Goal: Task Accomplishment & Management: Manage account settings

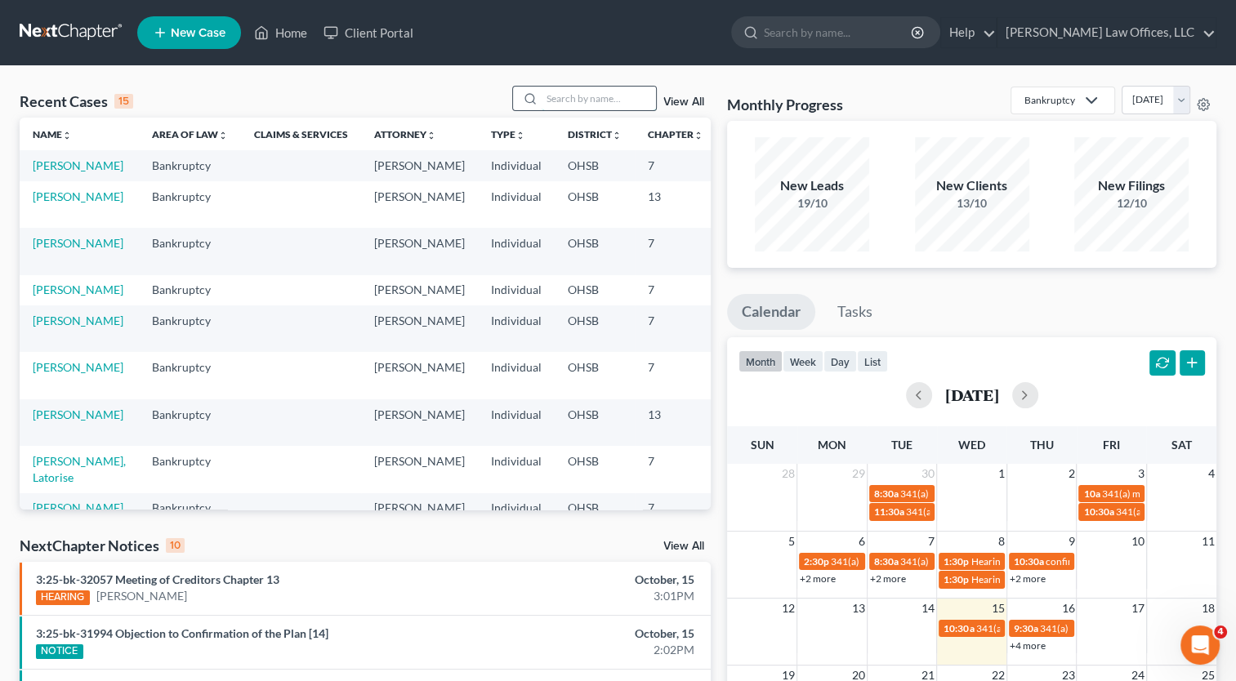
click at [582, 96] on input "search" at bounding box center [599, 99] width 114 height 24
type input "[PERSON_NAME]"
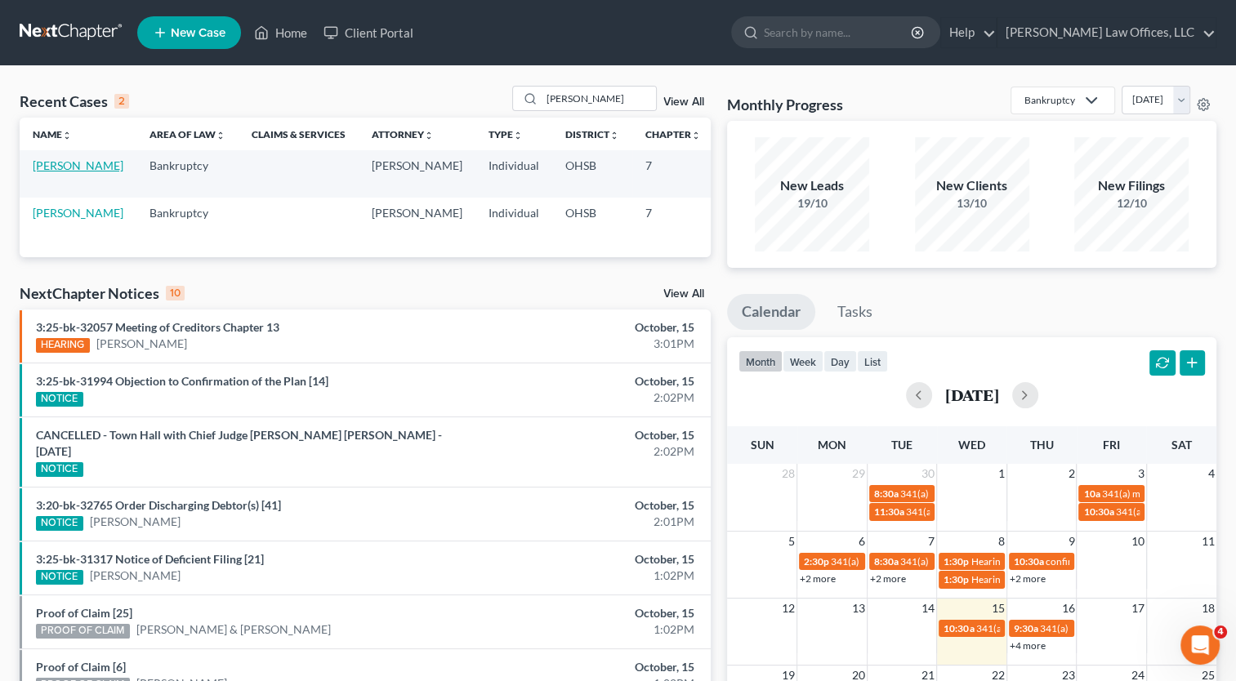
click at [49, 167] on link "[PERSON_NAME]" at bounding box center [78, 165] width 91 height 14
select select "4"
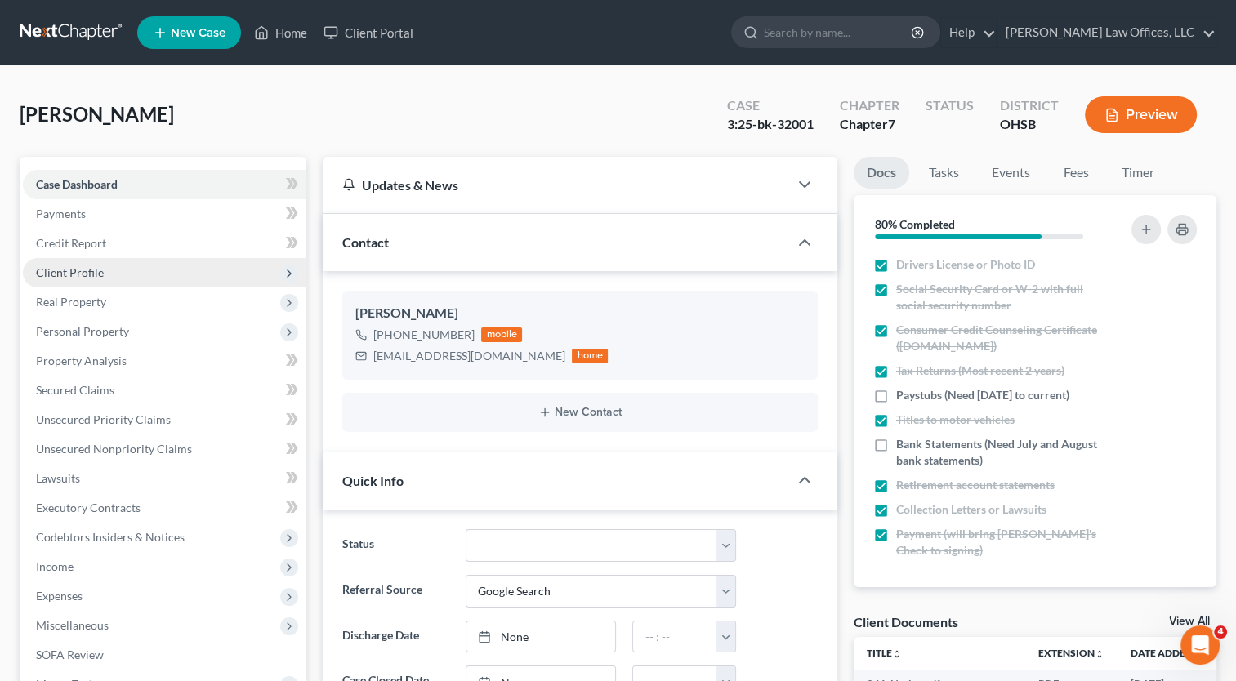
click at [84, 275] on span "Client Profile" at bounding box center [70, 272] width 68 height 14
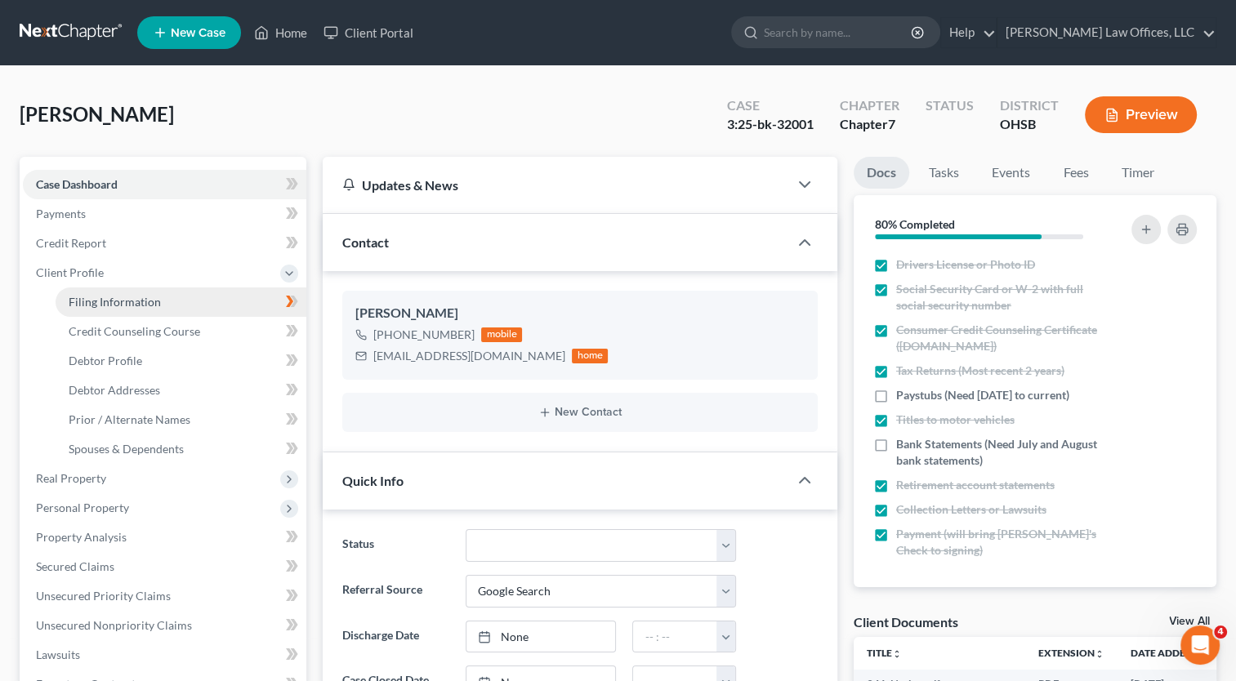
click at [91, 301] on span "Filing Information" at bounding box center [115, 302] width 92 height 14
select select "1"
select select "0"
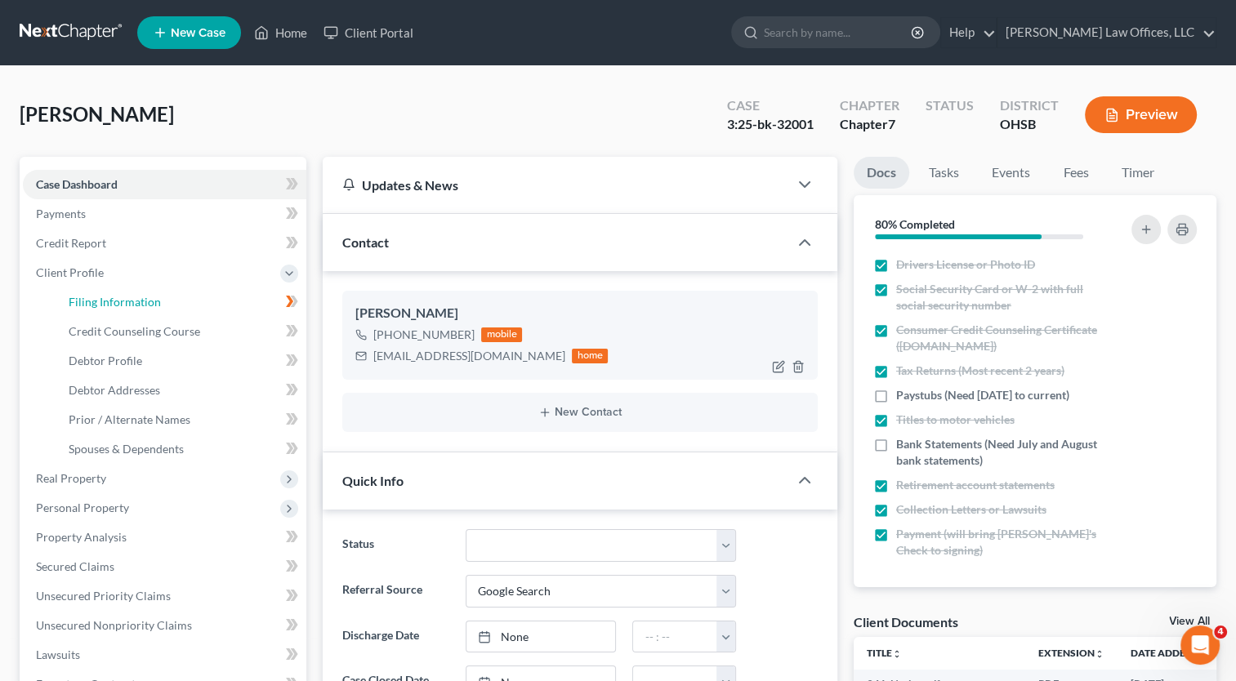
select select "36"
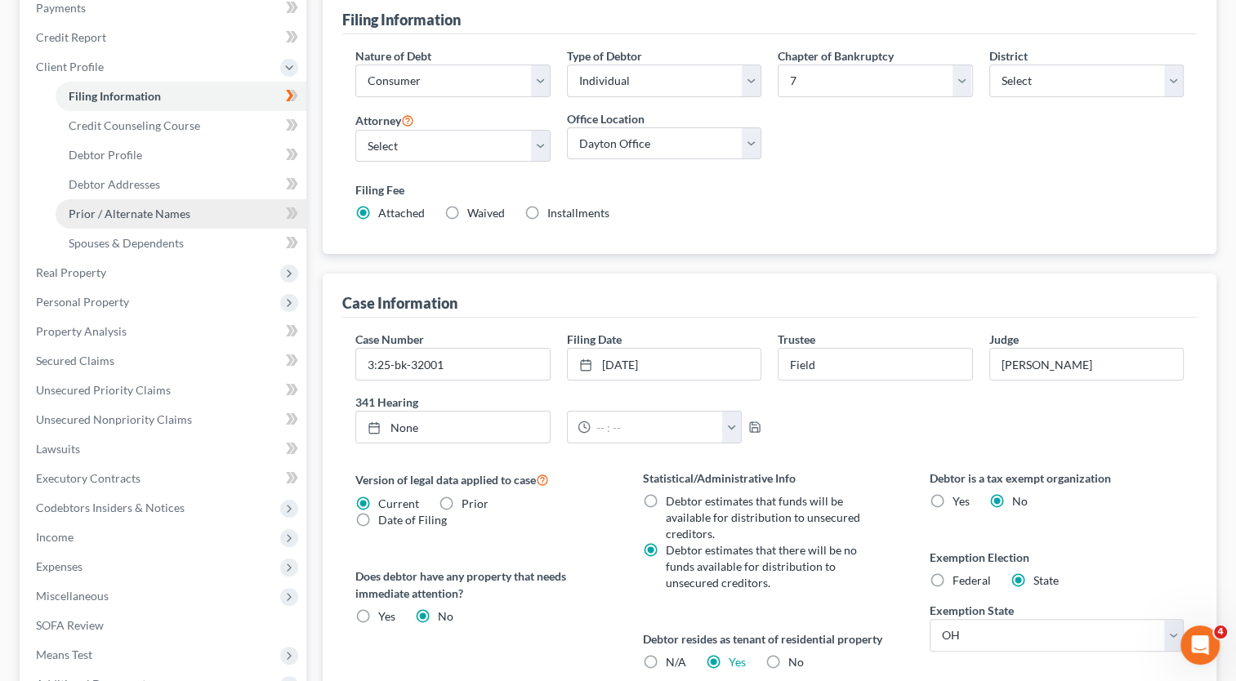
scroll to position [245, 0]
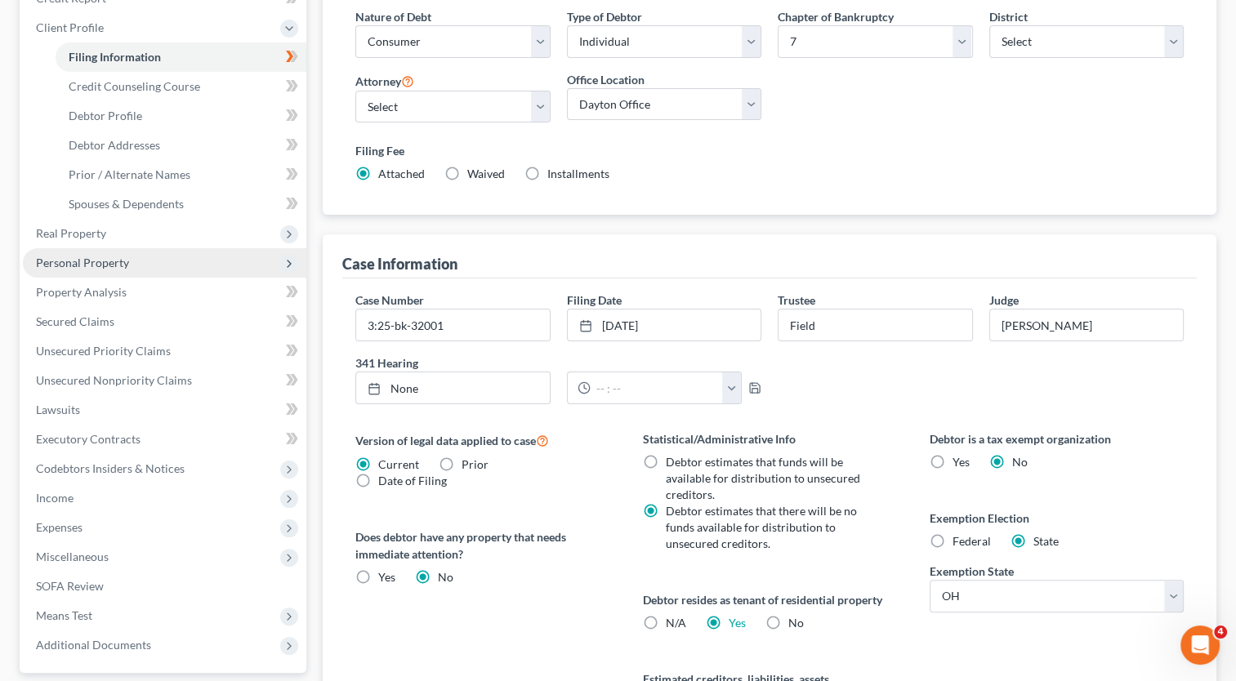
click at [91, 263] on span "Personal Property" at bounding box center [82, 263] width 93 height 14
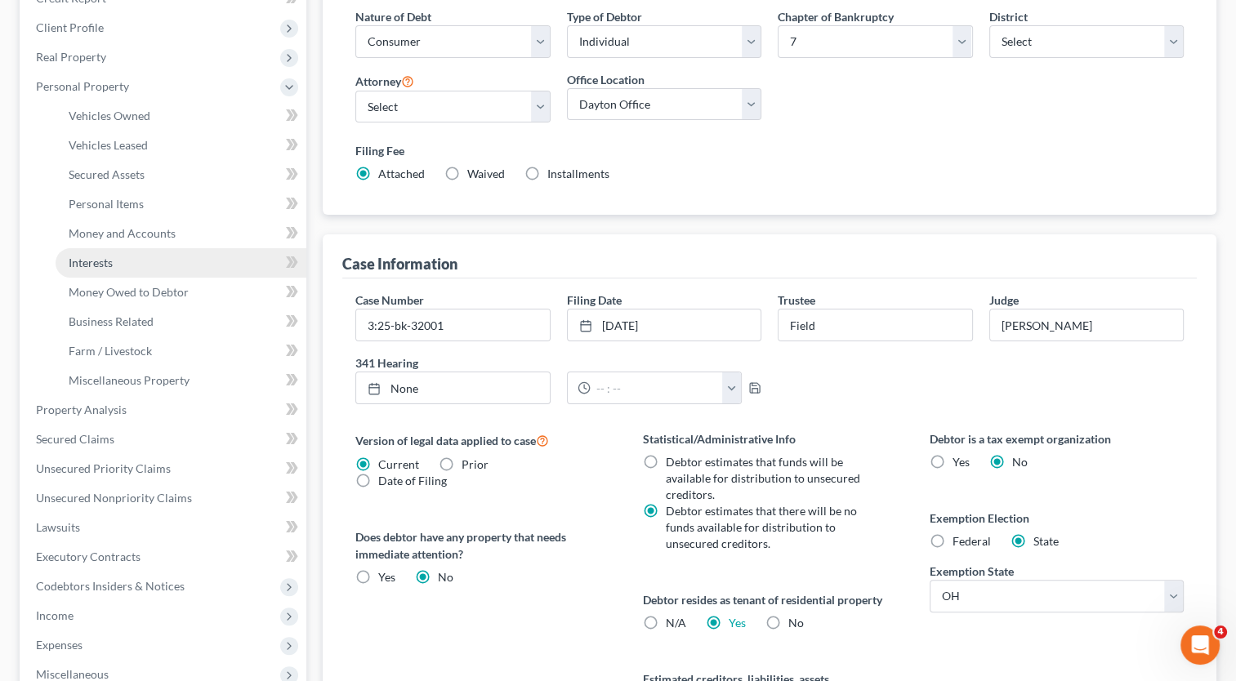
click at [104, 257] on span "Interests" at bounding box center [91, 263] width 44 height 14
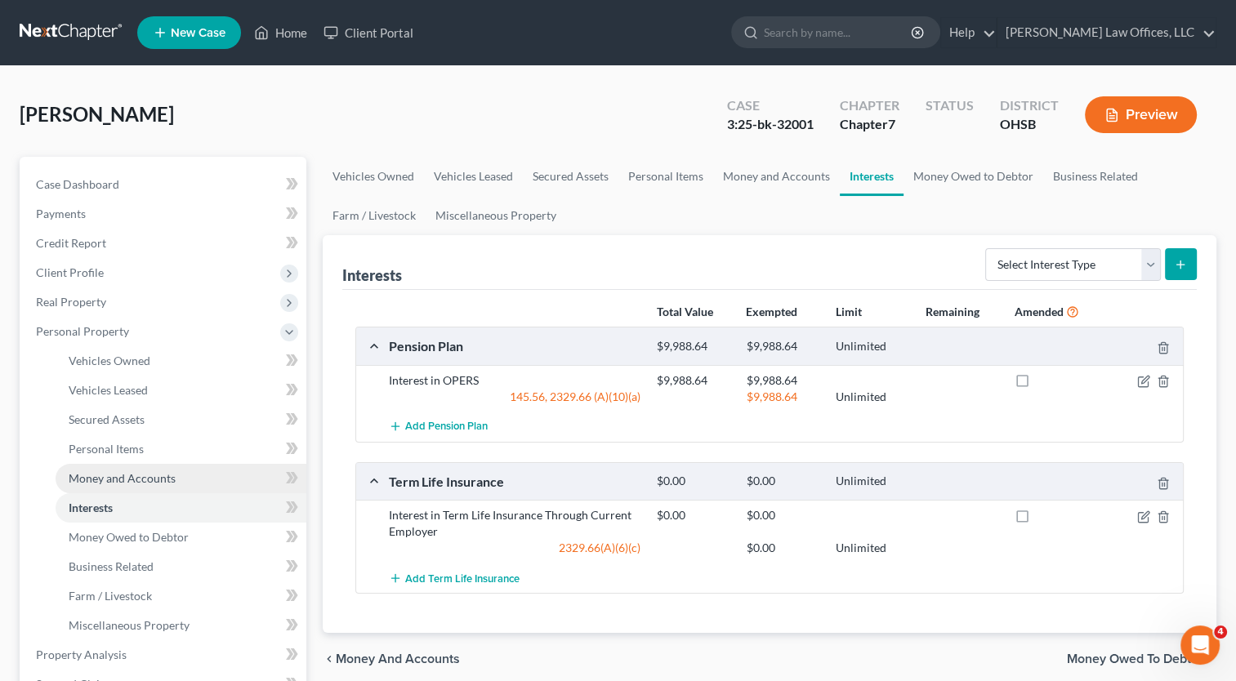
click at [115, 485] on link "Money and Accounts" at bounding box center [181, 478] width 251 height 29
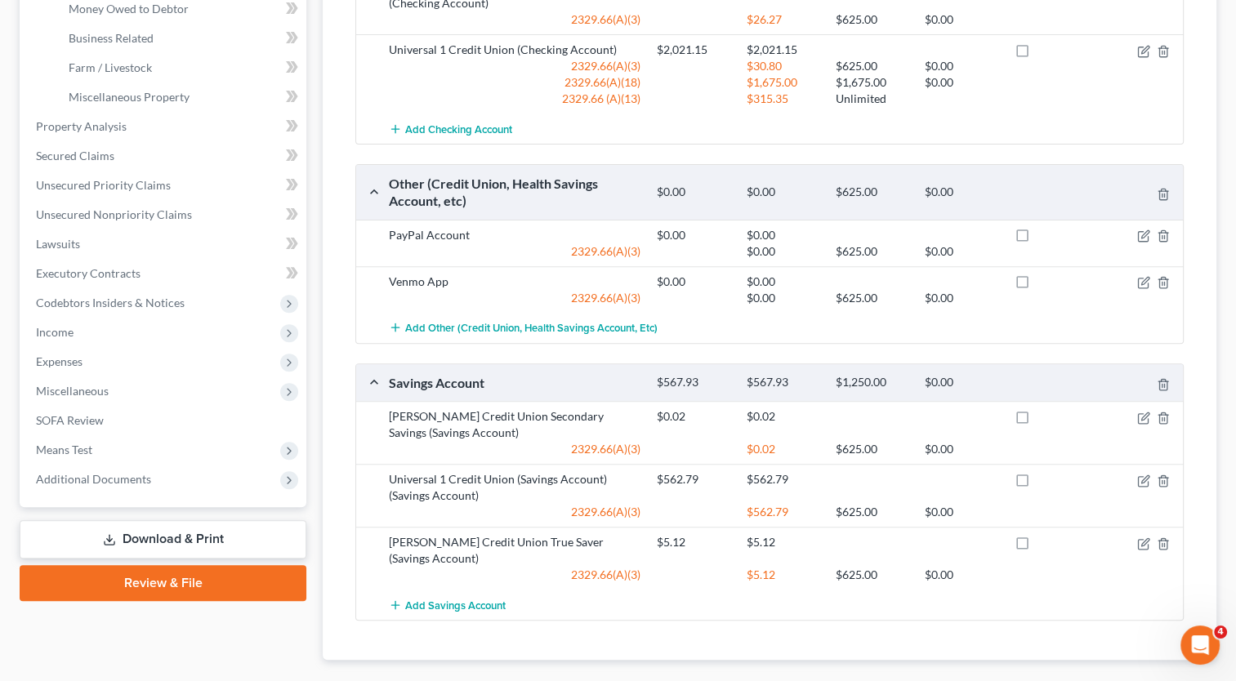
scroll to position [490, 0]
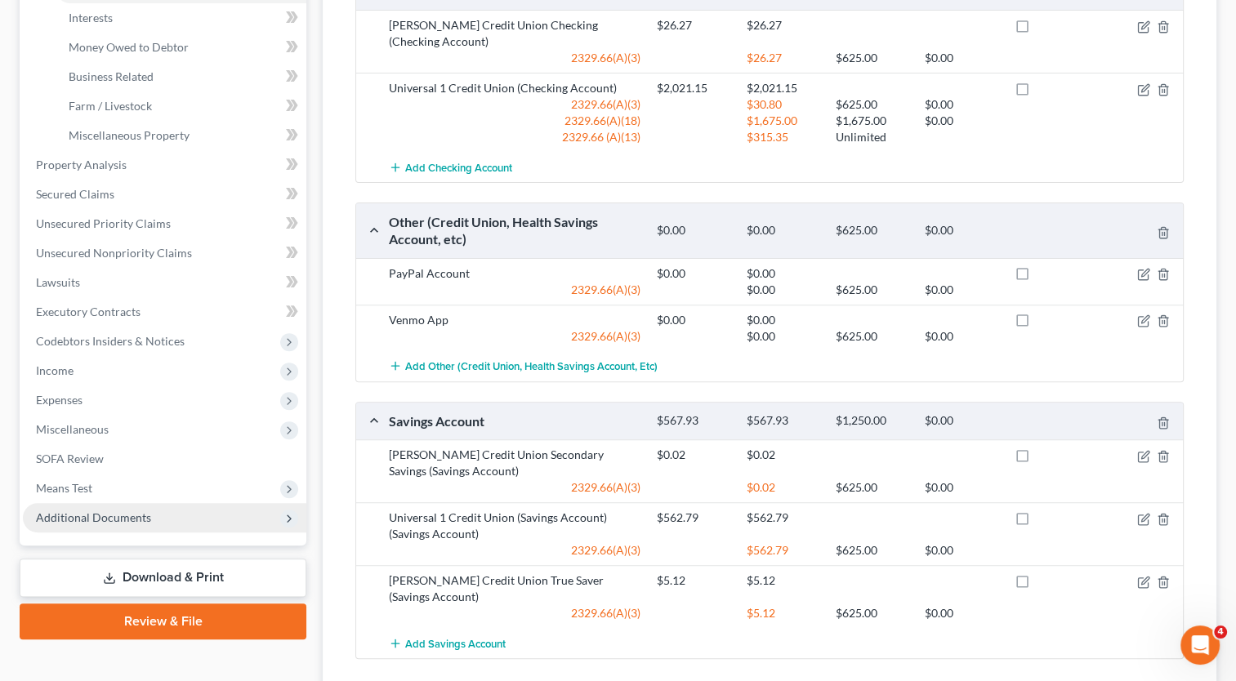
click at [78, 508] on span "Additional Documents" at bounding box center [164, 517] width 283 height 29
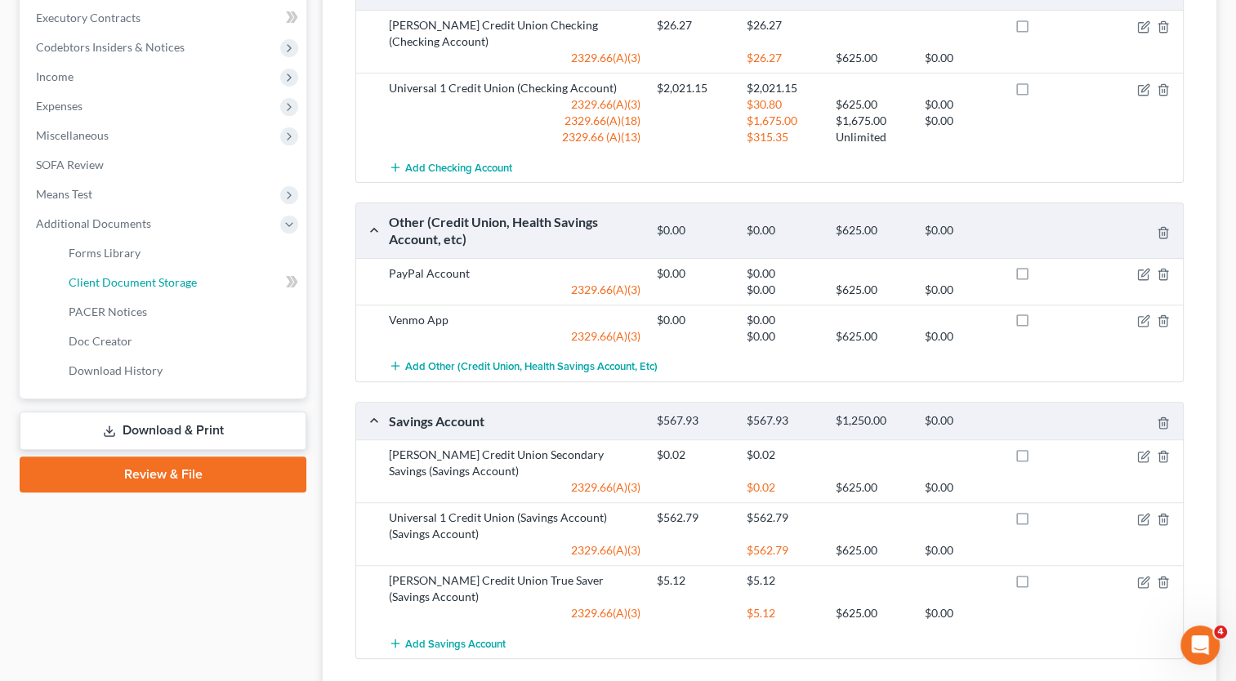
click at [118, 278] on span "Client Document Storage" at bounding box center [133, 282] width 128 height 14
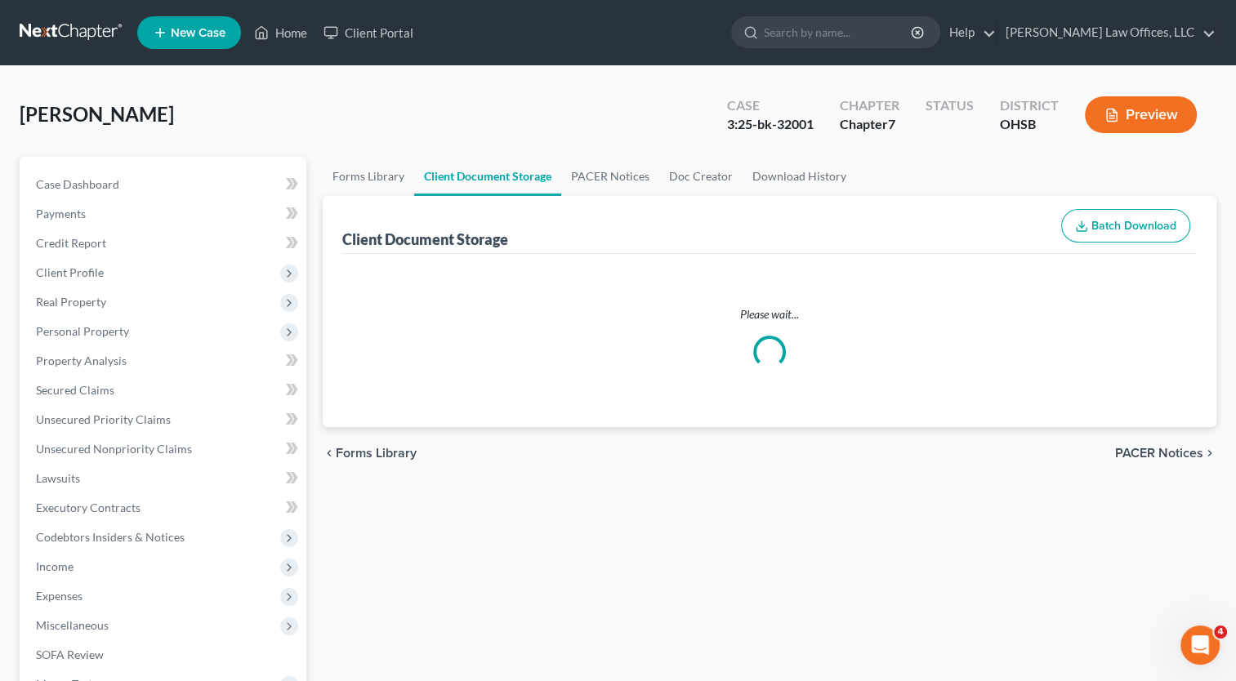
select select "7"
select select "52"
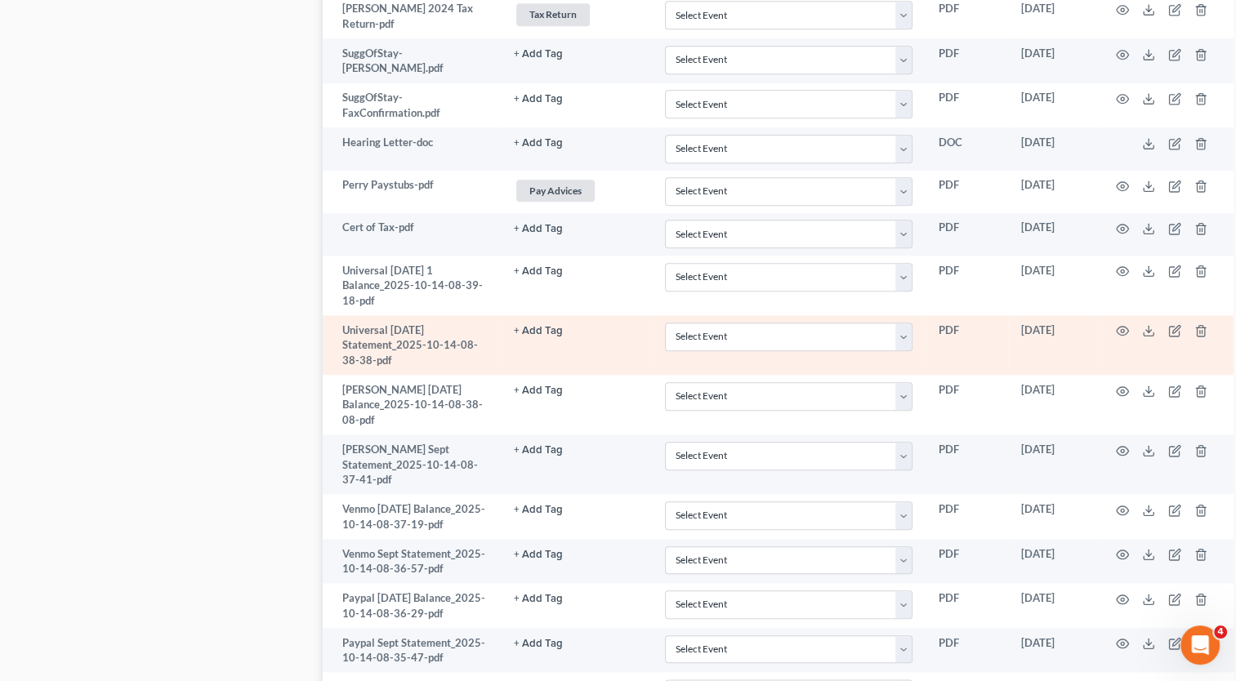
scroll to position [1689, 0]
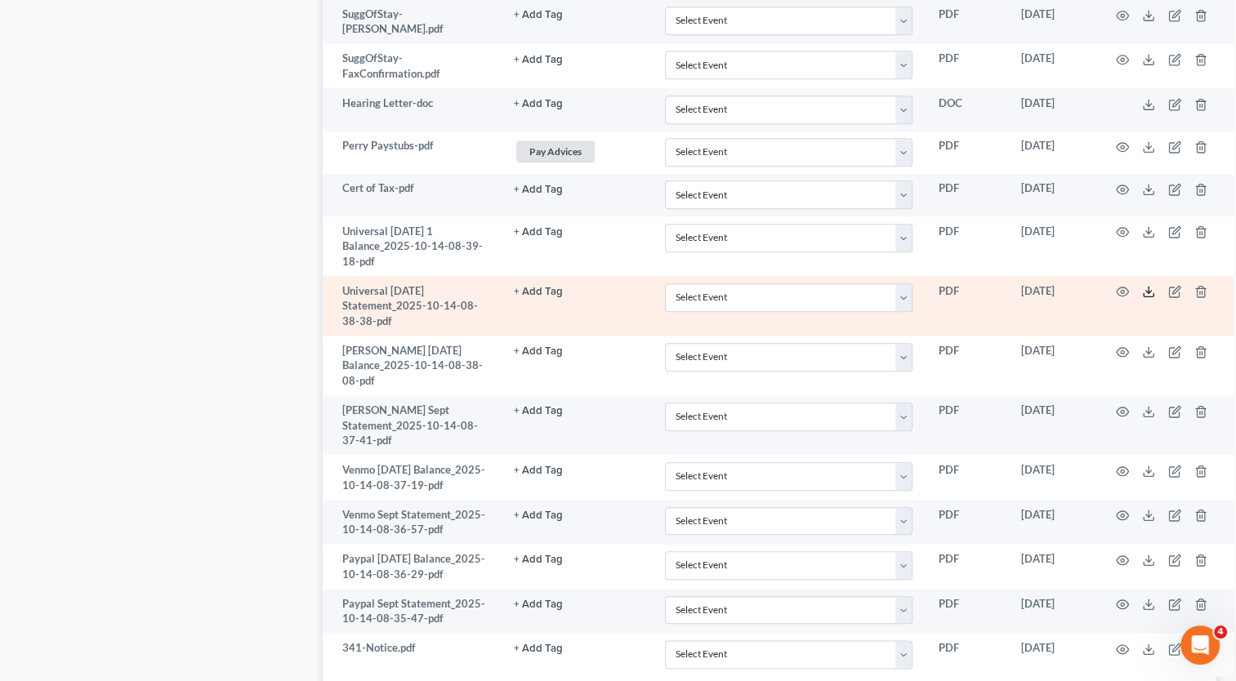
click at [1144, 285] on icon at bounding box center [1148, 291] width 13 height 13
click at [548, 287] on button "+ Add Tag" at bounding box center [538, 292] width 49 height 11
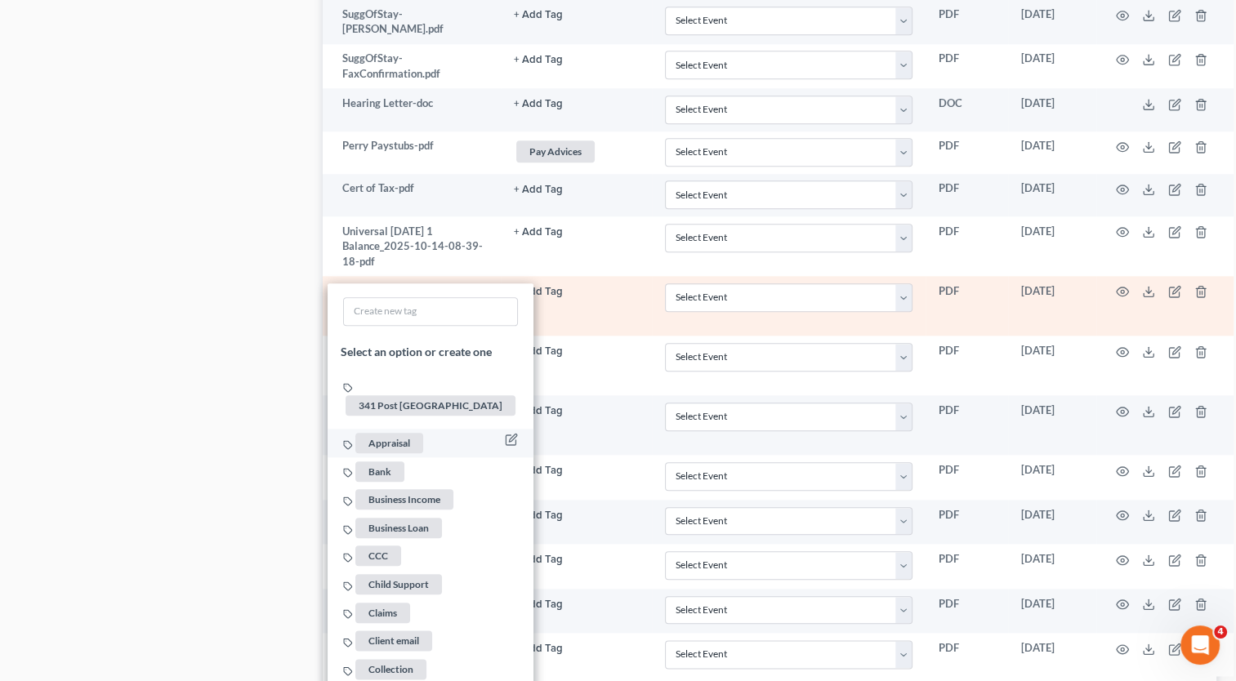
click at [392, 461] on span "Bank" at bounding box center [379, 471] width 49 height 20
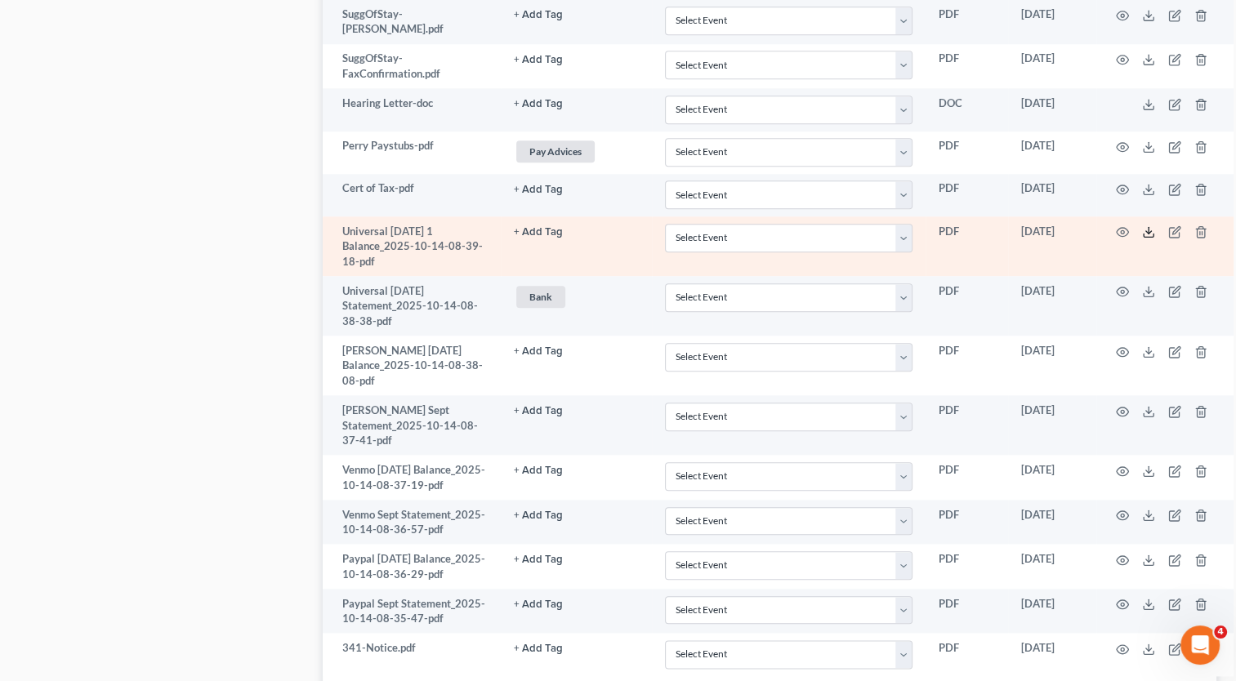
click at [1144, 225] on icon at bounding box center [1148, 231] width 13 height 13
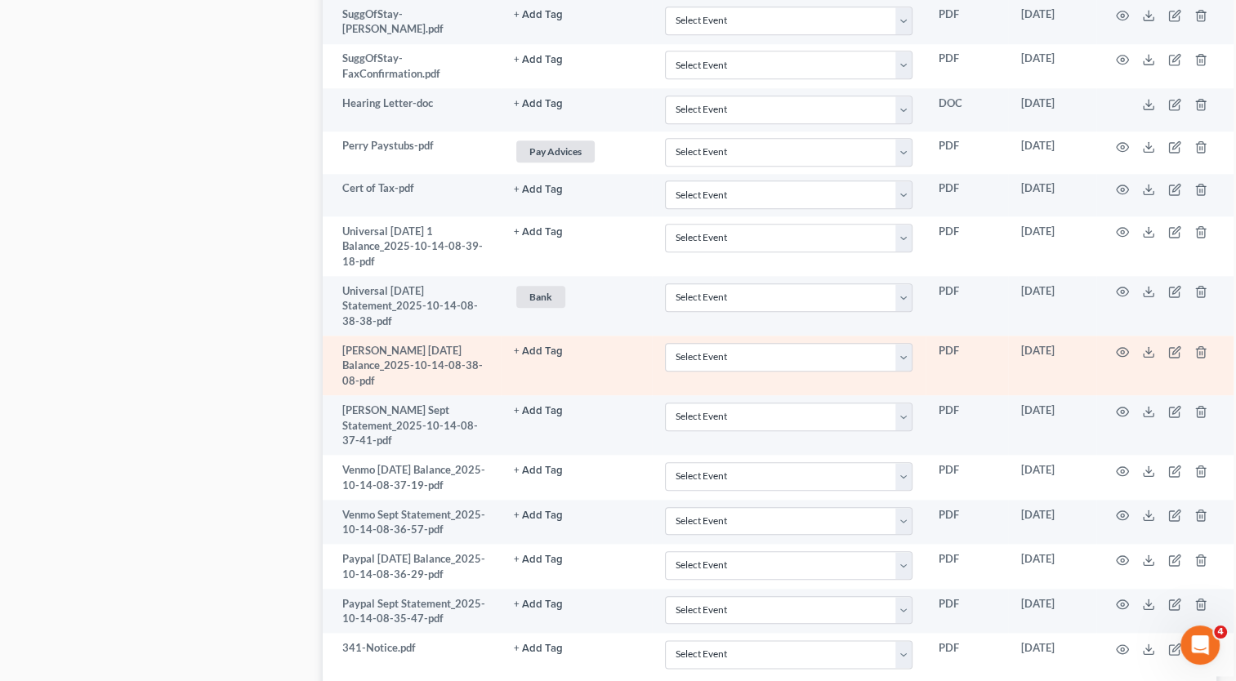
click at [538, 346] on button "+ Add Tag" at bounding box center [538, 351] width 49 height 11
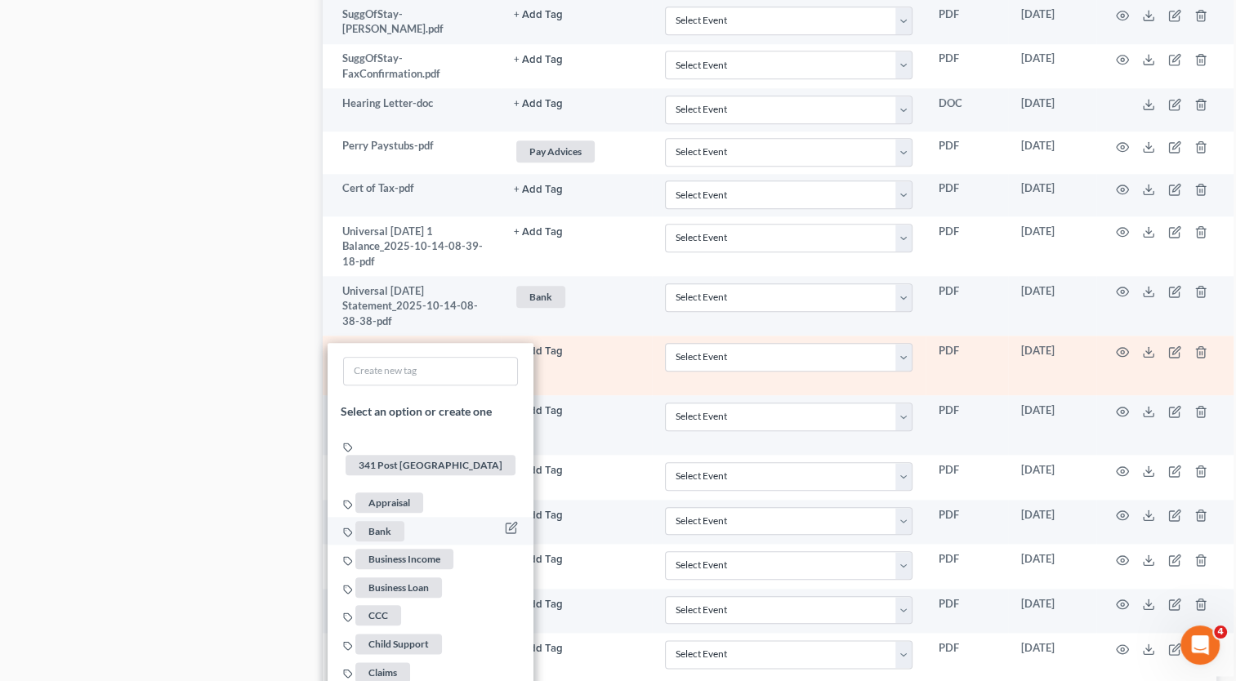
click at [378, 520] on span "Bank" at bounding box center [379, 530] width 49 height 20
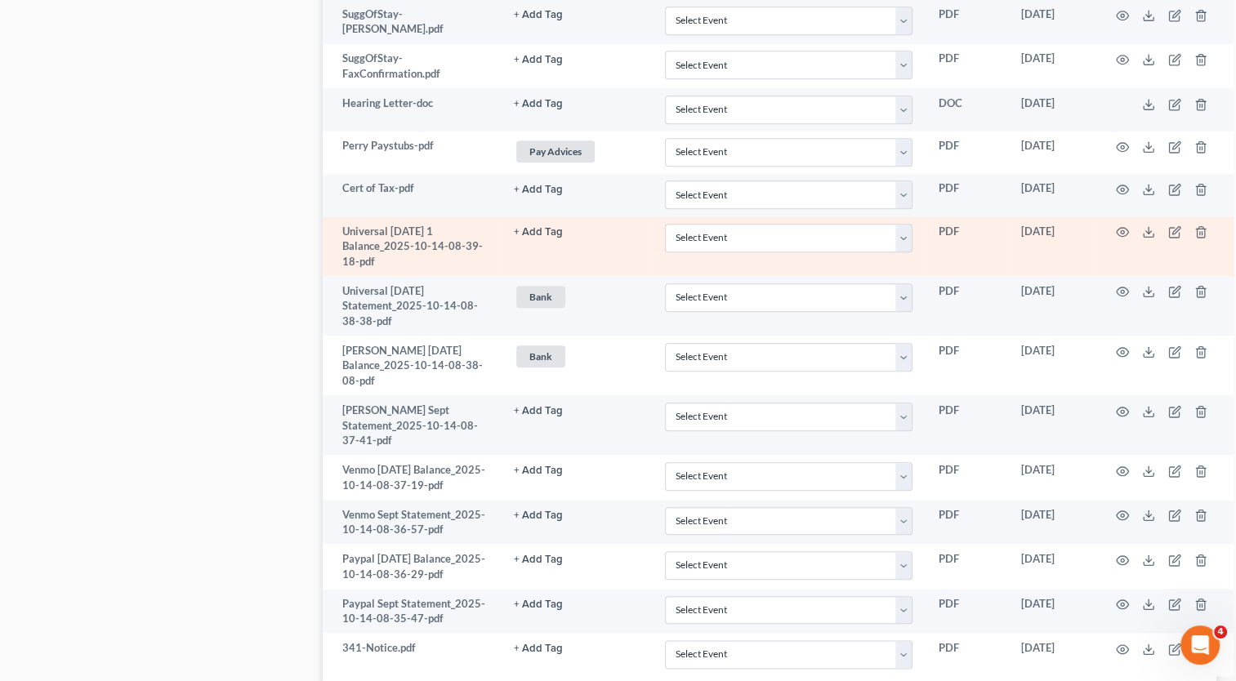
click at [524, 227] on button "+ Add Tag" at bounding box center [538, 232] width 49 height 11
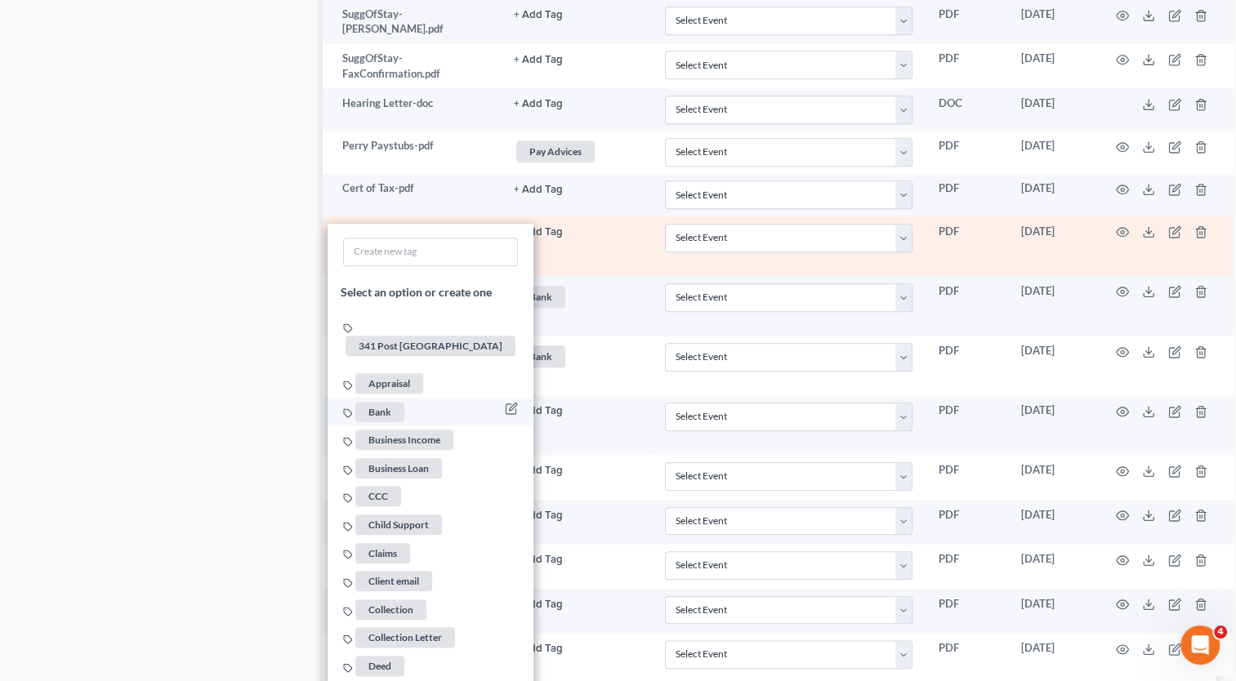
click at [377, 401] on span "Bank" at bounding box center [379, 411] width 49 height 20
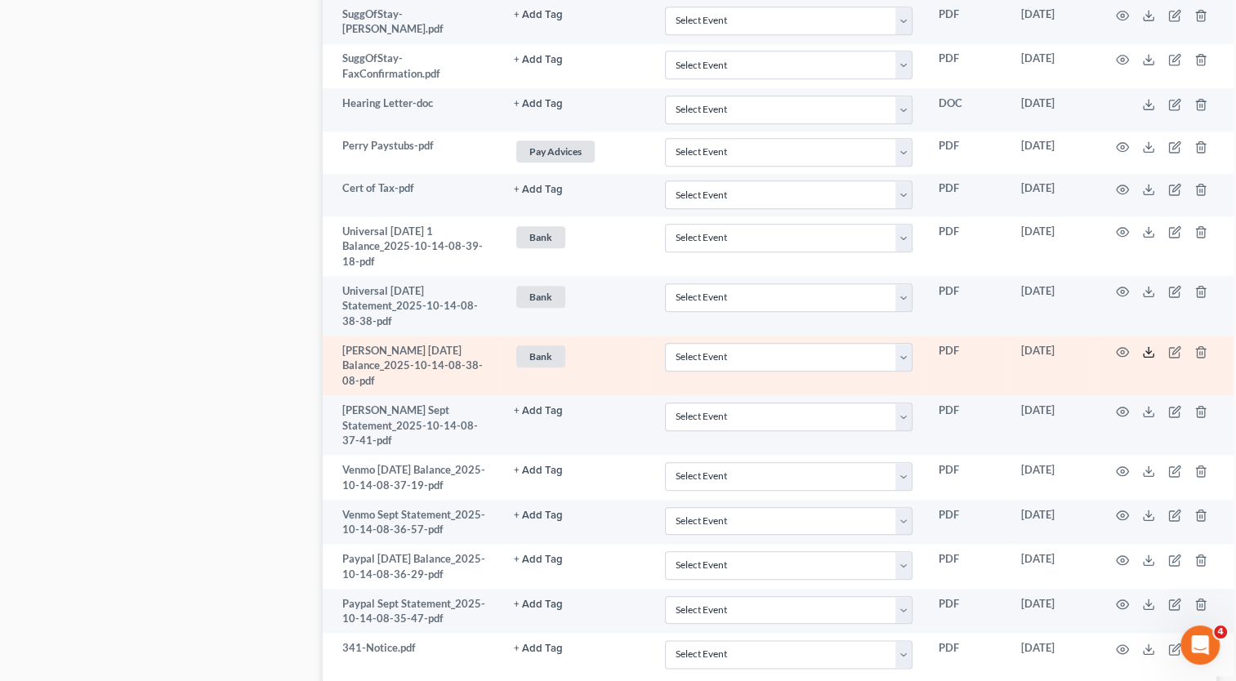
click at [1147, 350] on polyline at bounding box center [1149, 351] width 6 height 2
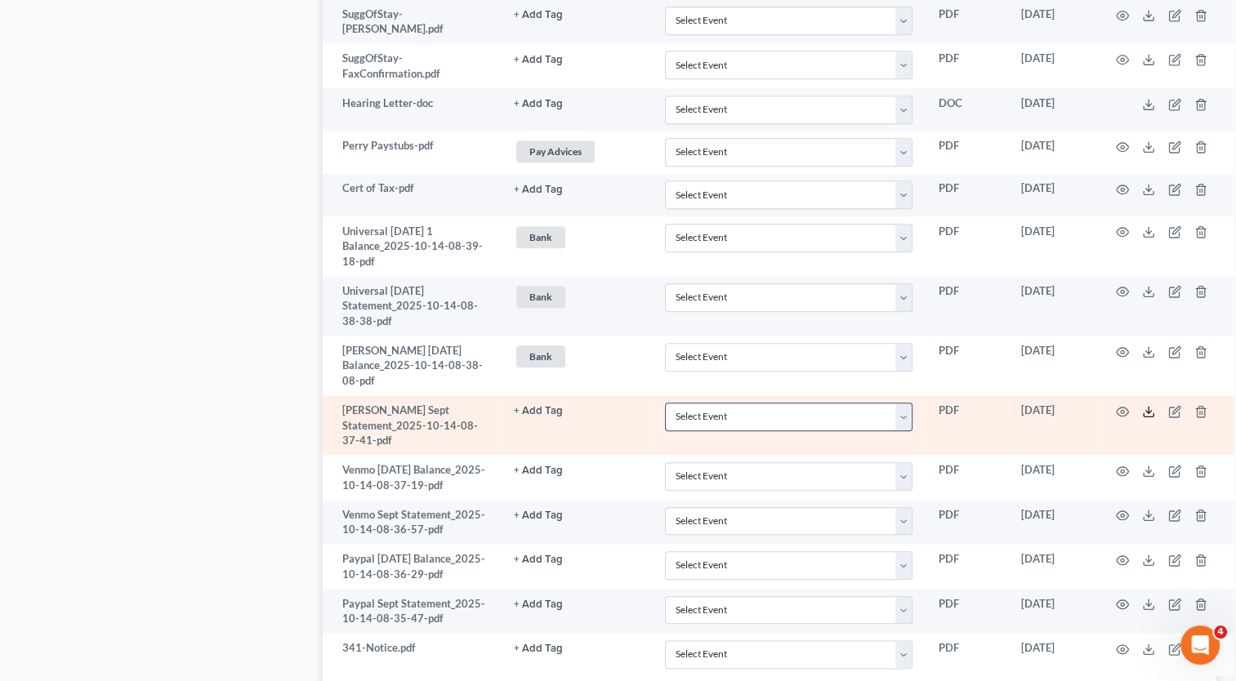
drag, startPoint x: 1143, startPoint y: 368, endPoint x: 742, endPoint y: 367, distance: 401.1
click at [1143, 405] on icon at bounding box center [1148, 411] width 13 height 13
click at [538, 406] on button "+ Add Tag" at bounding box center [538, 411] width 49 height 11
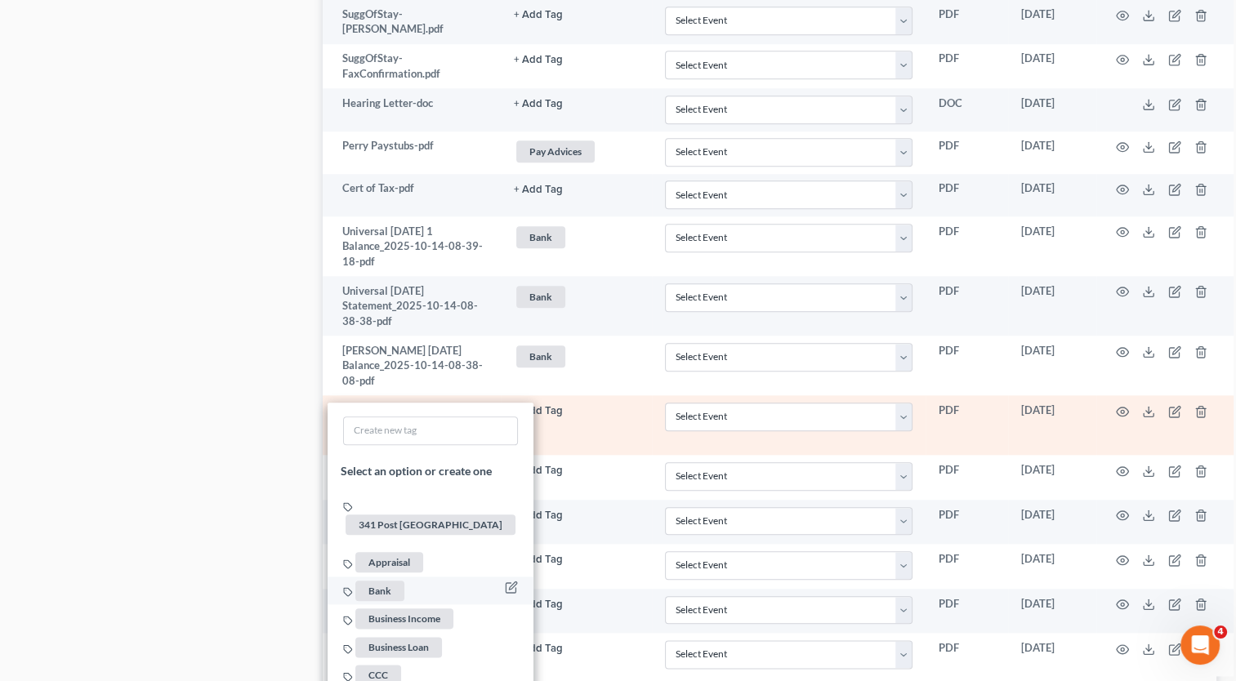
click at [388, 581] on span "Bank" at bounding box center [379, 591] width 49 height 20
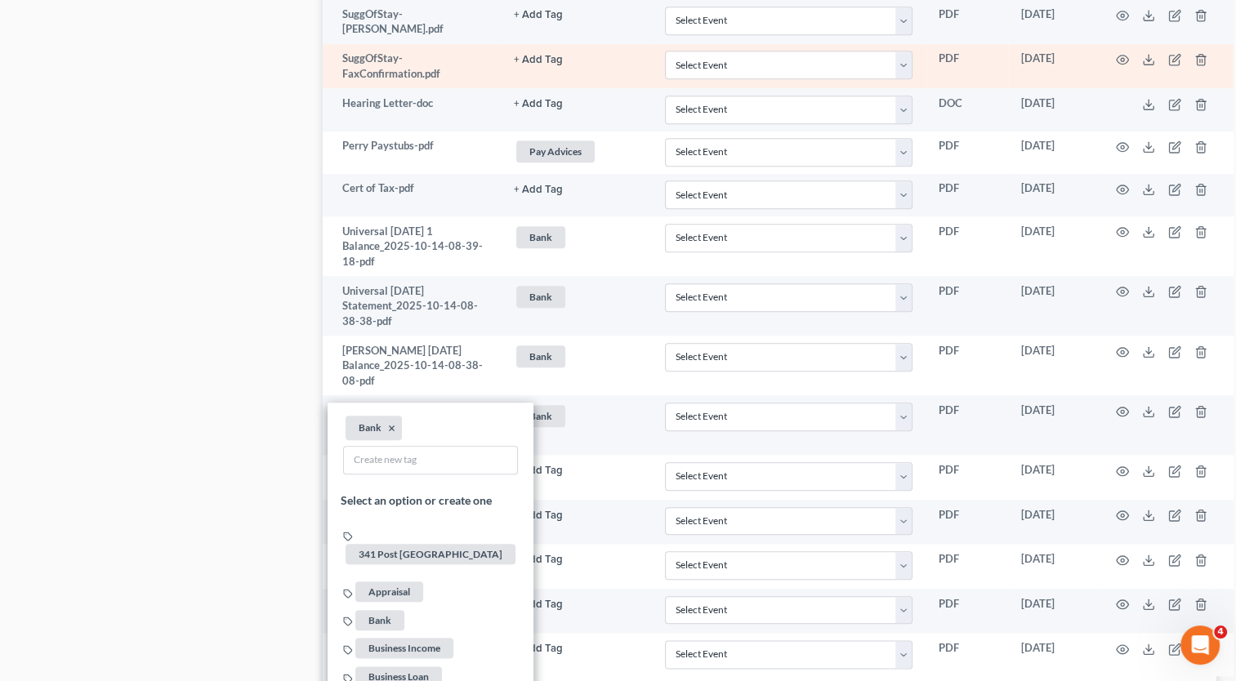
drag, startPoint x: 248, startPoint y: 415, endPoint x: 990, endPoint y: 23, distance: 839.0
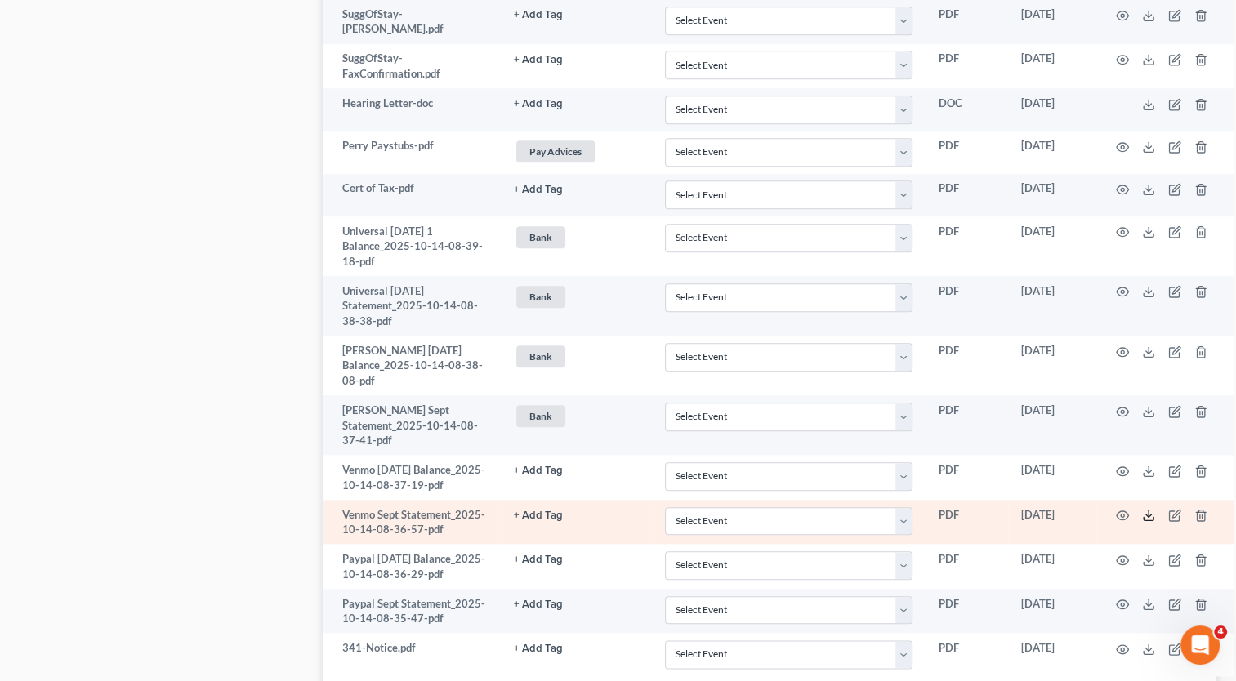
click at [1144, 517] on icon at bounding box center [1149, 518] width 10 height 3
click at [549, 511] on button "+ Add Tag" at bounding box center [538, 516] width 49 height 11
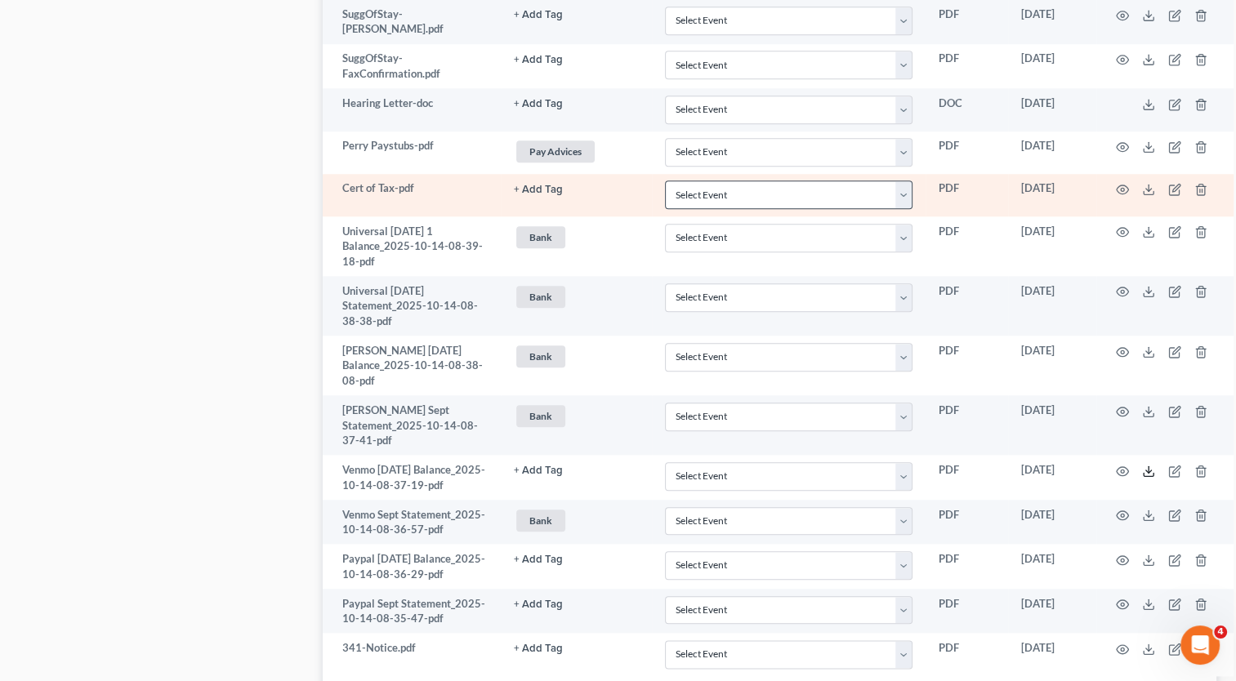
click at [1149, 466] on line at bounding box center [1149, 469] width 0 height 7
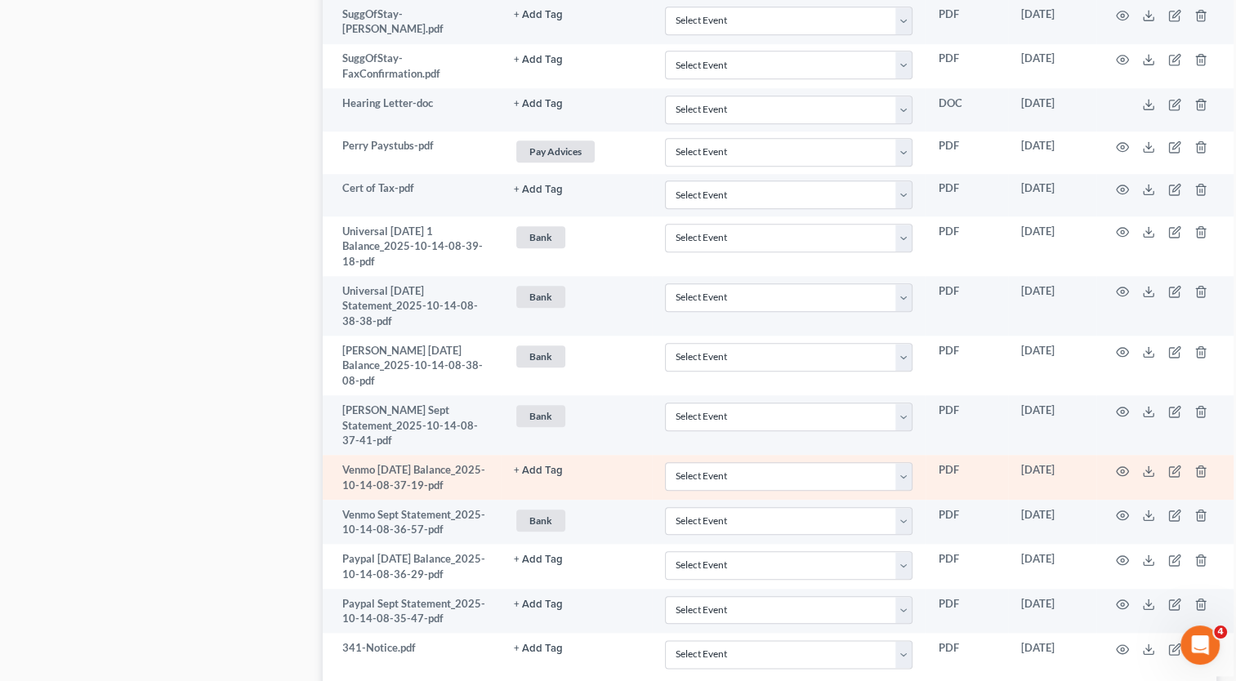
click at [538, 466] on button "+ Add Tag" at bounding box center [538, 471] width 49 height 11
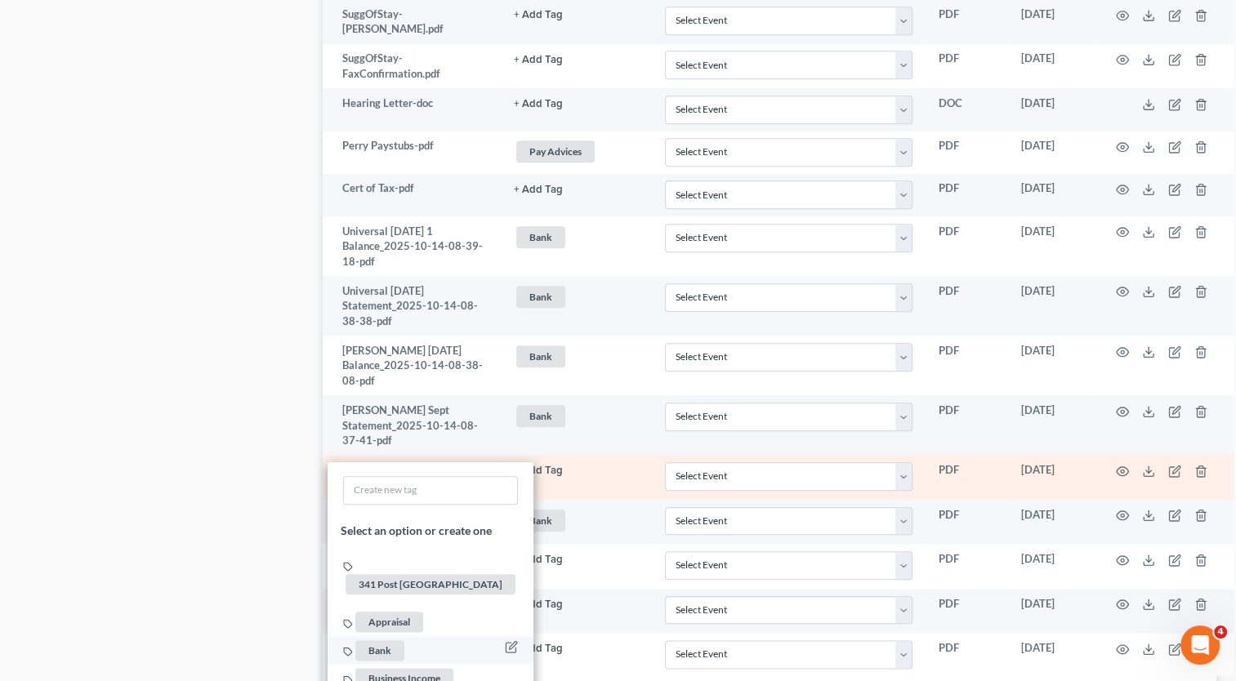
click at [386, 640] on span "Bank" at bounding box center [379, 650] width 49 height 20
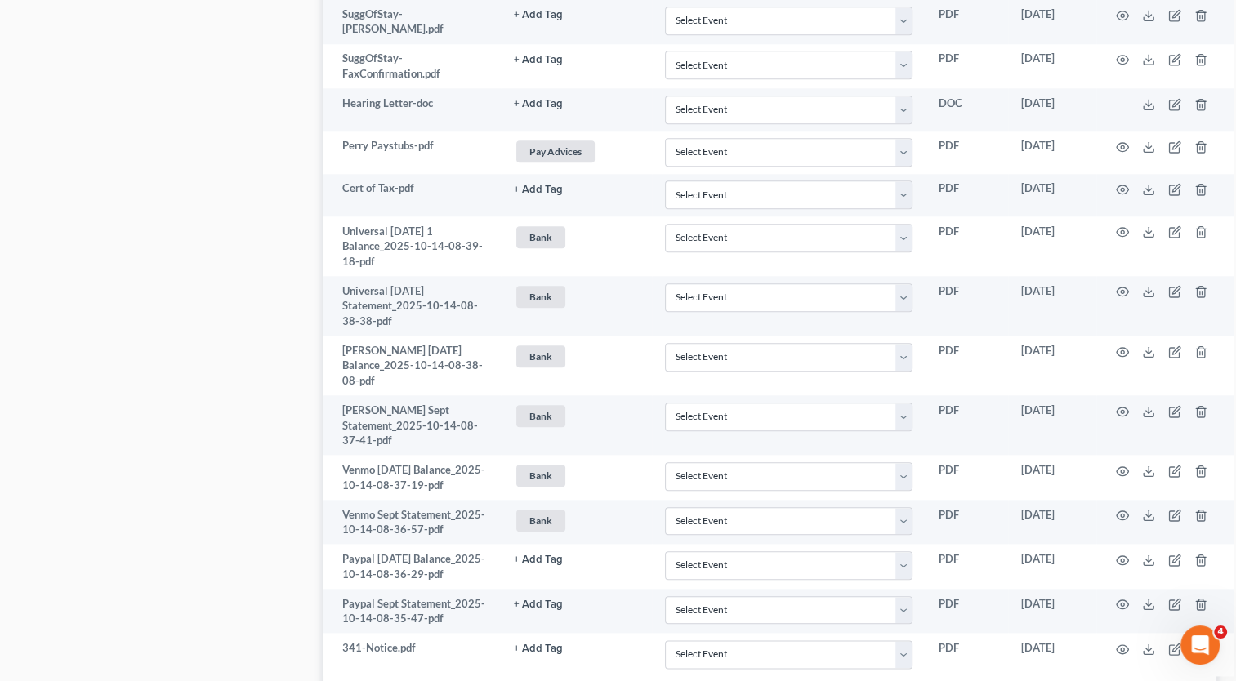
scroll to position [1771, 0]
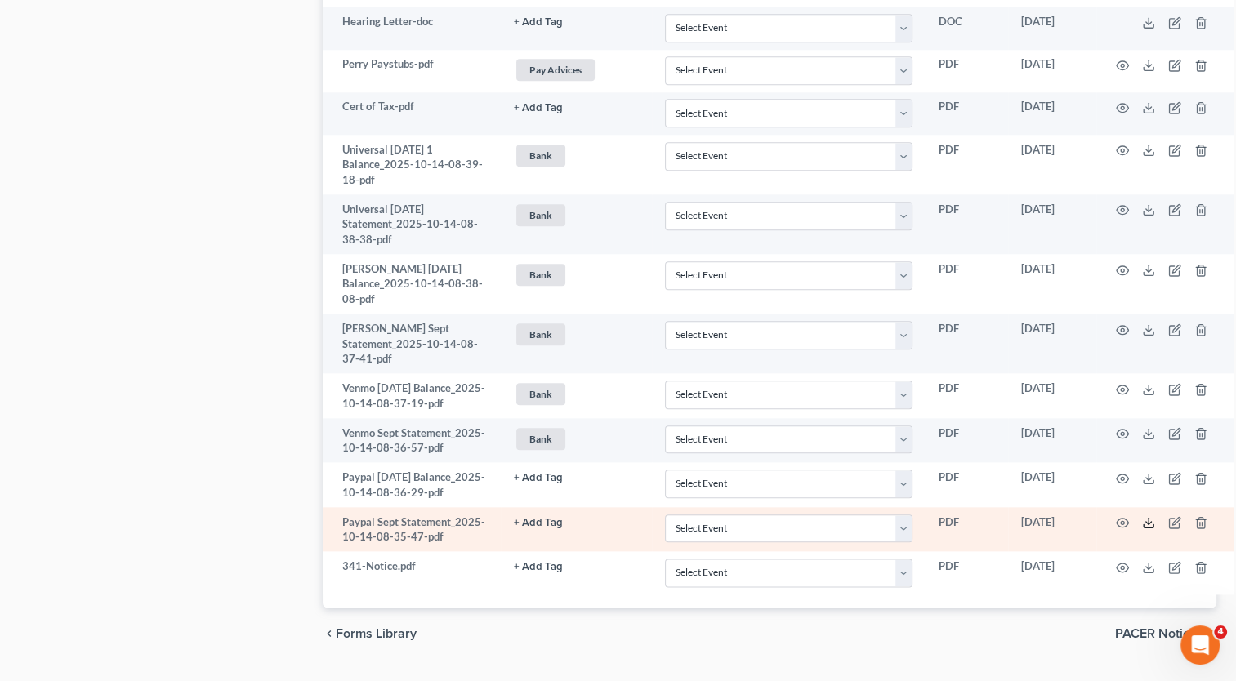
click at [1147, 516] on icon at bounding box center [1148, 522] width 13 height 13
click at [546, 518] on button "+ Add Tag" at bounding box center [538, 523] width 49 height 11
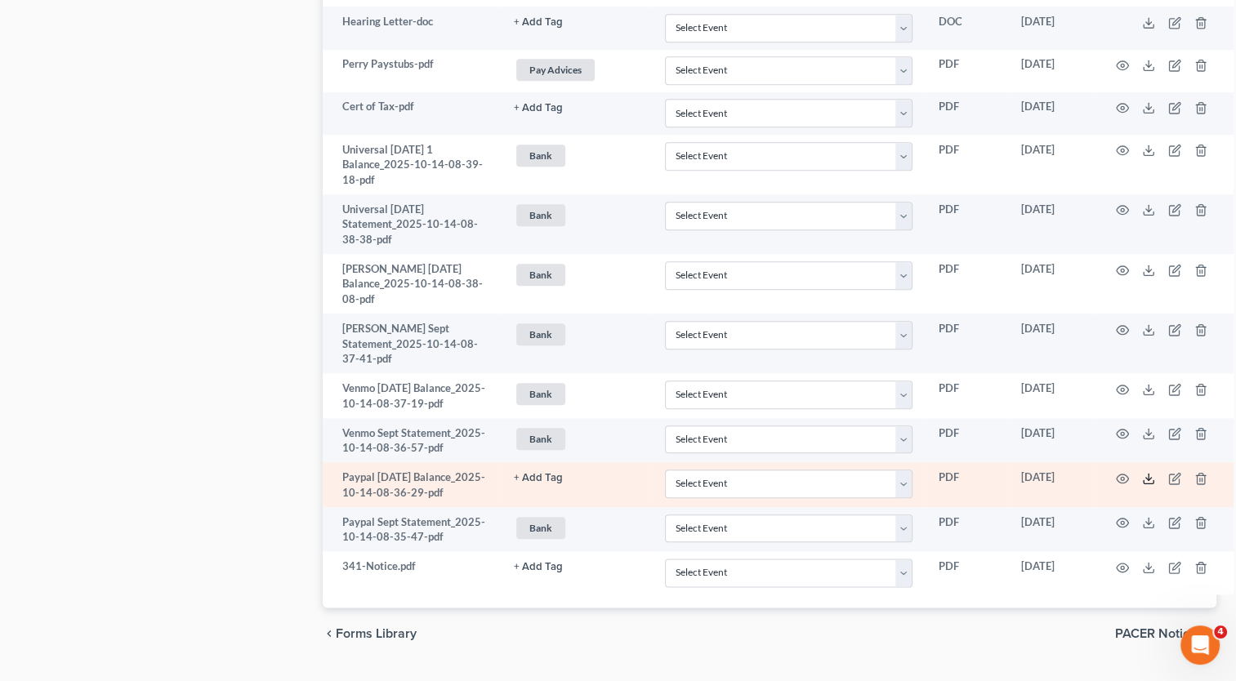
click at [1144, 472] on icon at bounding box center [1148, 478] width 13 height 13
click at [538, 473] on button "+ Add Tag" at bounding box center [538, 478] width 49 height 11
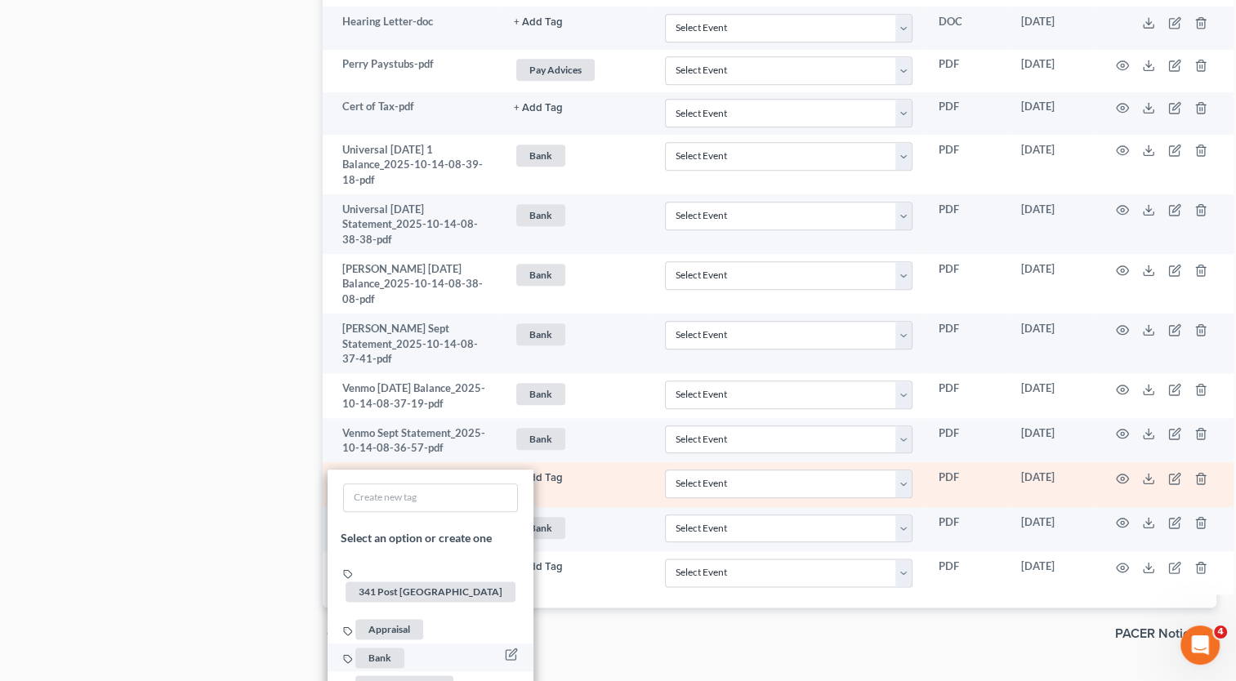
click at [387, 648] on span "Bank" at bounding box center [379, 658] width 49 height 20
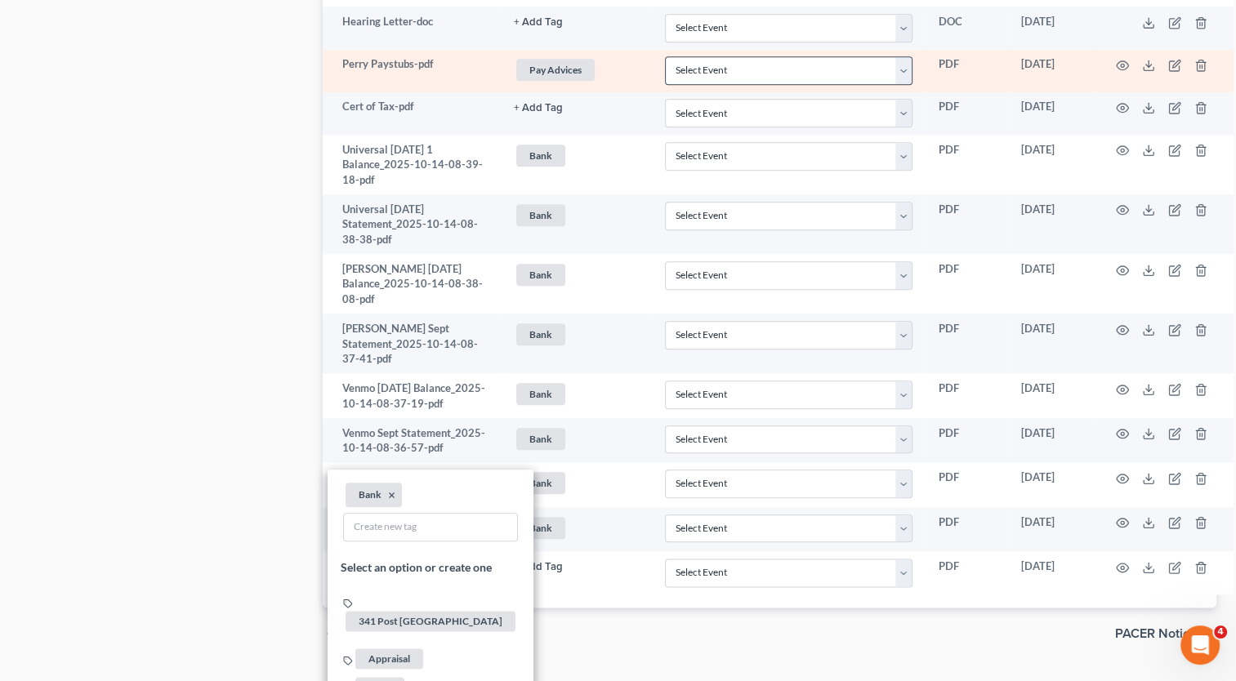
drag, startPoint x: 229, startPoint y: 417, endPoint x: 668, endPoint y: 20, distance: 592.3
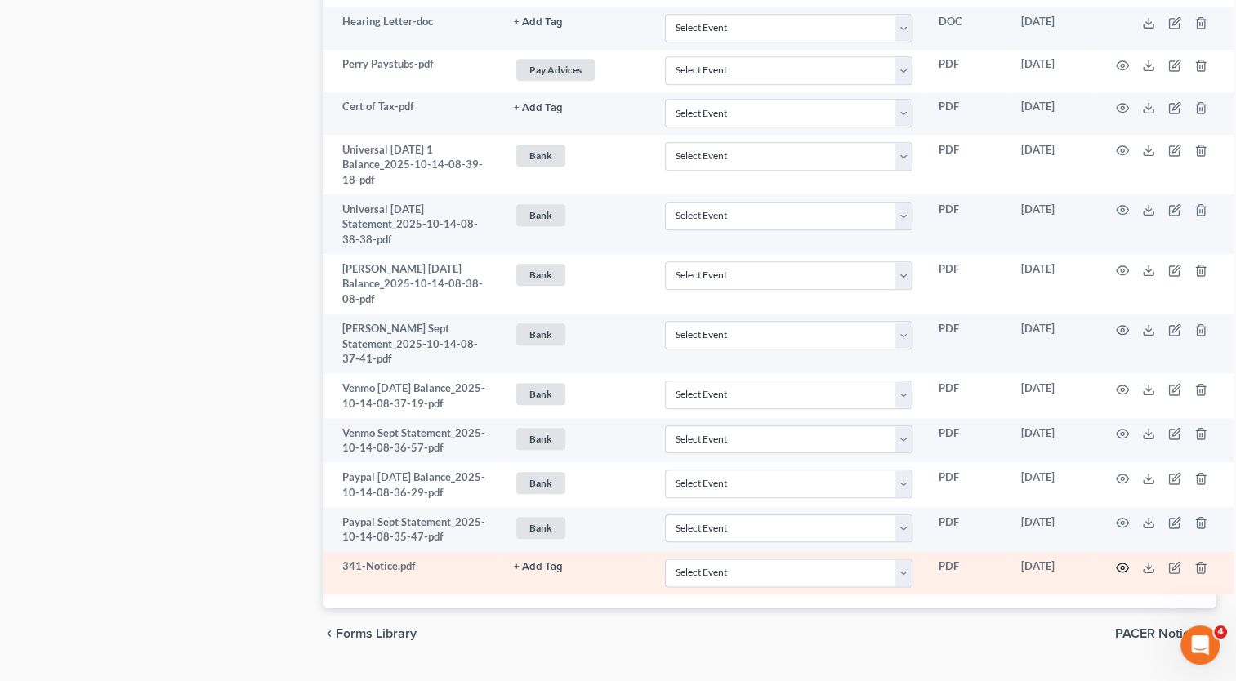
click at [1121, 566] on circle "button" at bounding box center [1122, 567] width 3 height 3
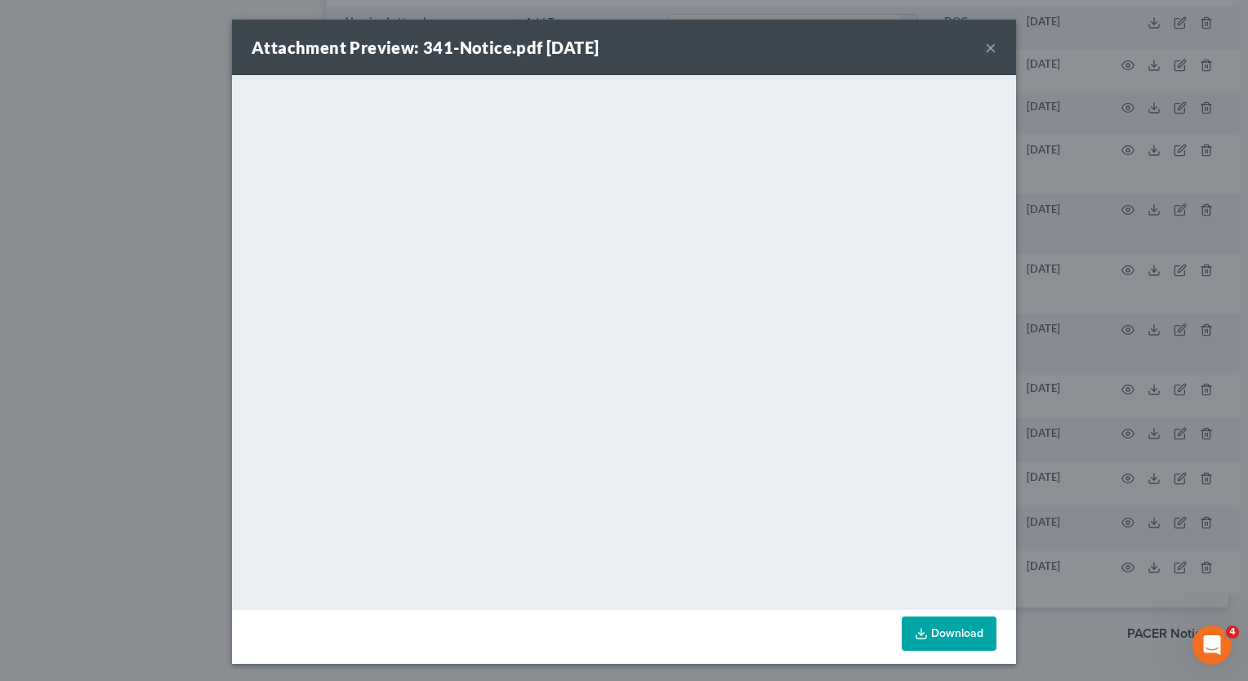
click at [985, 46] on button "×" at bounding box center [990, 48] width 11 height 20
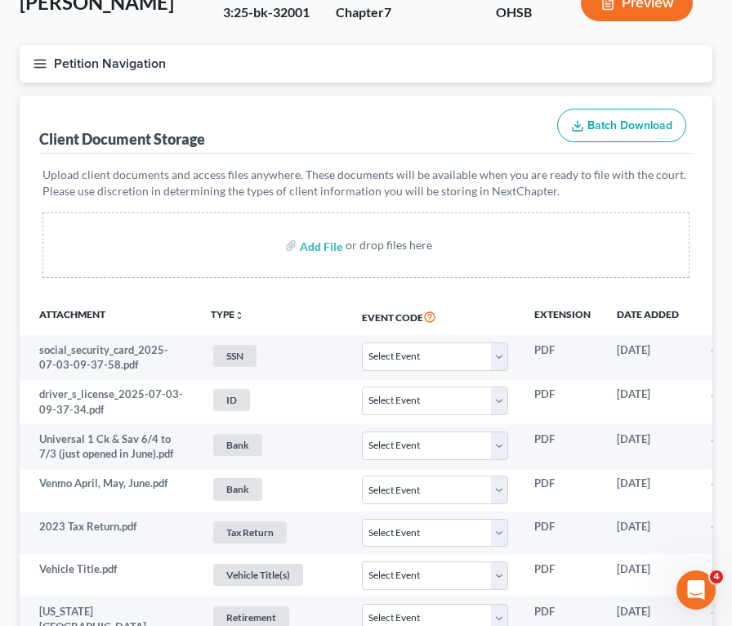
scroll to position [0, 0]
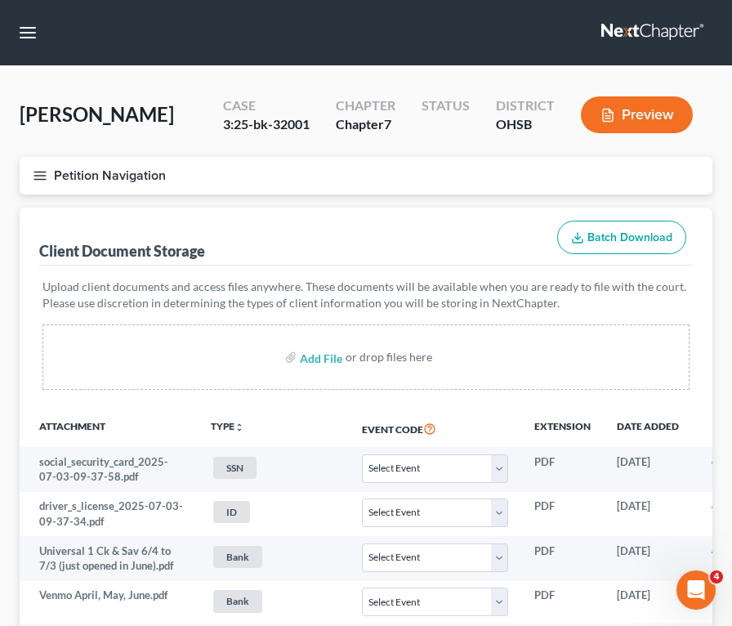
select select "7"
select select "52"
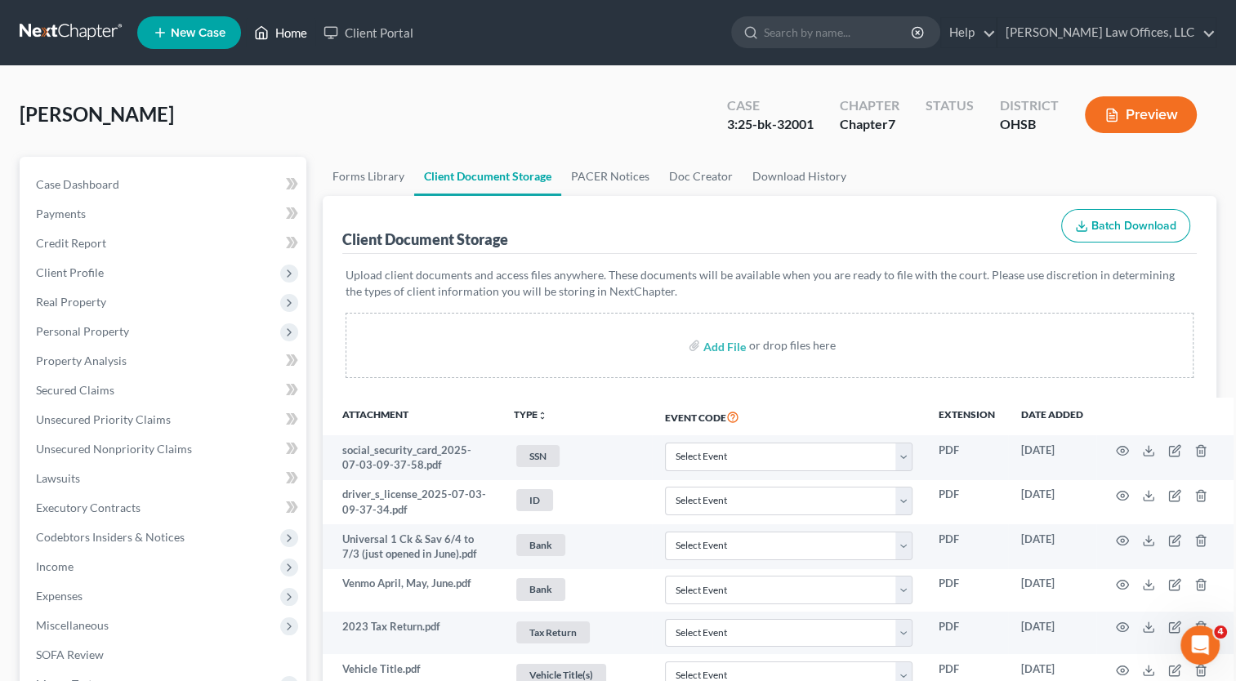
drag, startPoint x: 286, startPoint y: 36, endPoint x: 868, endPoint y: 218, distance: 609.5
click at [286, 36] on link "Home" at bounding box center [280, 32] width 69 height 29
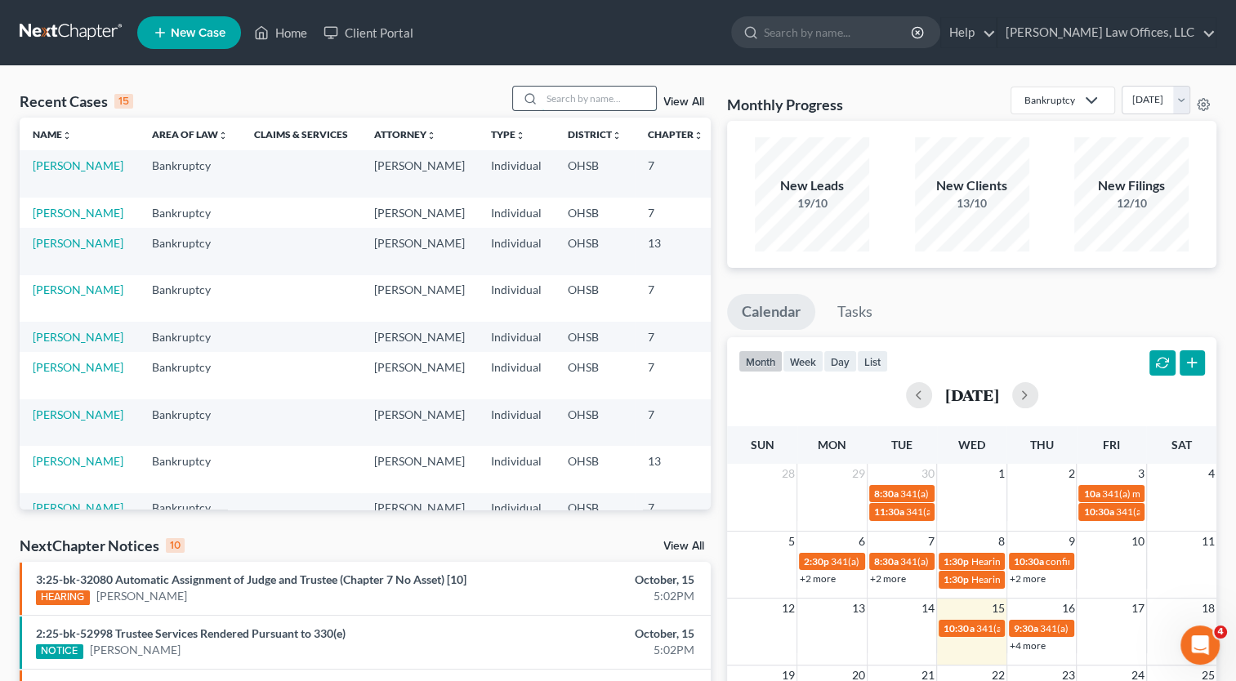
click at [578, 100] on input "search" at bounding box center [599, 99] width 114 height 24
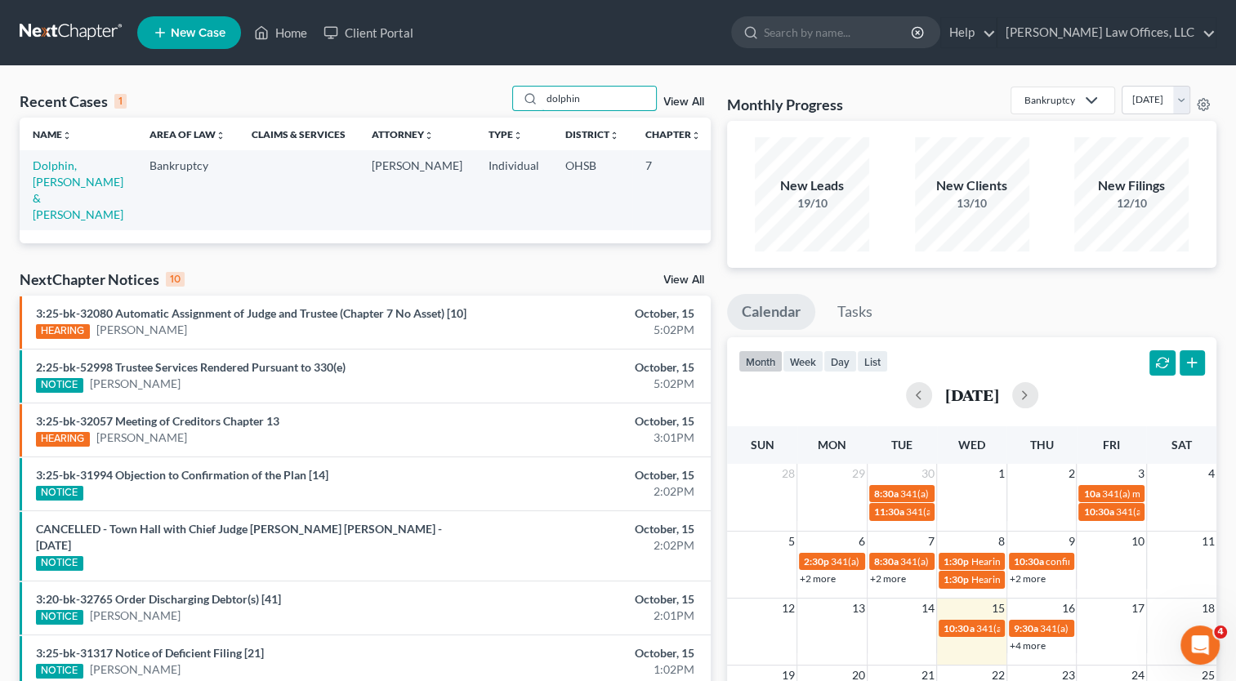
drag, startPoint x: 608, startPoint y: 103, endPoint x: 408, endPoint y: 84, distance: 200.2
click at [408, 88] on div "Recent Cases 1 dolphin View All" at bounding box center [365, 102] width 691 height 32
type input "[PERSON_NAME]"
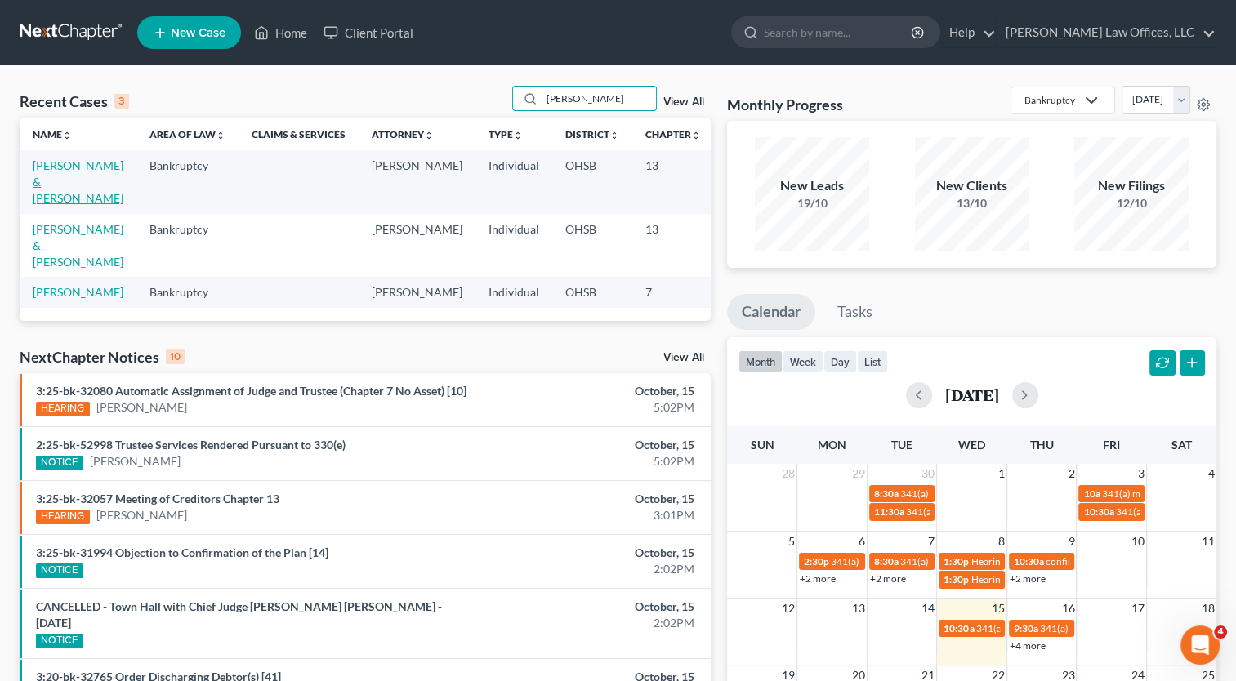
click at [57, 166] on link "[PERSON_NAME] & [PERSON_NAME]" at bounding box center [78, 181] width 91 height 47
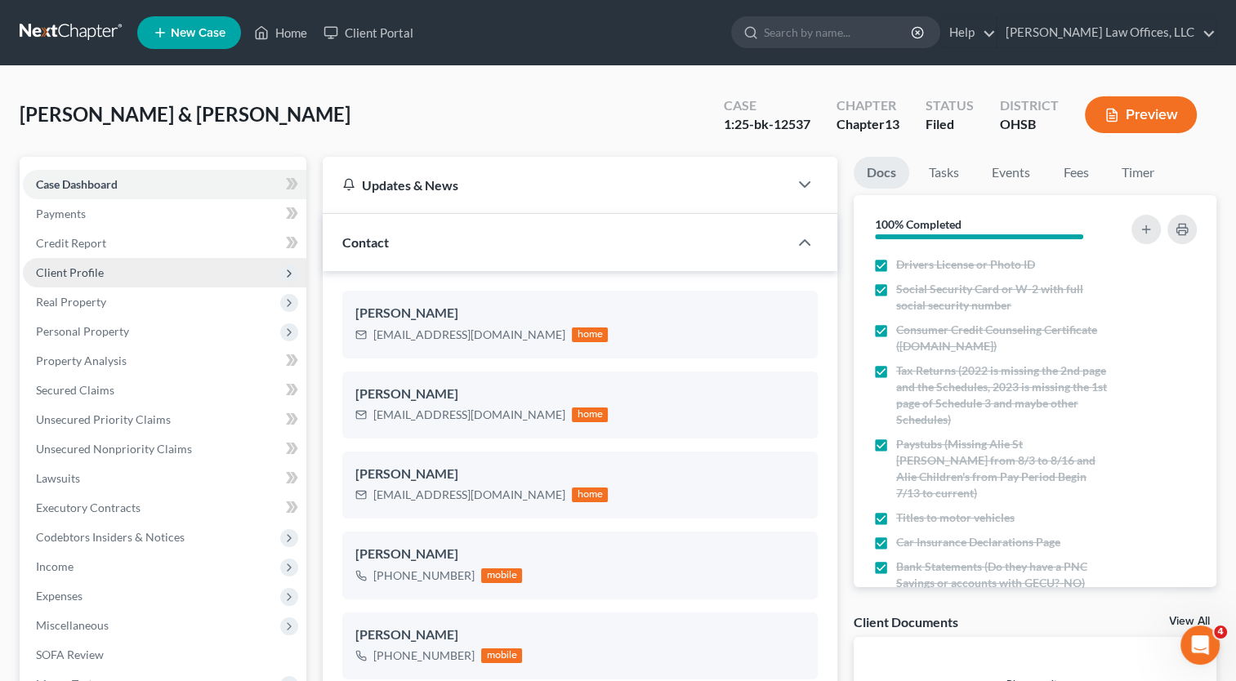
click at [80, 279] on span "Client Profile" at bounding box center [70, 272] width 68 height 14
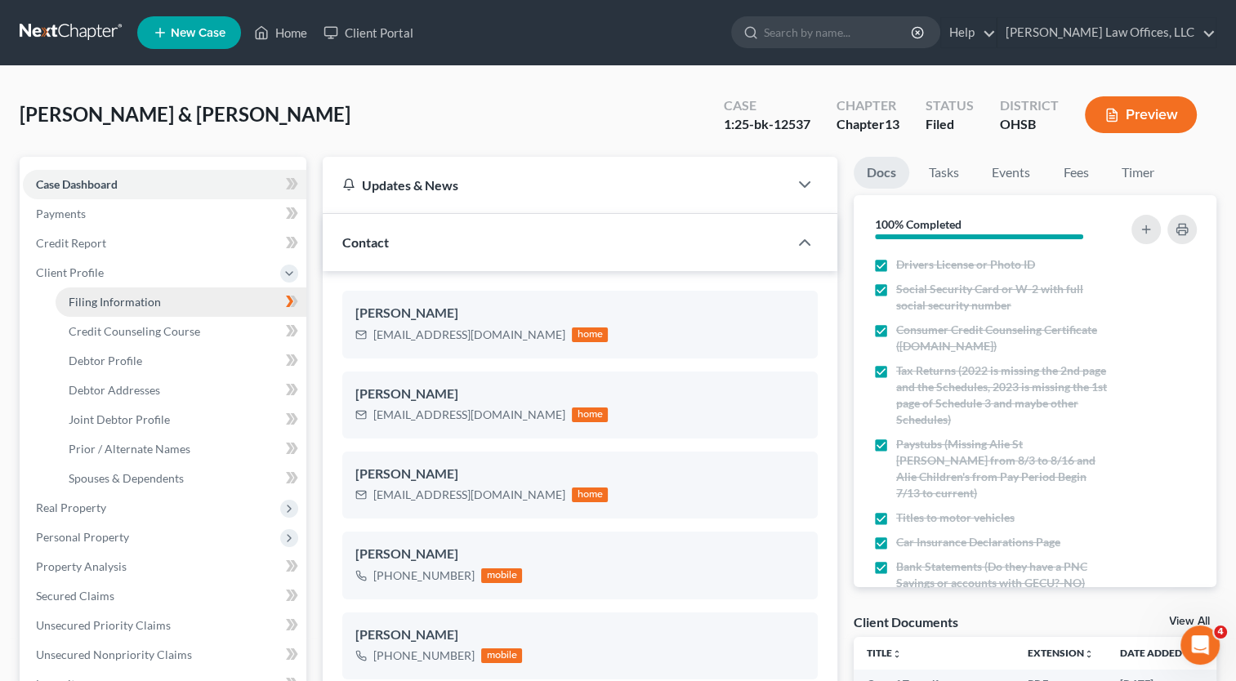
click at [79, 306] on span "Filing Information" at bounding box center [115, 302] width 92 height 14
select select "1"
select select "3"
select select "62"
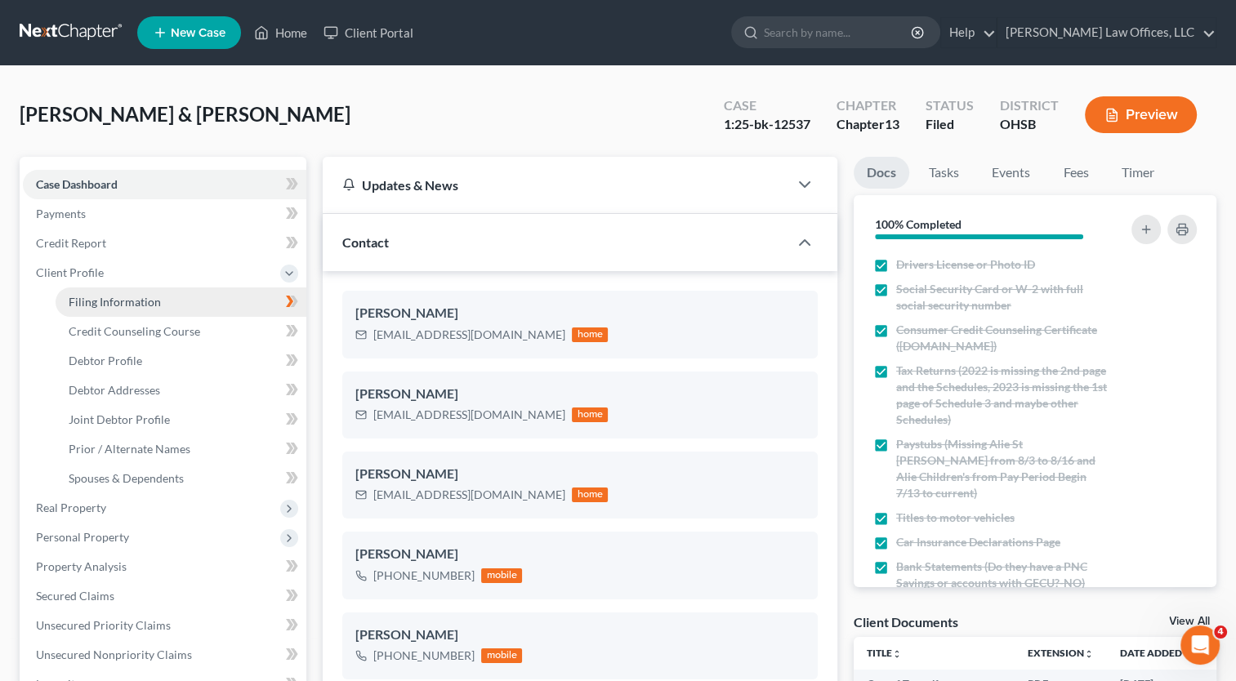
select select "0"
select select "36"
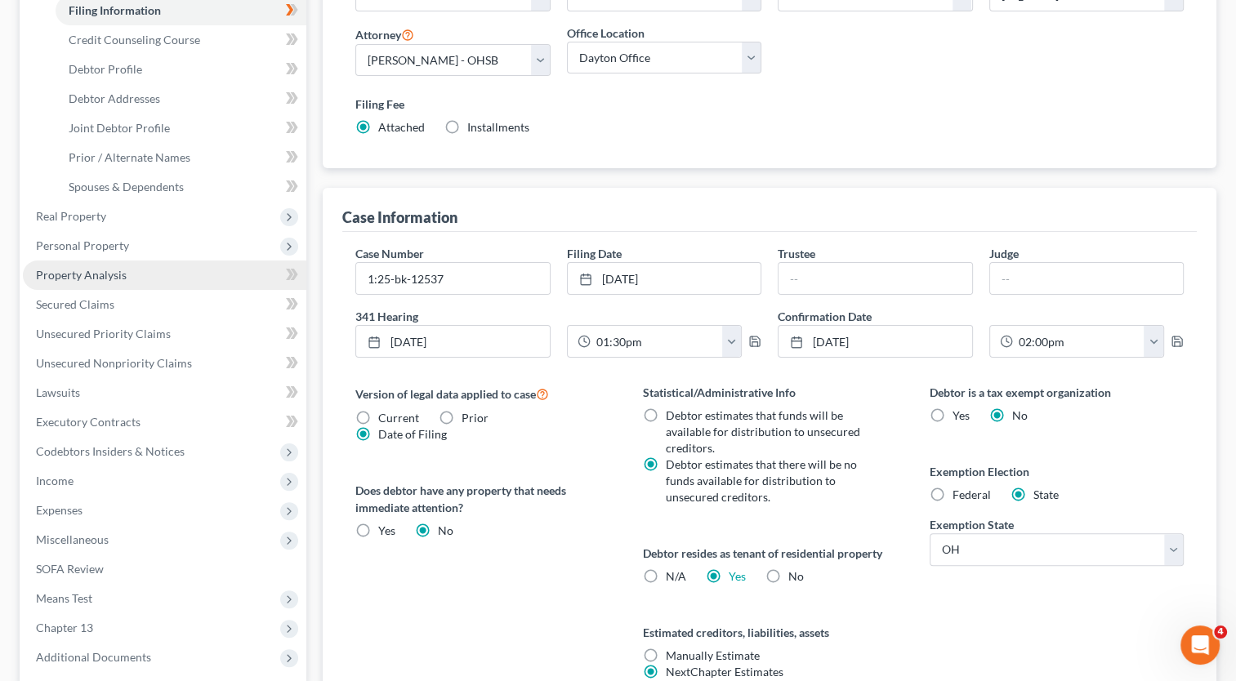
scroll to position [327, 0]
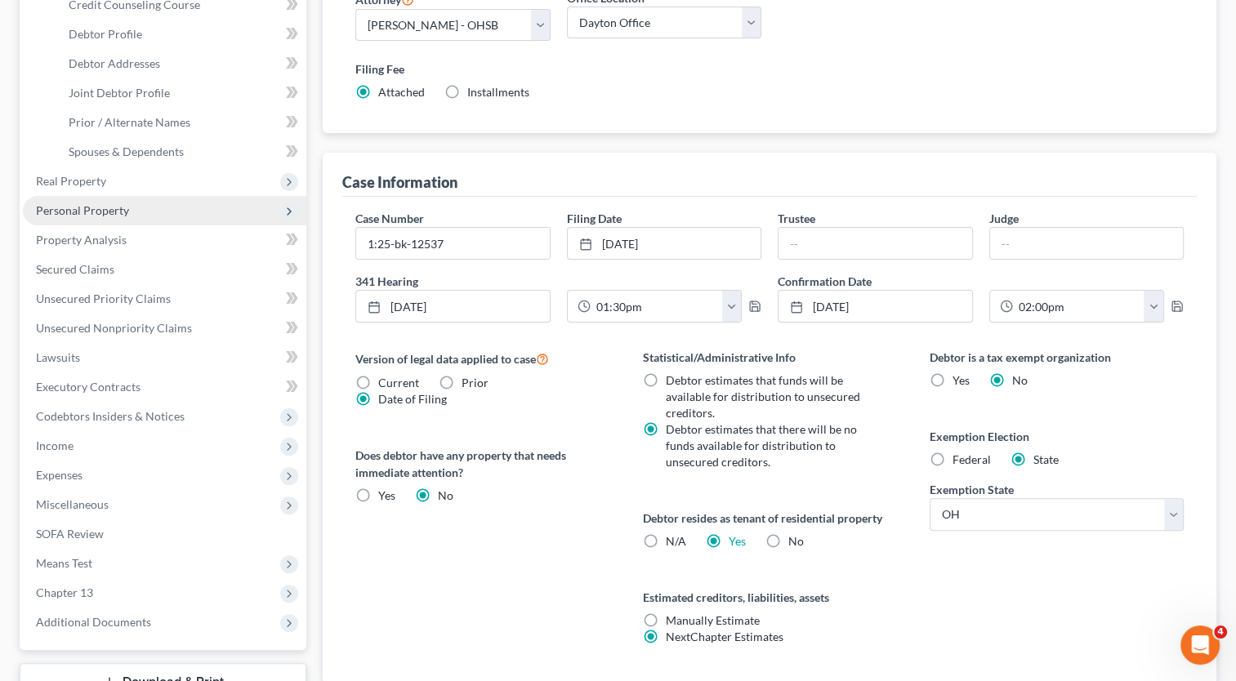
click at [109, 208] on span "Personal Property" at bounding box center [82, 210] width 93 height 14
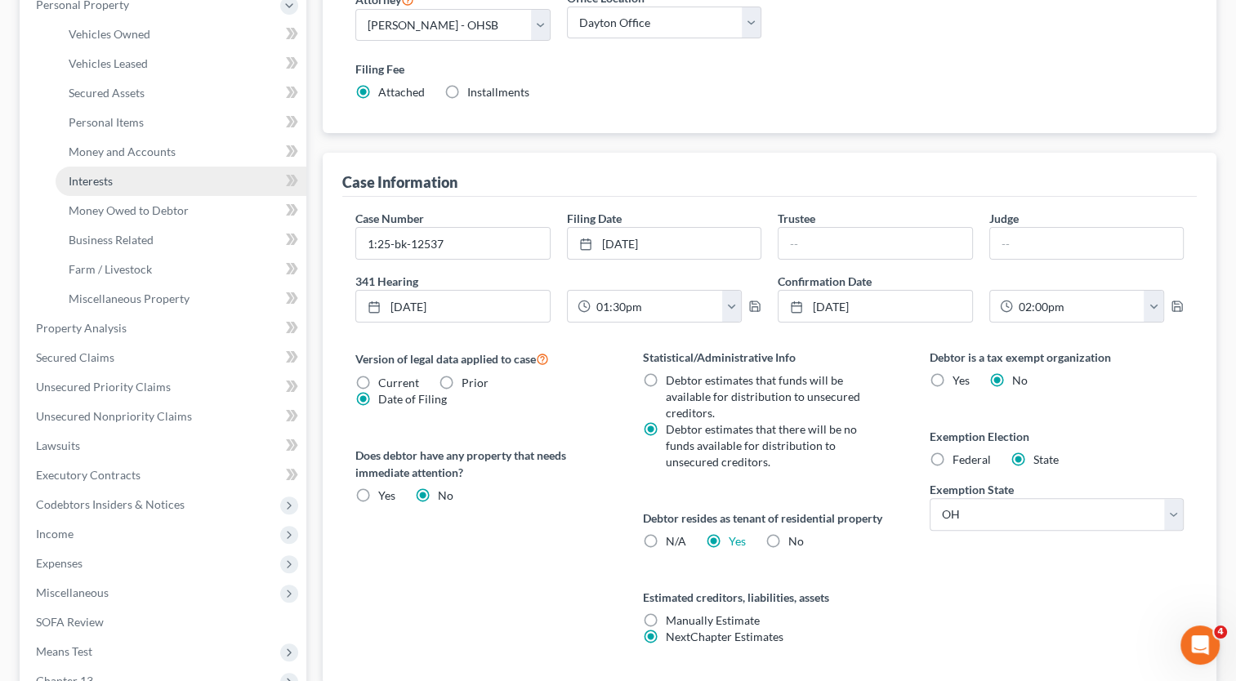
click at [101, 183] on span "Interests" at bounding box center [91, 181] width 44 height 14
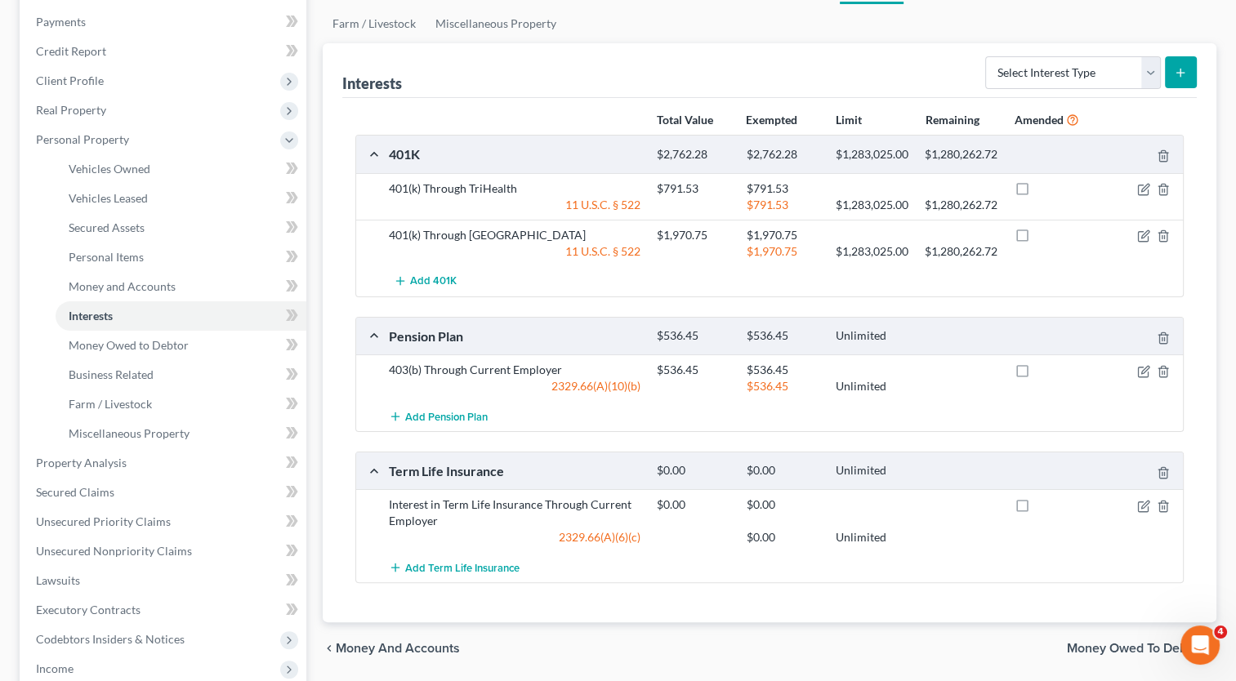
scroll to position [163, 0]
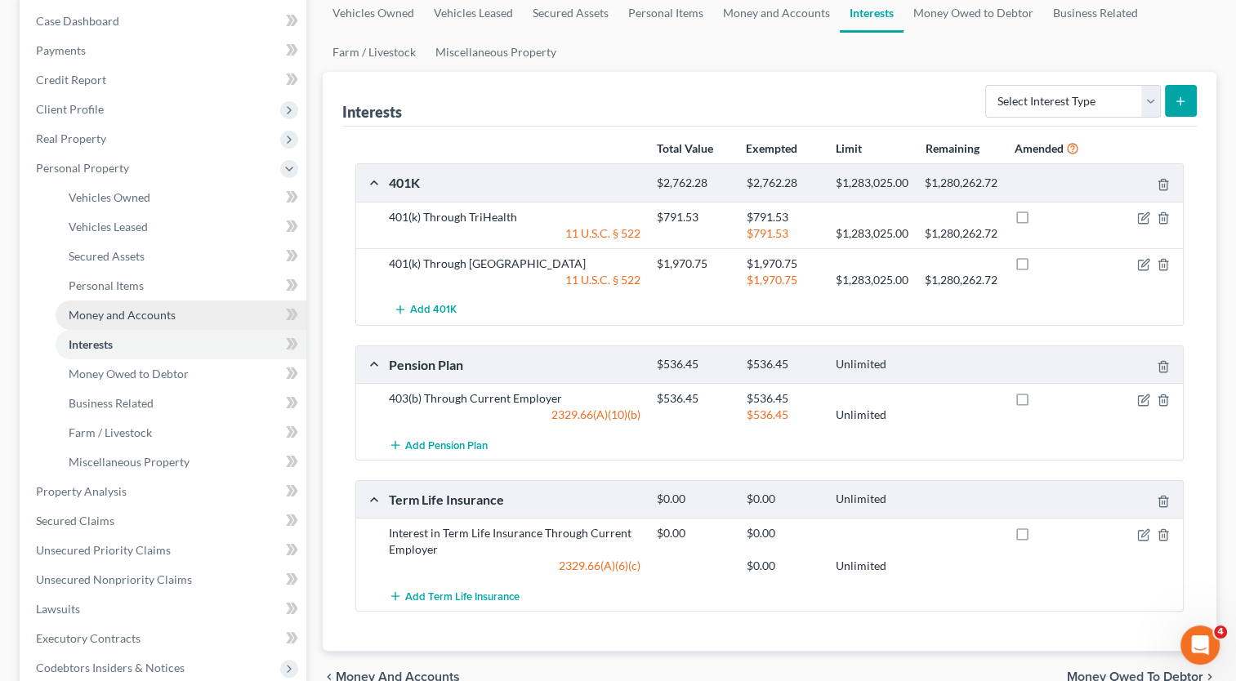
click at [136, 313] on span "Money and Accounts" at bounding box center [122, 315] width 107 height 14
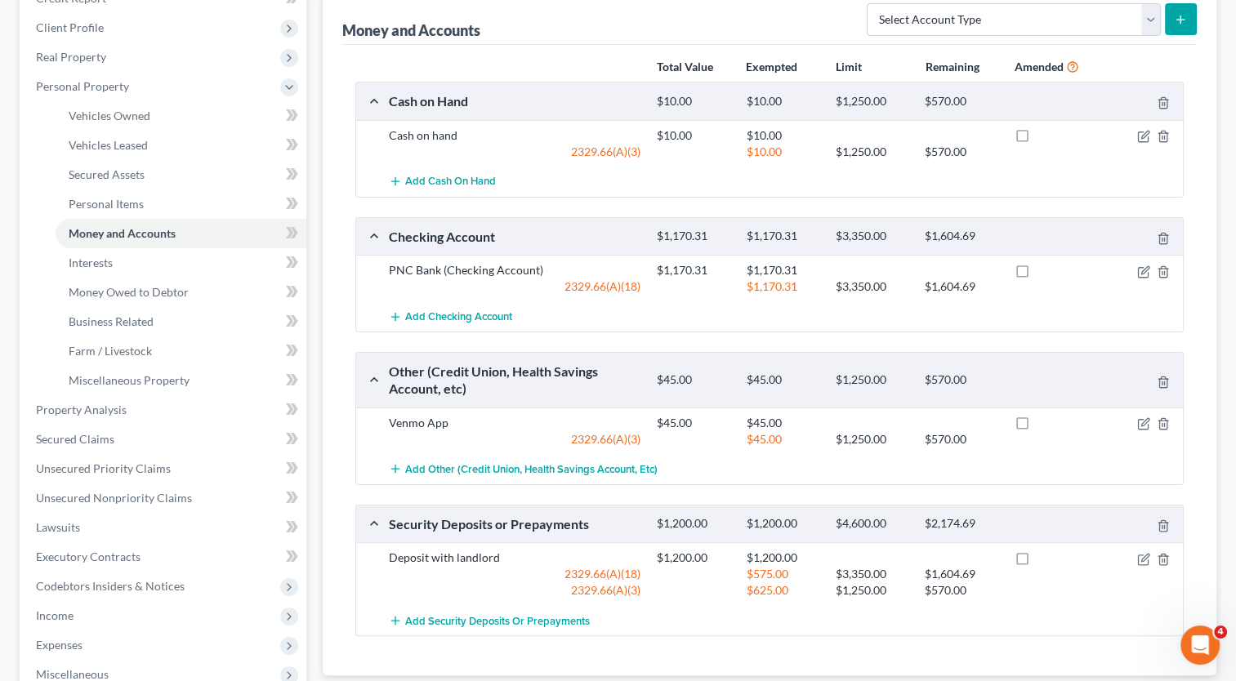
scroll to position [245, 0]
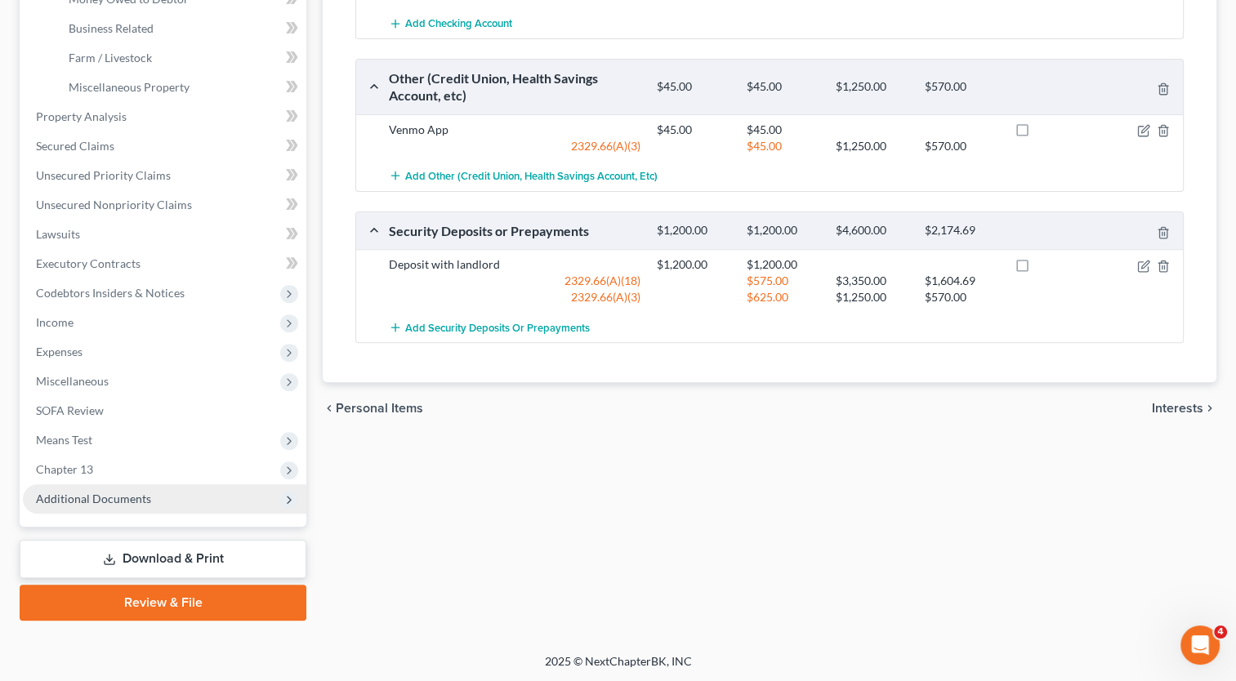
click at [105, 494] on span "Additional Documents" at bounding box center [93, 499] width 115 height 14
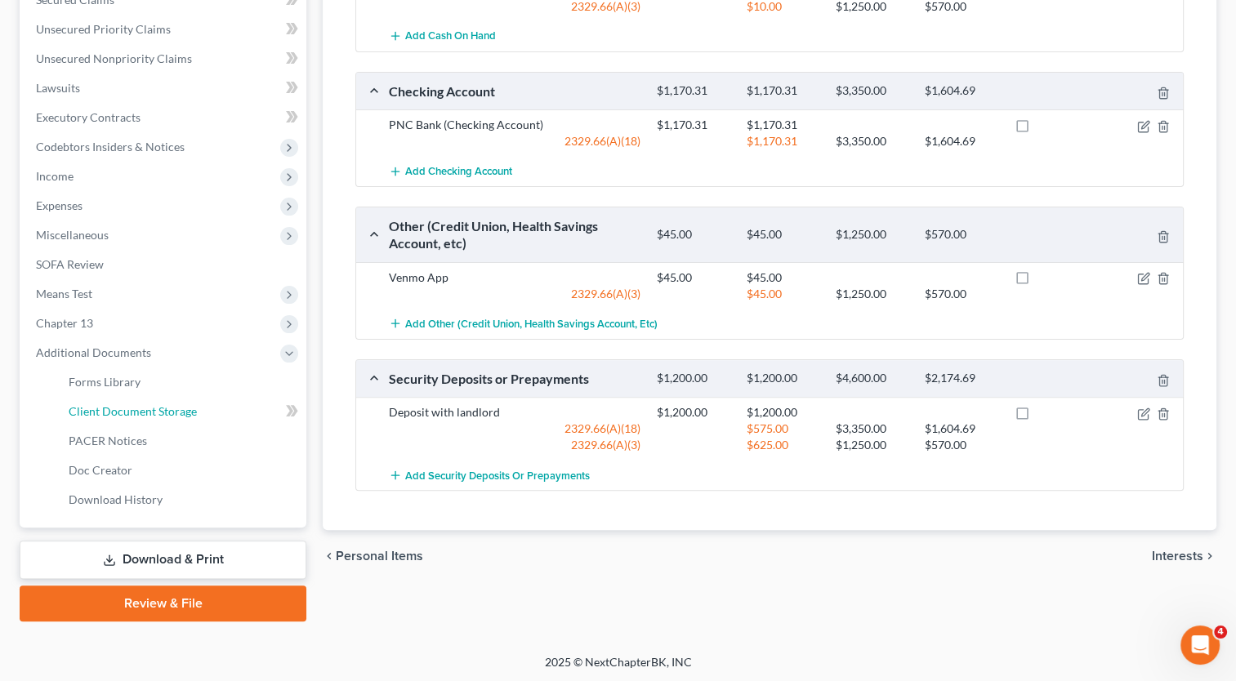
click at [114, 410] on span "Client Document Storage" at bounding box center [133, 411] width 128 height 14
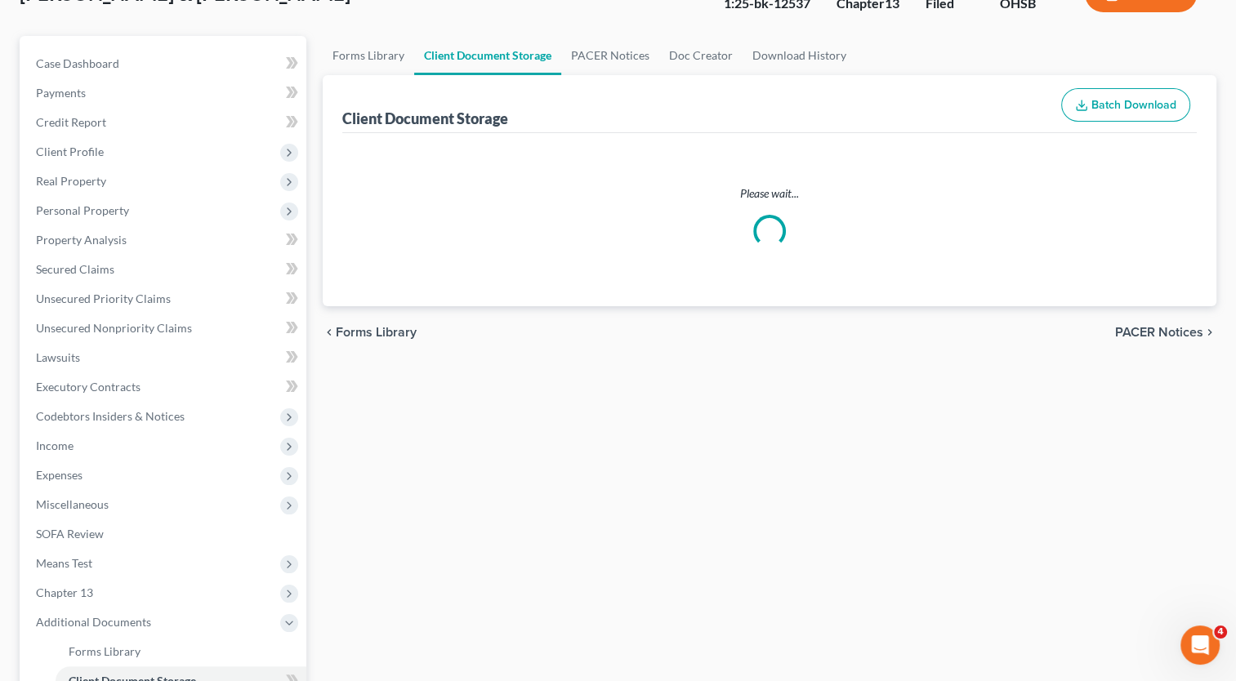
scroll to position [7, 0]
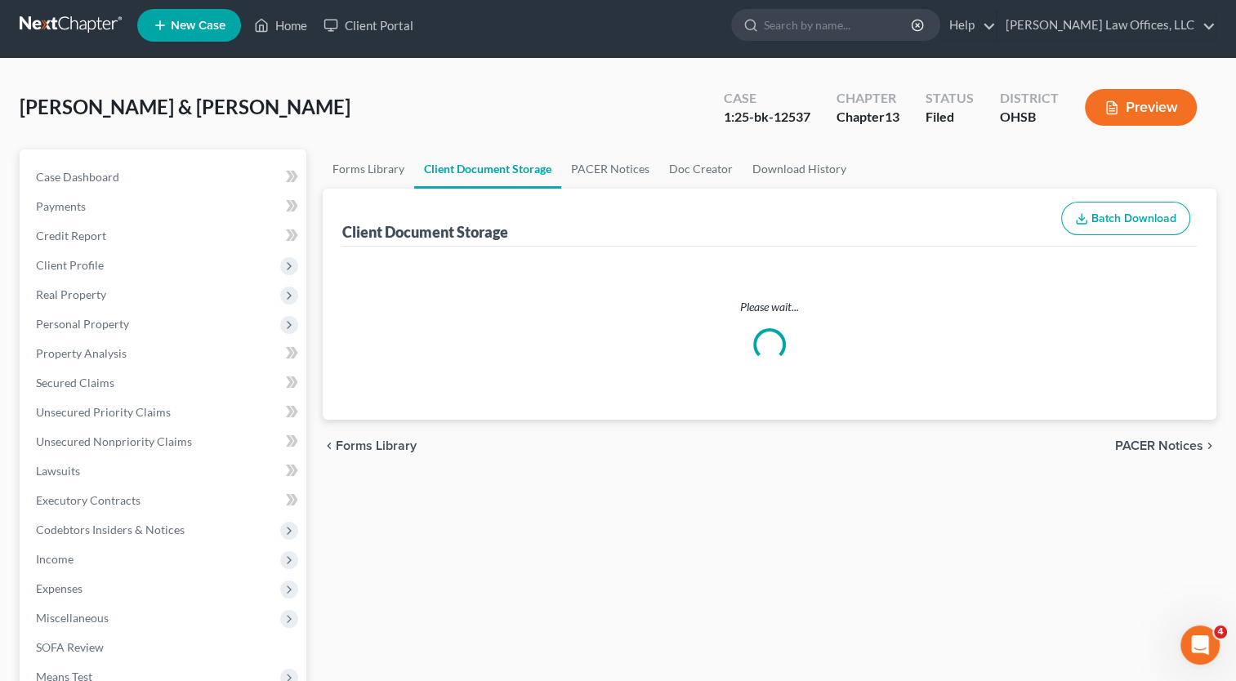
select select "7"
select select "52"
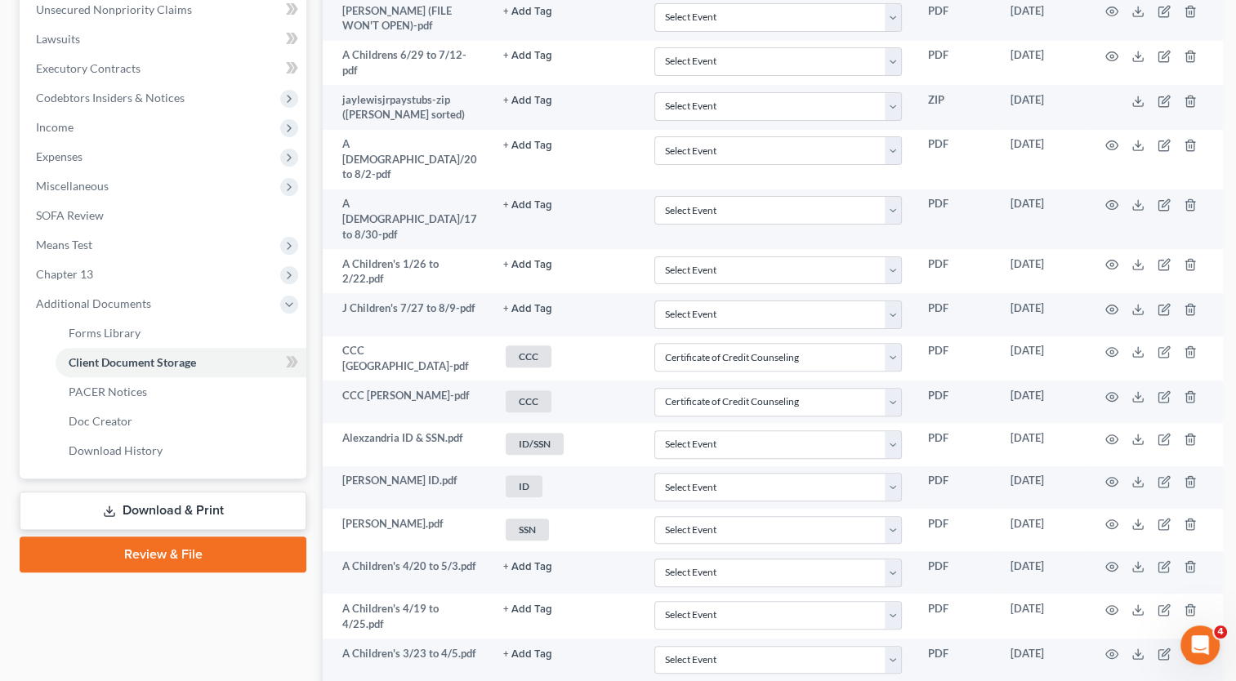
scroll to position [0, 0]
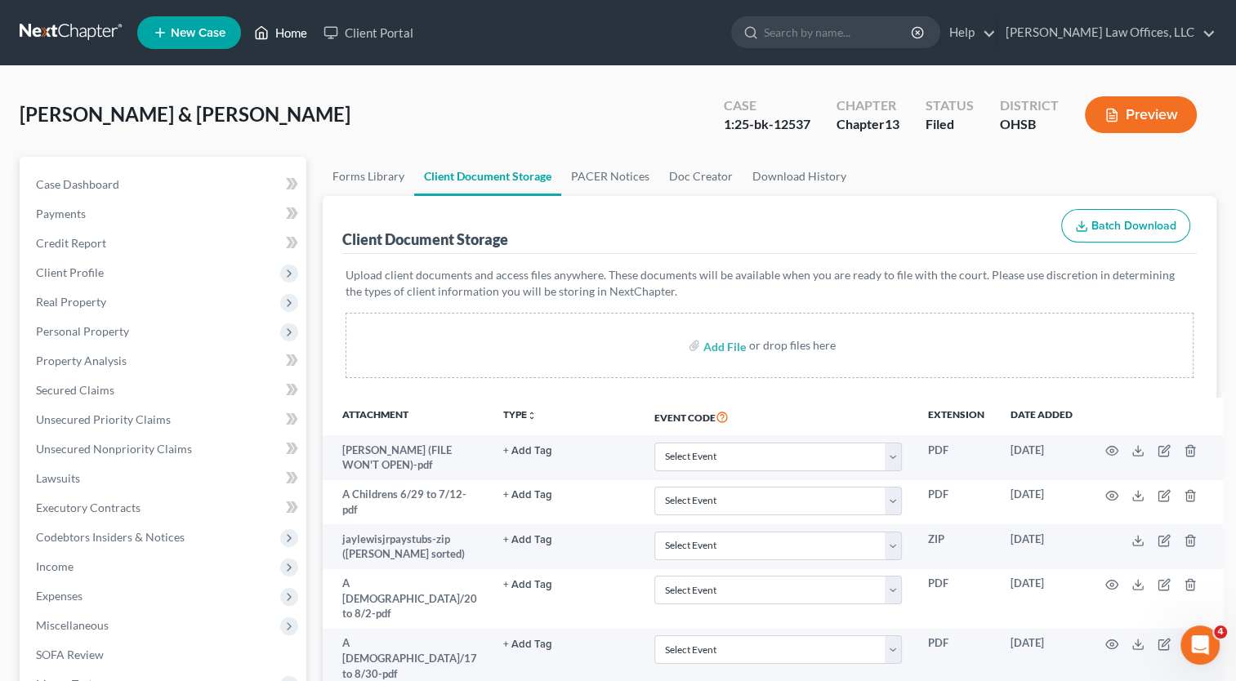
drag, startPoint x: 288, startPoint y: 28, endPoint x: 516, endPoint y: 127, distance: 248.4
click at [288, 29] on link "Home" at bounding box center [280, 32] width 69 height 29
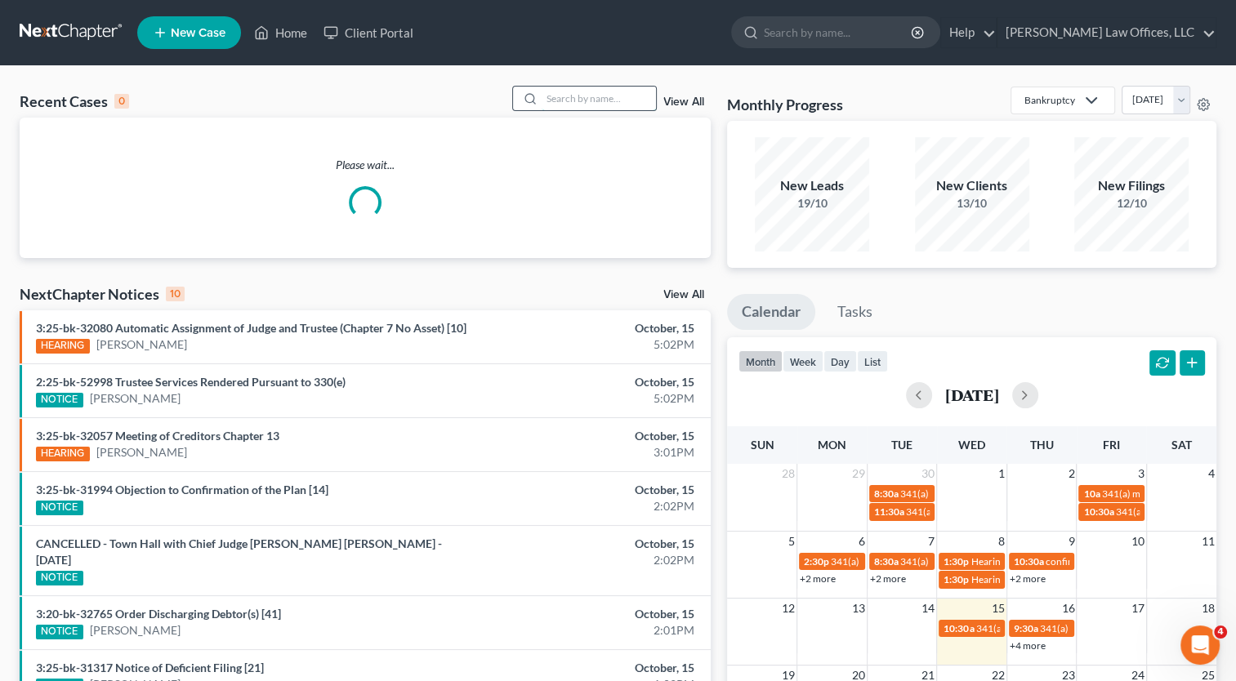
click at [571, 99] on input "search" at bounding box center [599, 99] width 114 height 24
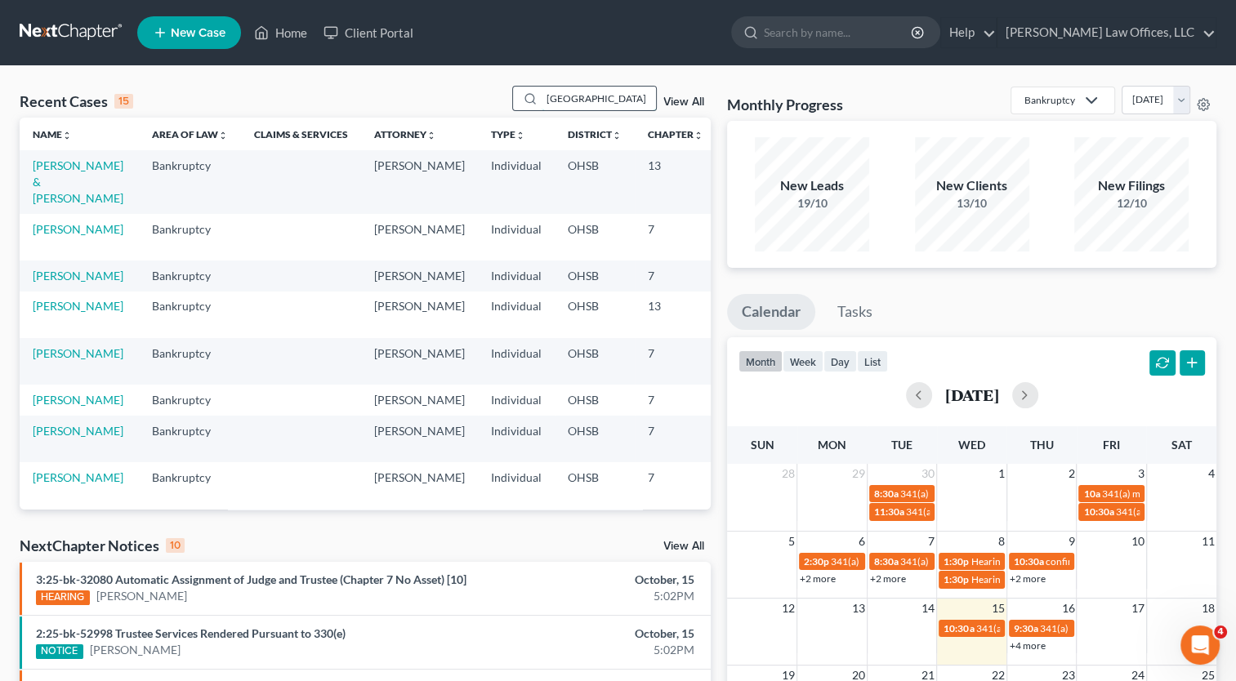
type input "[GEOGRAPHIC_DATA]"
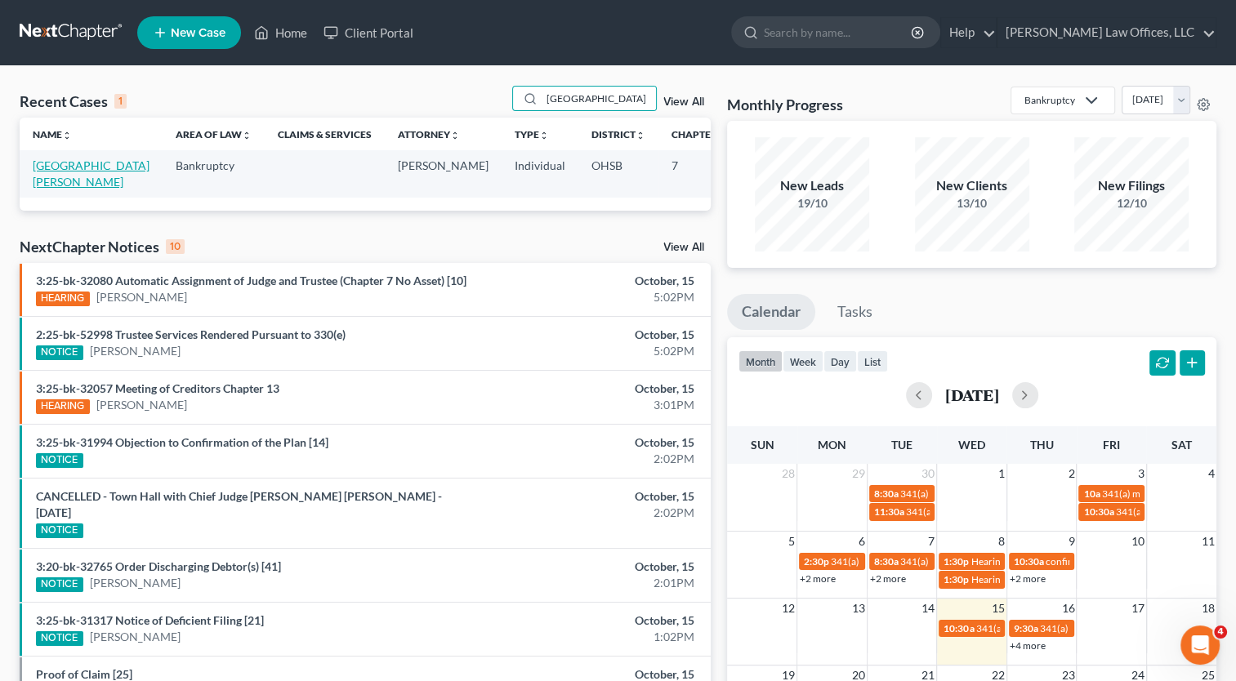
click at [51, 170] on link "[GEOGRAPHIC_DATA][PERSON_NAME]" at bounding box center [91, 173] width 117 height 30
select select "4"
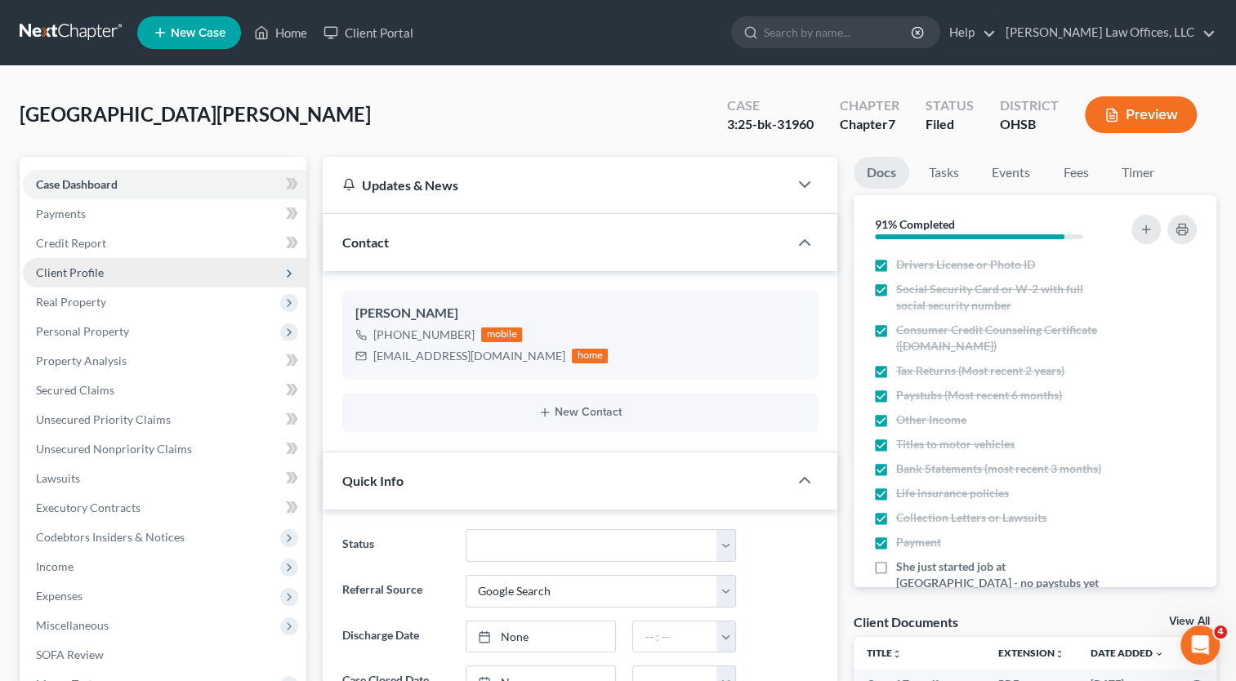
click at [80, 284] on span "Client Profile" at bounding box center [164, 272] width 283 height 29
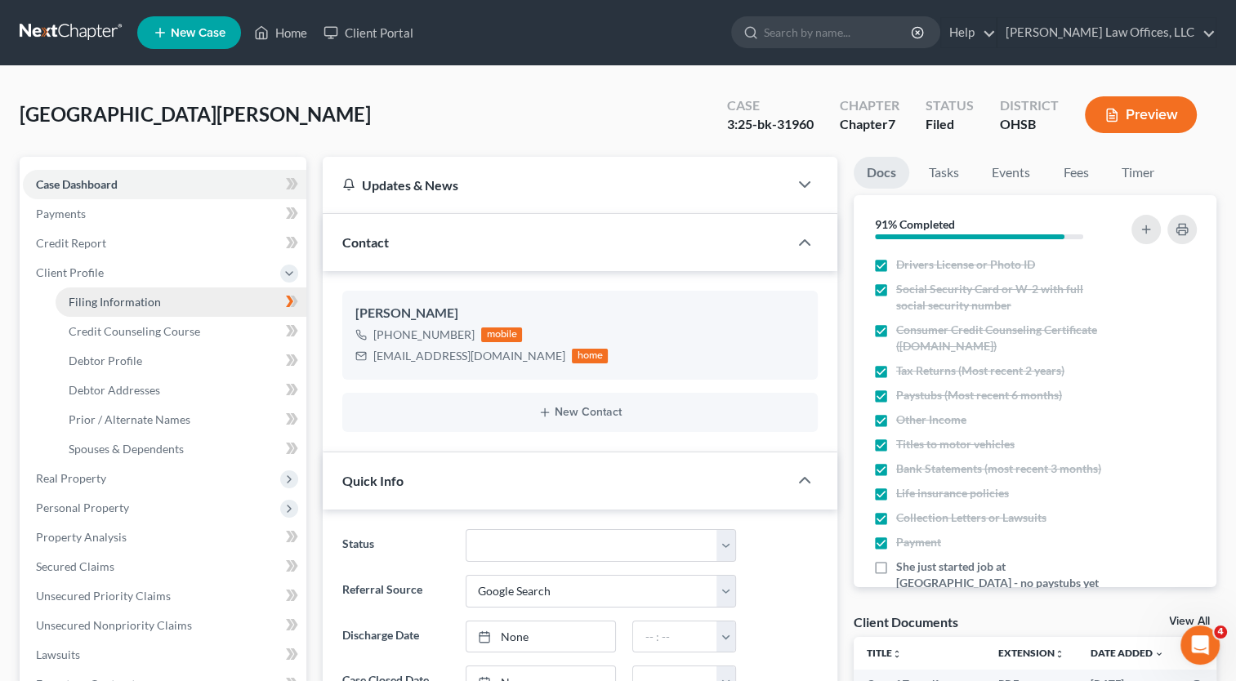
click at [94, 303] on span "Filing Information" at bounding box center [115, 302] width 92 height 14
select select "1"
select select "0"
select select "62"
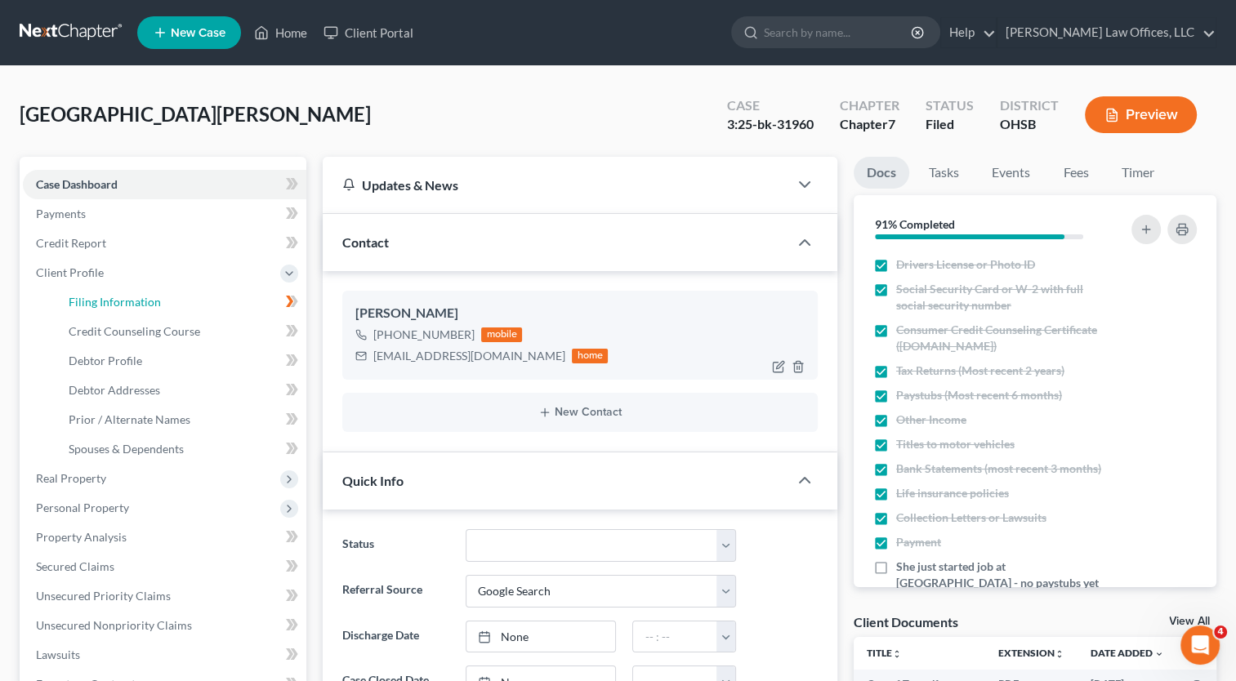
select select "0"
select select "36"
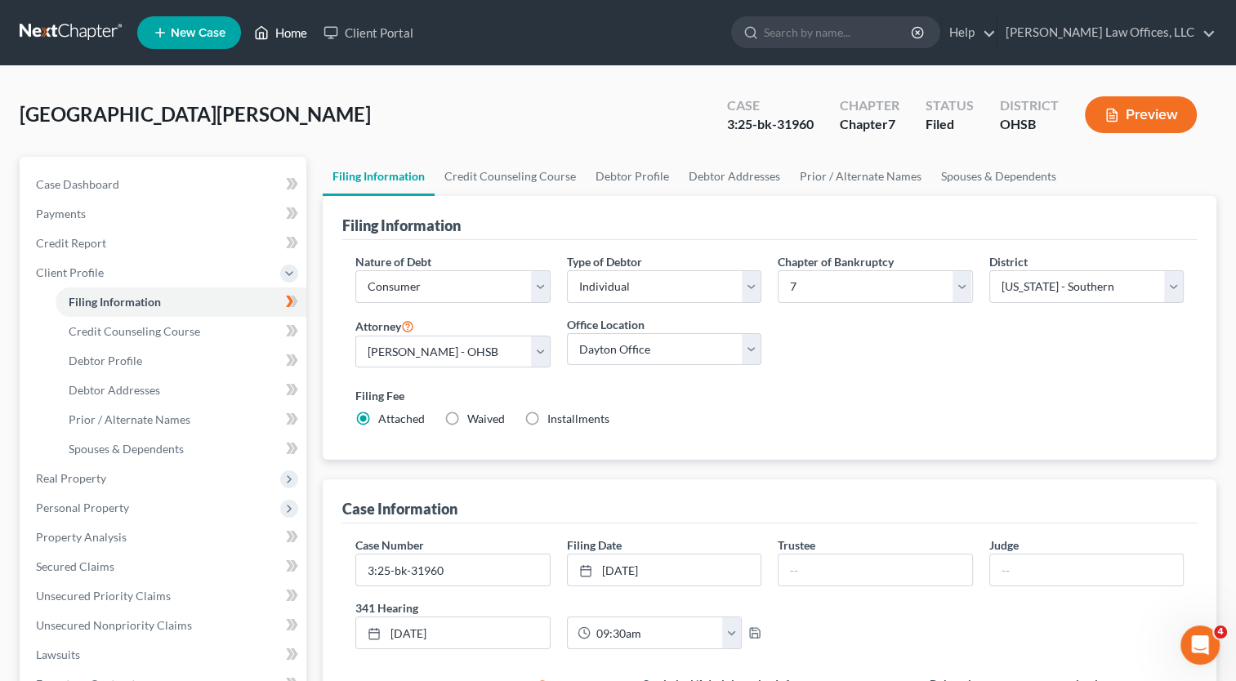
drag, startPoint x: 279, startPoint y: 33, endPoint x: 488, endPoint y: 154, distance: 241.3
click at [279, 33] on link "Home" at bounding box center [280, 32] width 69 height 29
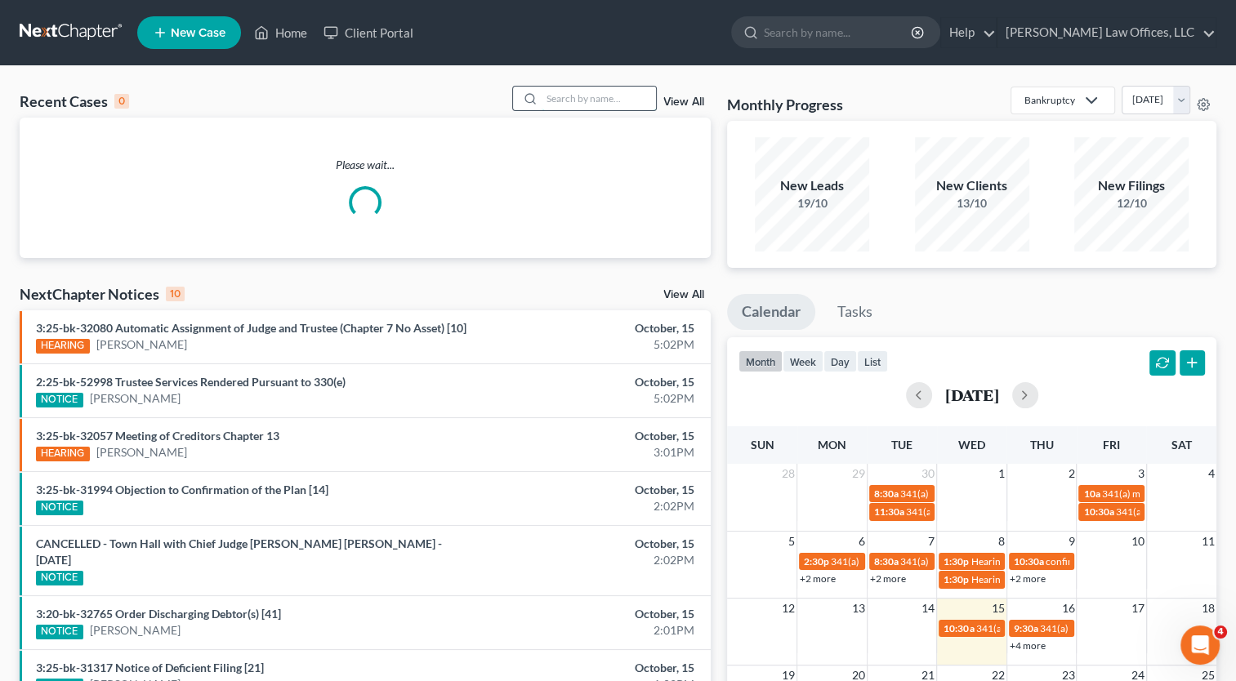
click at [600, 98] on input "search" at bounding box center [599, 99] width 114 height 24
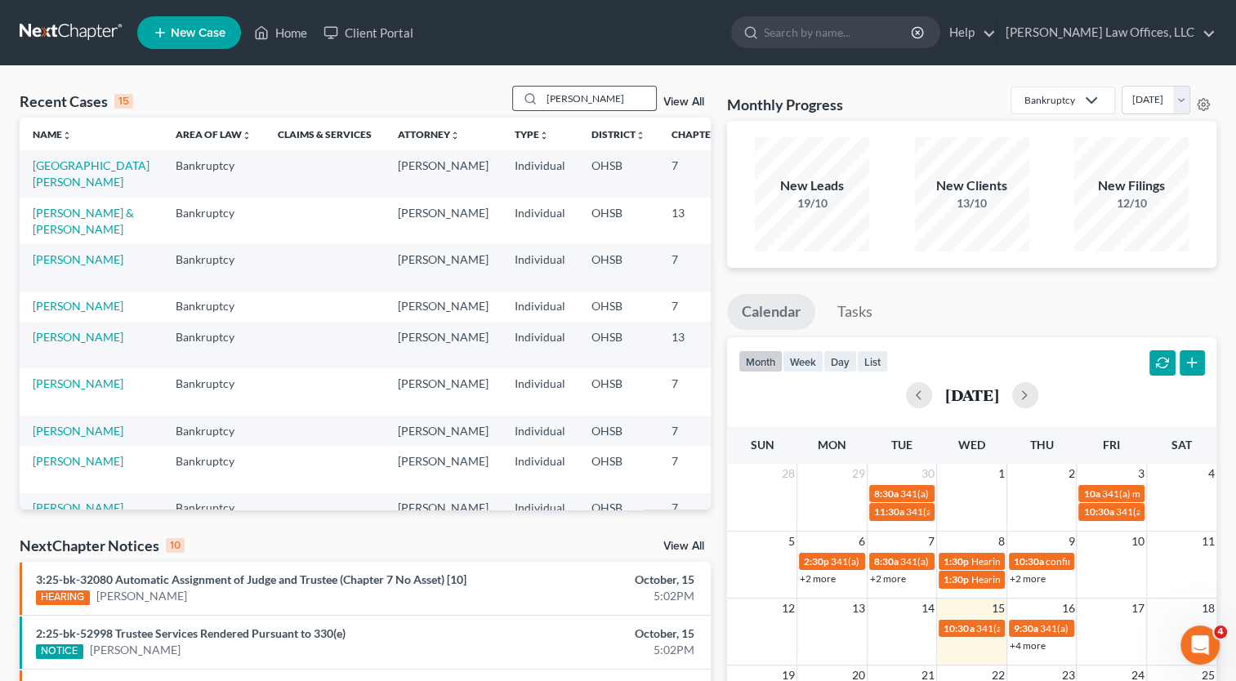
type input "[PERSON_NAME]"
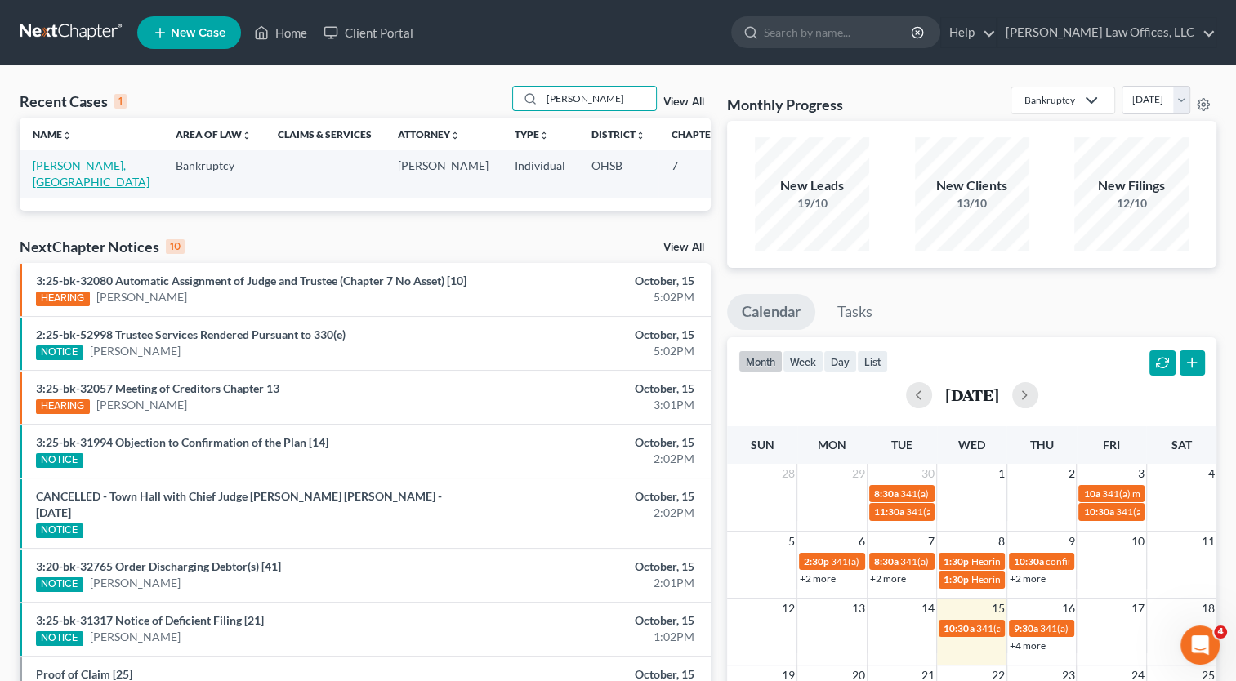
click at [49, 167] on link "[PERSON_NAME], [GEOGRAPHIC_DATA]" at bounding box center [91, 173] width 117 height 30
select select "4"
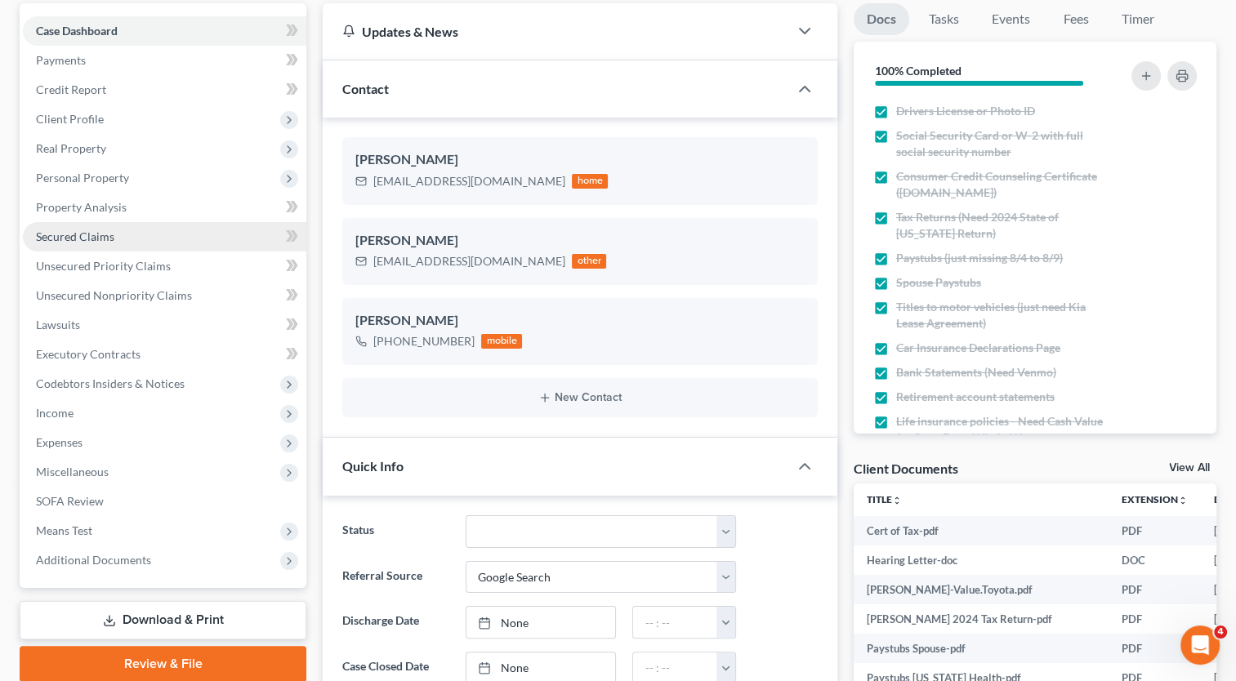
scroll to position [163, 0]
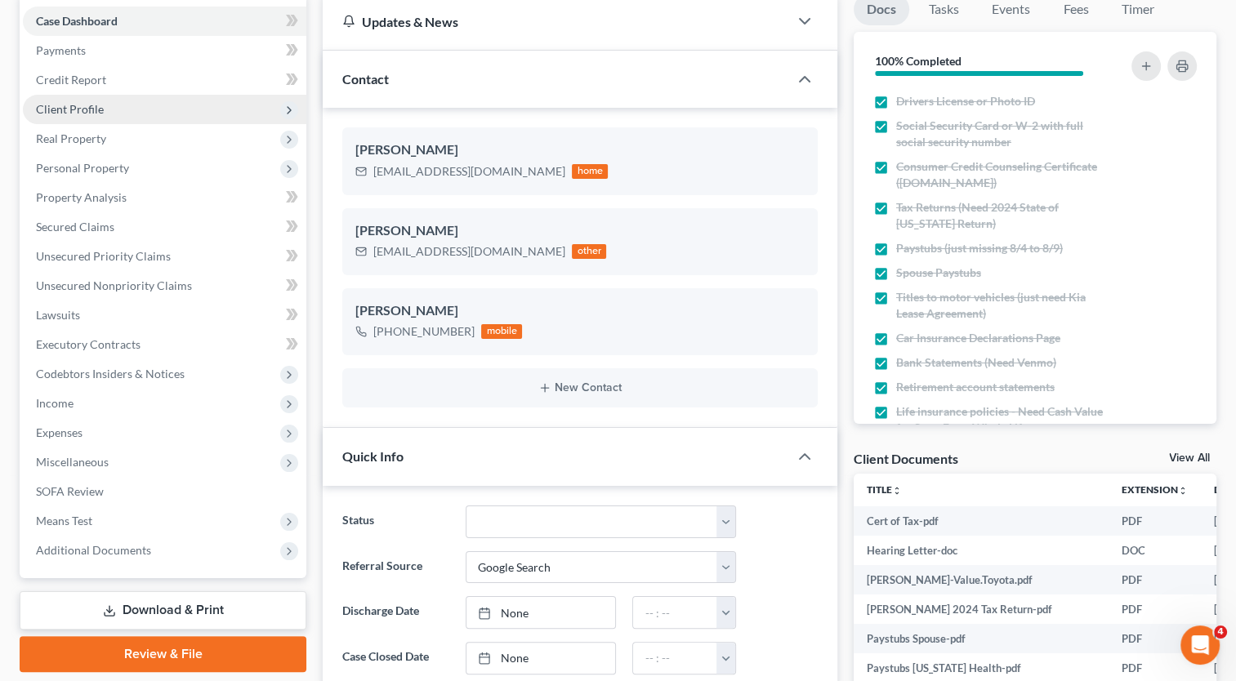
click at [79, 113] on span "Client Profile" at bounding box center [70, 109] width 68 height 14
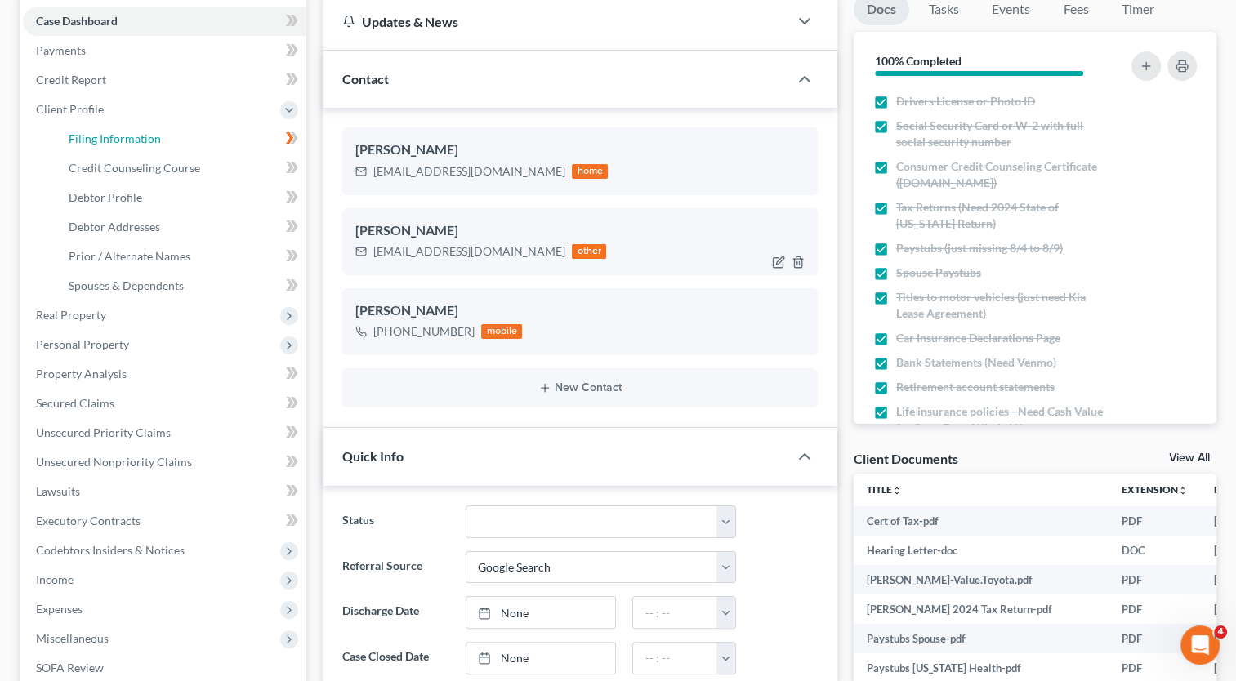
click at [88, 138] on span "Filing Information" at bounding box center [115, 139] width 92 height 14
select select "1"
select select "0"
select select "62"
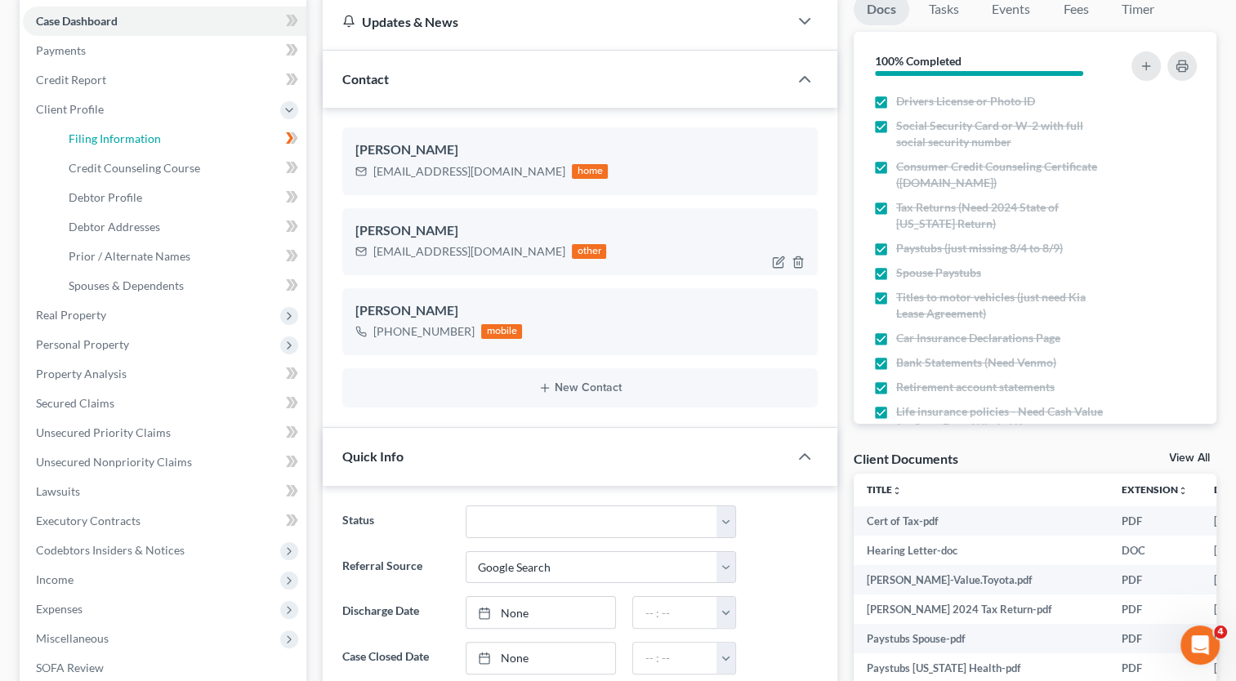
select select "0"
select select "36"
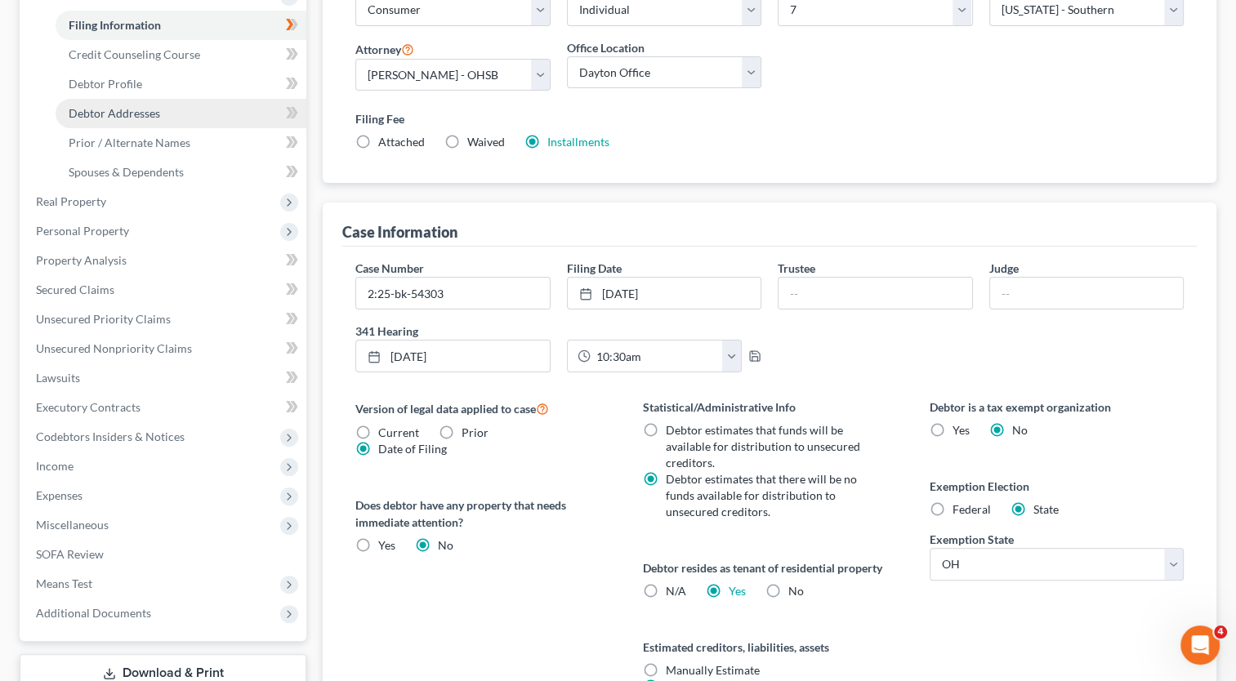
scroll to position [327, 0]
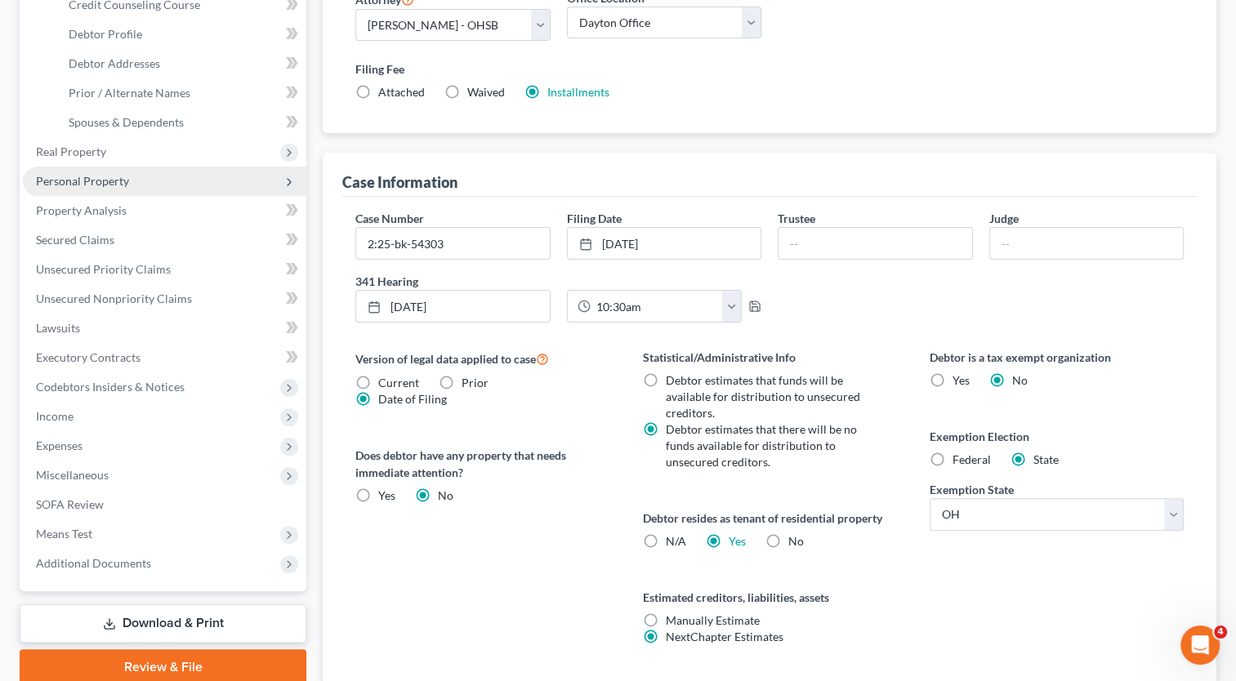
click at [115, 176] on span "Personal Property" at bounding box center [82, 181] width 93 height 14
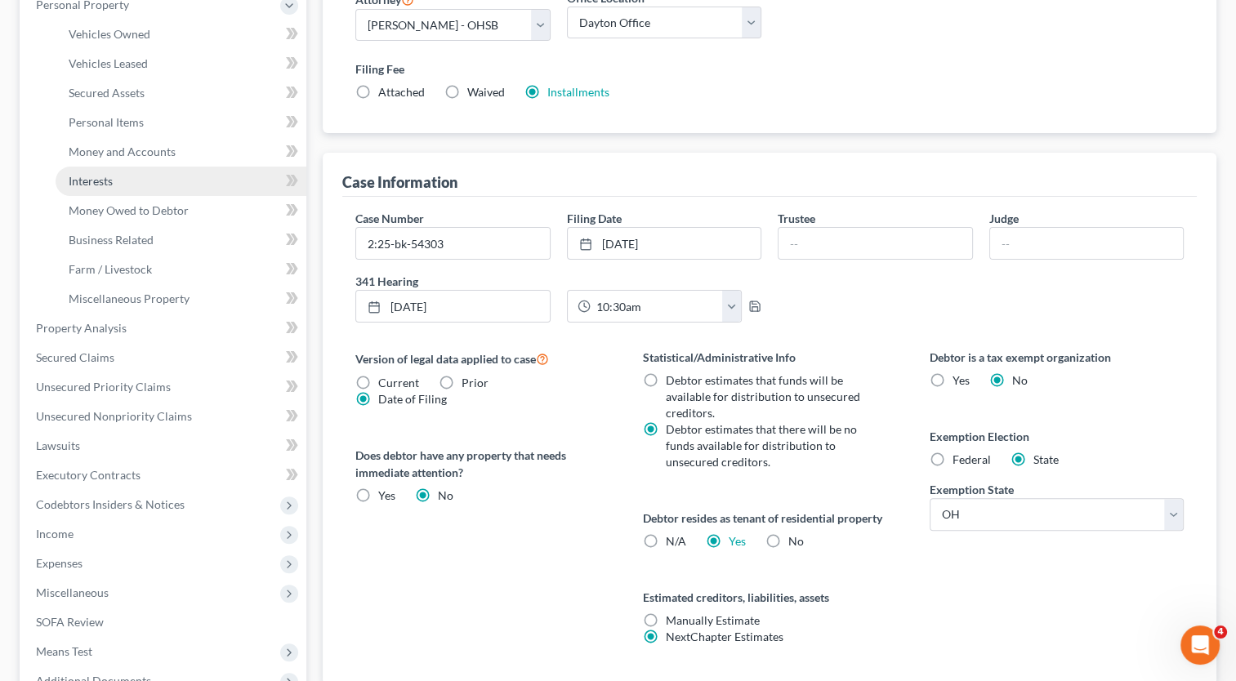
click at [108, 178] on span "Interests" at bounding box center [91, 181] width 44 height 14
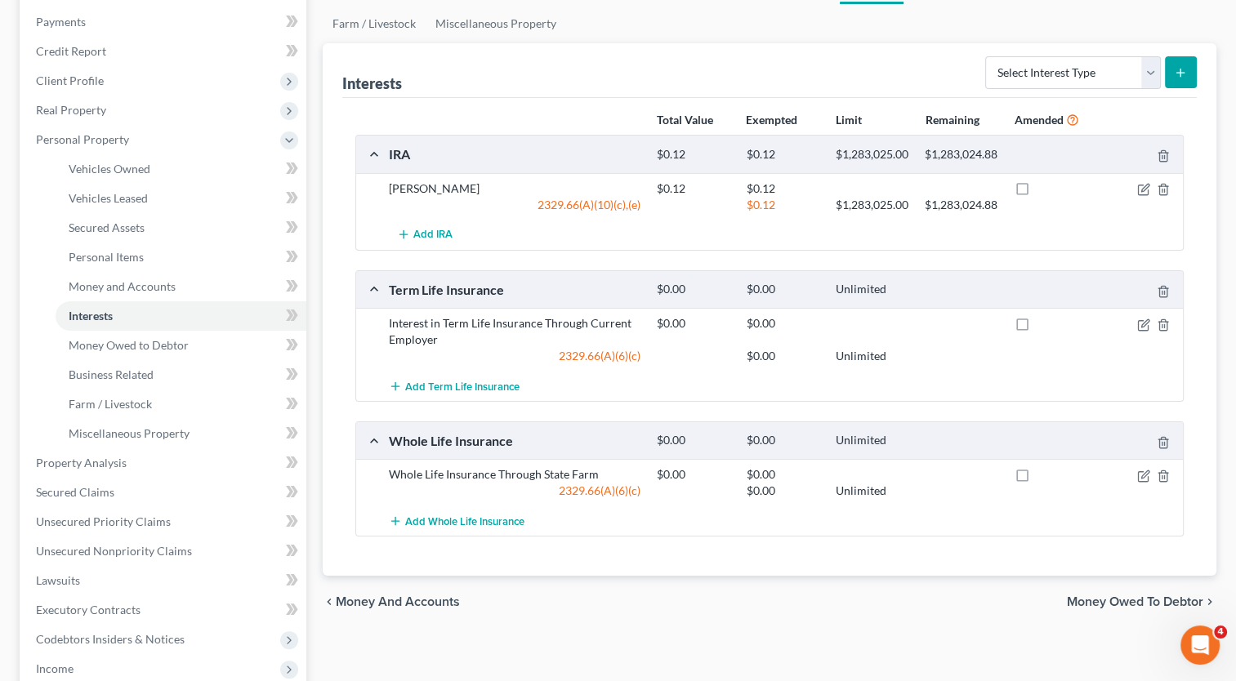
scroll to position [163, 0]
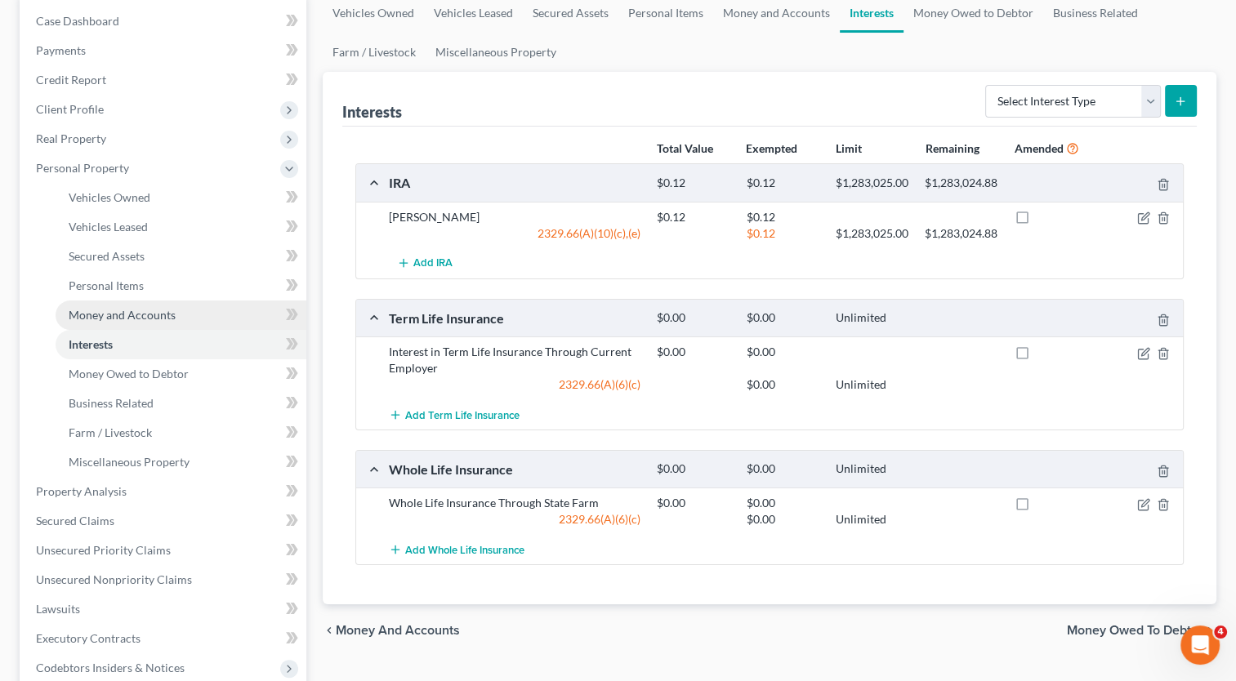
drag, startPoint x: 85, startPoint y: 307, endPoint x: 247, endPoint y: 313, distance: 161.8
click at [86, 308] on span "Money and Accounts" at bounding box center [122, 315] width 107 height 14
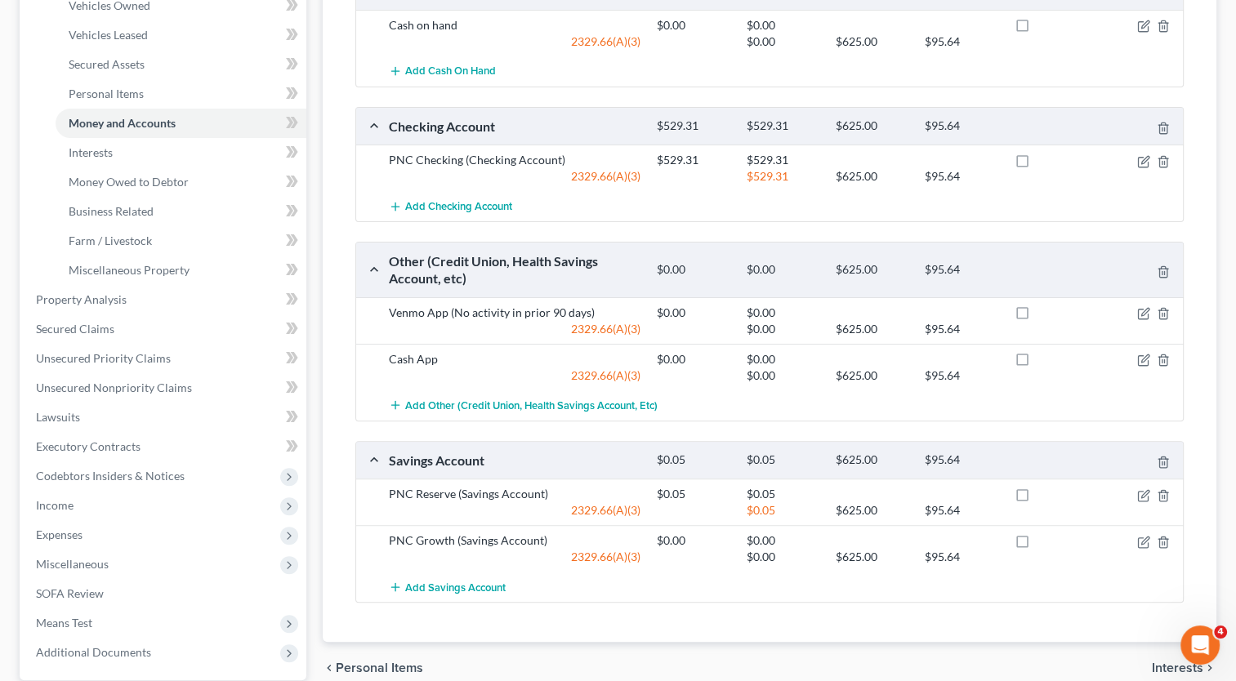
scroll to position [327, 0]
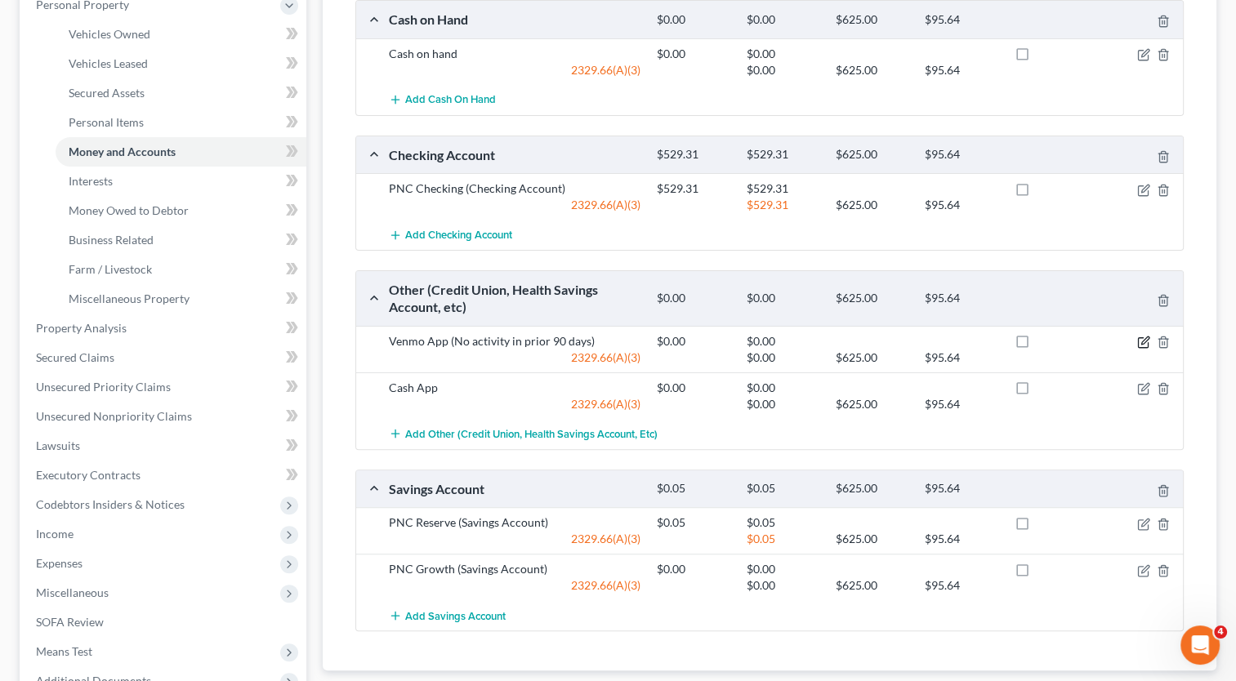
click at [1144, 337] on icon "button" at bounding box center [1144, 340] width 7 height 7
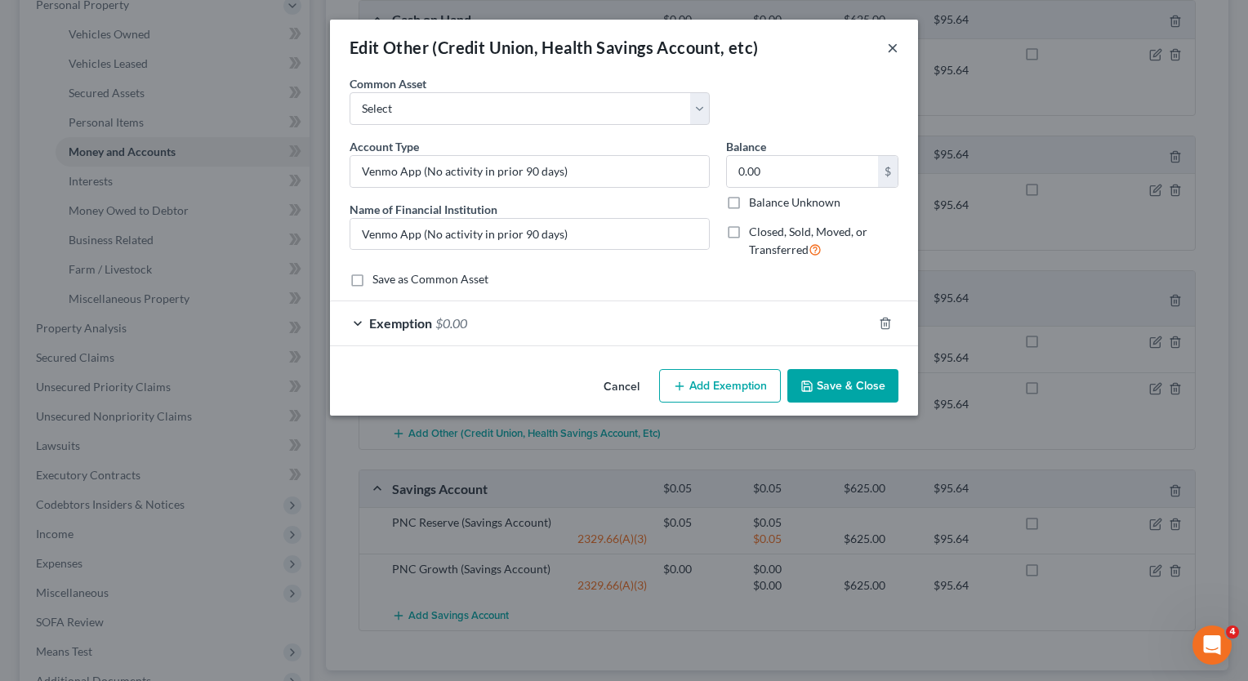
click at [889, 50] on button "×" at bounding box center [892, 48] width 11 height 20
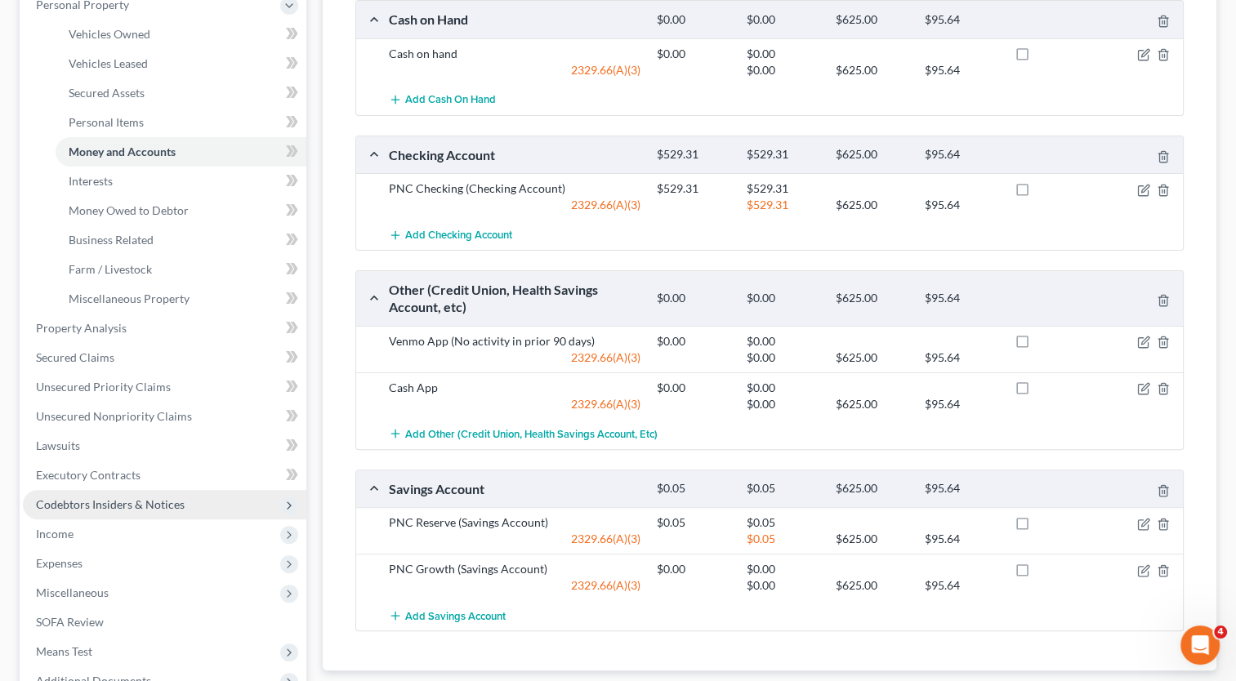
click at [85, 497] on span "Codebtors Insiders & Notices" at bounding box center [110, 504] width 149 height 14
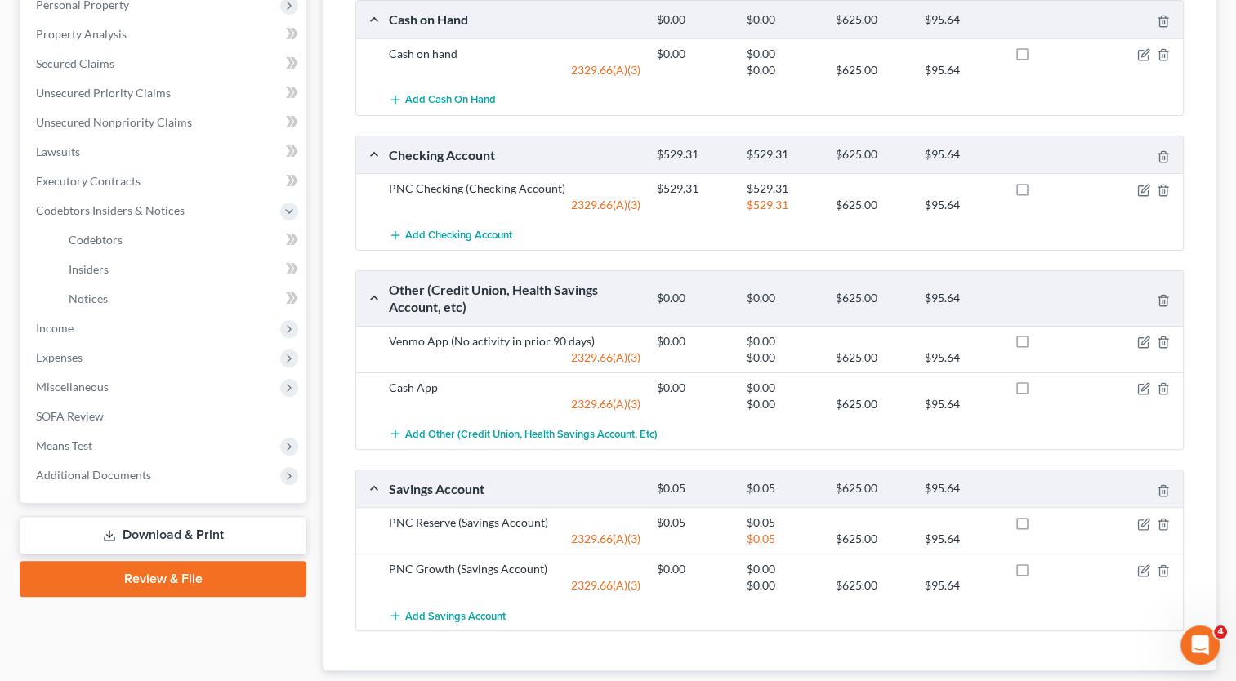
scroll to position [426, 0]
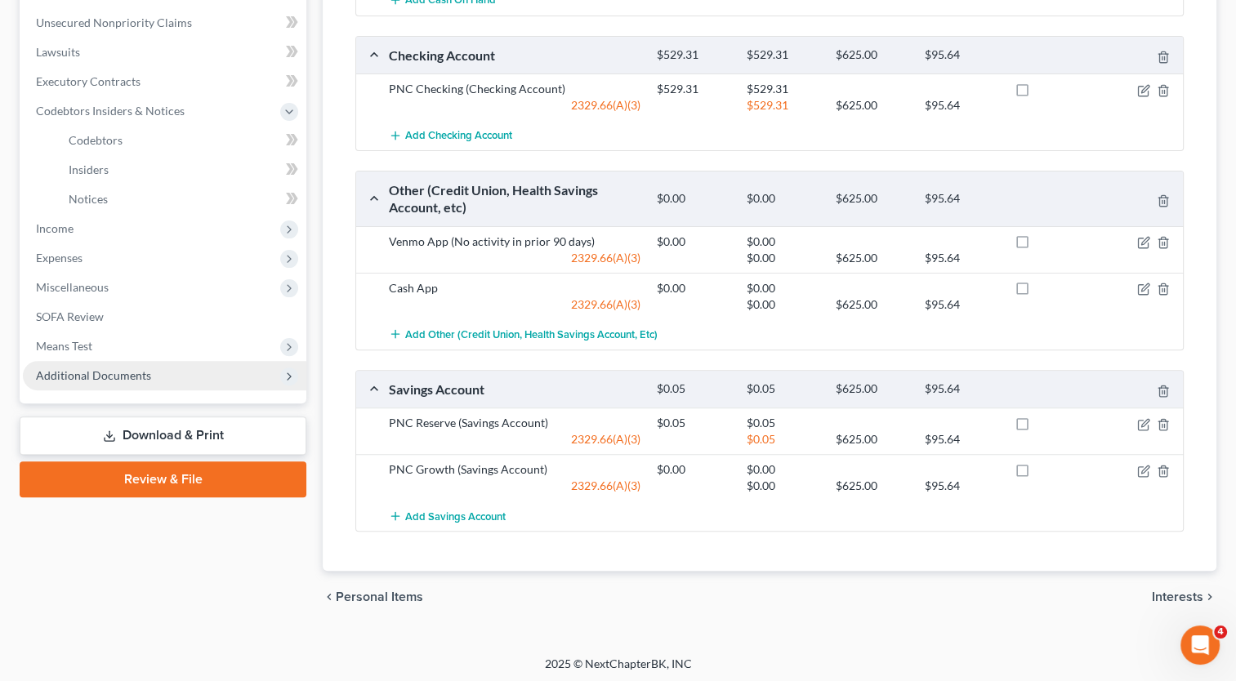
click at [91, 379] on span "Additional Documents" at bounding box center [93, 375] width 115 height 14
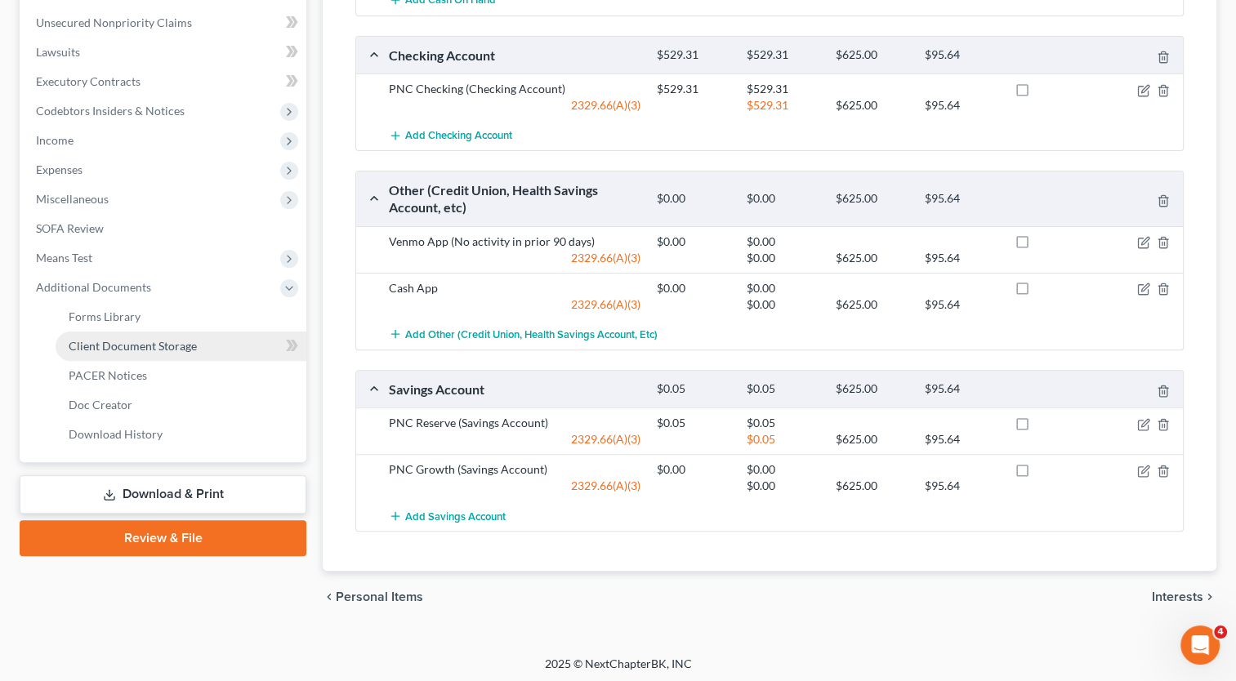
click at [147, 345] on span "Client Document Storage" at bounding box center [133, 346] width 128 height 14
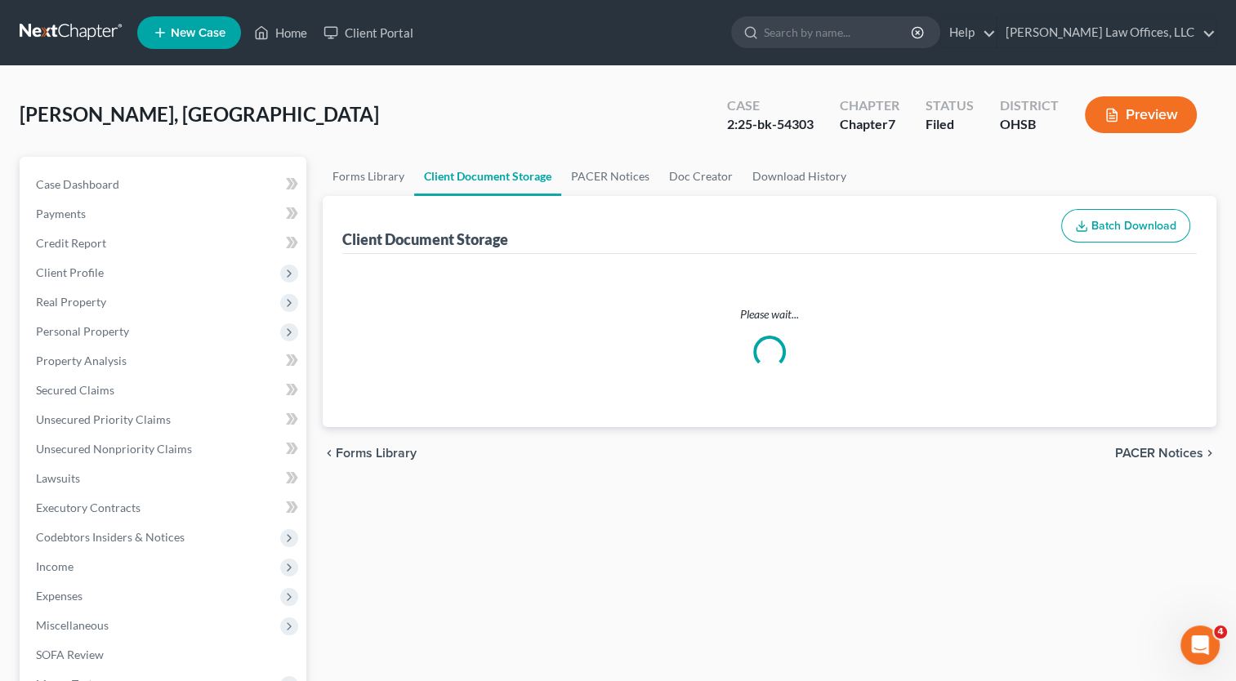
select select "7"
select select "37"
select select "52"
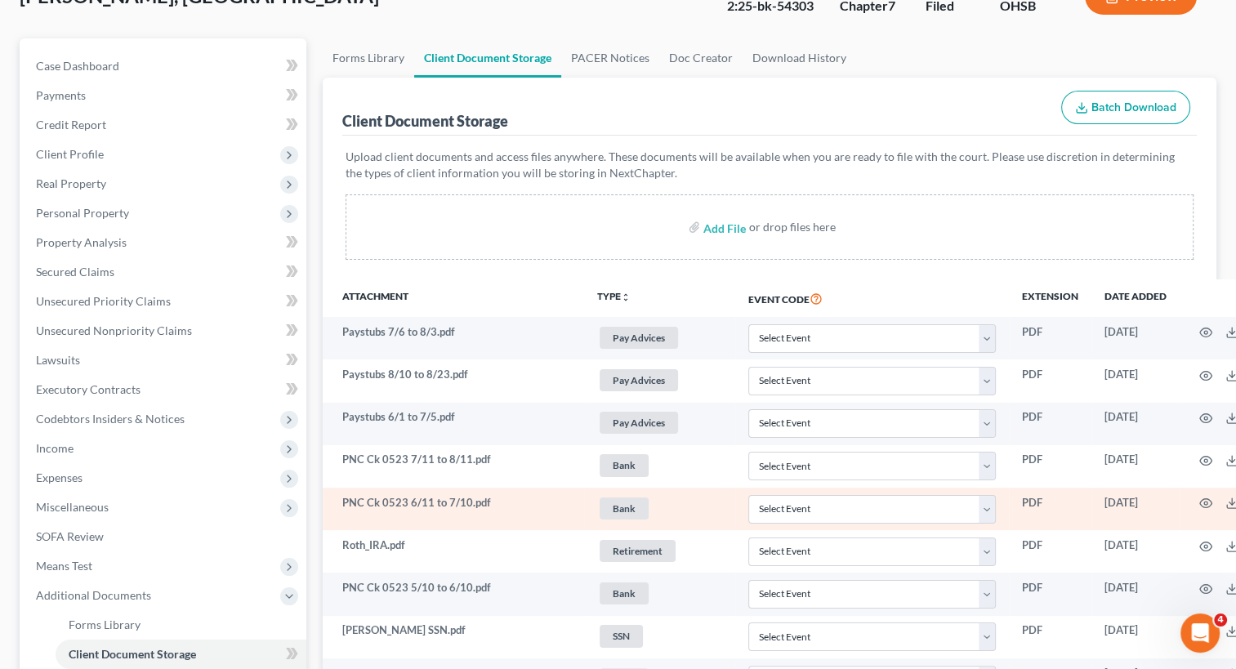
scroll to position [82, 0]
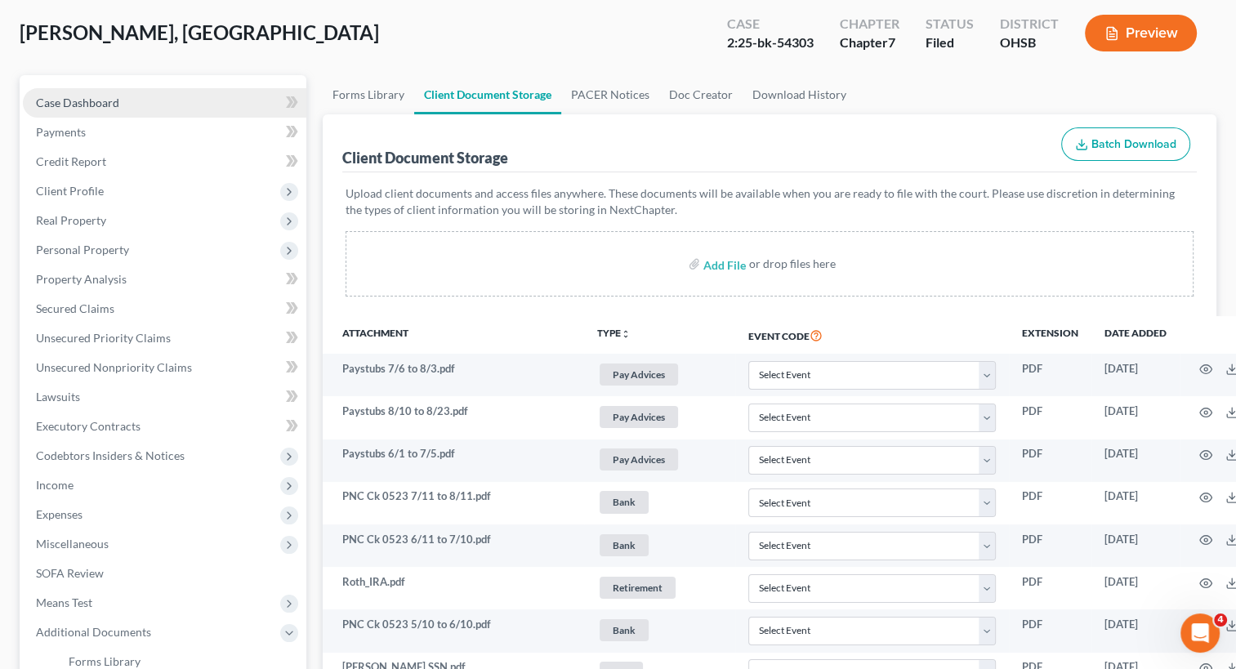
click at [117, 97] on span "Case Dashboard" at bounding box center [77, 103] width 83 height 14
select select "4"
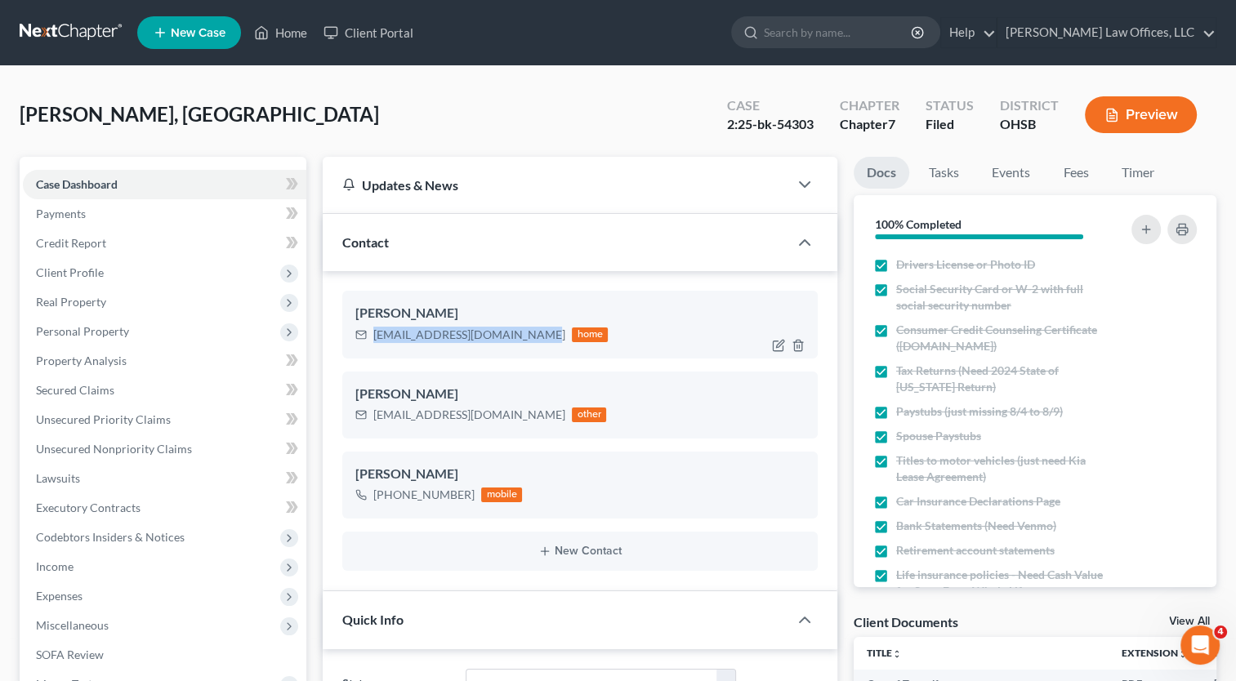
drag, startPoint x: 528, startPoint y: 334, endPoint x: 373, endPoint y: 331, distance: 155.2
click at [373, 331] on div "[EMAIL_ADDRESS][DOMAIN_NAME] home" at bounding box center [481, 334] width 252 height 21
copy div "[EMAIL_ADDRESS][DOMAIN_NAME]"
click at [289, 29] on link "Home" at bounding box center [280, 32] width 69 height 29
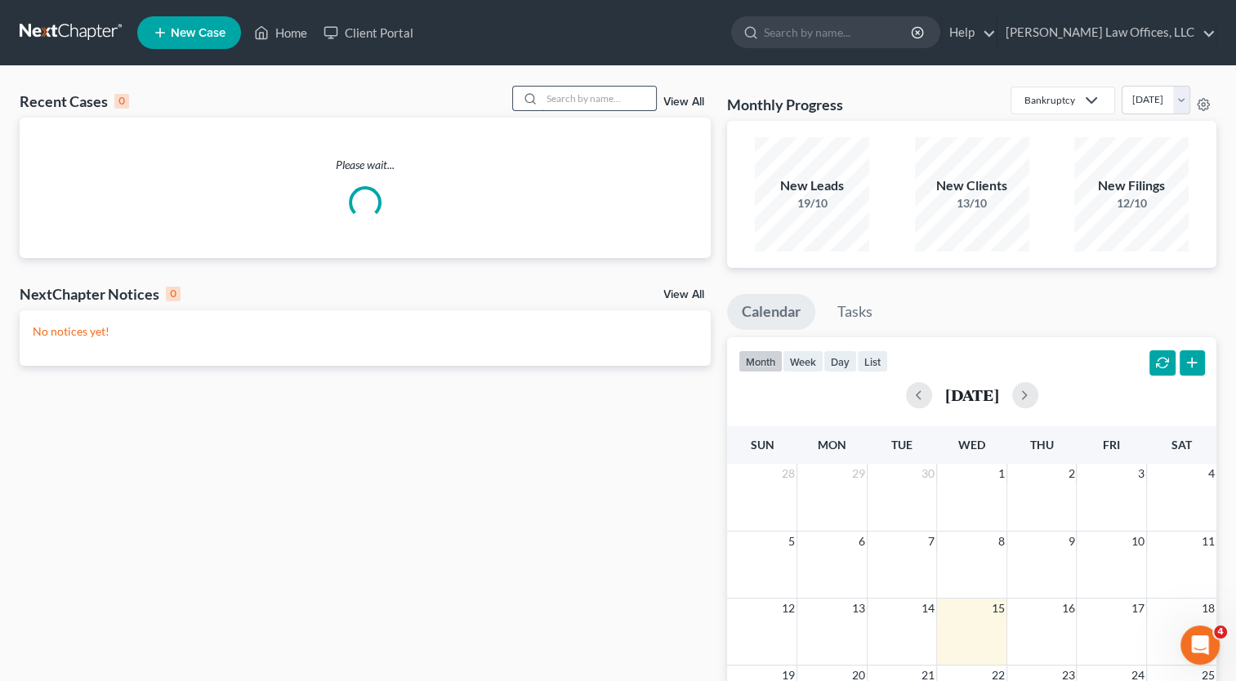
click at [578, 90] on input "search" at bounding box center [599, 99] width 114 height 24
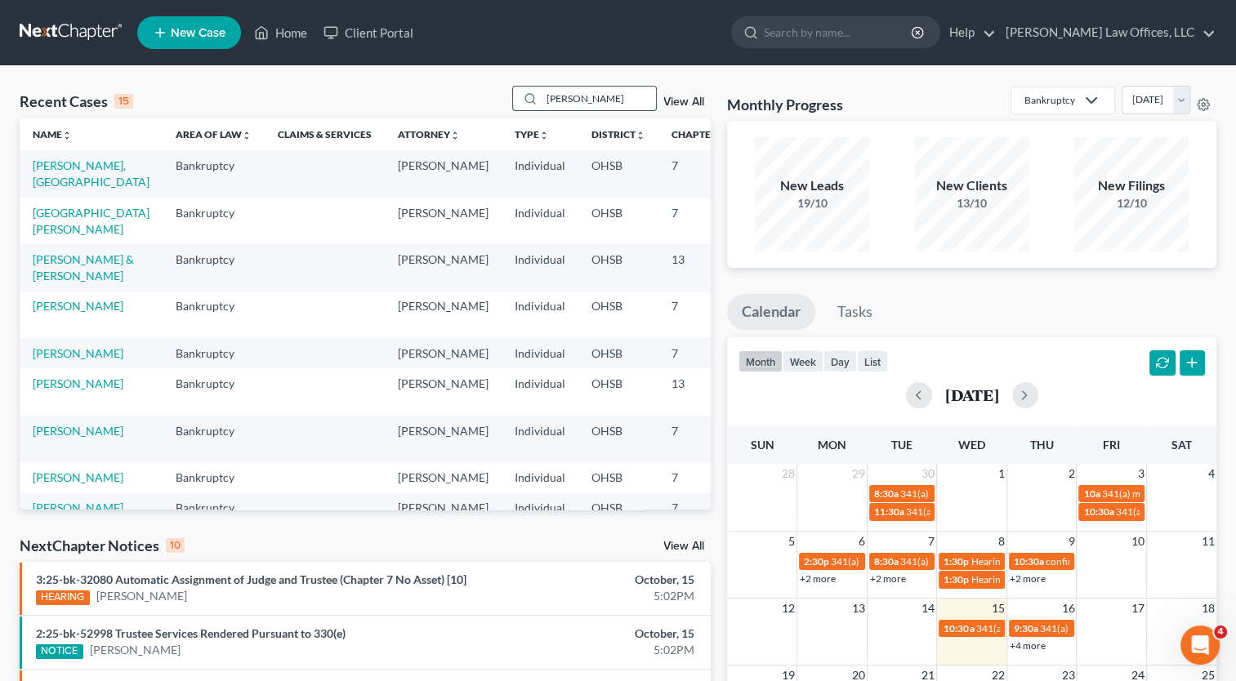
type input "[PERSON_NAME]"
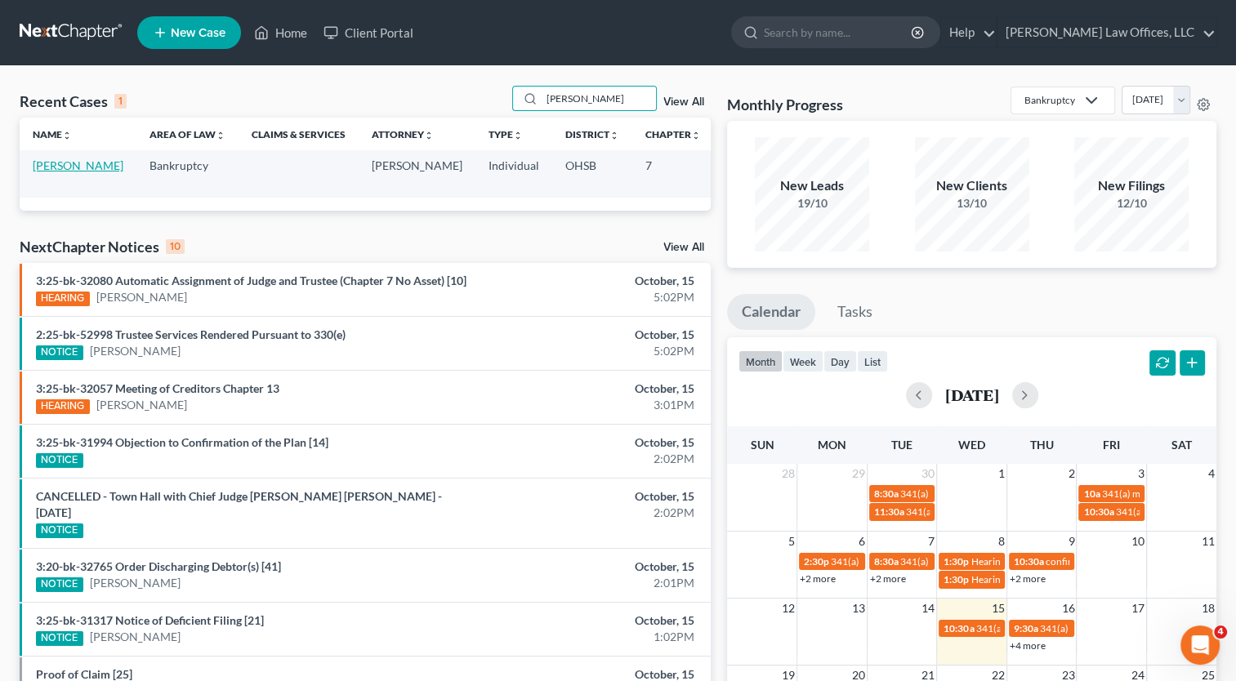
click at [66, 165] on link "[PERSON_NAME]" at bounding box center [78, 165] width 91 height 14
select select "4"
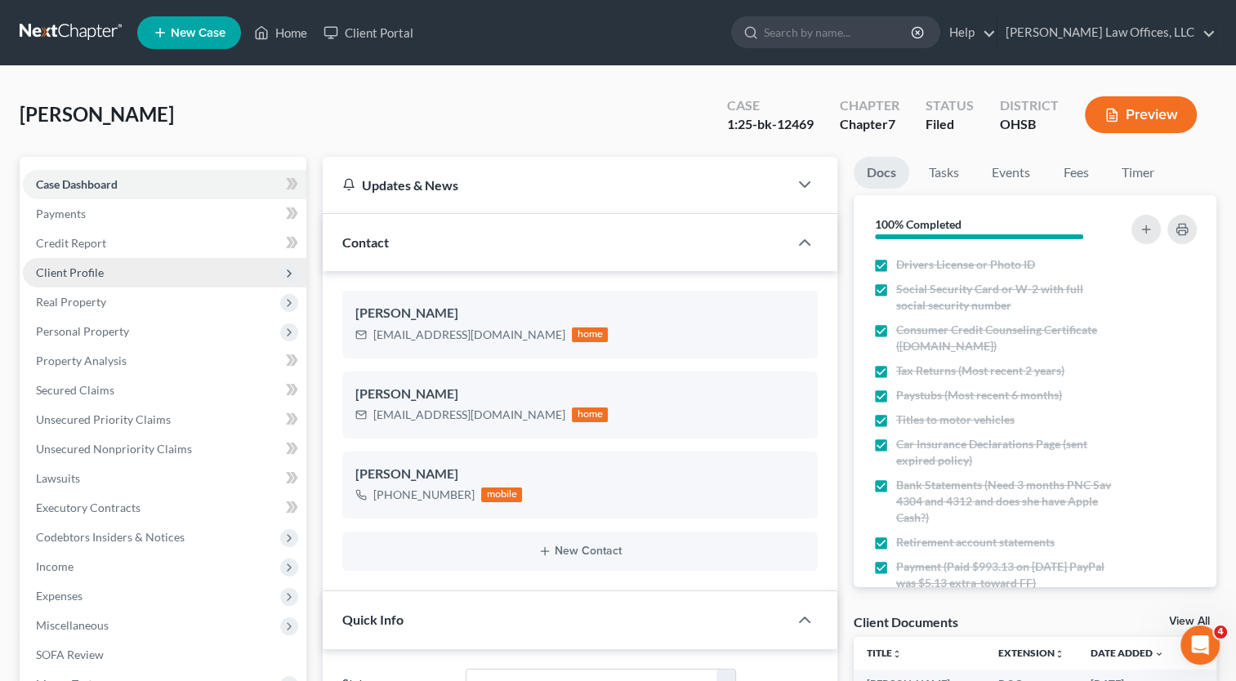
click at [95, 276] on span "Client Profile" at bounding box center [70, 272] width 68 height 14
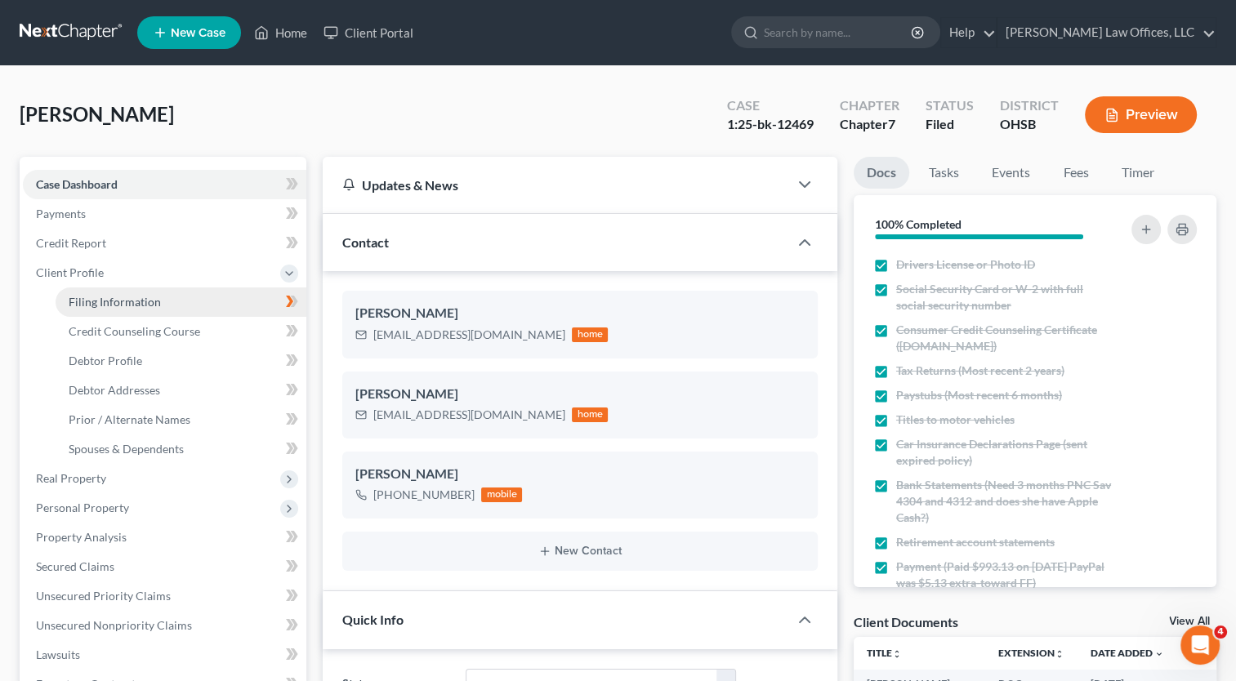
click at [105, 302] on span "Filing Information" at bounding box center [115, 302] width 92 height 14
select select "1"
select select "0"
select select "62"
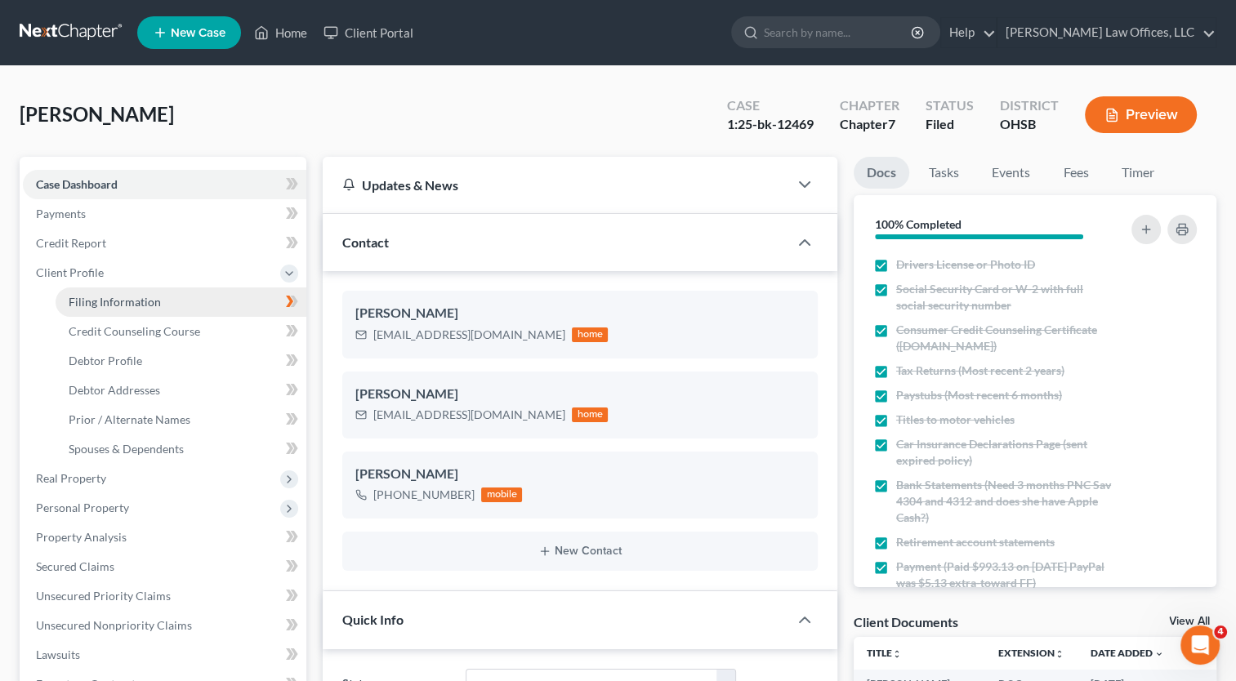
select select "0"
select select "36"
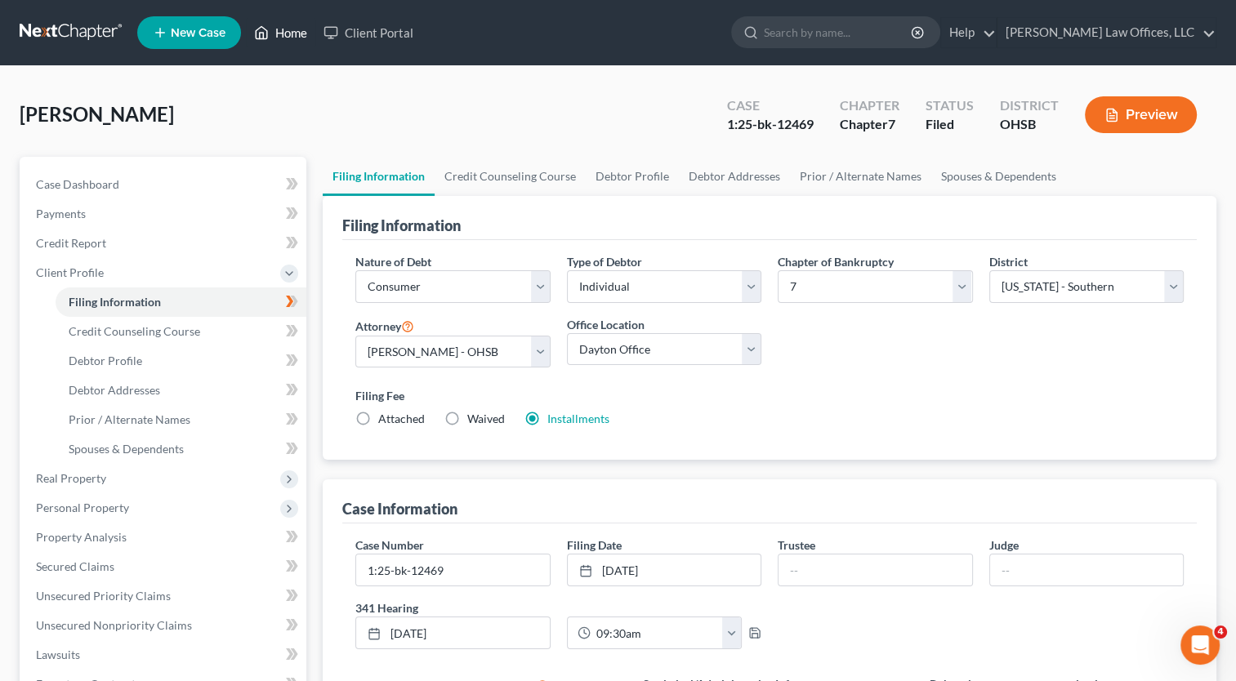
click at [284, 38] on link "Home" at bounding box center [280, 32] width 69 height 29
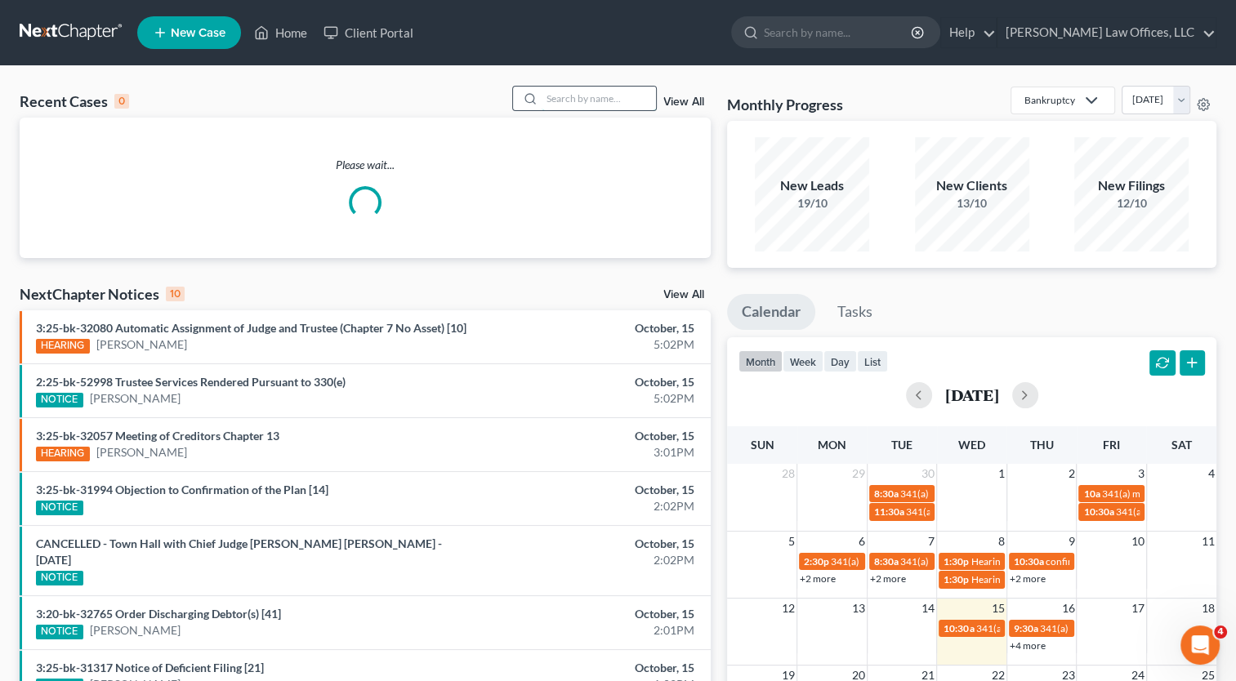
click at [609, 100] on input "search" at bounding box center [599, 99] width 114 height 24
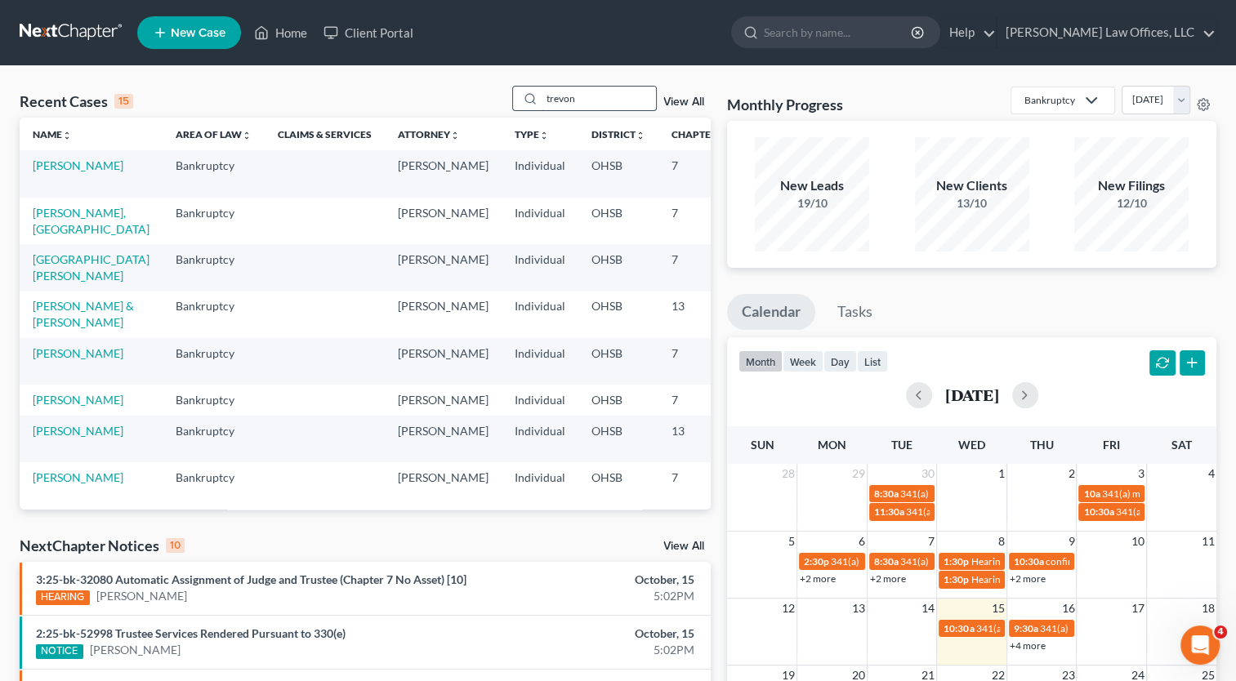
type input "trevon"
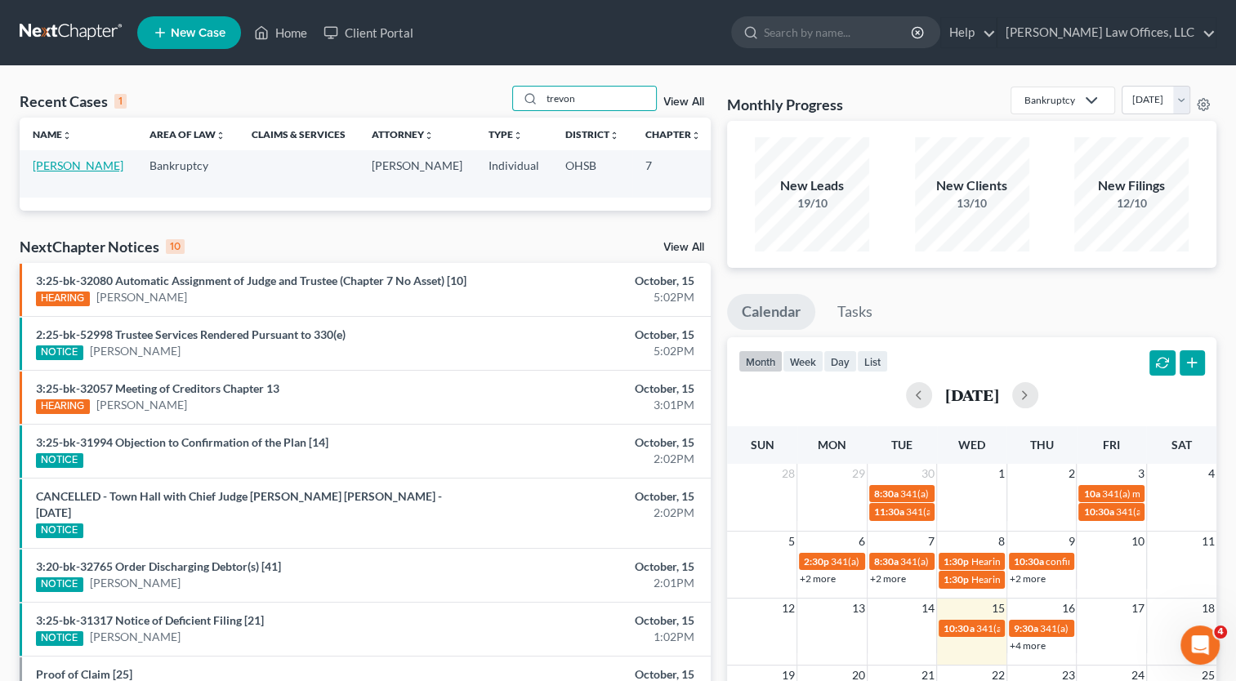
click at [36, 163] on link "[PERSON_NAME]" at bounding box center [78, 165] width 91 height 14
select select "4"
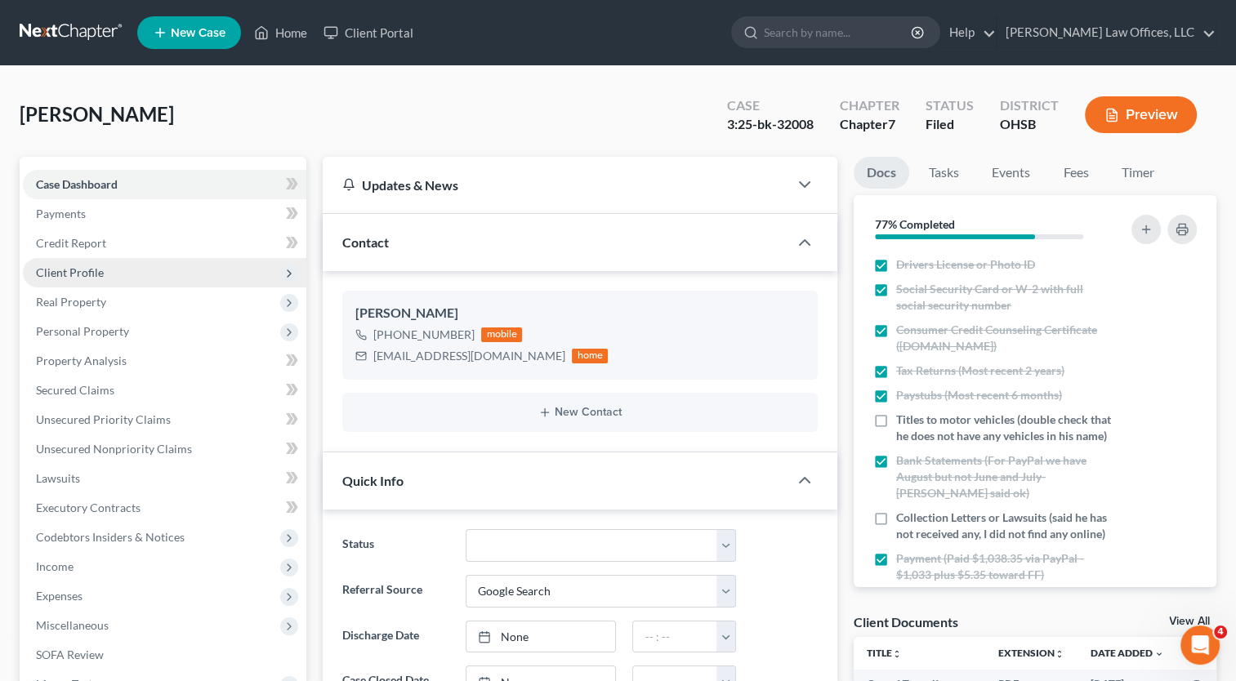
click at [95, 268] on span "Client Profile" at bounding box center [70, 272] width 68 height 14
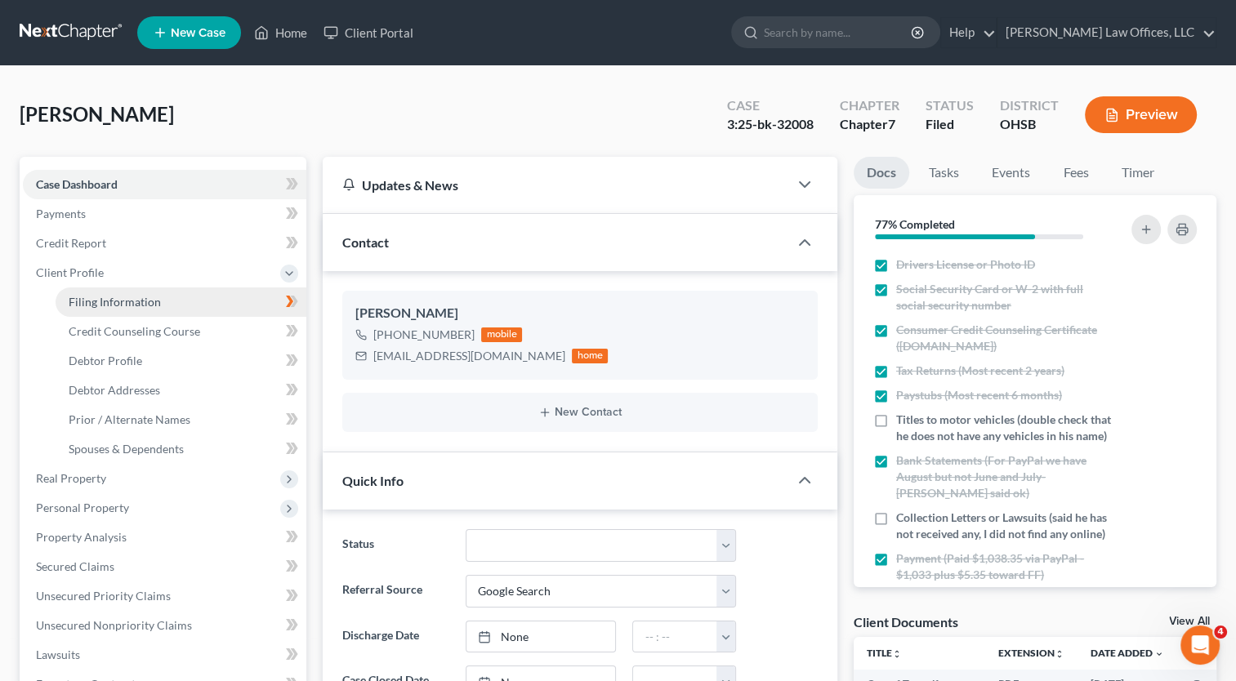
click at [104, 295] on span "Filing Information" at bounding box center [115, 302] width 92 height 14
select select "1"
select select "0"
select select "62"
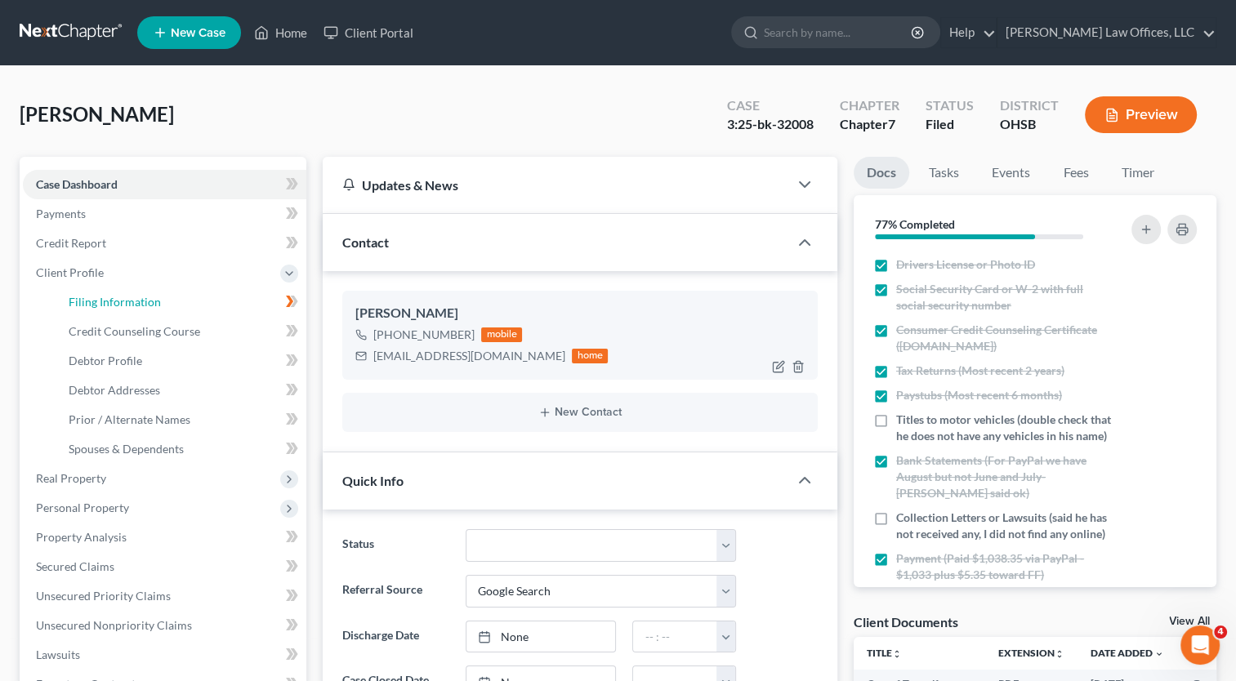
select select "0"
select select "36"
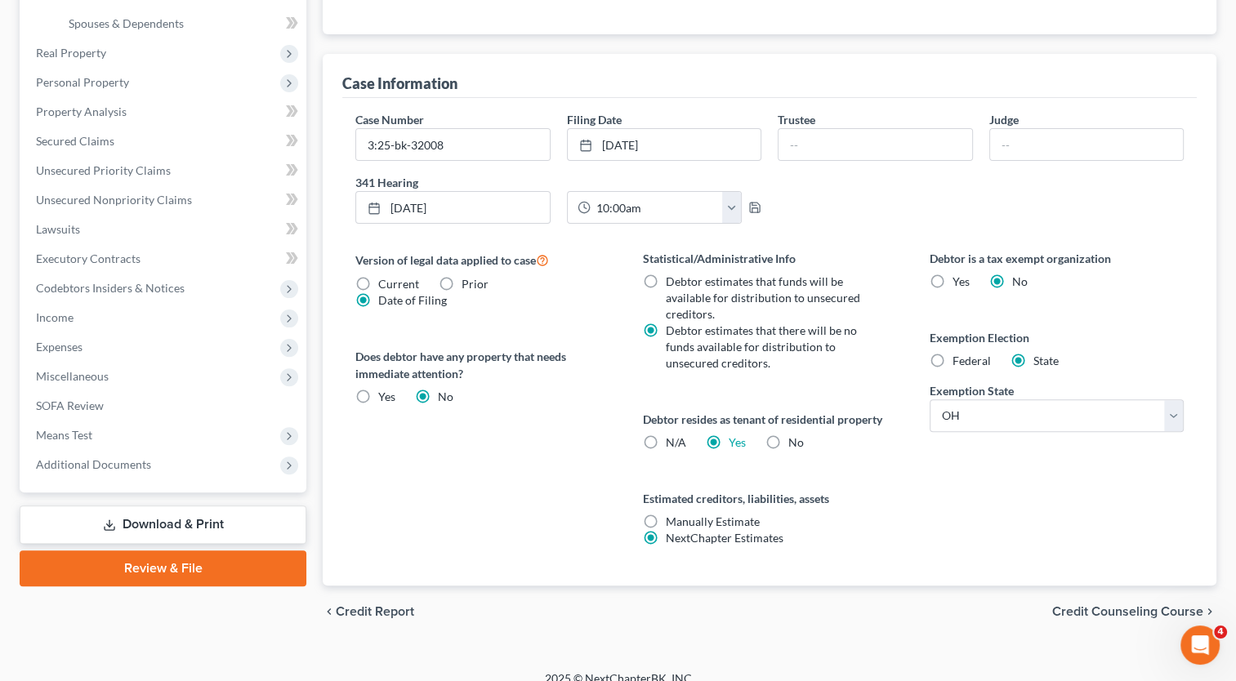
scroll to position [441, 0]
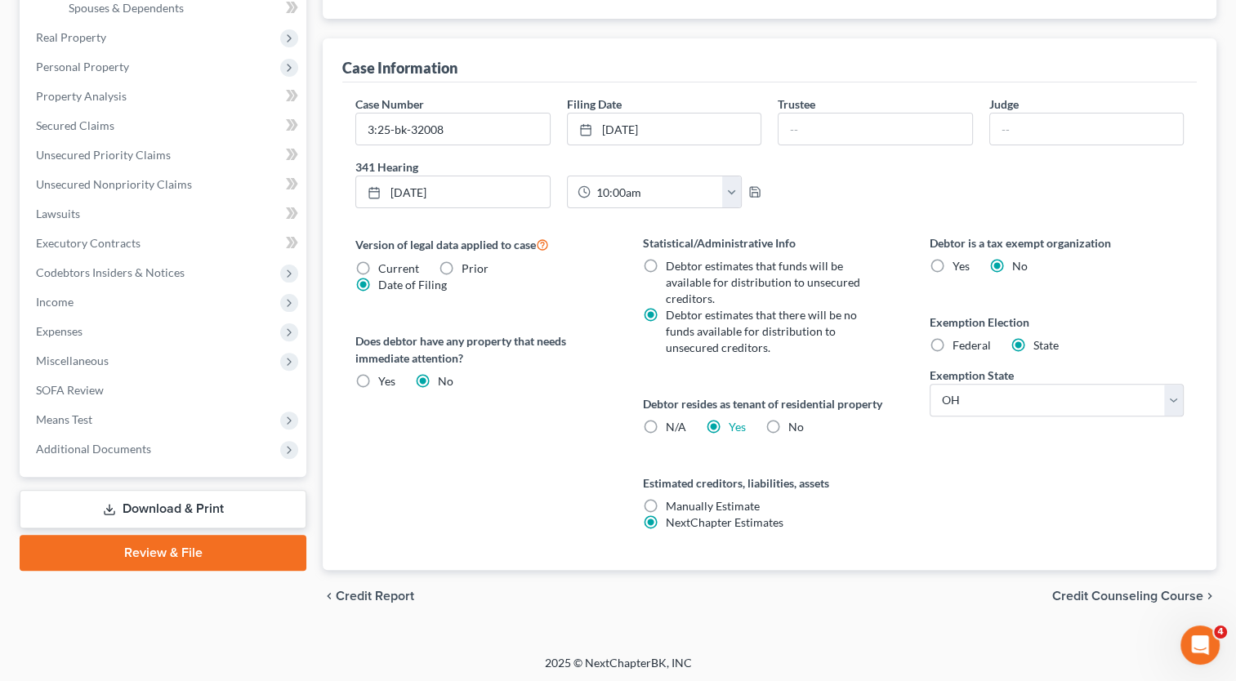
click at [102, 445] on span "Additional Documents" at bounding box center [93, 449] width 115 height 14
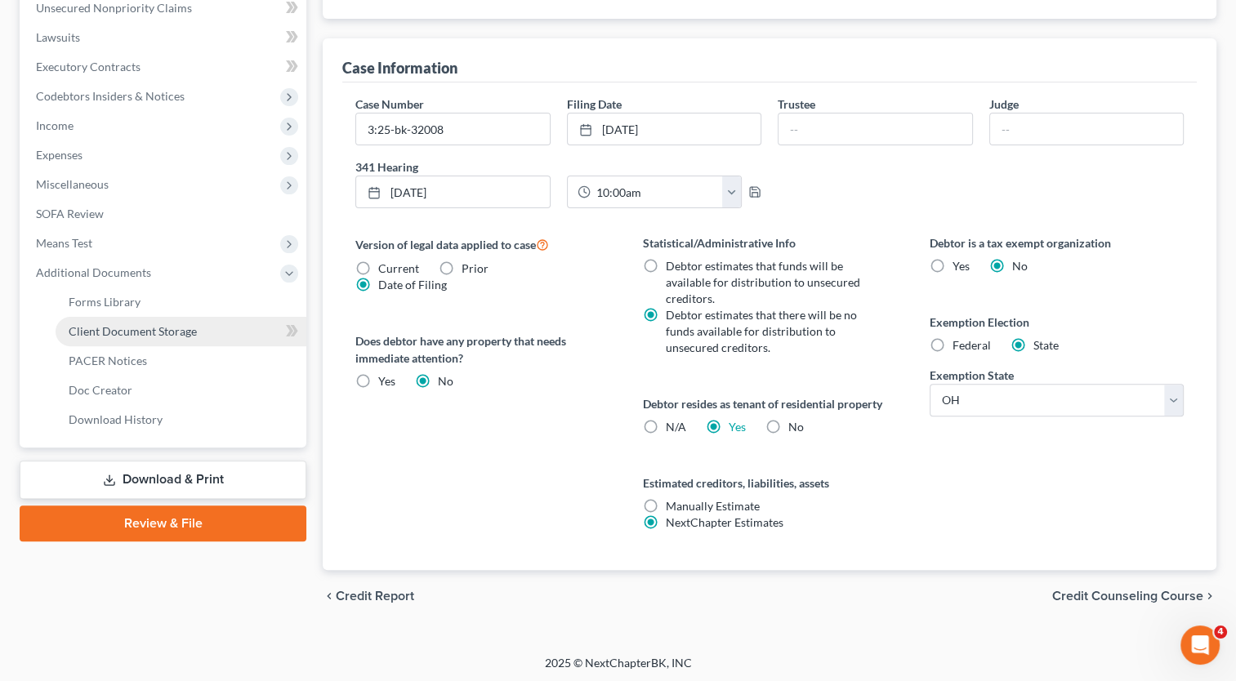
click at [144, 332] on span "Client Document Storage" at bounding box center [133, 331] width 128 height 14
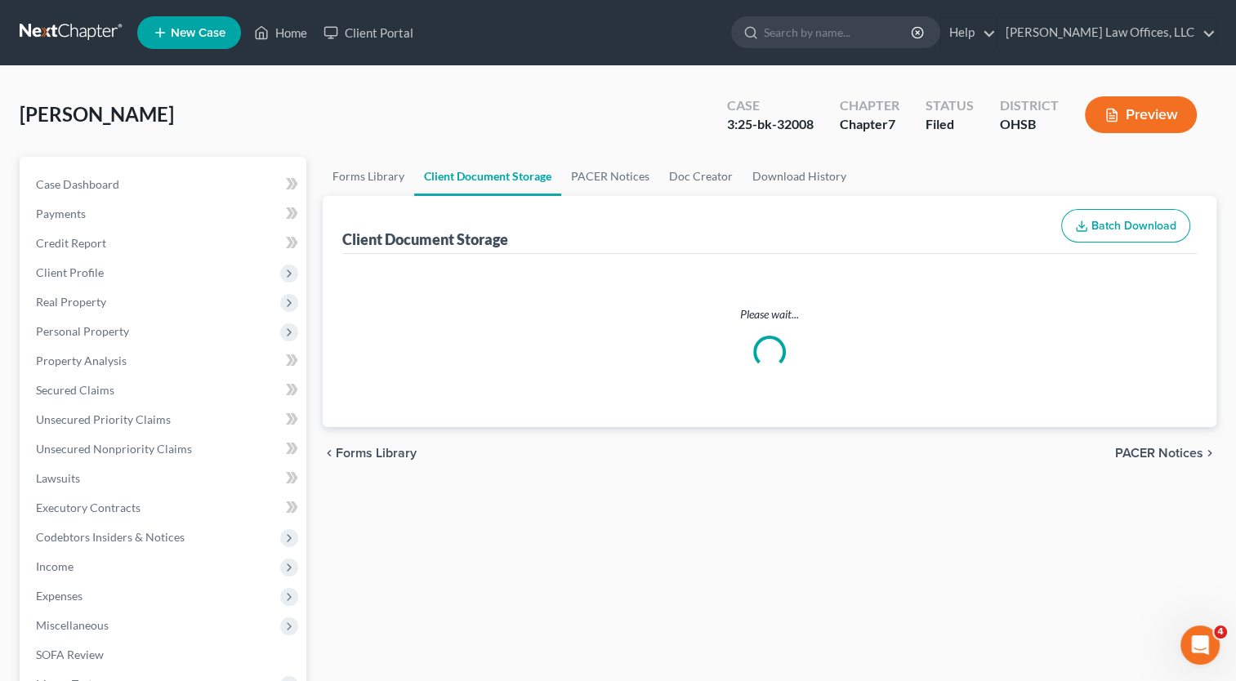
select select "7"
select select "52"
select select "37"
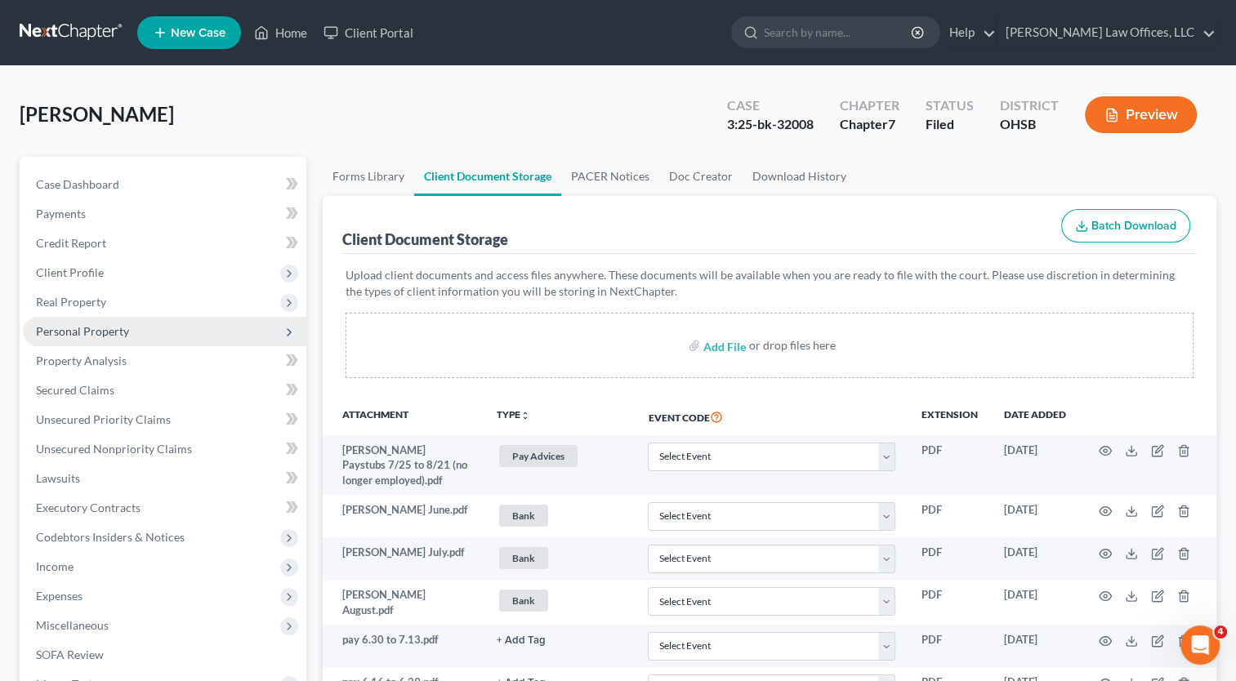
click at [72, 326] on span "Personal Property" at bounding box center [82, 331] width 93 height 14
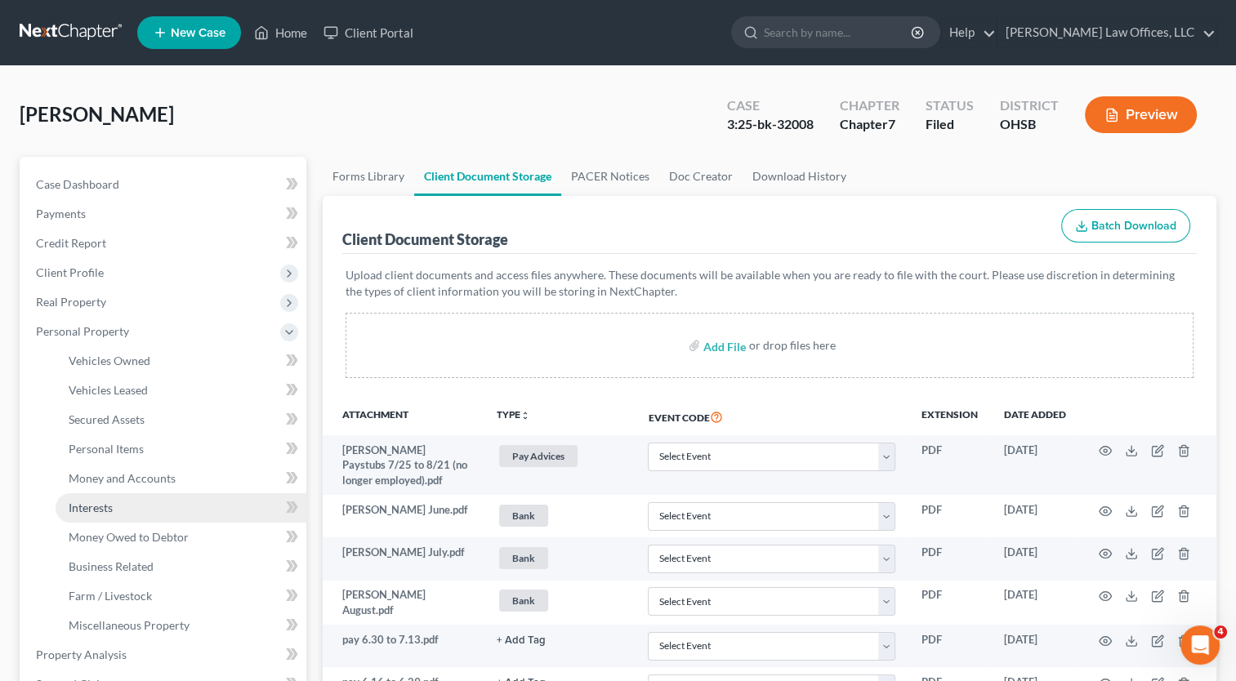
click at [83, 502] on span "Interests" at bounding box center [91, 508] width 44 height 14
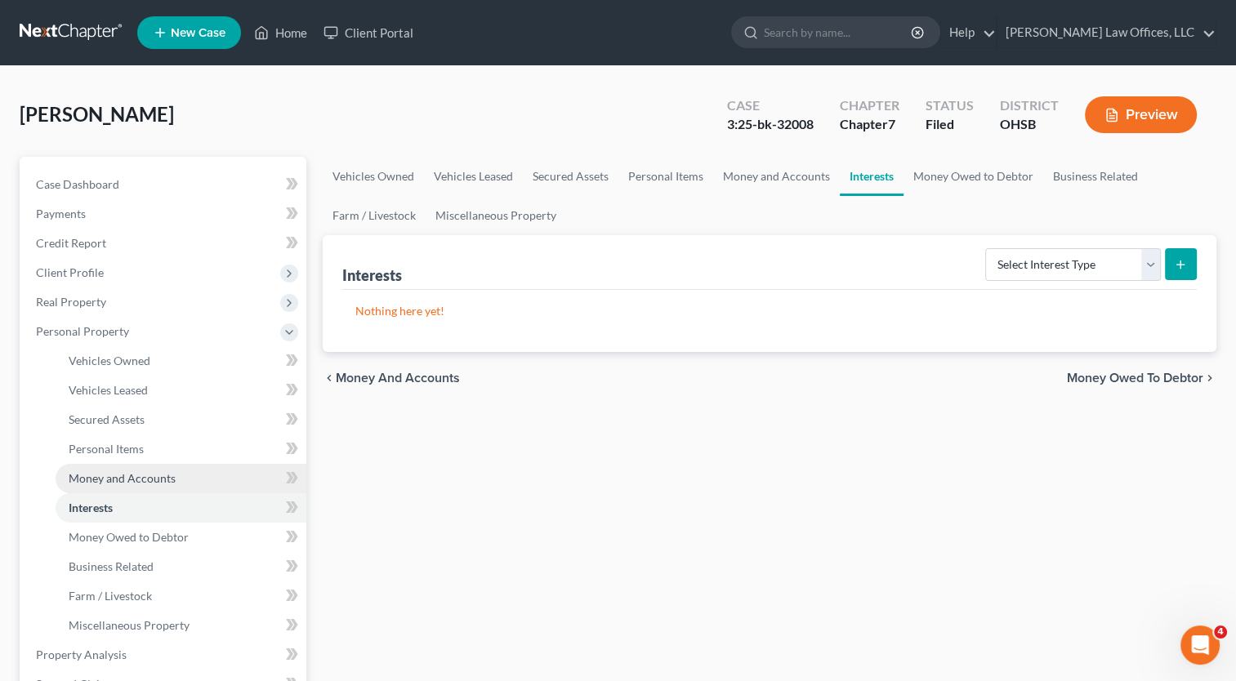
drag, startPoint x: 125, startPoint y: 480, endPoint x: 151, endPoint y: 469, distance: 28.2
click at [125, 479] on span "Money and Accounts" at bounding box center [122, 478] width 107 height 14
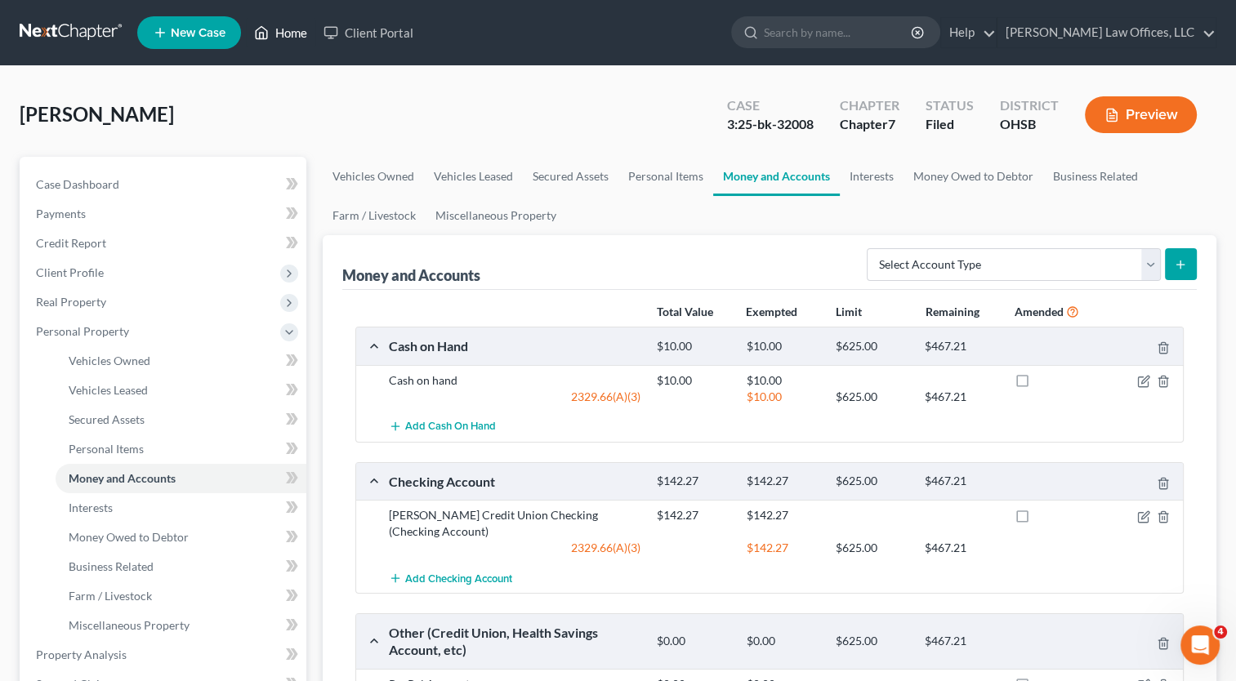
click at [292, 26] on link "Home" at bounding box center [280, 32] width 69 height 29
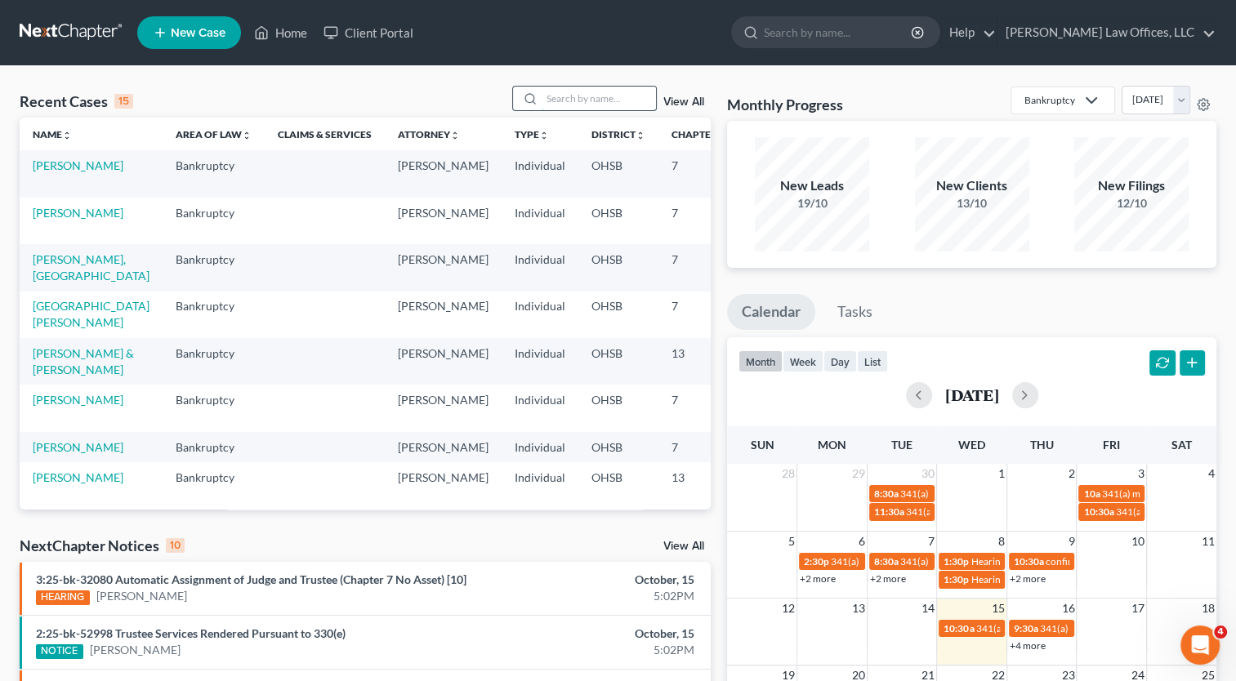
click at [578, 105] on input "search" at bounding box center [599, 99] width 114 height 24
type input "[GEOGRAPHIC_DATA]"
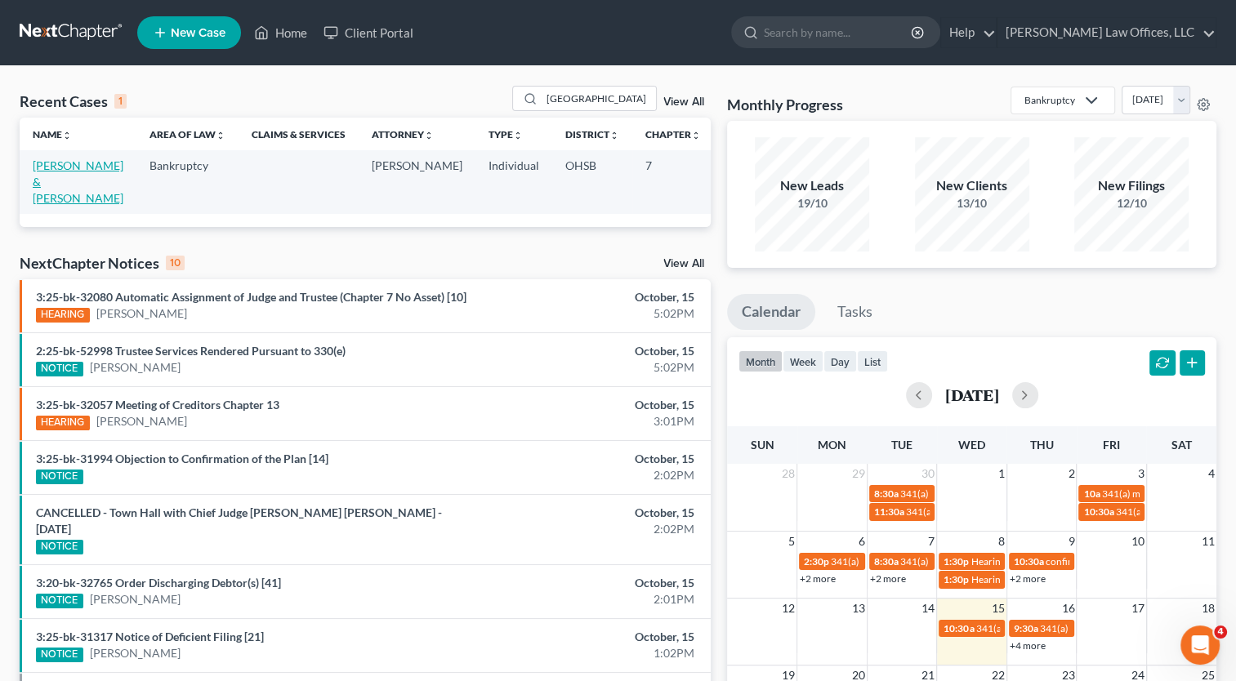
click at [53, 171] on link "[PERSON_NAME] & [PERSON_NAME]" at bounding box center [78, 181] width 91 height 47
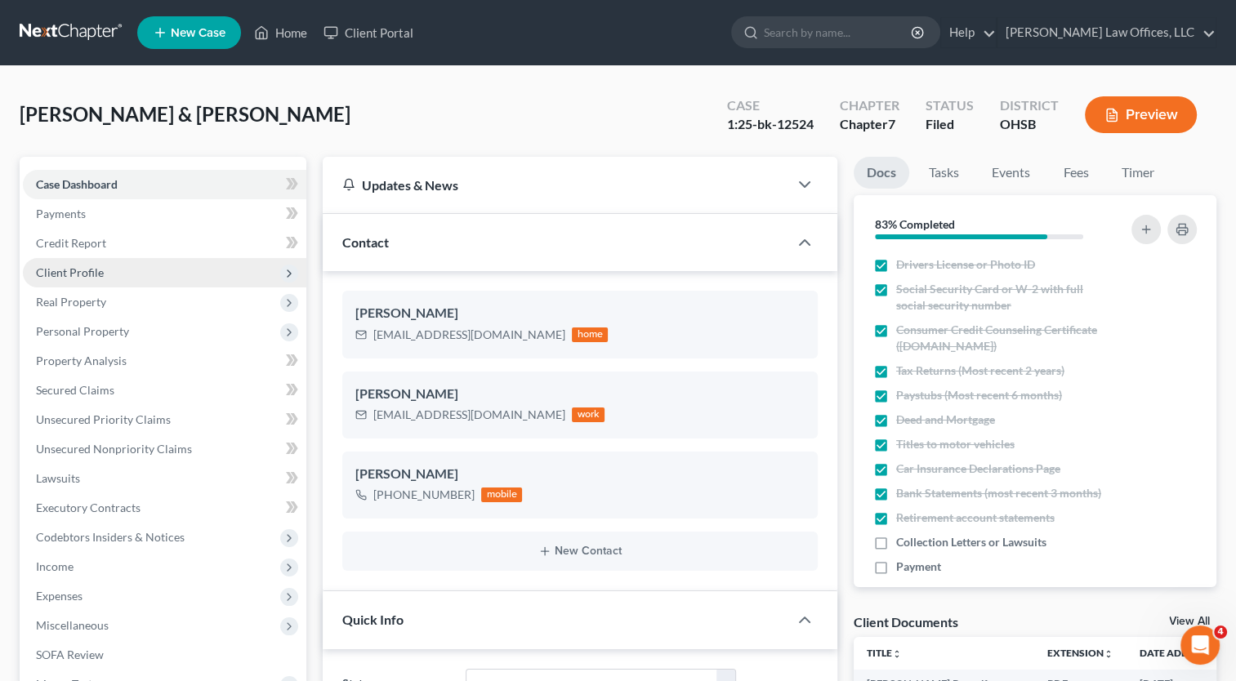
click at [96, 279] on span "Client Profile" at bounding box center [70, 272] width 68 height 14
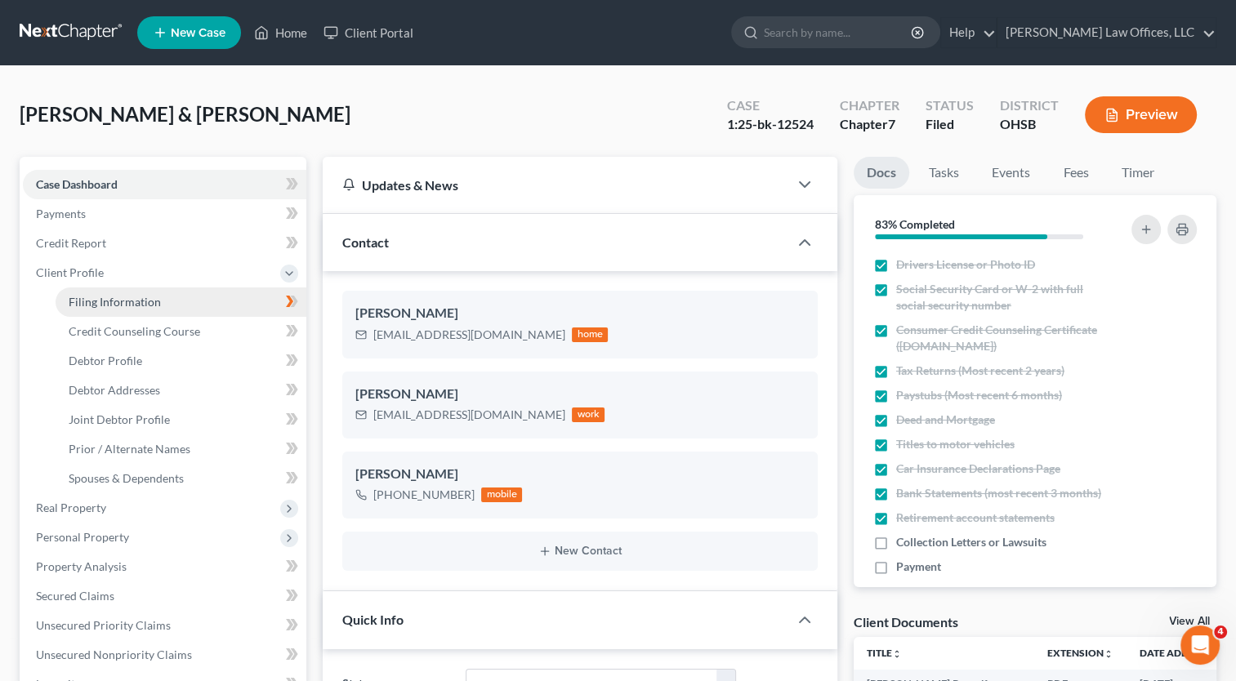
click at [113, 296] on span "Filing Information" at bounding box center [115, 302] width 92 height 14
select select "1"
select select "0"
select select "62"
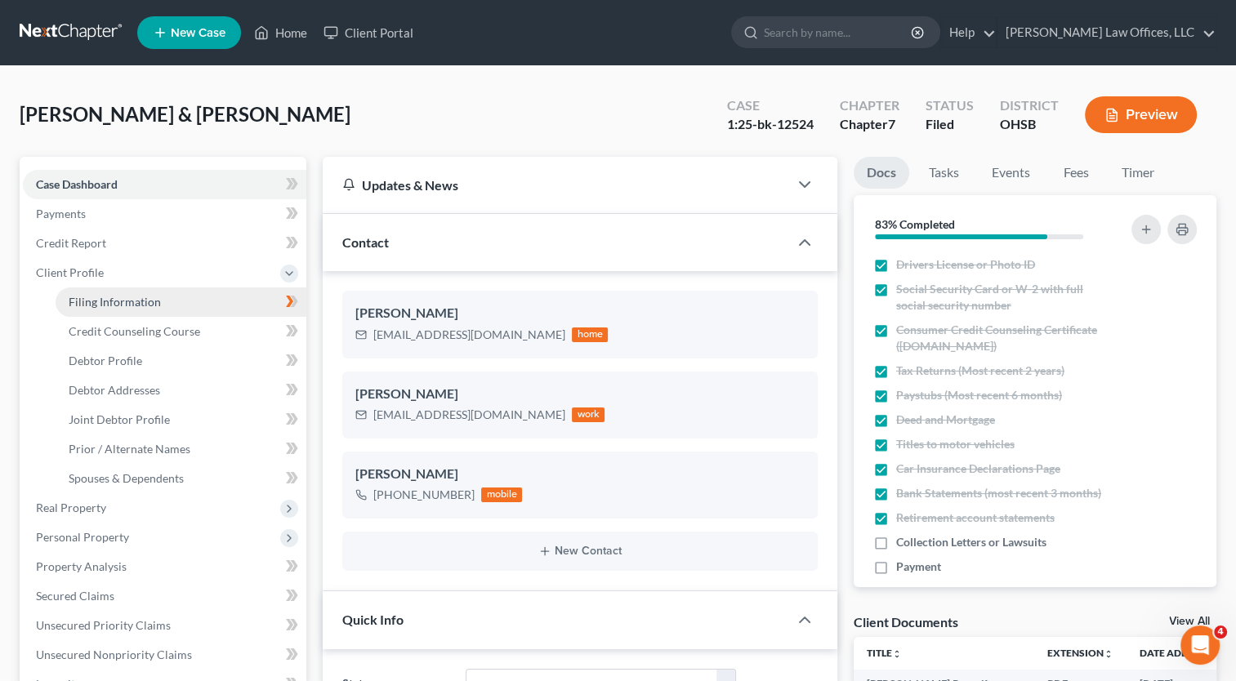
select select "0"
select select "36"
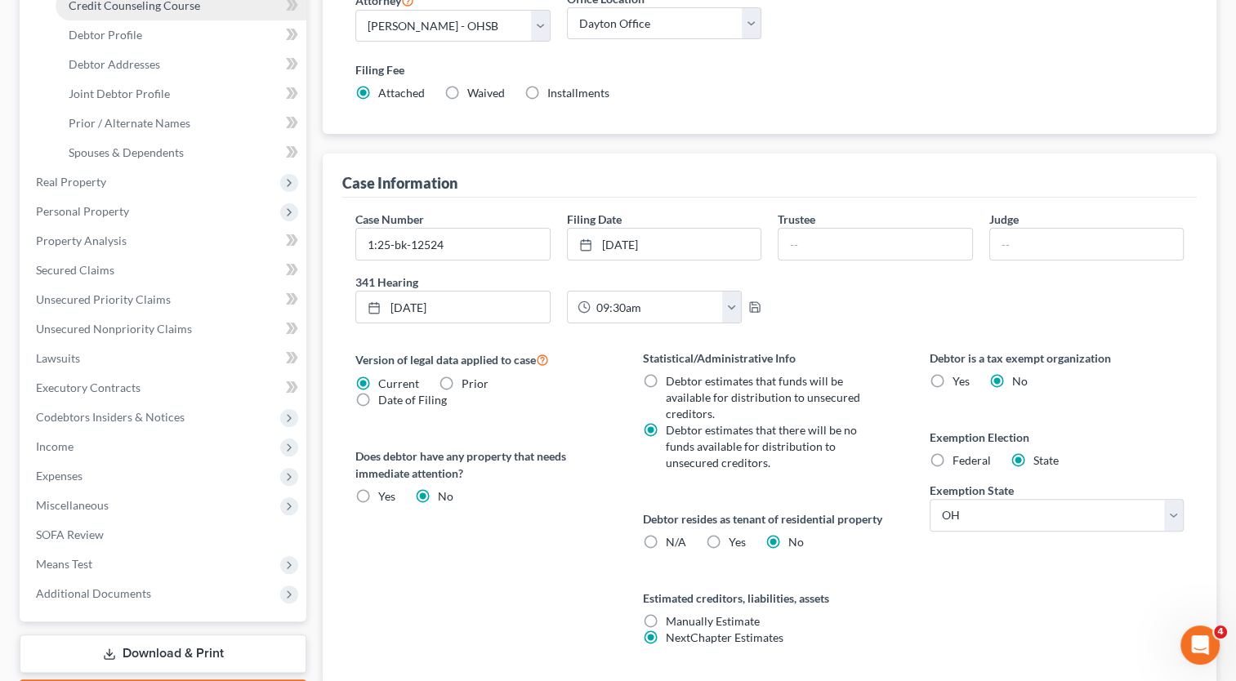
scroll to position [327, 0]
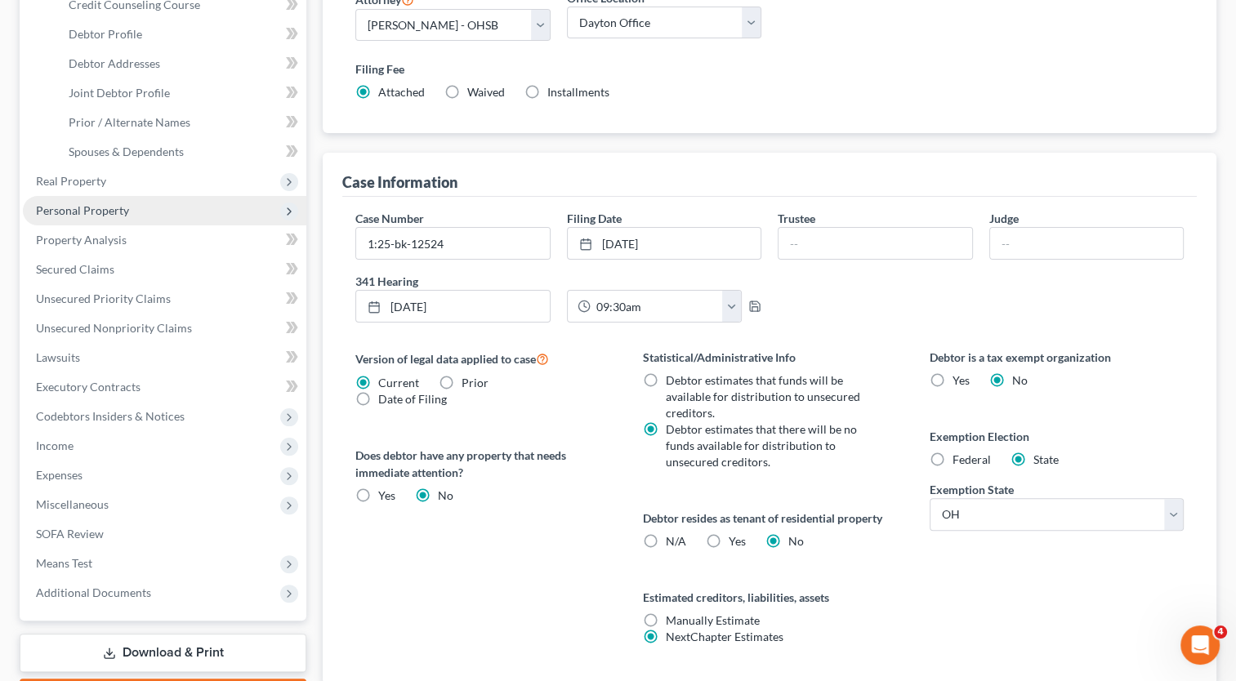
click at [78, 208] on span "Personal Property" at bounding box center [82, 210] width 93 height 14
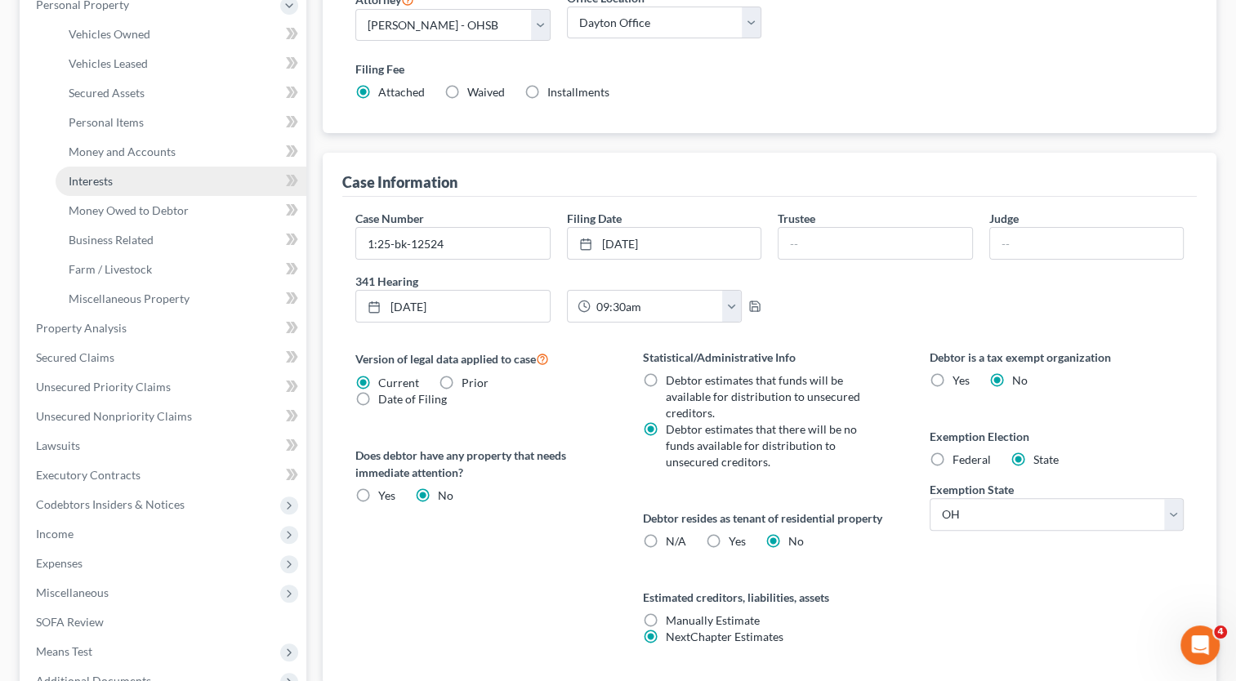
click at [108, 188] on link "Interests" at bounding box center [181, 181] width 251 height 29
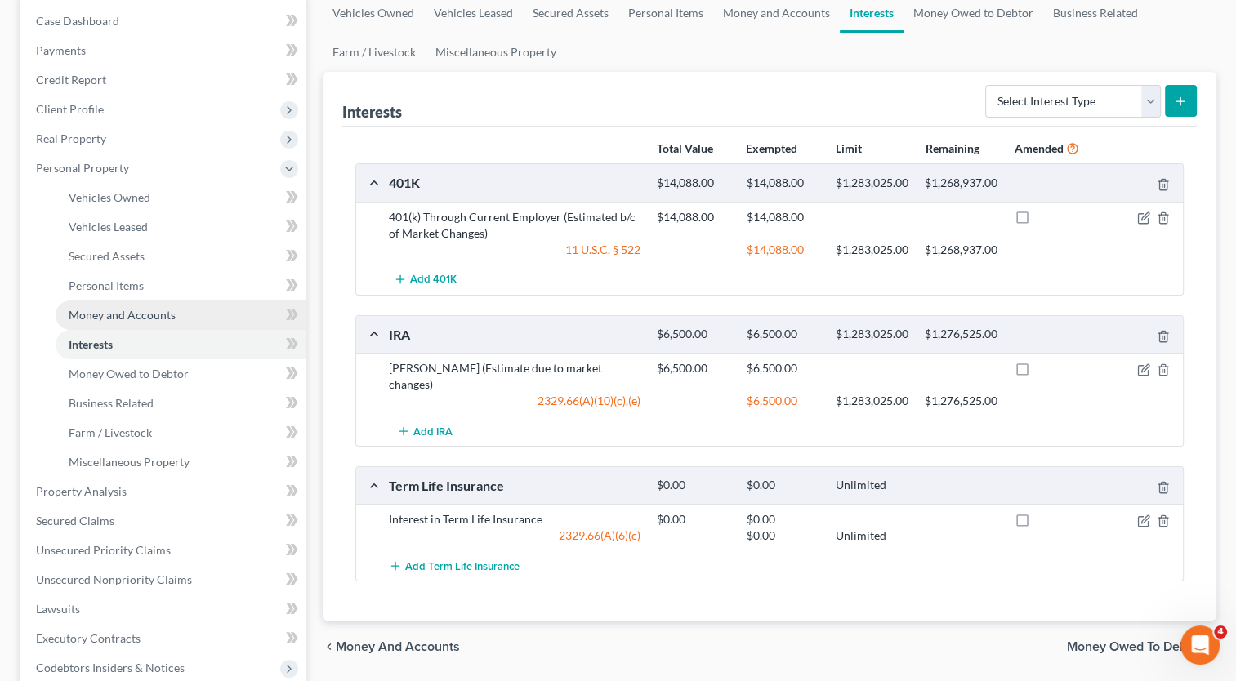
click at [82, 314] on span "Money and Accounts" at bounding box center [122, 315] width 107 height 14
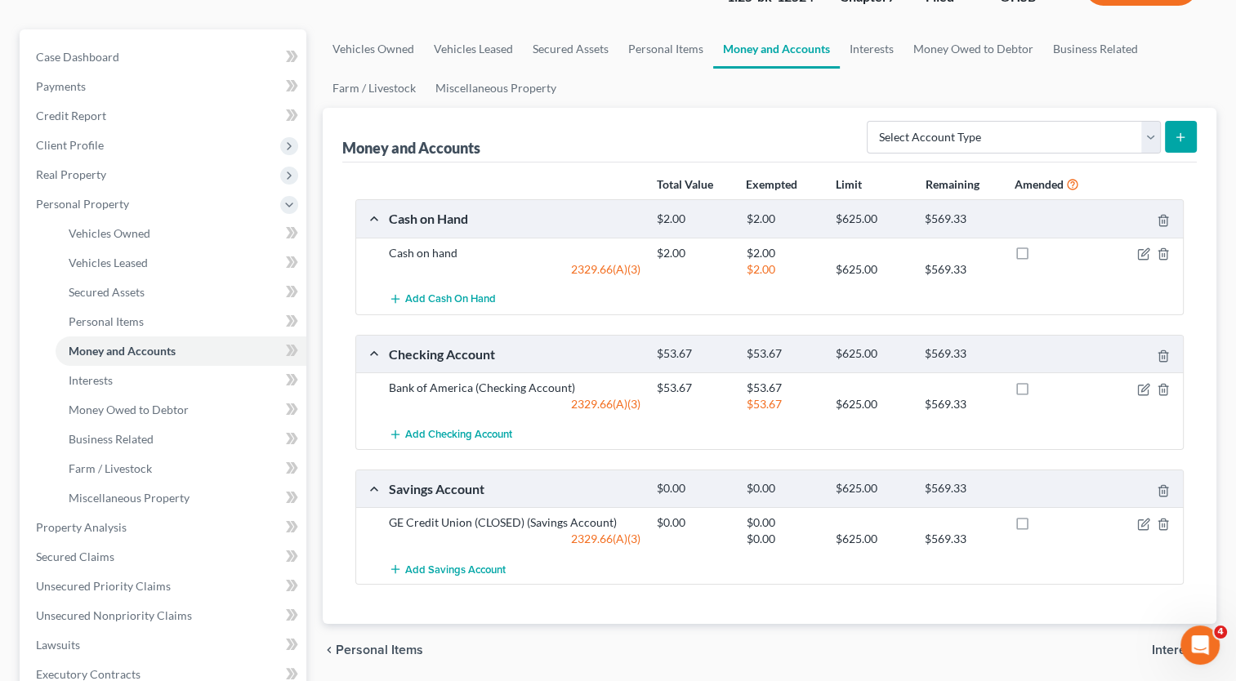
scroll to position [82, 0]
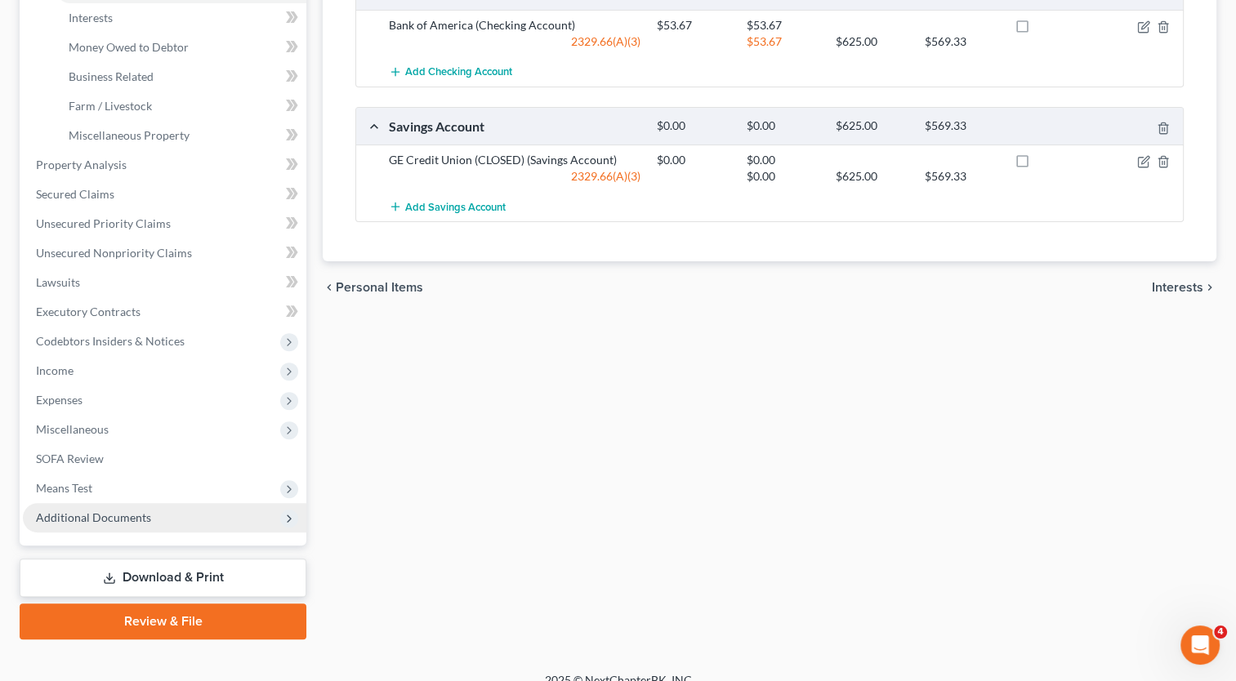
click at [95, 525] on span "Additional Documents" at bounding box center [164, 517] width 283 height 29
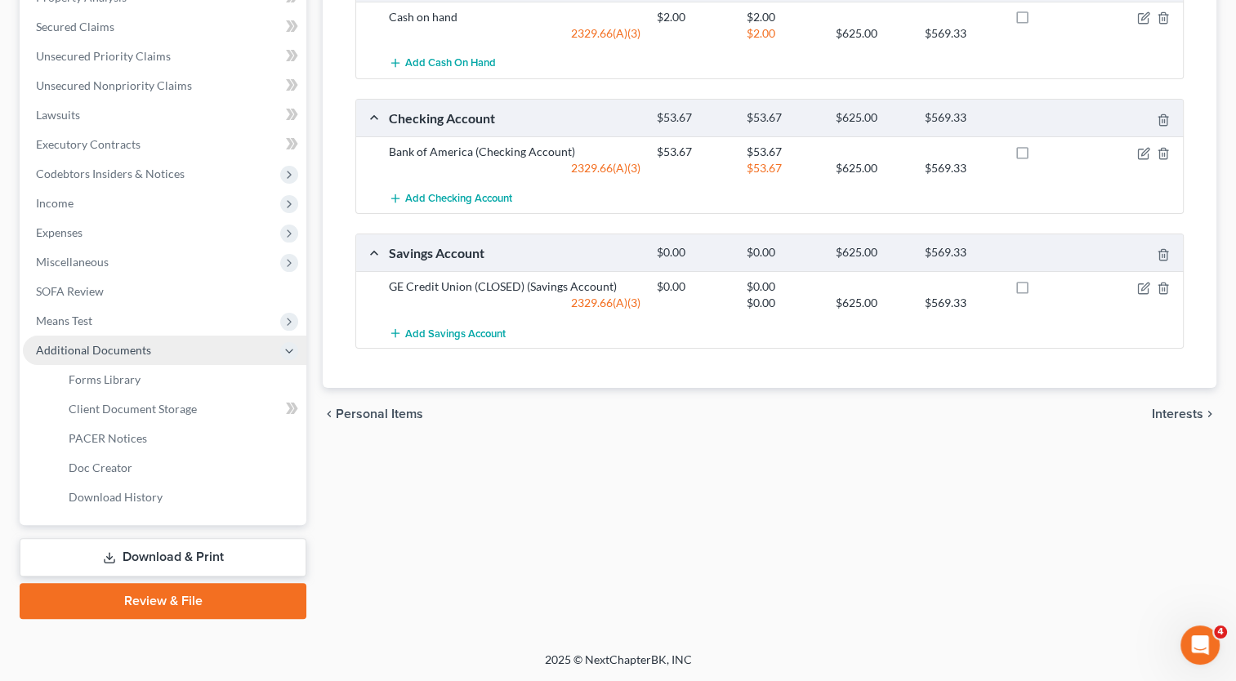
scroll to position [362, 0]
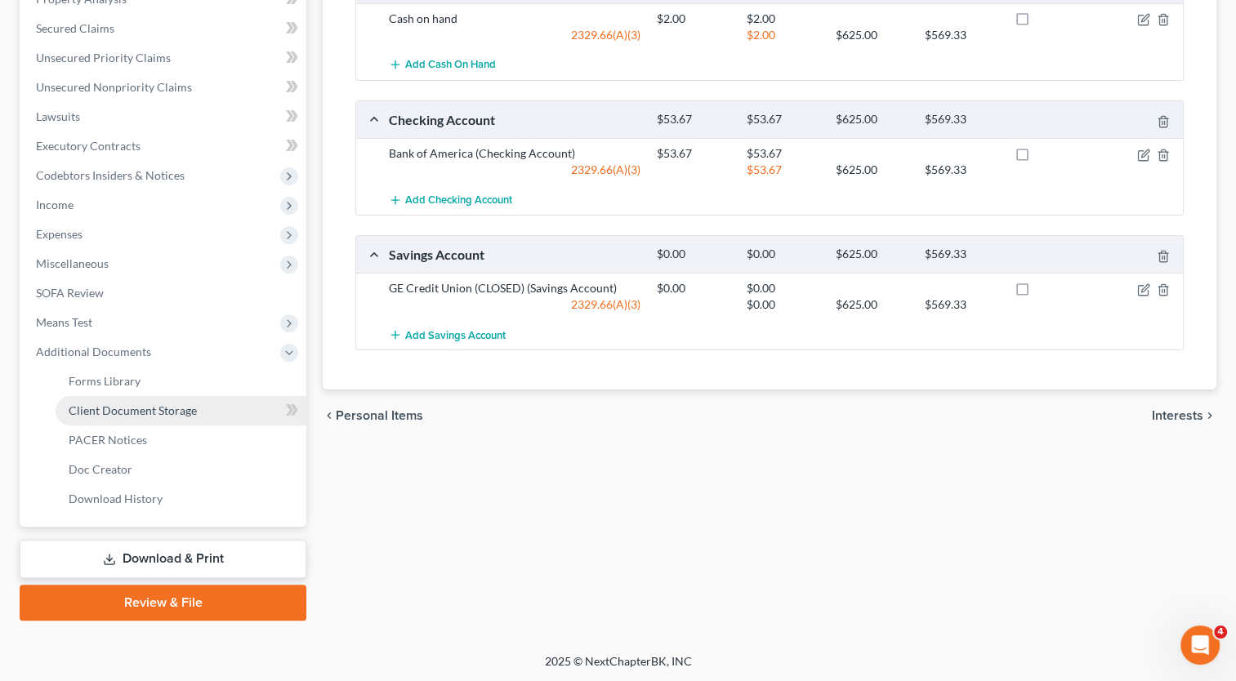
click at [124, 410] on span "Client Document Storage" at bounding box center [133, 411] width 128 height 14
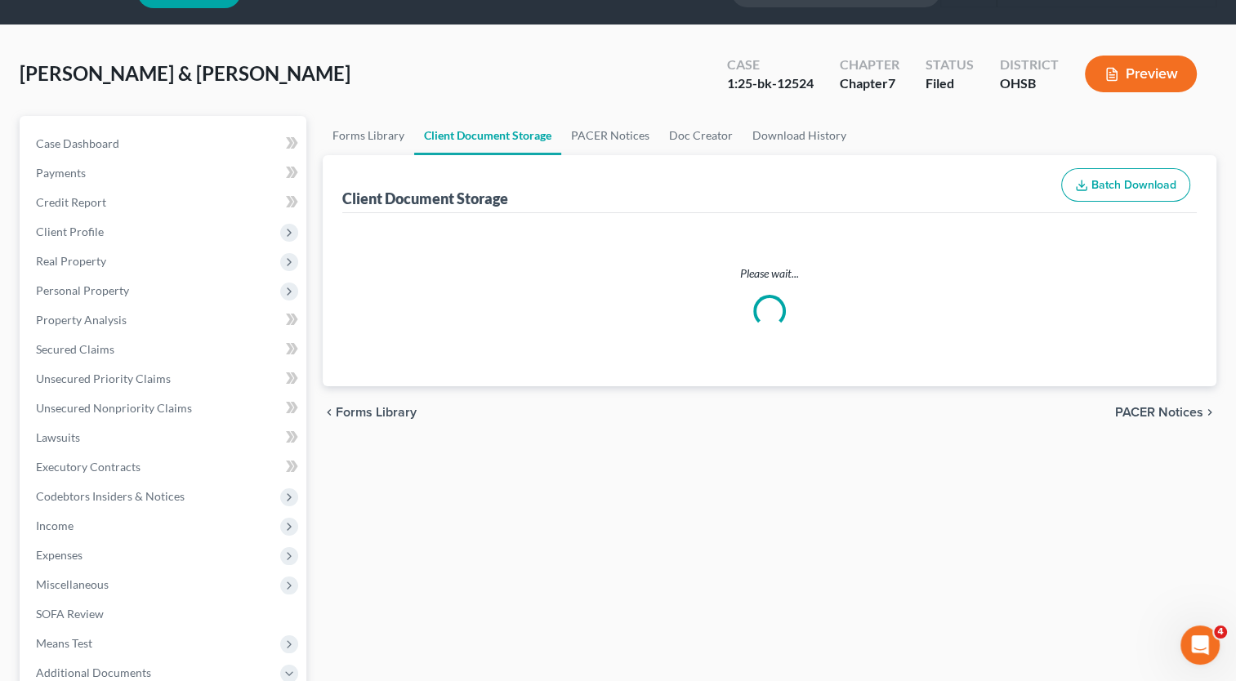
scroll to position [8, 0]
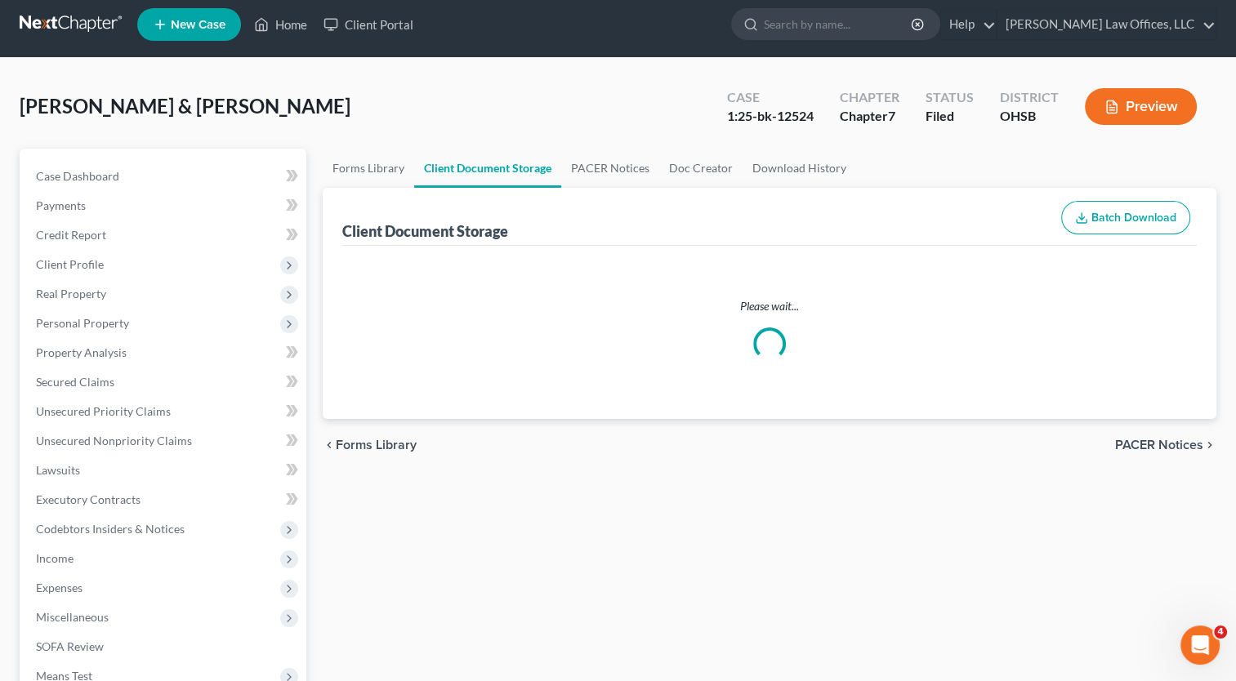
select select "7"
select select "52"
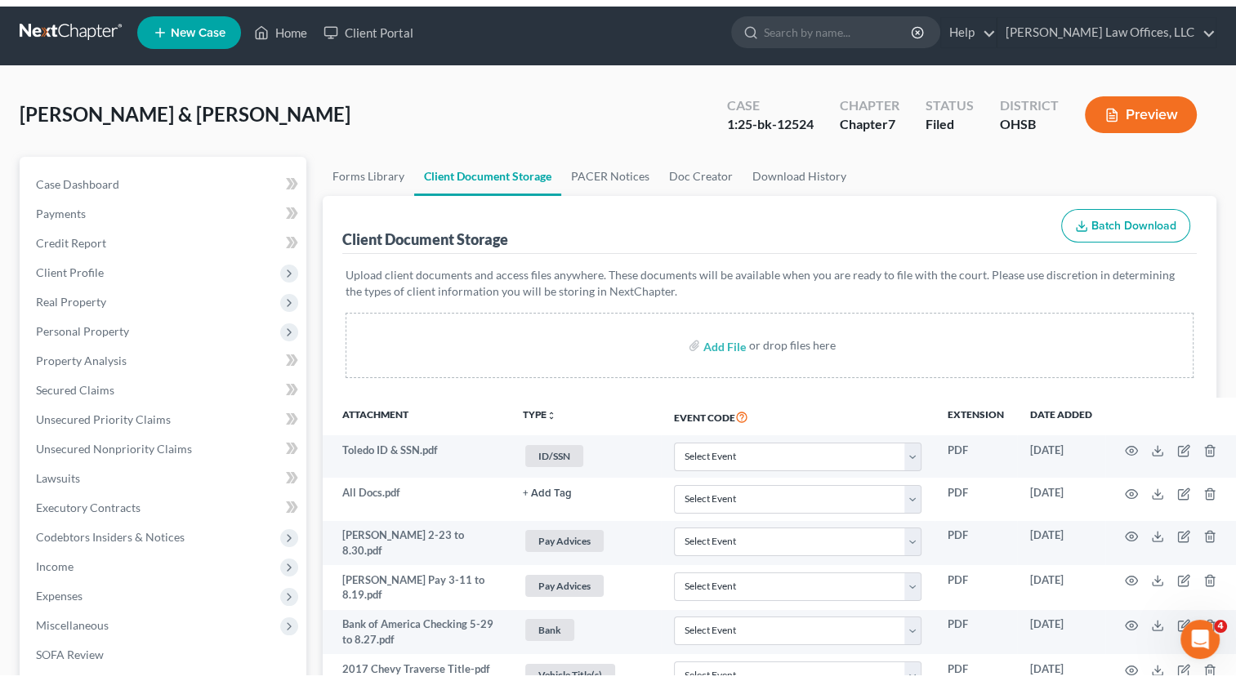
scroll to position [0, 0]
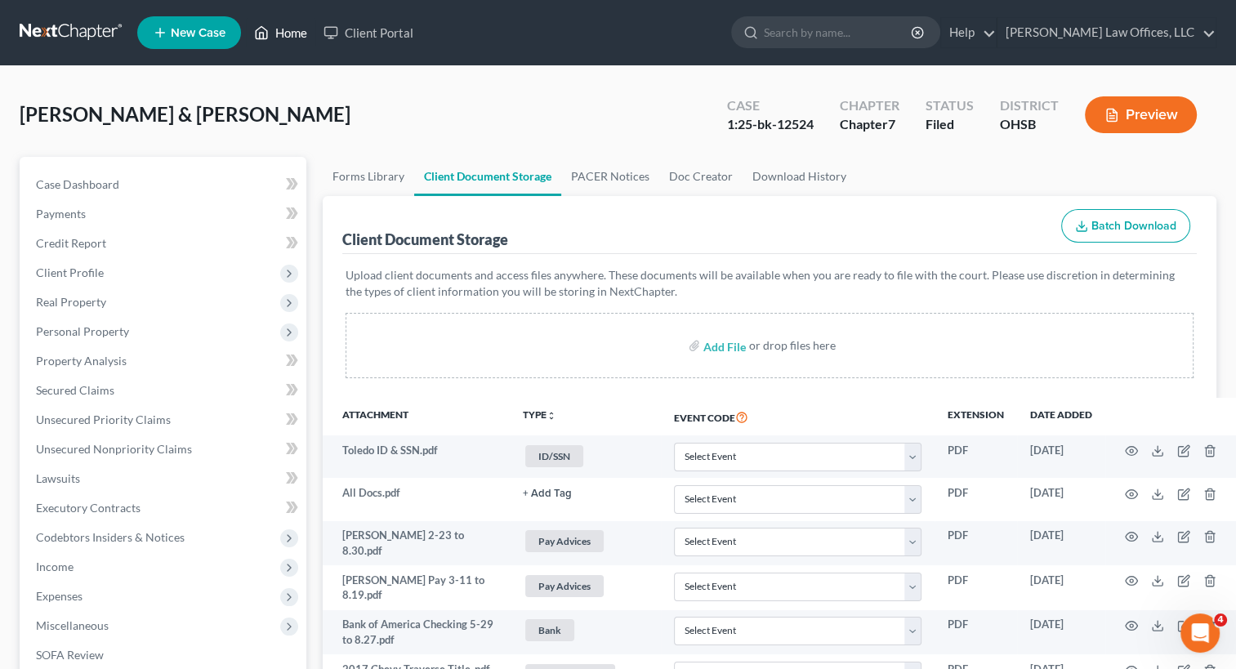
drag, startPoint x: 288, startPoint y: 29, endPoint x: 706, endPoint y: 153, distance: 436.3
click at [288, 29] on link "Home" at bounding box center [280, 32] width 69 height 29
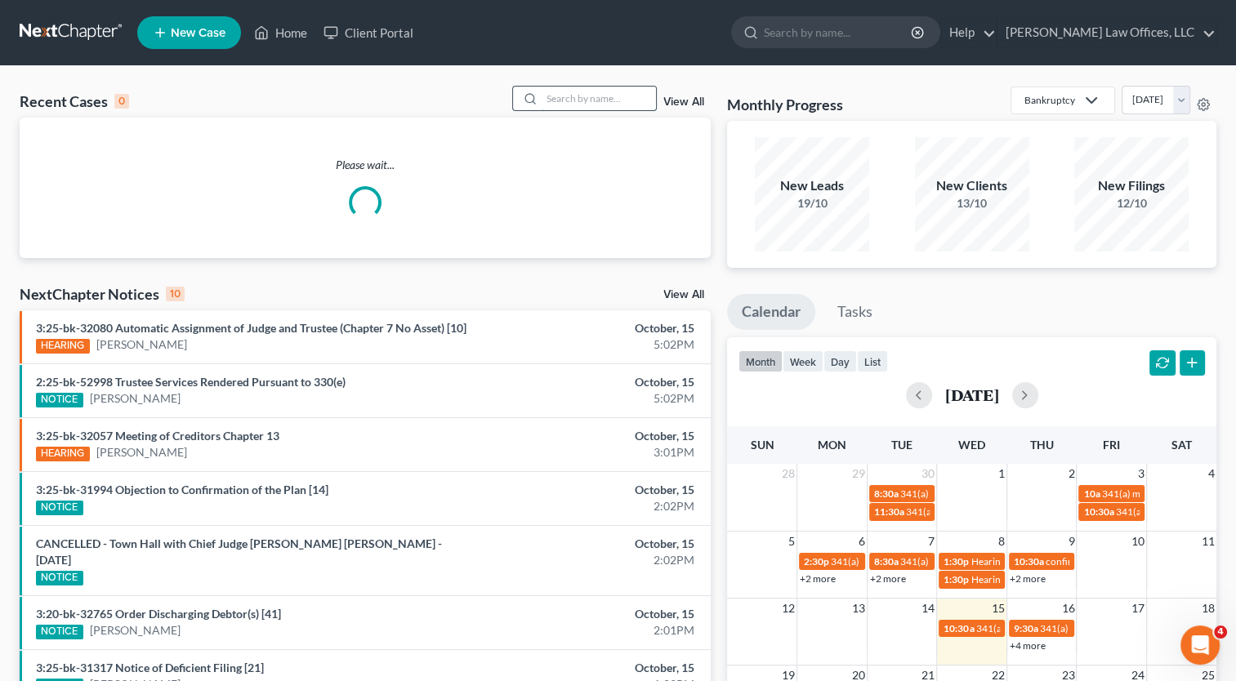
click at [585, 99] on input "search" at bounding box center [599, 99] width 114 height 24
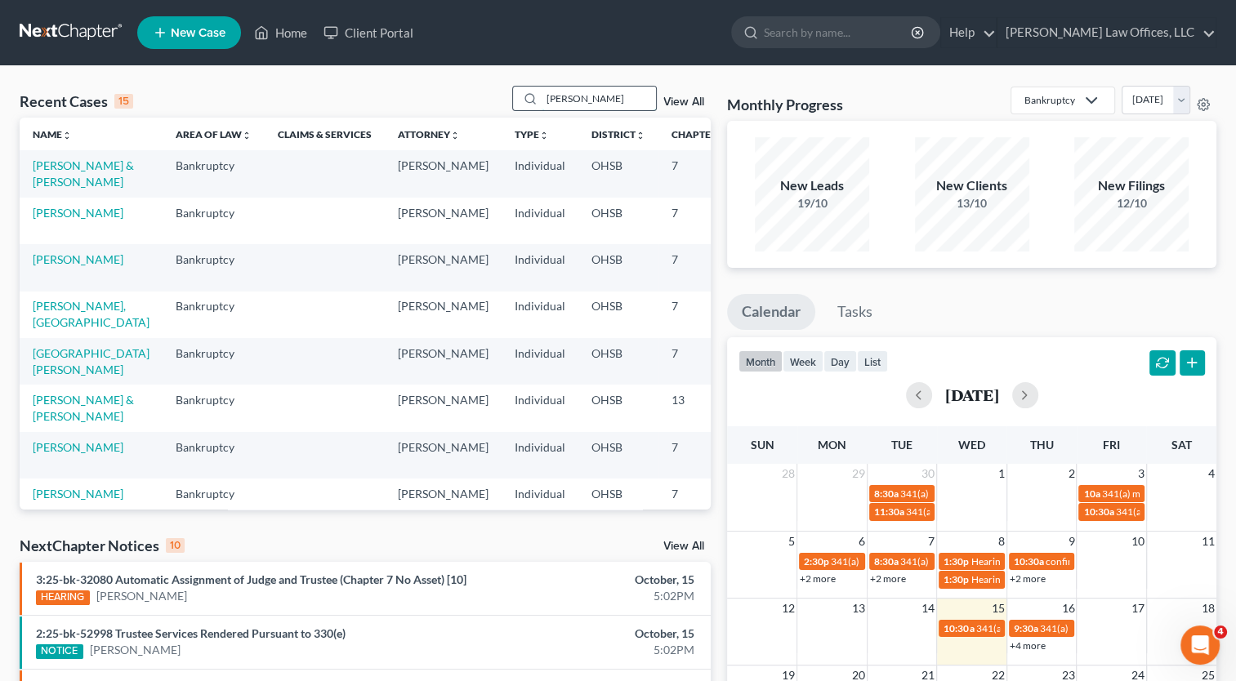
type input "[PERSON_NAME]"
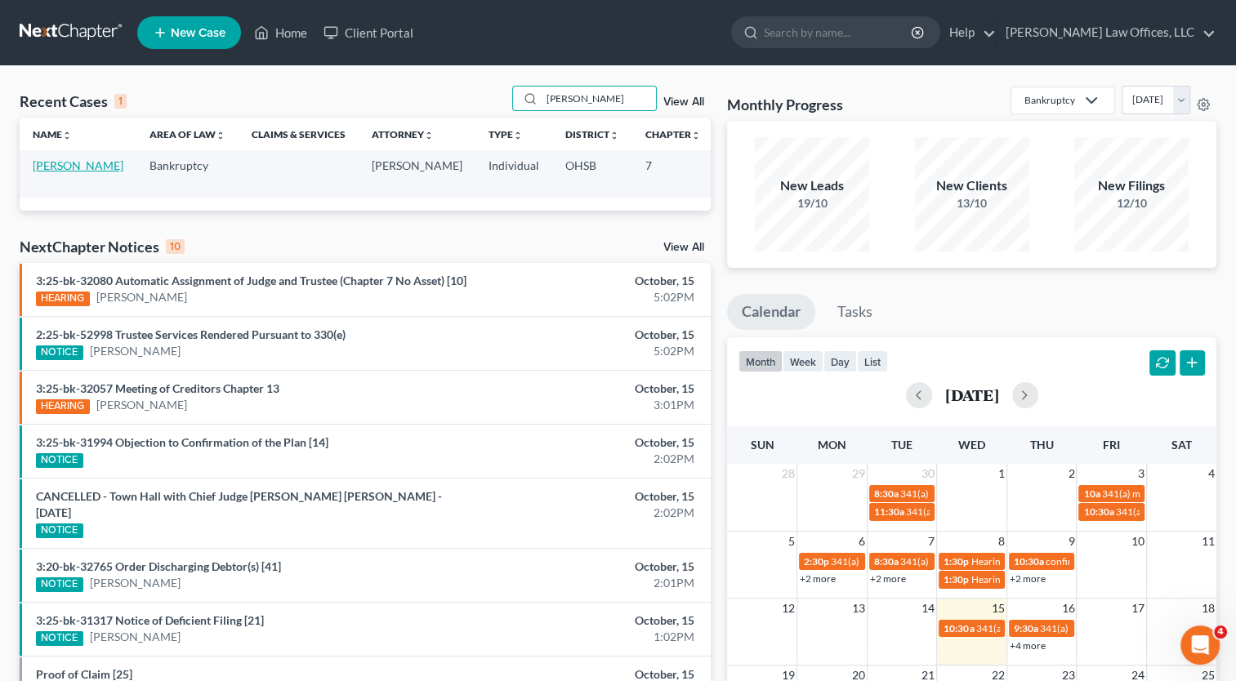
click at [47, 163] on link "[PERSON_NAME]" at bounding box center [78, 165] width 91 height 14
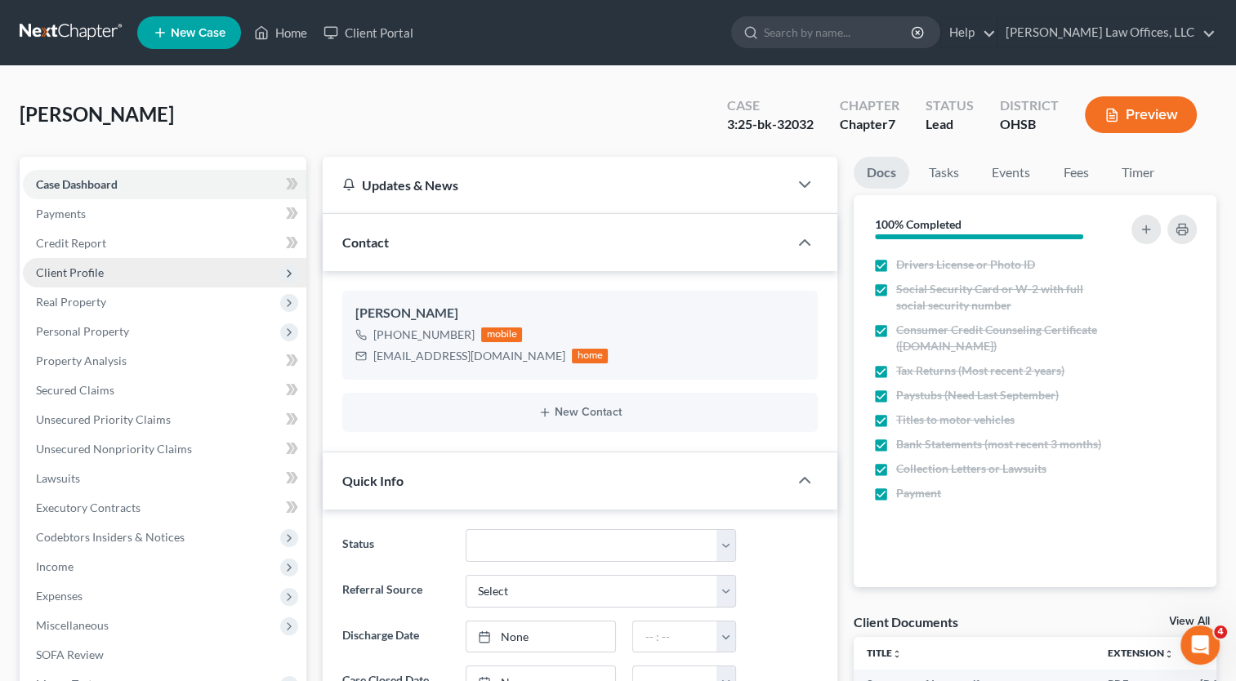
click at [92, 269] on span "Client Profile" at bounding box center [70, 272] width 68 height 14
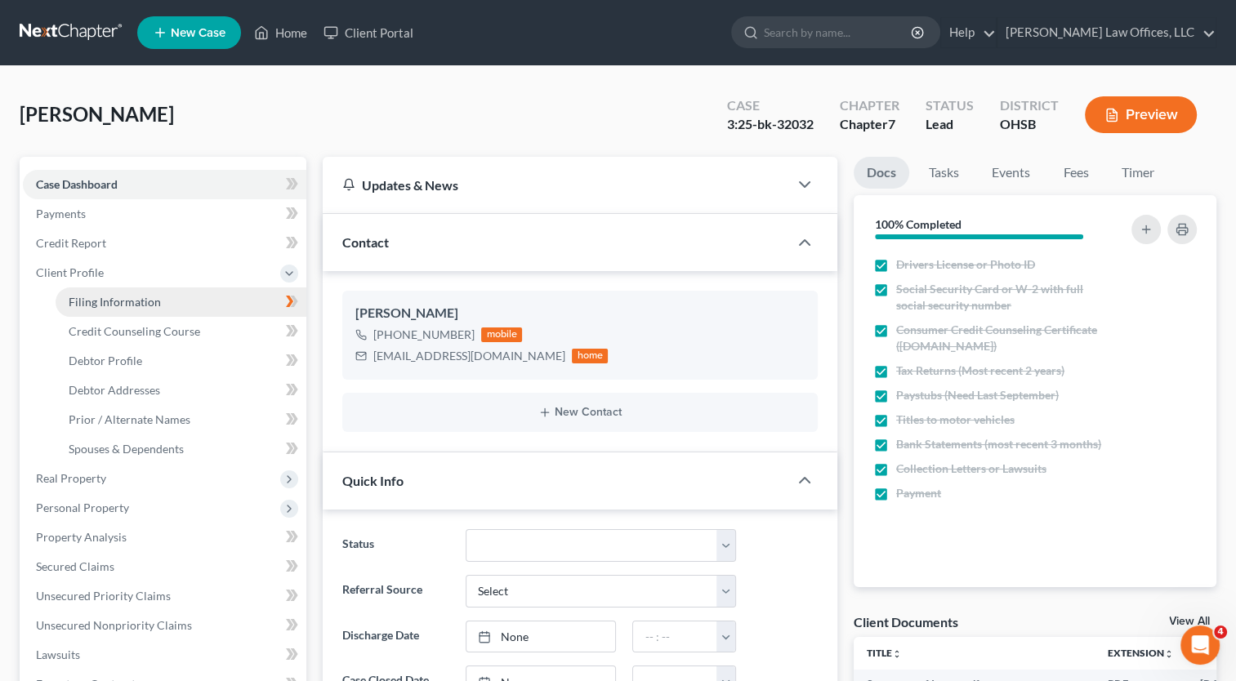
click at [94, 302] on span "Filing Information" at bounding box center [115, 302] width 92 height 14
select select "1"
select select "0"
select select "62"
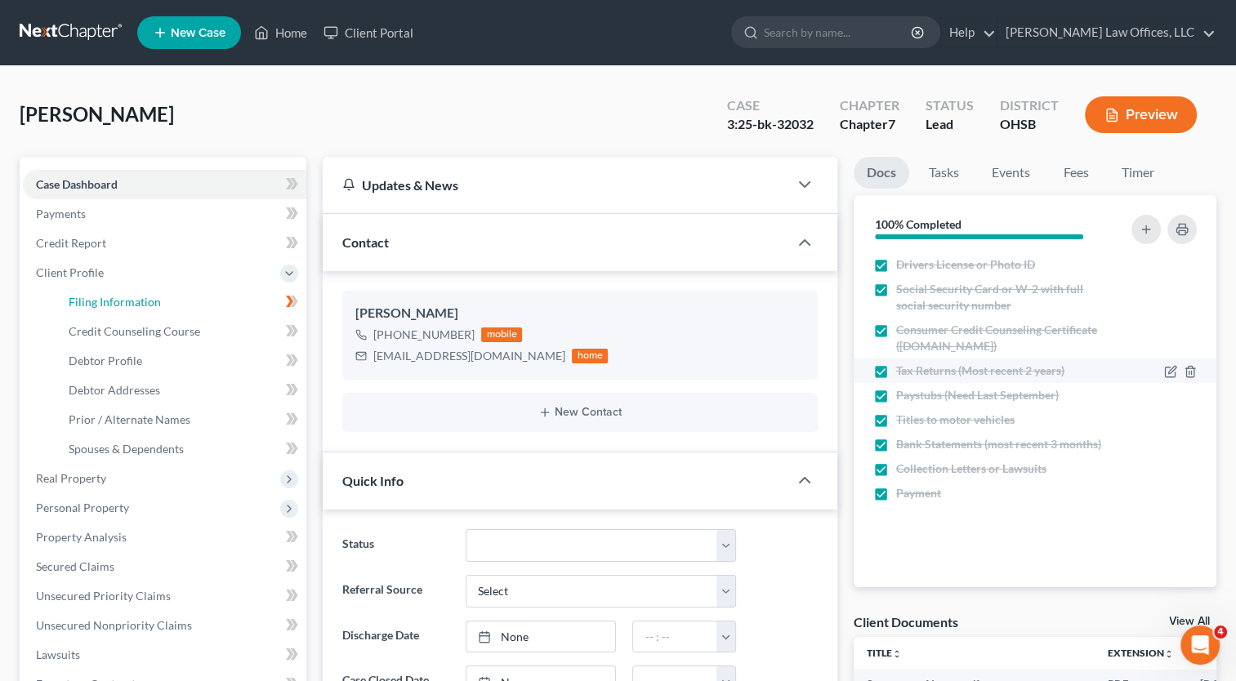
select select "0"
select select "36"
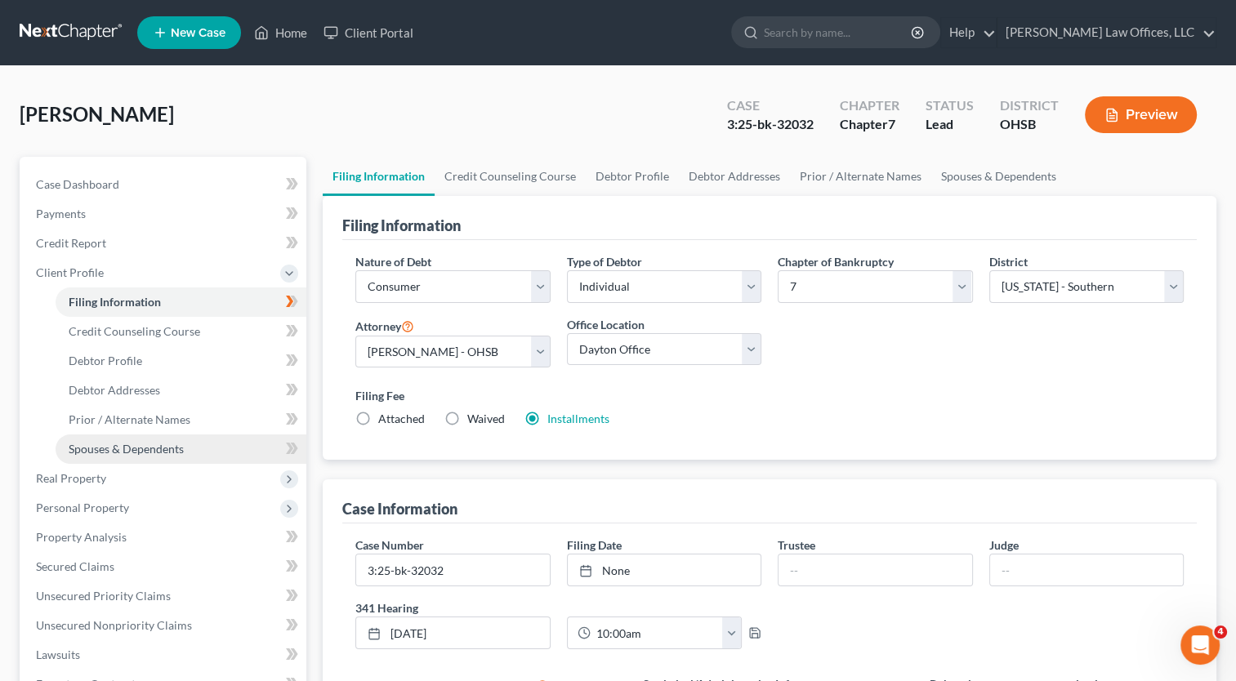
scroll to position [441, 0]
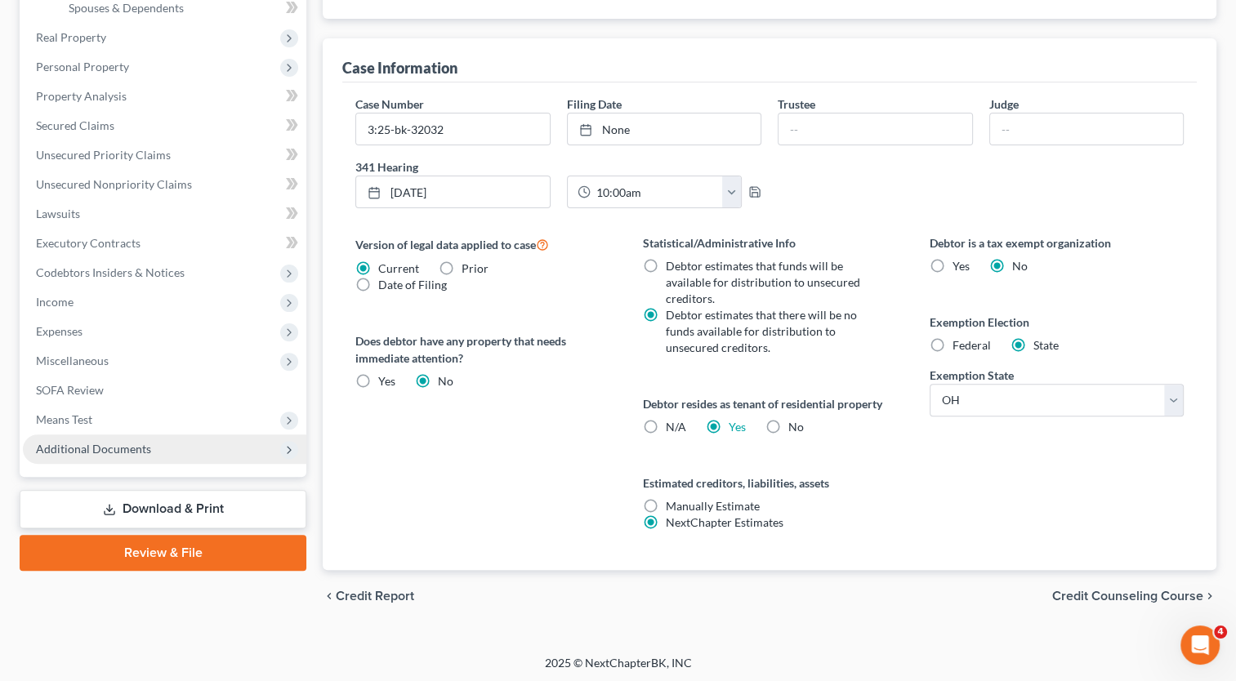
click at [98, 448] on span "Additional Documents" at bounding box center [93, 449] width 115 height 14
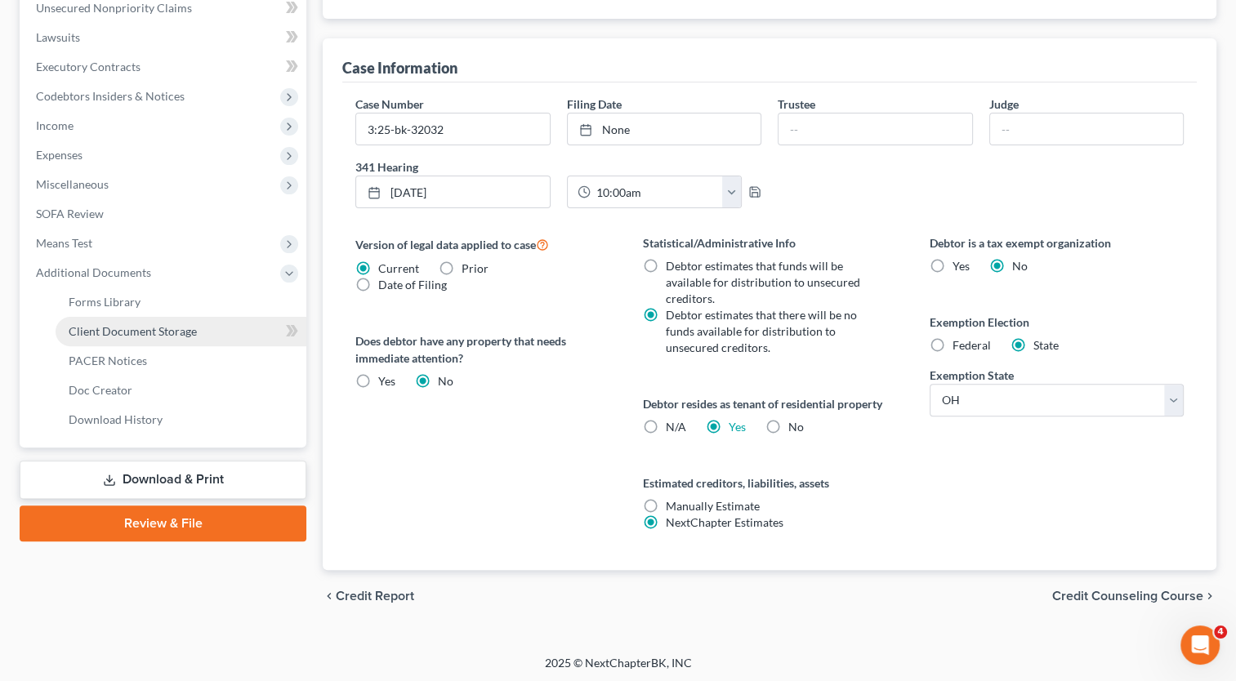
click at [123, 328] on span "Client Document Storage" at bounding box center [133, 331] width 128 height 14
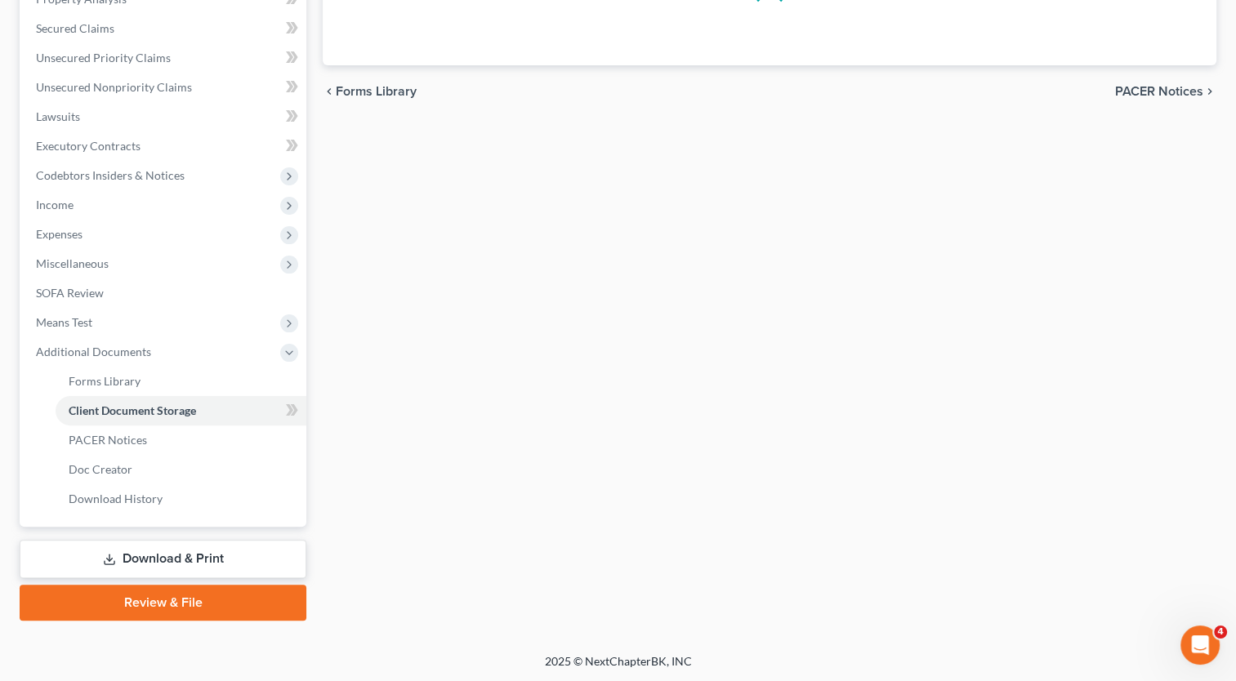
scroll to position [313, 0]
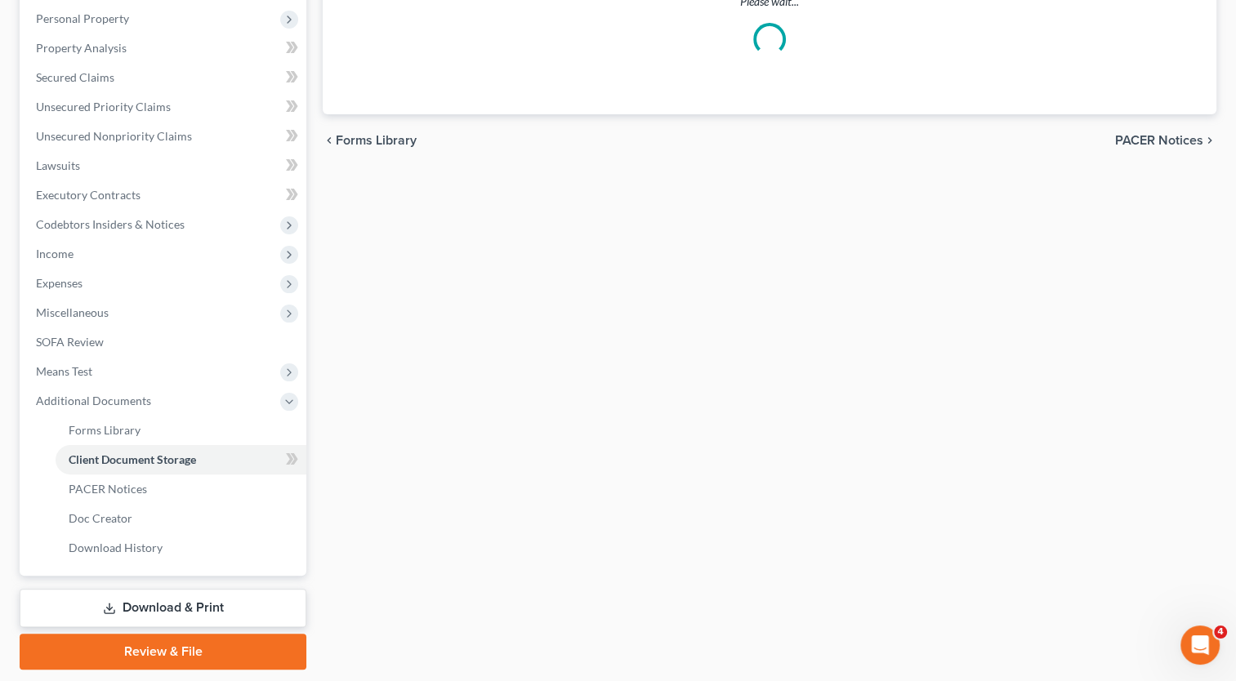
select select "7"
select select "37"
select select "52"
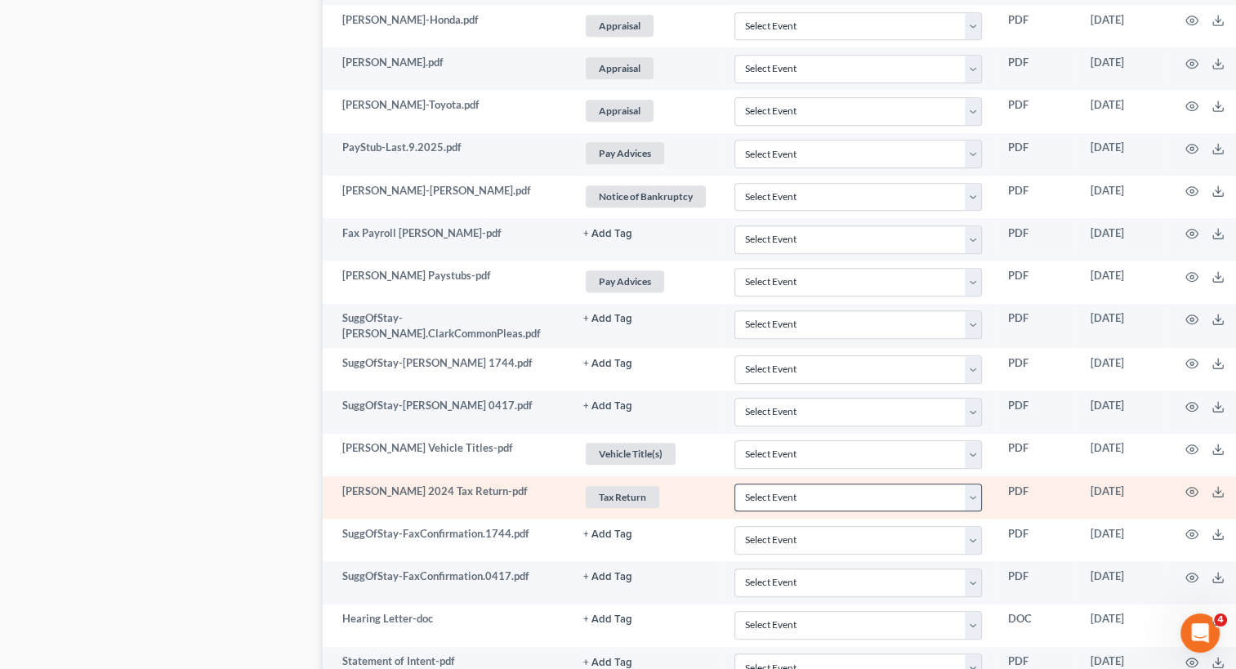
scroll to position [1134, 0]
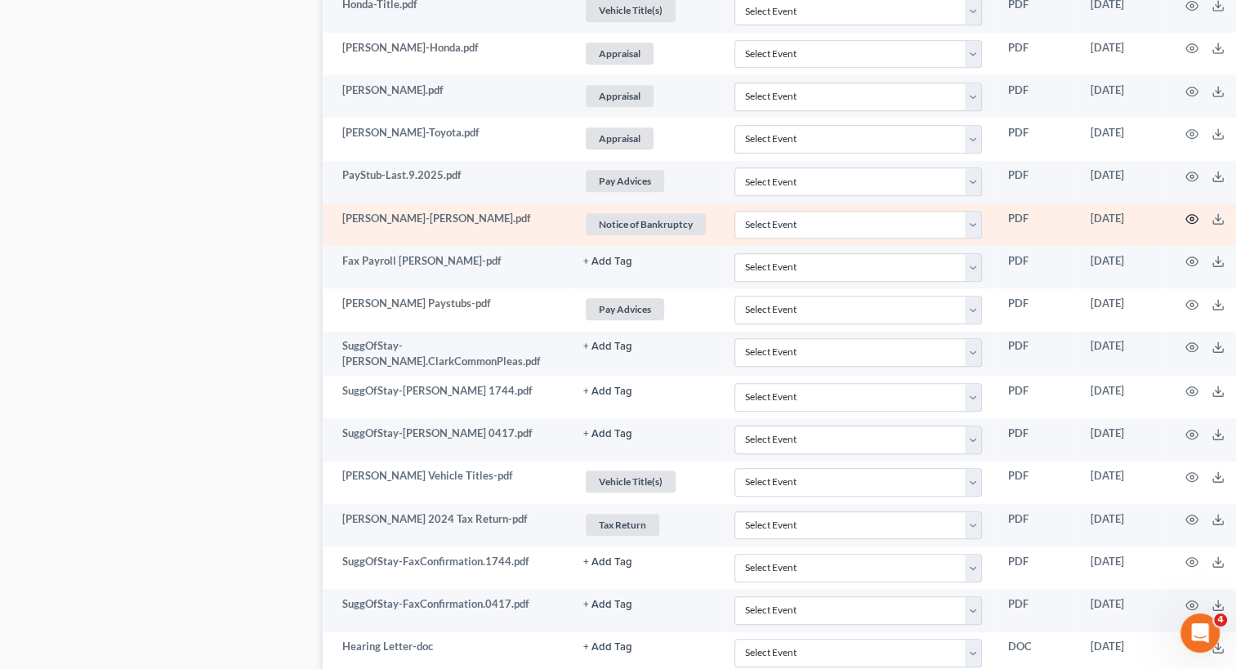
click at [1189, 214] on icon "button" at bounding box center [1191, 218] width 13 height 13
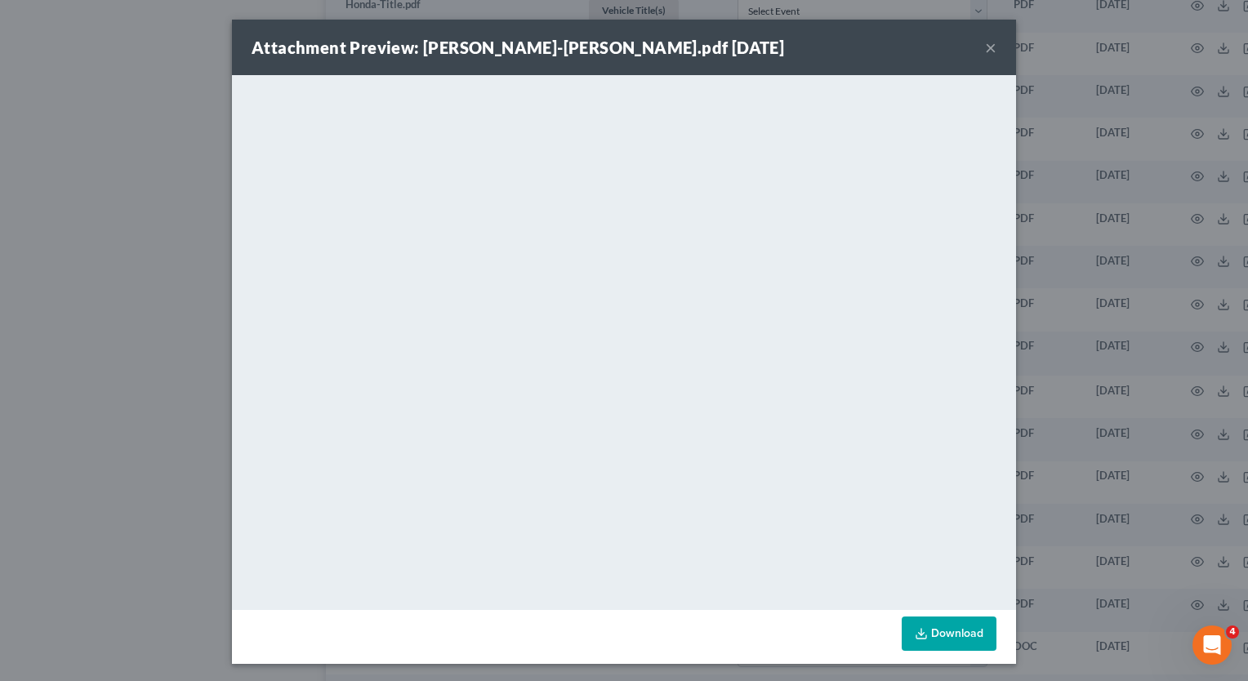
click at [985, 45] on button "×" at bounding box center [990, 48] width 11 height 20
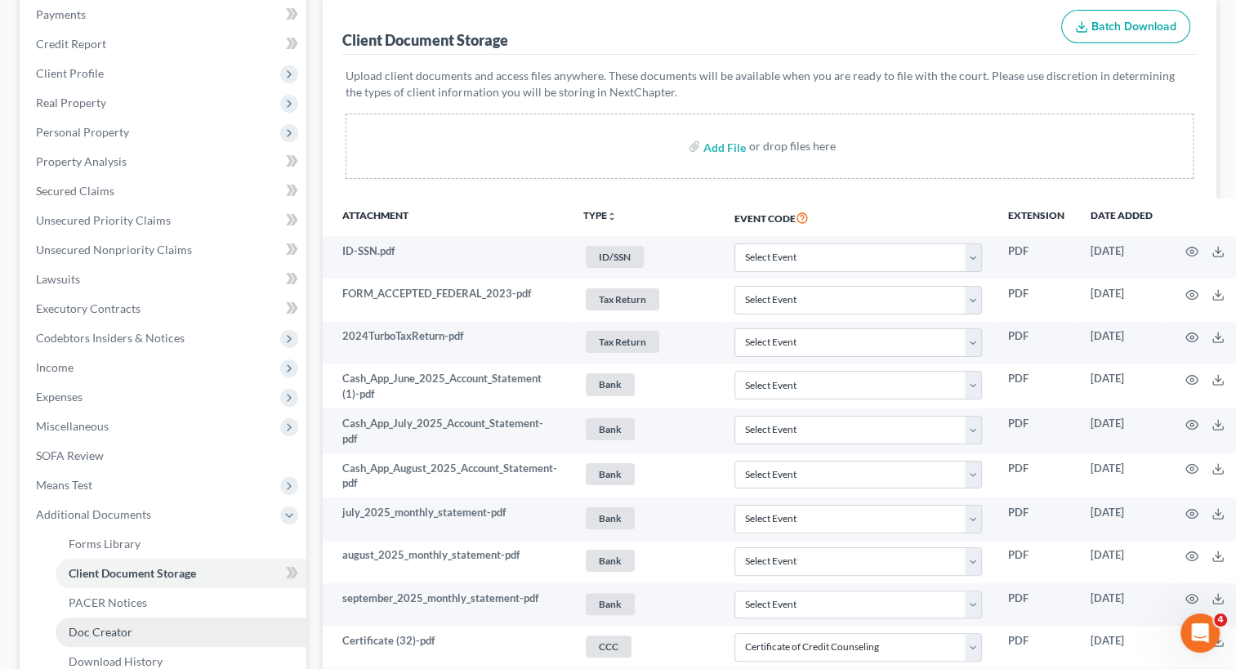
scroll to position [72, 0]
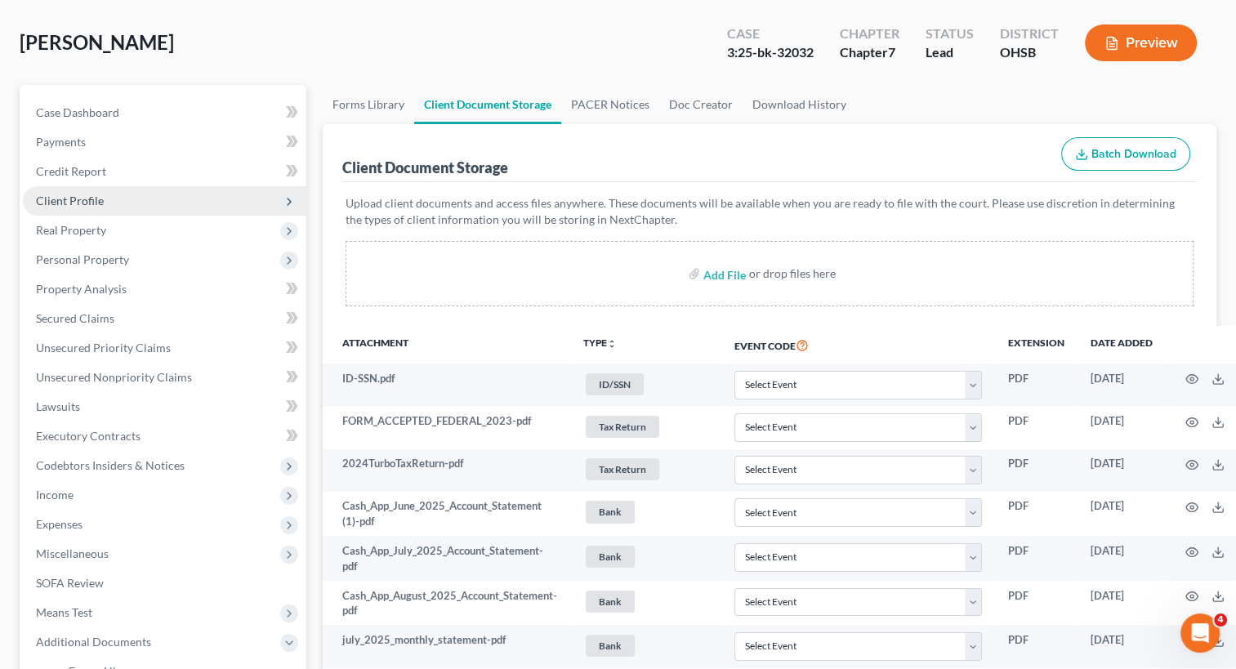
click at [78, 198] on span "Client Profile" at bounding box center [70, 201] width 68 height 14
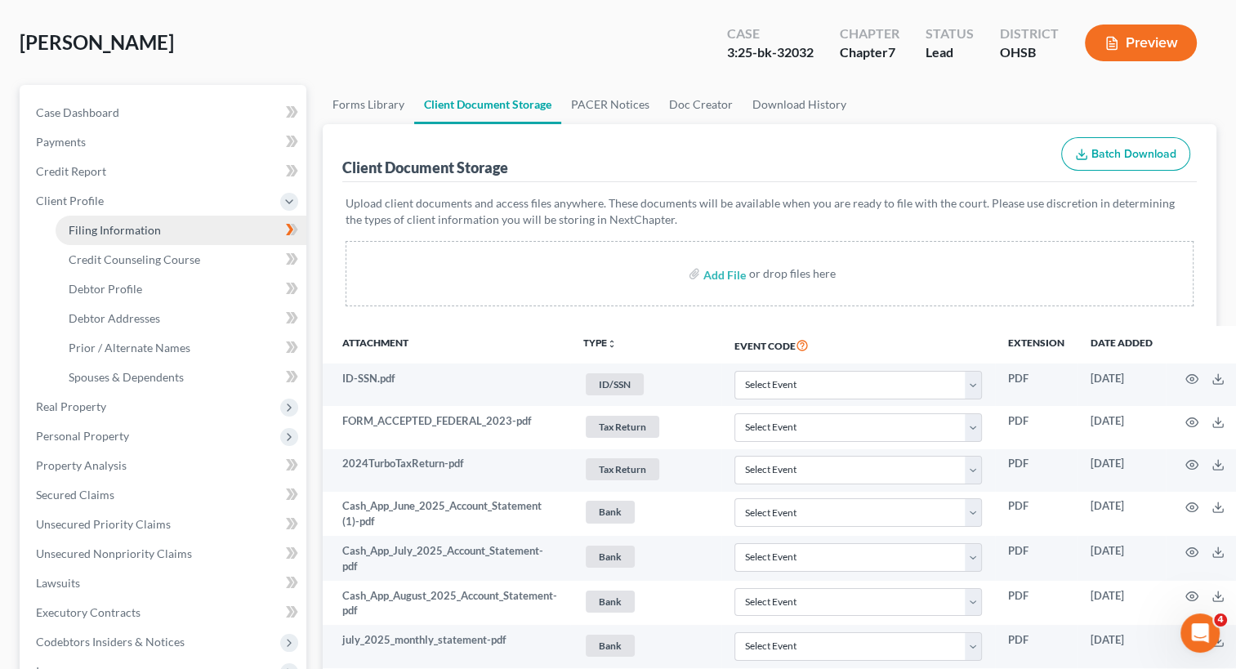
click at [89, 228] on span "Filing Information" at bounding box center [115, 230] width 92 height 14
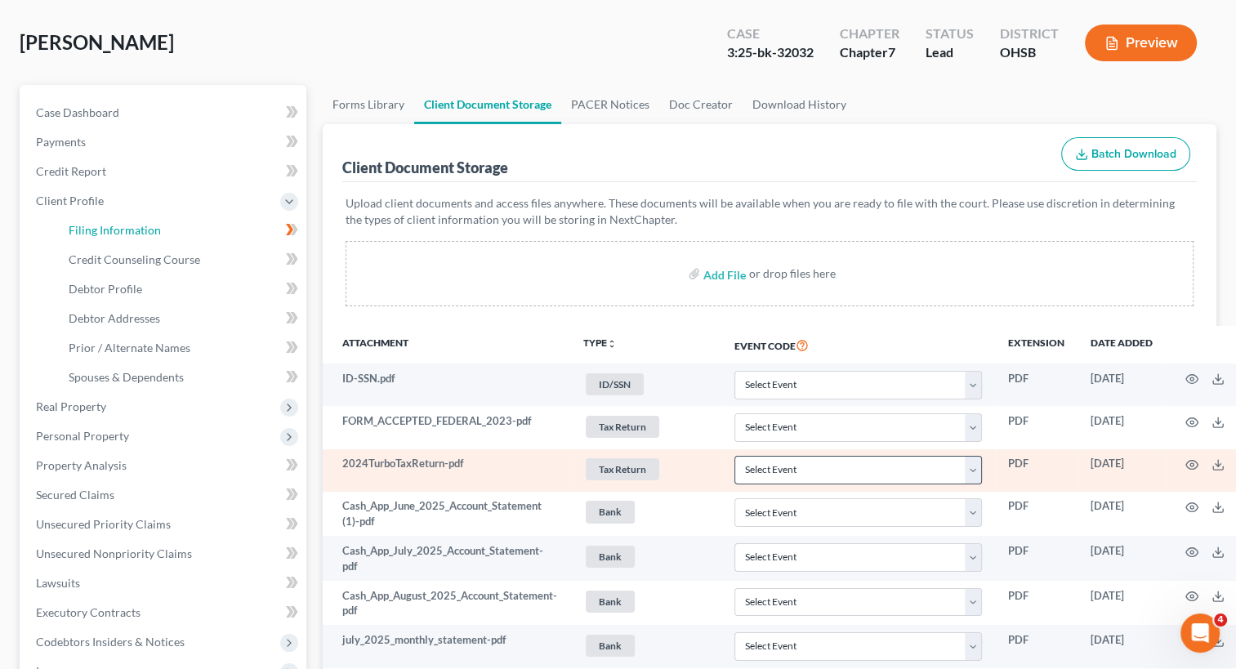
select select "1"
select select "0"
select select "62"
select select "0"
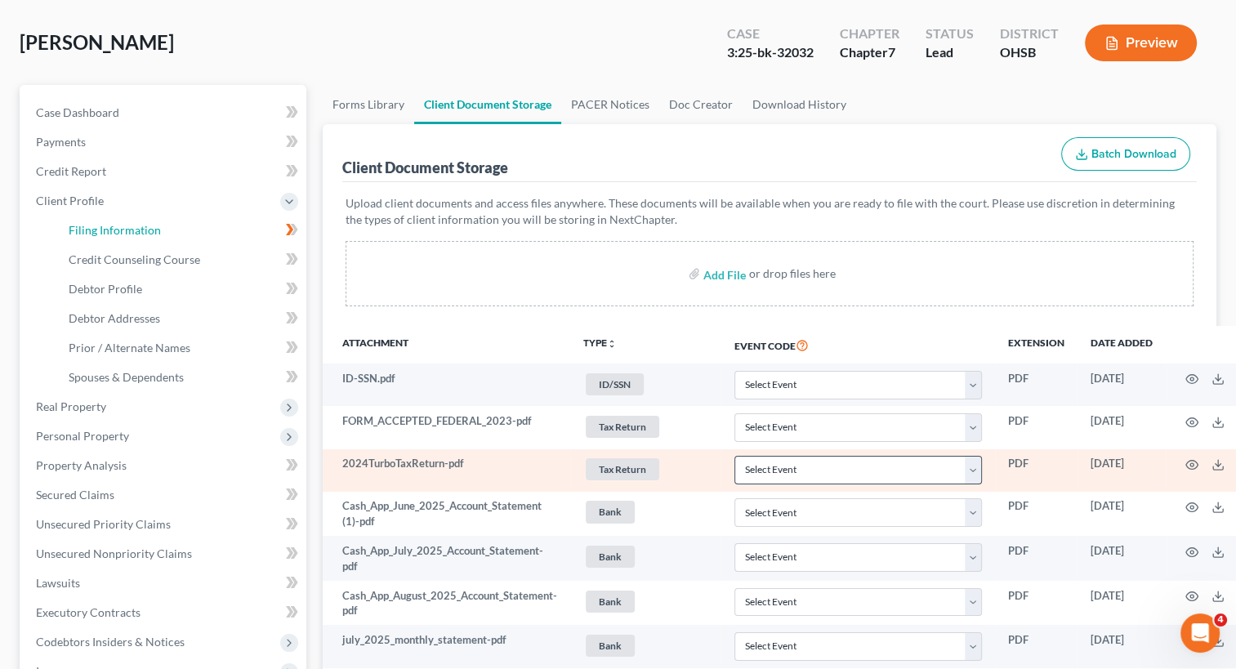
select select "0"
select select "36"
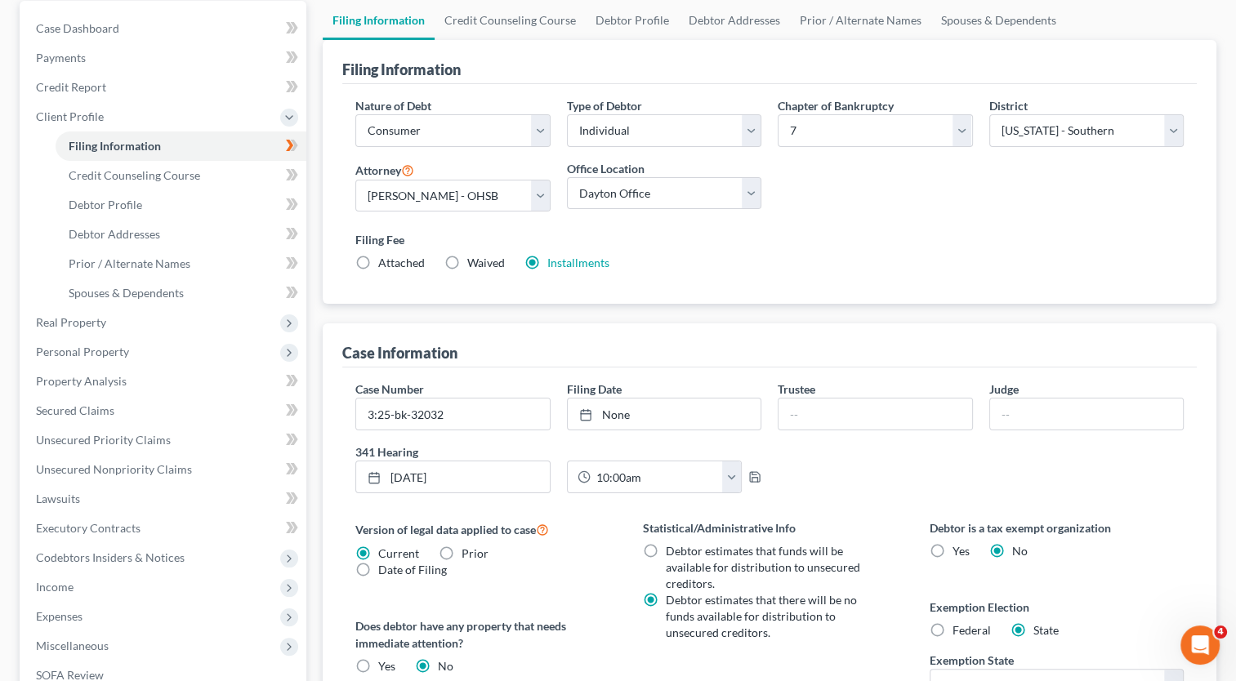
scroll to position [163, 0]
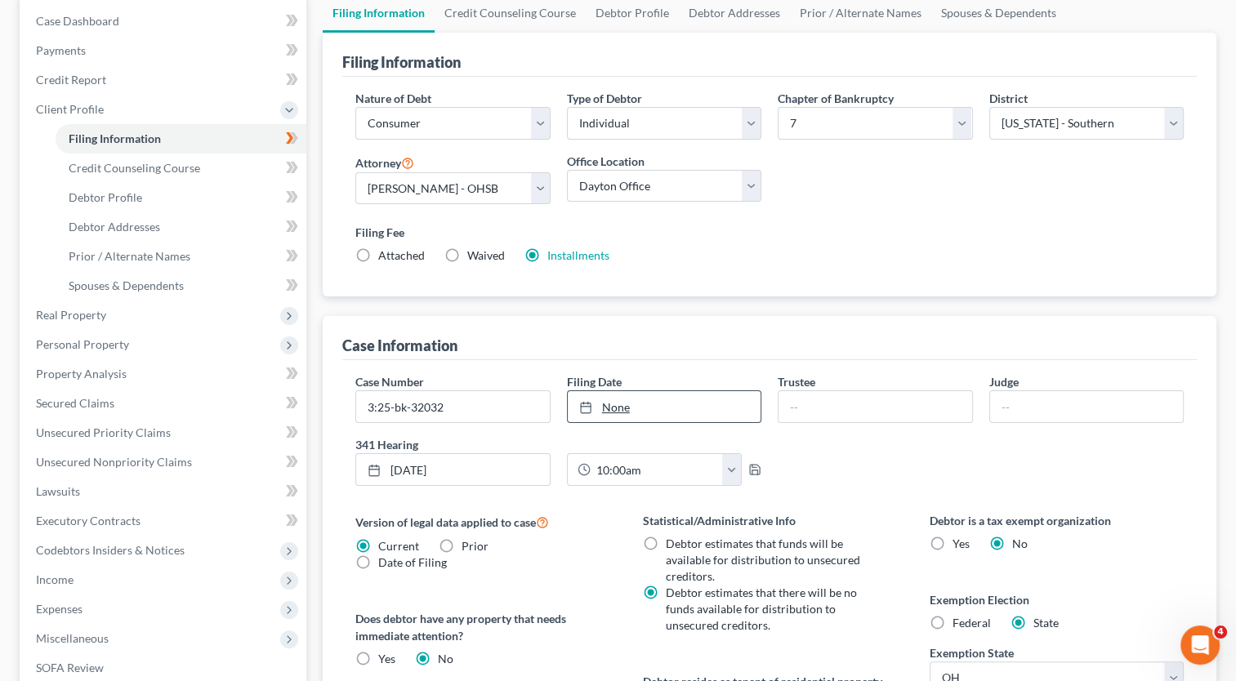
click at [623, 407] on link "None" at bounding box center [664, 406] width 193 height 31
type input "[DATE]"
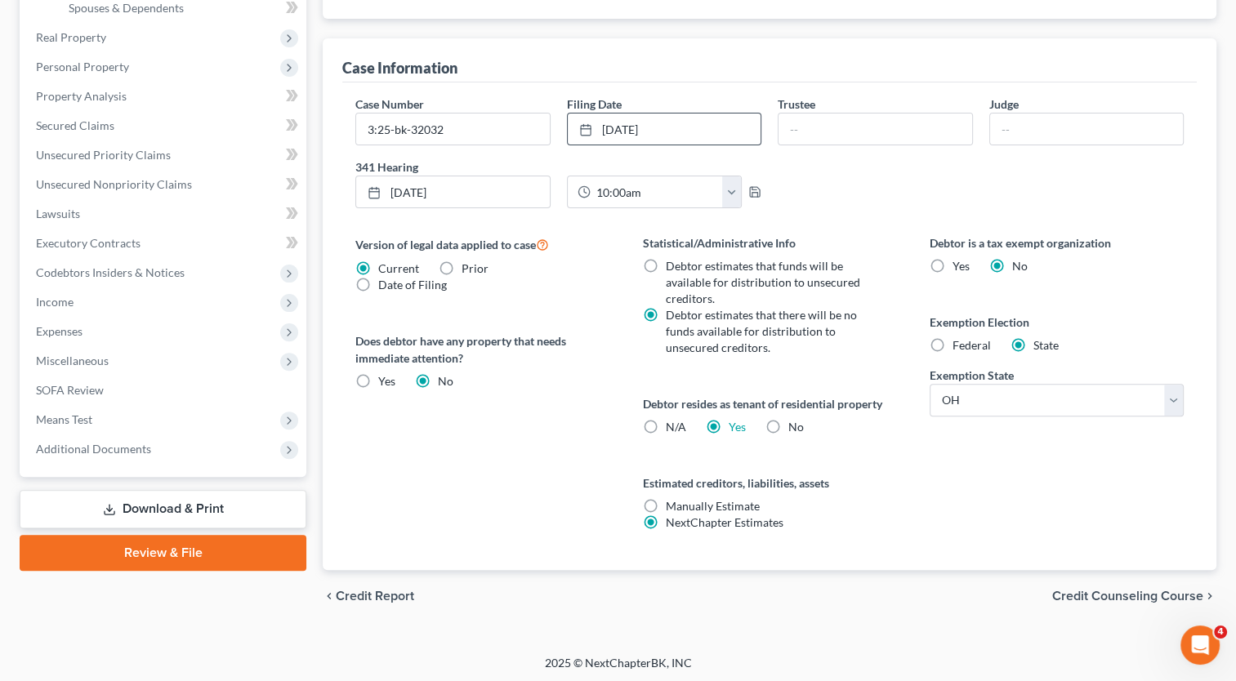
click at [1122, 600] on span "Credit Counseling Course" at bounding box center [1127, 596] width 151 height 13
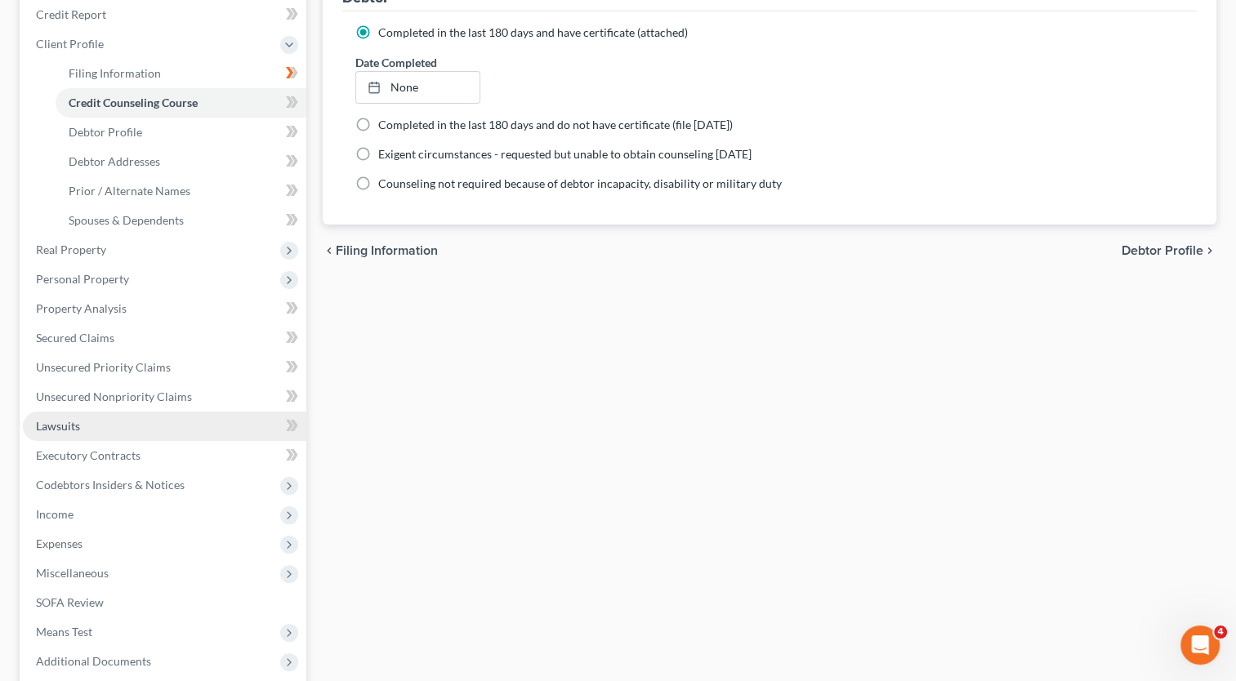
scroll to position [245, 0]
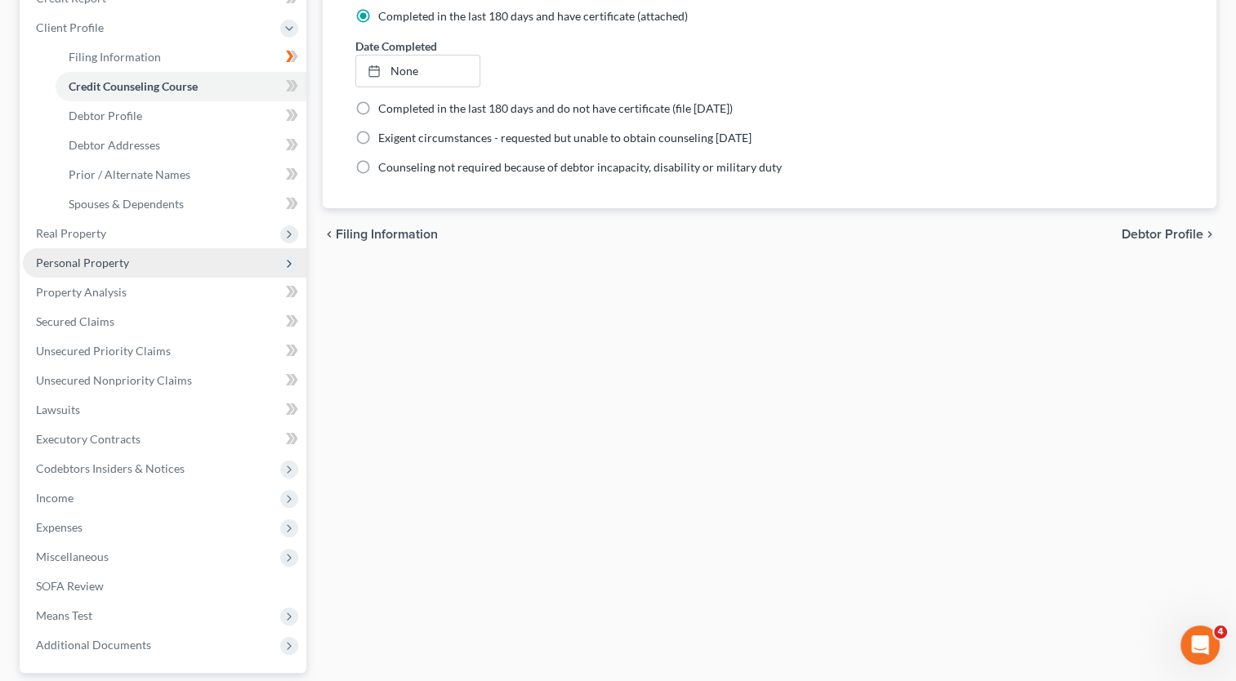
click at [92, 266] on span "Personal Property" at bounding box center [82, 263] width 93 height 14
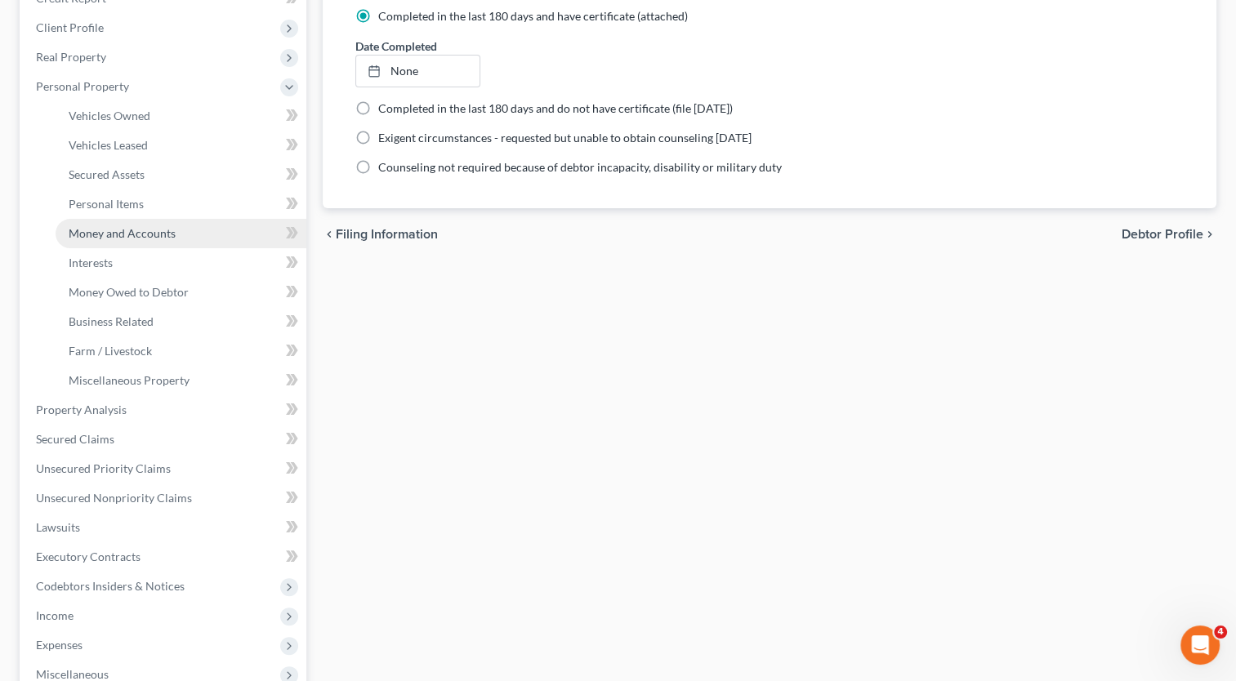
click at [113, 234] on span "Money and Accounts" at bounding box center [122, 233] width 107 height 14
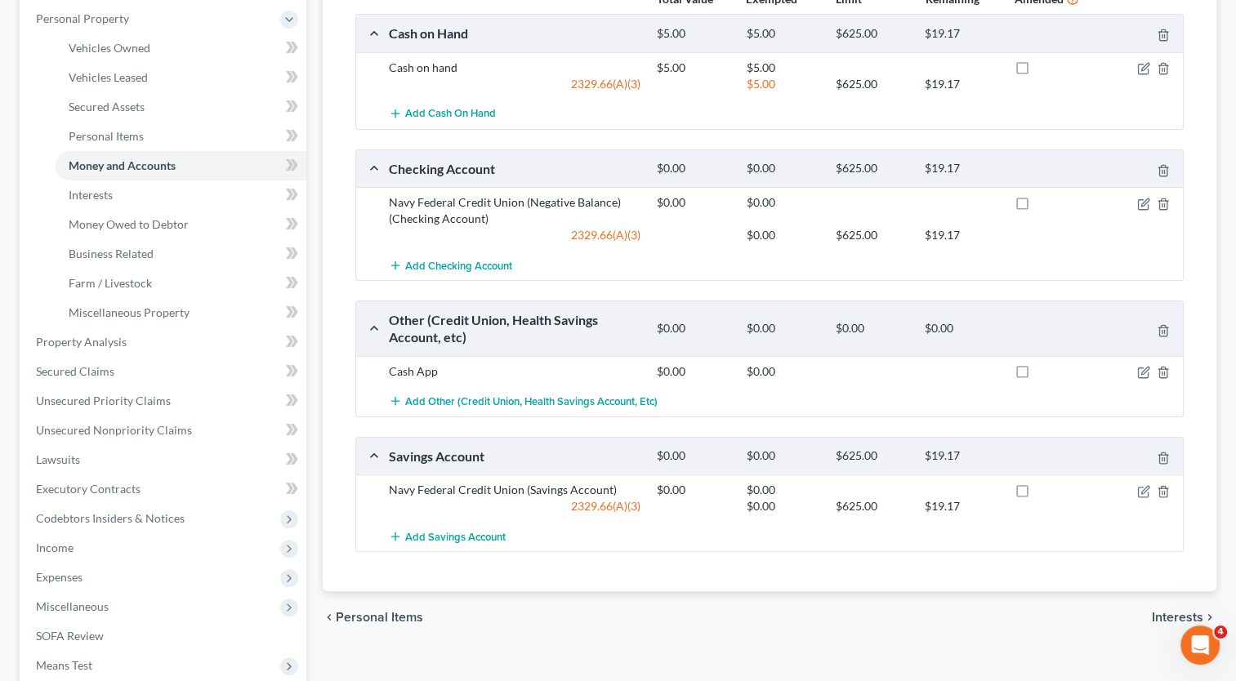
scroll to position [327, 0]
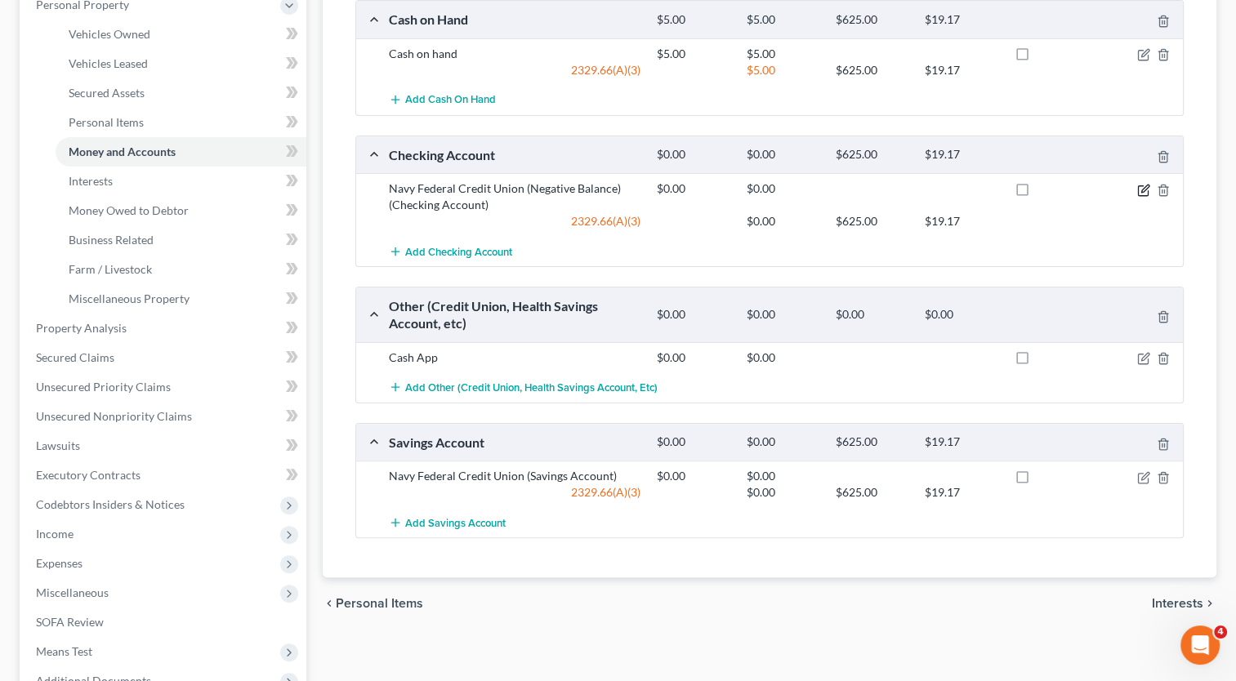
click at [1138, 189] on icon "button" at bounding box center [1143, 190] width 10 height 10
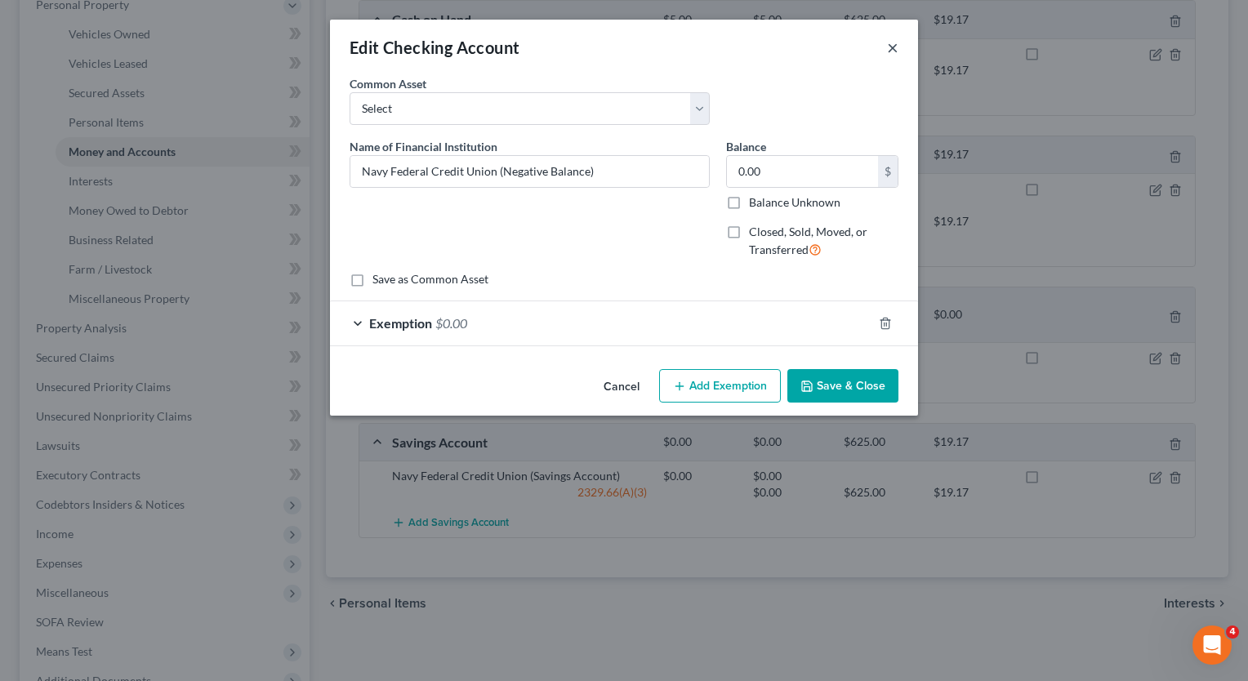
click at [890, 44] on button "×" at bounding box center [892, 48] width 11 height 20
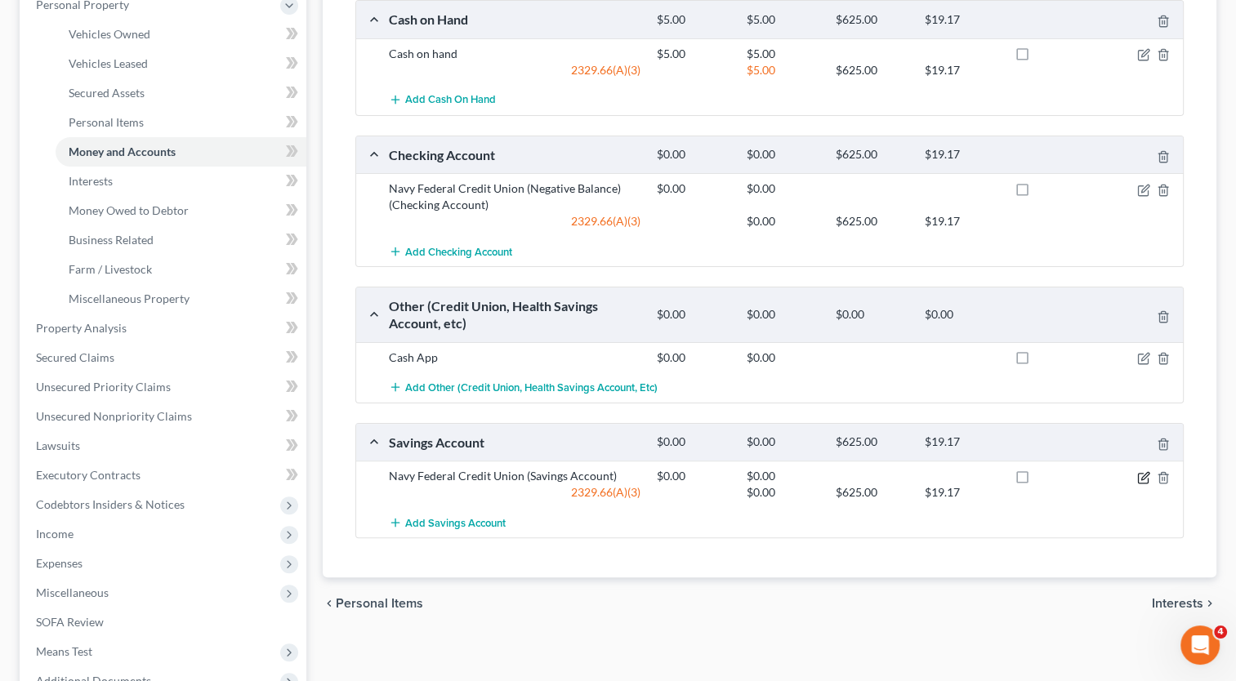
click at [1146, 473] on icon "button" at bounding box center [1144, 475] width 7 height 7
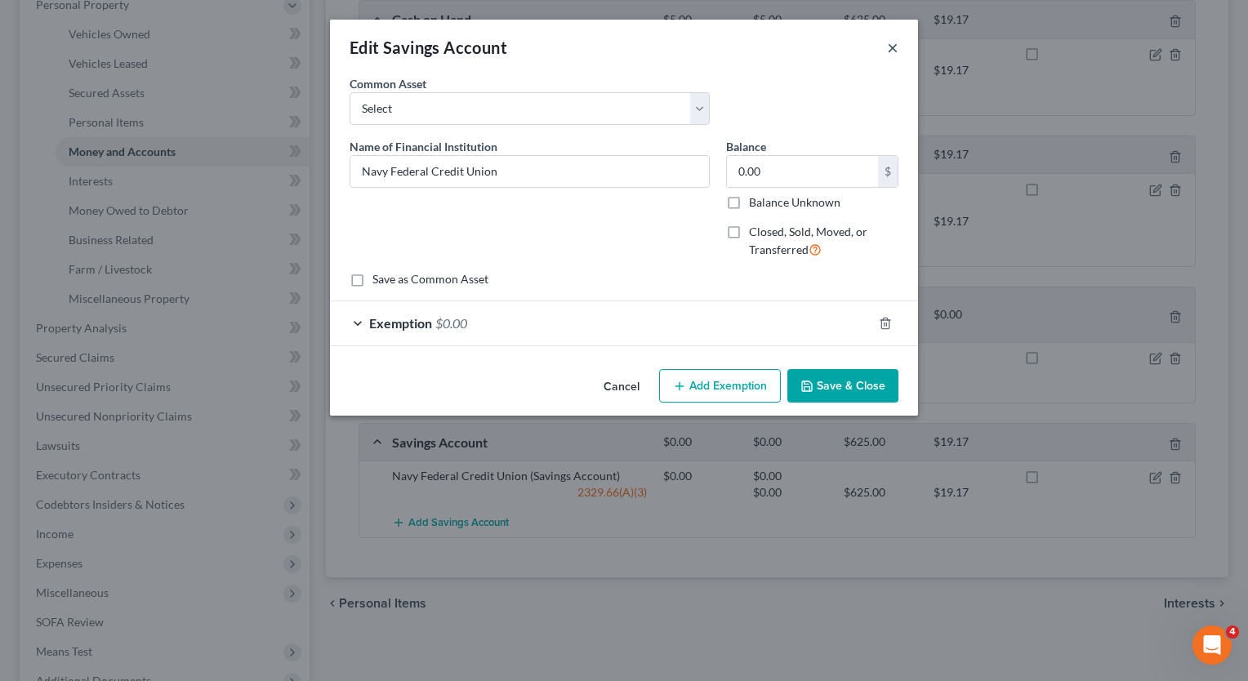
click at [892, 48] on button "×" at bounding box center [892, 48] width 11 height 20
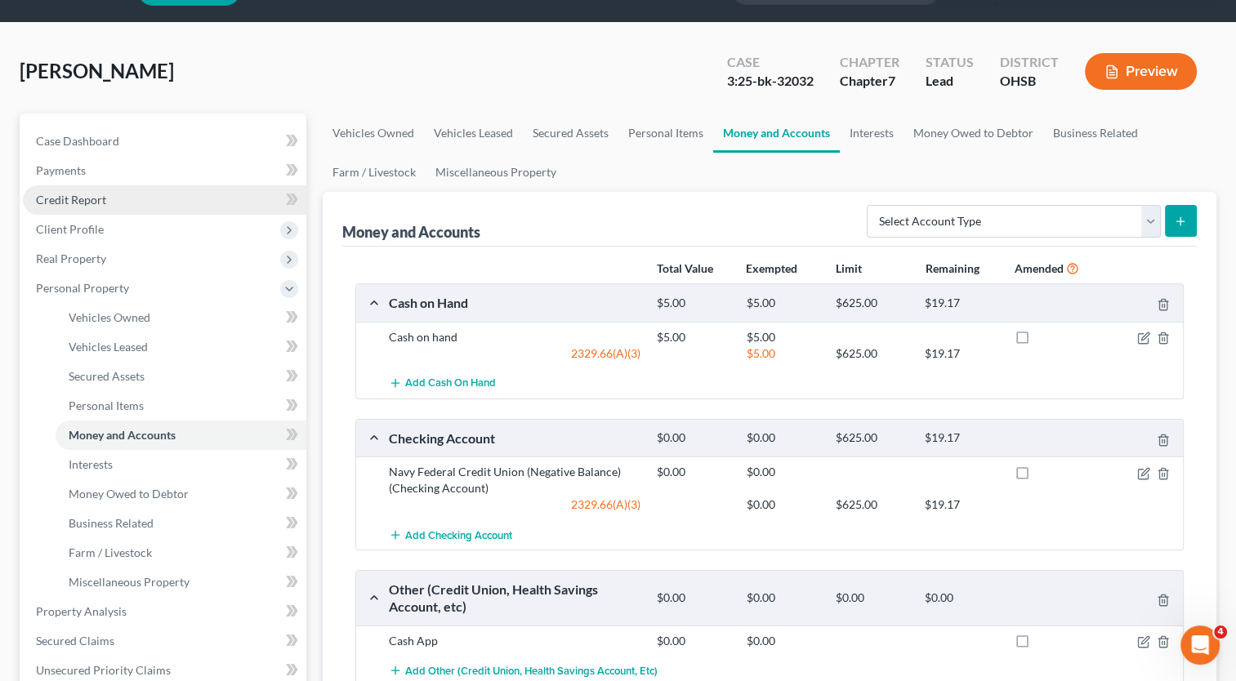
scroll to position [0, 0]
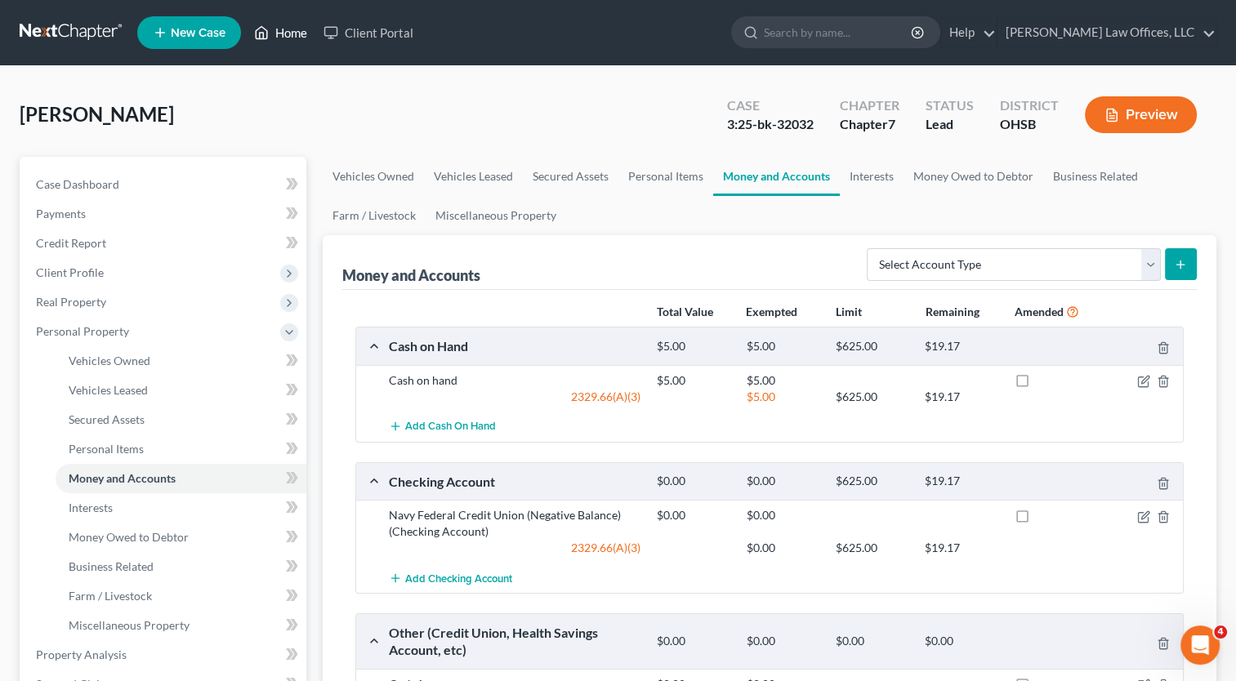
click at [295, 34] on link "Home" at bounding box center [280, 32] width 69 height 29
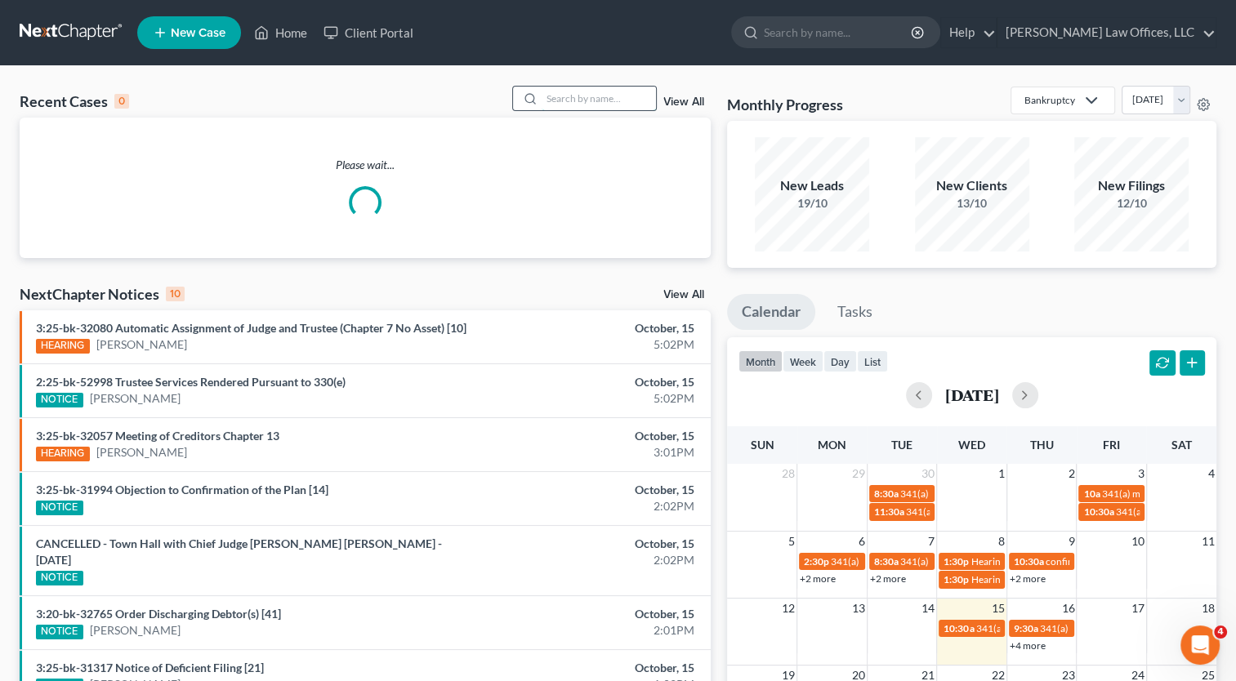
click at [588, 105] on input "search" at bounding box center [599, 99] width 114 height 24
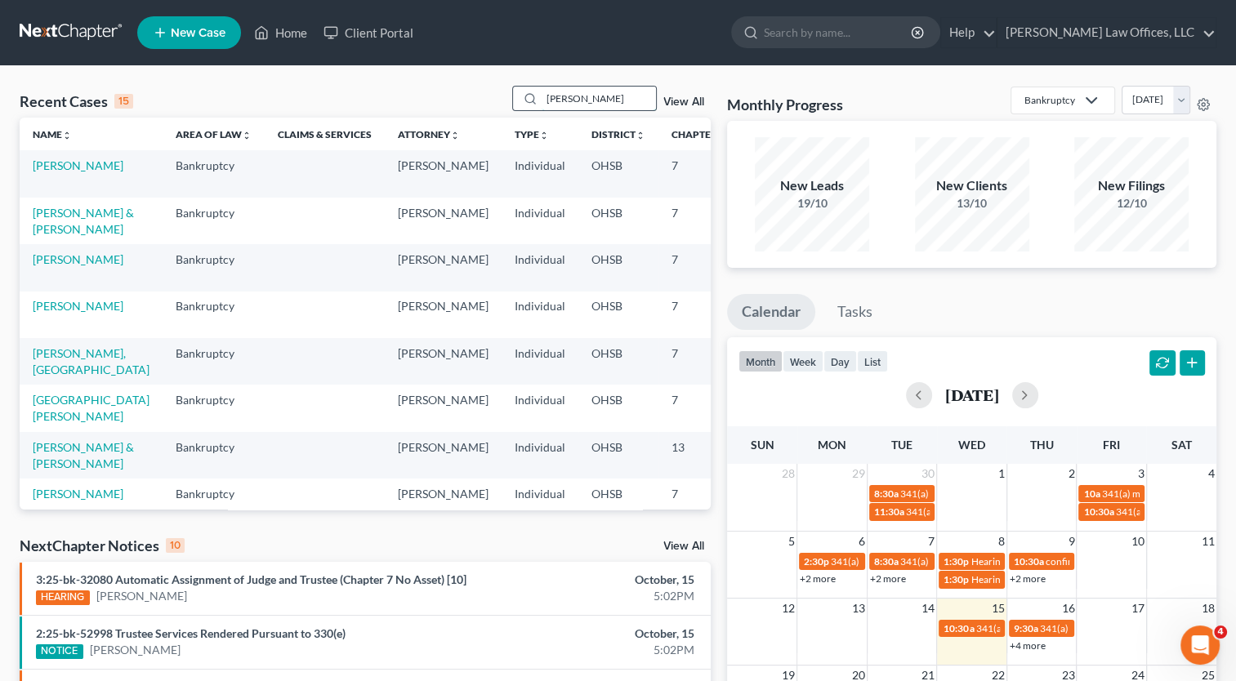
type input "[PERSON_NAME]"
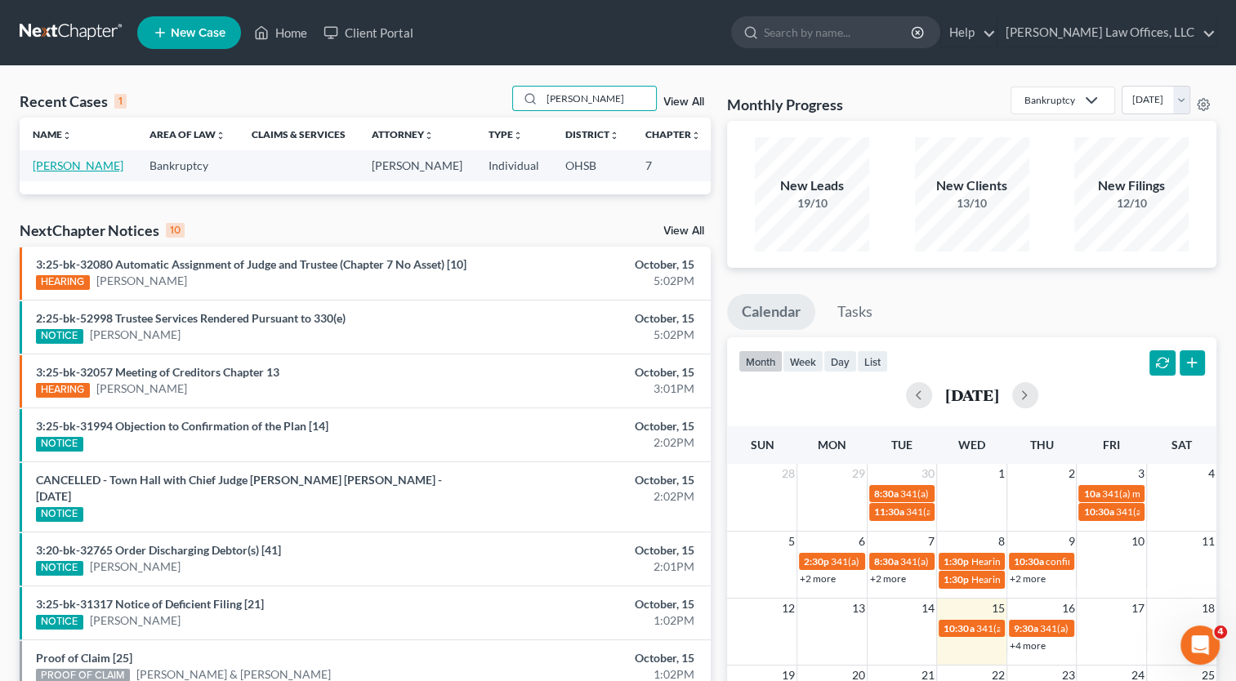
click at [60, 164] on link "[PERSON_NAME]" at bounding box center [78, 165] width 91 height 14
select select "4"
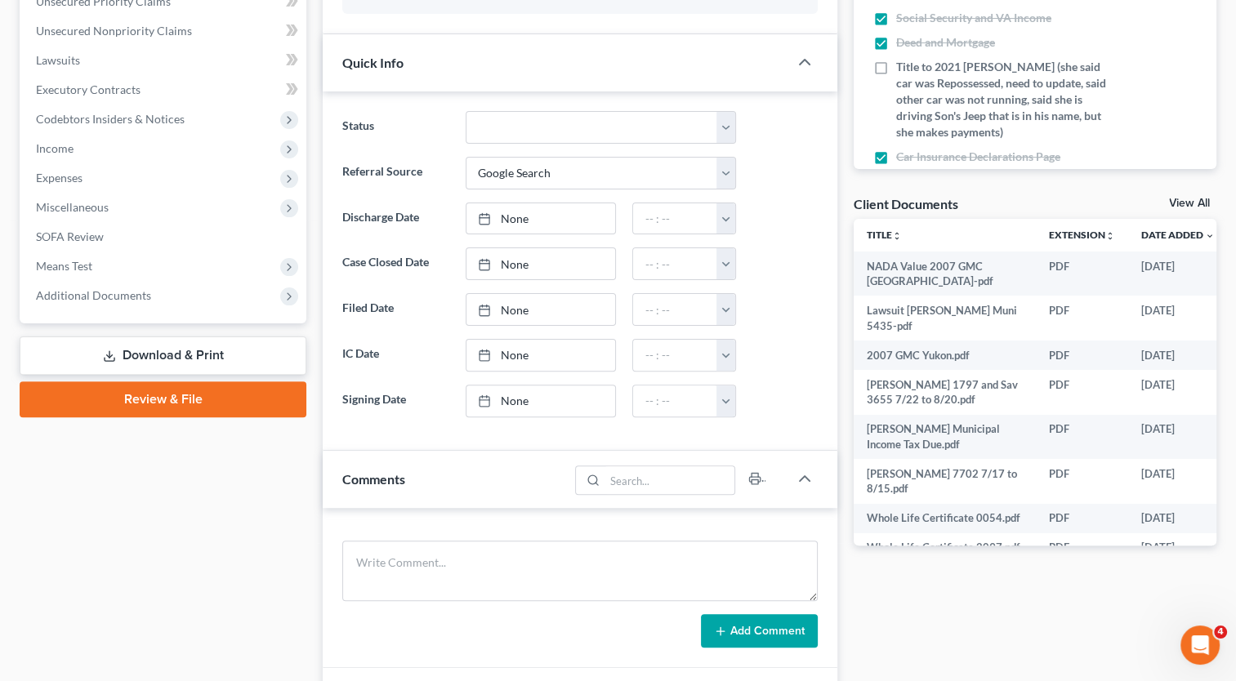
scroll to position [490, 0]
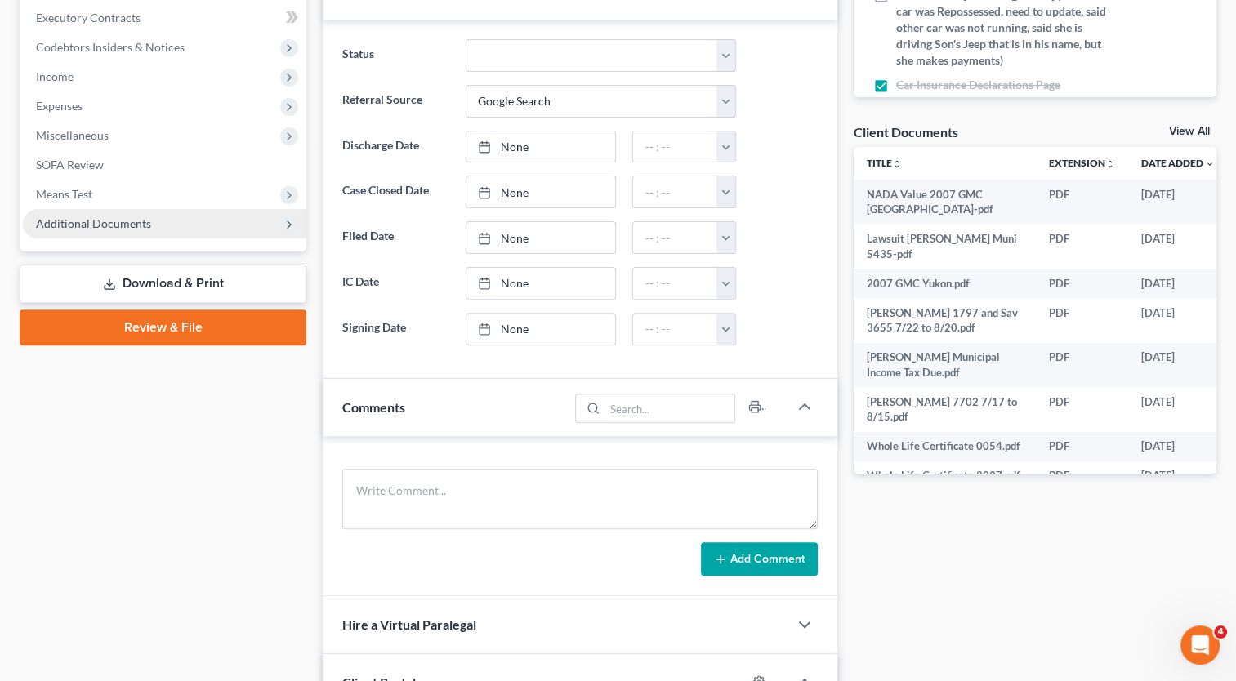
click at [133, 224] on span "Additional Documents" at bounding box center [93, 223] width 115 height 14
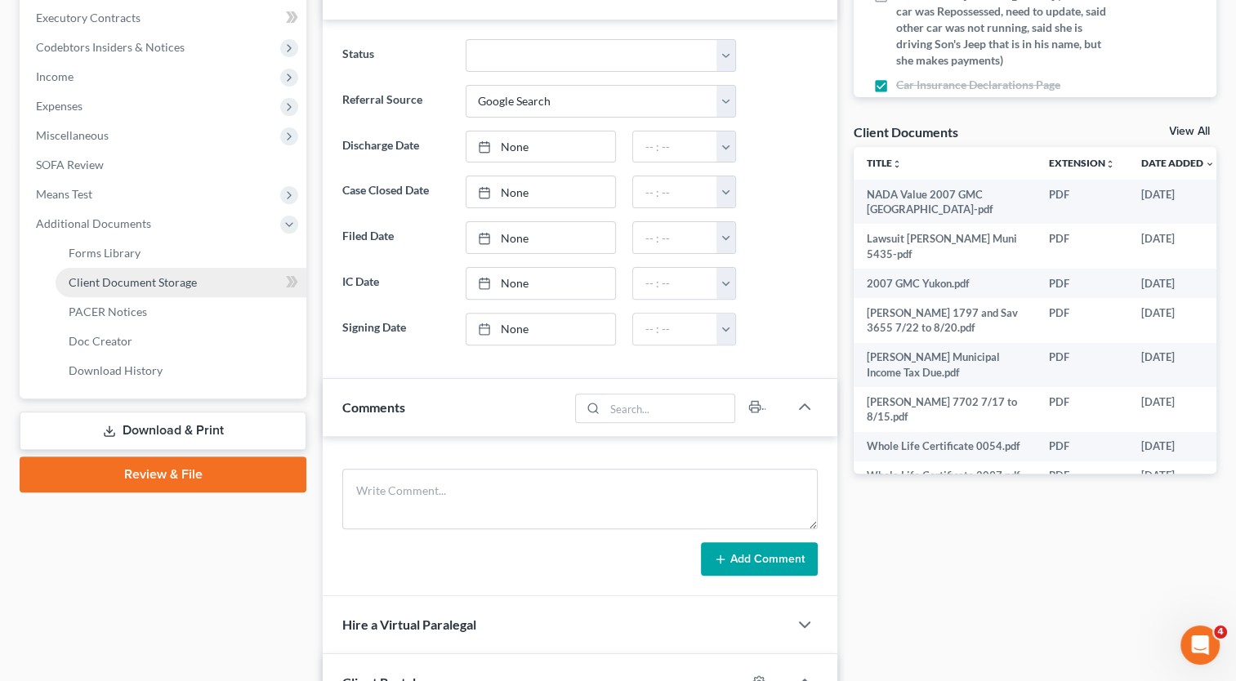
click at [133, 283] on span "Client Document Storage" at bounding box center [133, 282] width 128 height 14
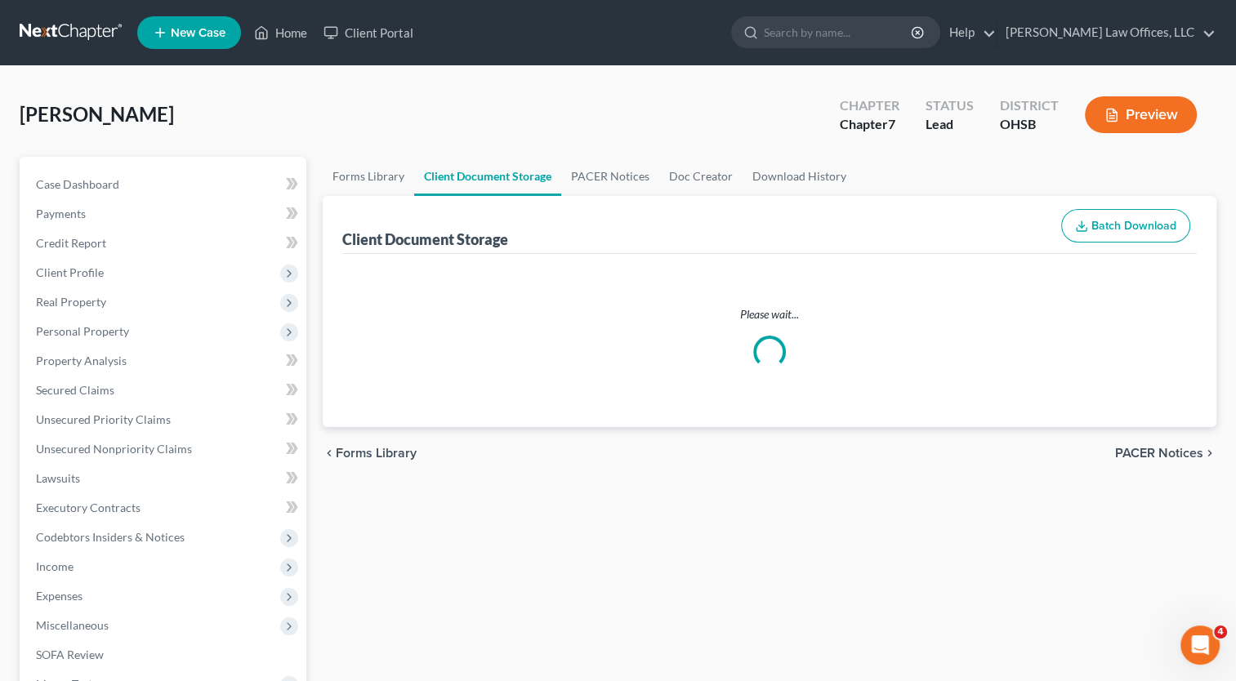
select select "7"
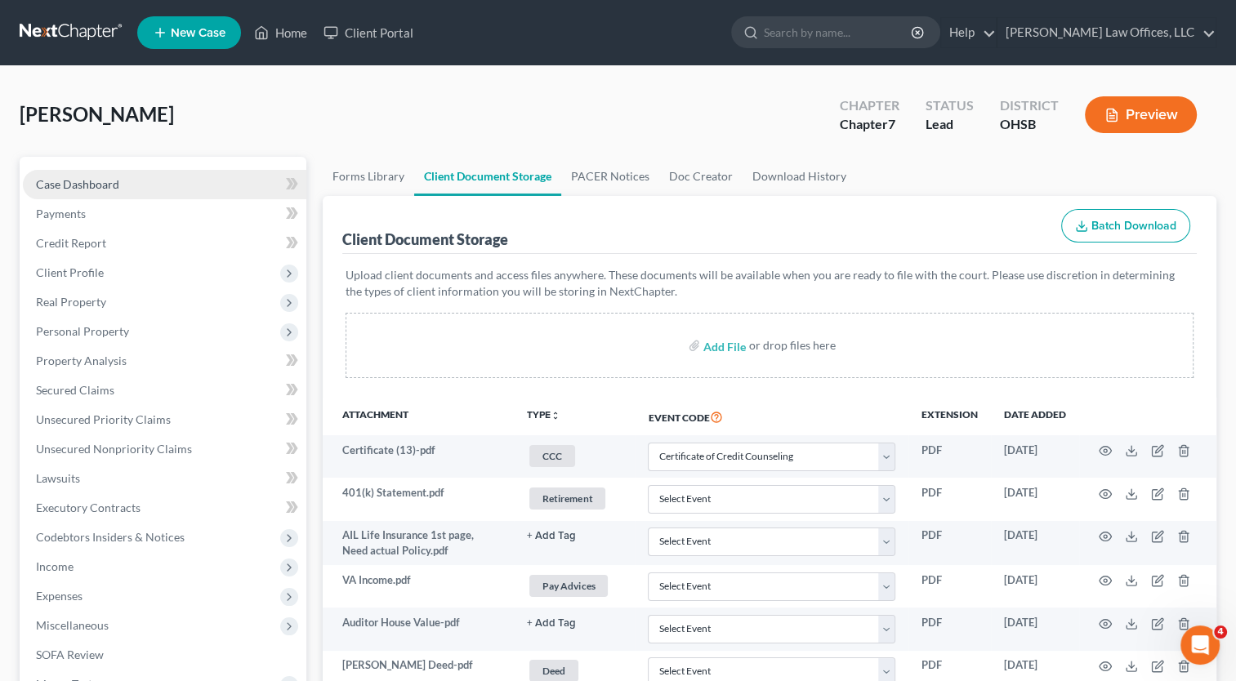
drag, startPoint x: 111, startPoint y: 188, endPoint x: 631, endPoint y: 362, distance: 547.9
click at [111, 187] on span "Case Dashboard" at bounding box center [77, 184] width 83 height 14
select select "4"
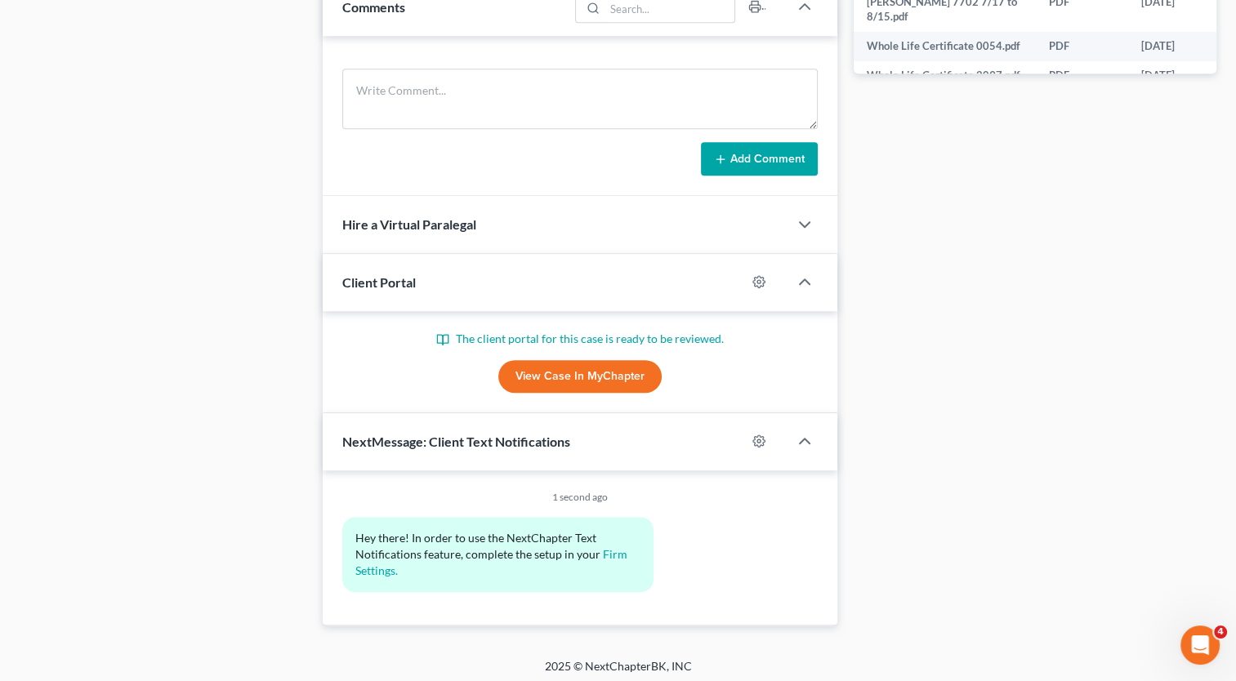
scroll to position [891, 0]
click at [604, 381] on link "View Case in MyChapter" at bounding box center [579, 375] width 163 height 33
